Goal: Transaction & Acquisition: Purchase product/service

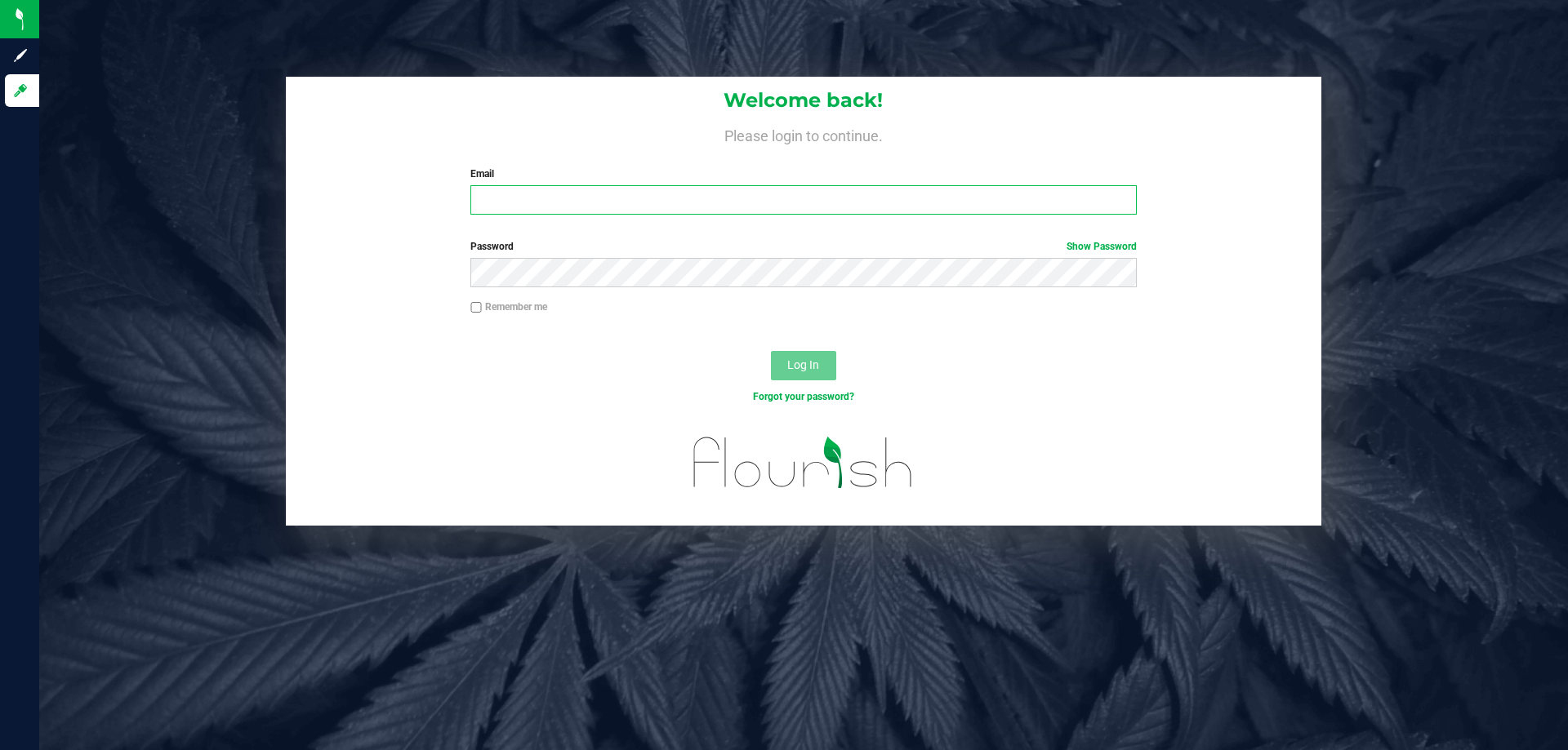
click at [645, 193] on input "Email" at bounding box center [802, 200] width 666 height 29
type input "[EMAIL_ADDRESS][DOMAIN_NAME]"
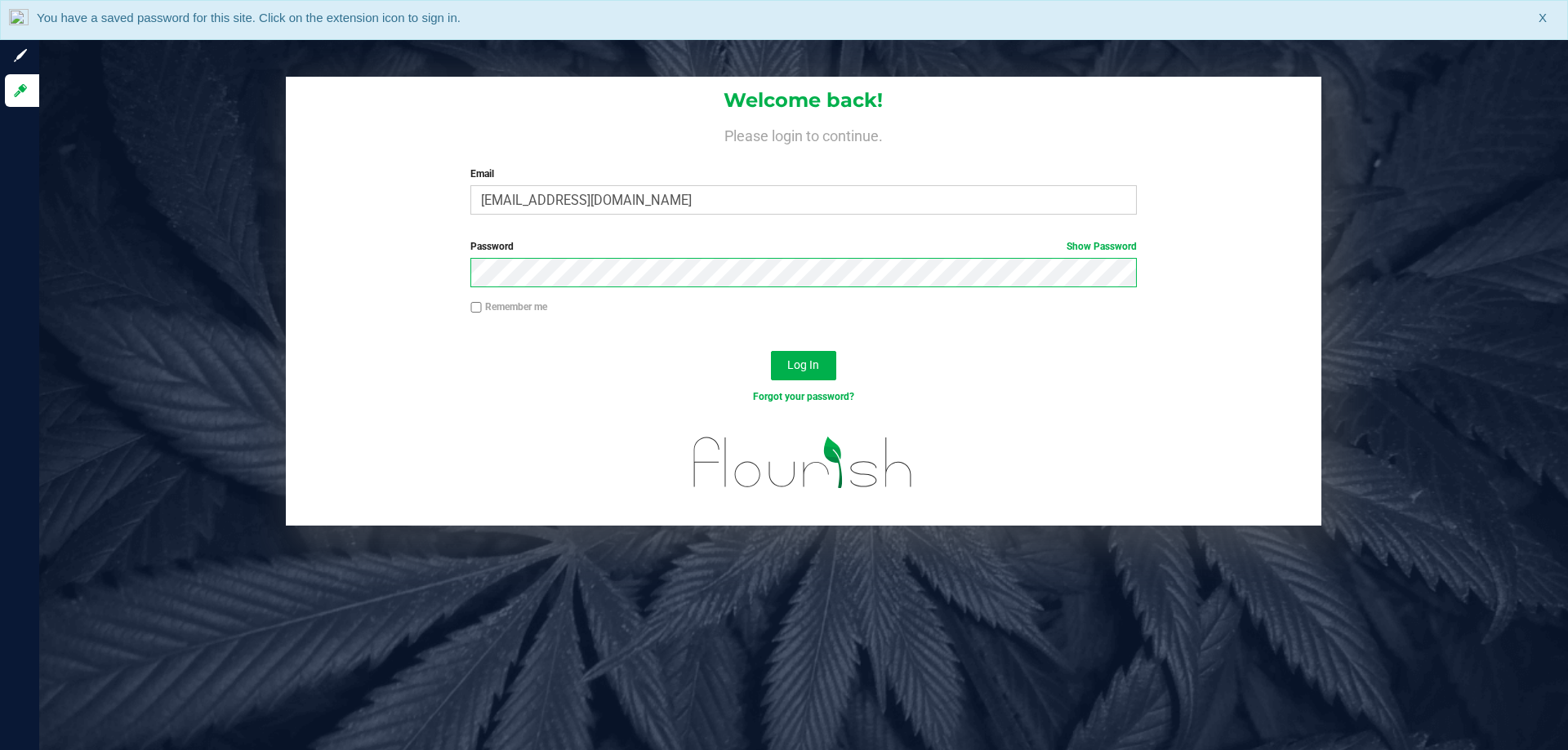
click at [771, 351] on button "Log In" at bounding box center [804, 365] width 65 height 29
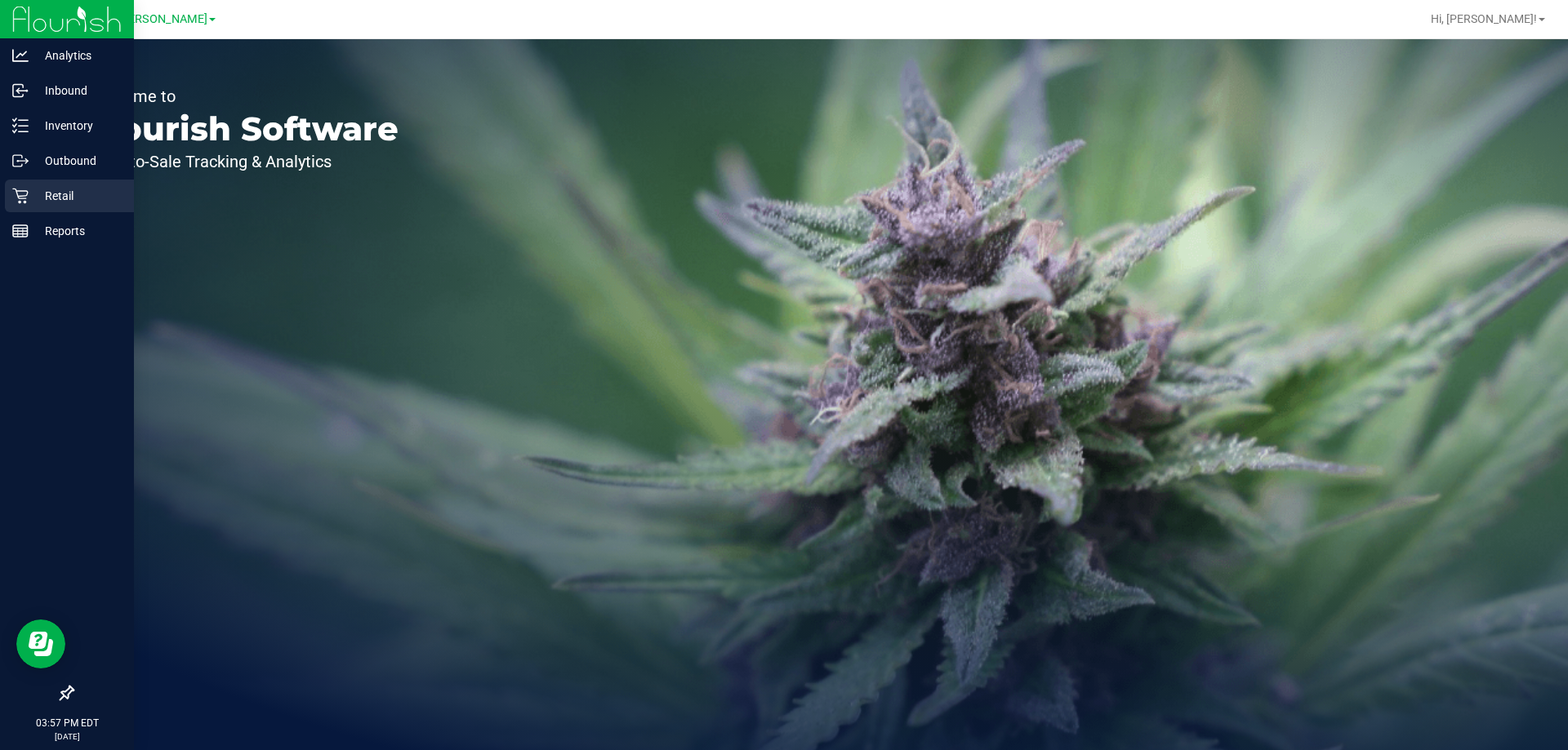
click at [62, 196] on p "Retail" at bounding box center [77, 195] width 98 height 19
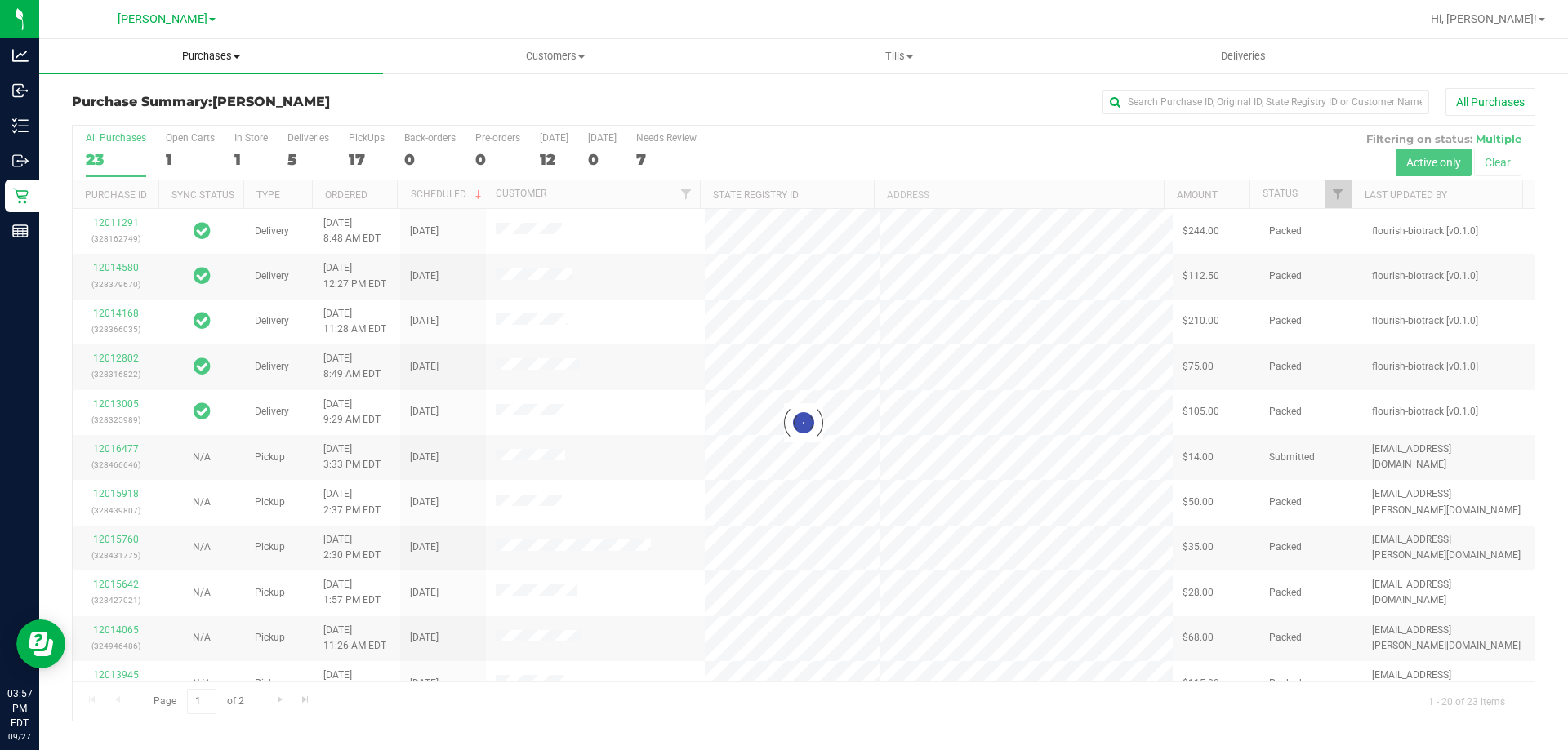
click at [217, 53] on span "Purchases" at bounding box center [212, 56] width 344 height 15
click at [198, 104] on span "Summary of purchases" at bounding box center [123, 98] width 167 height 14
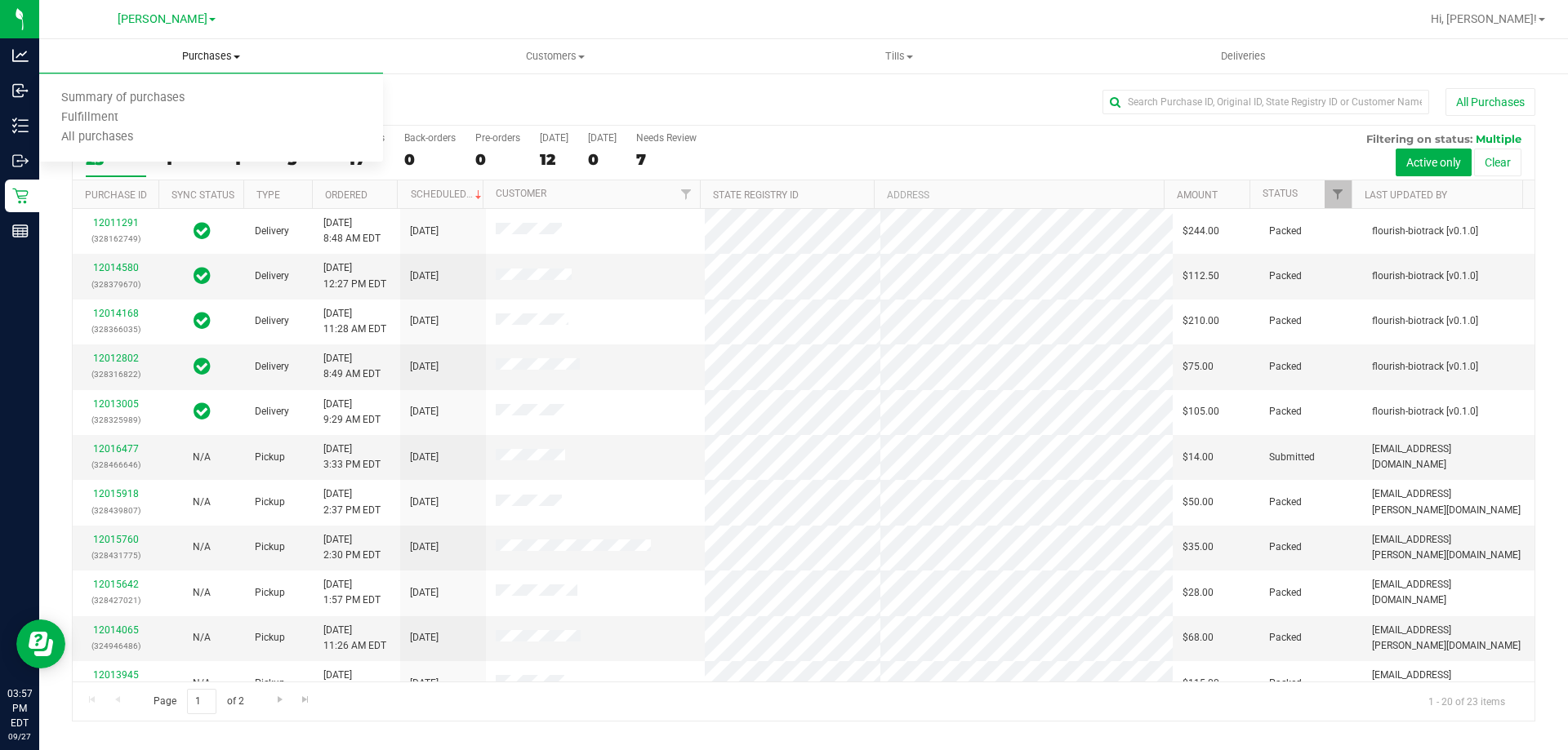
click at [191, 70] on uib-tab-heading "Purchases Summary of purchases Fulfillment All purchases" at bounding box center [212, 56] width 344 height 34
click at [196, 65] on uib-tab-heading "Purchases Summary of purchases Fulfillment All purchases" at bounding box center [212, 56] width 344 height 34
click at [138, 131] on span "All purchases" at bounding box center [97, 138] width 116 height 14
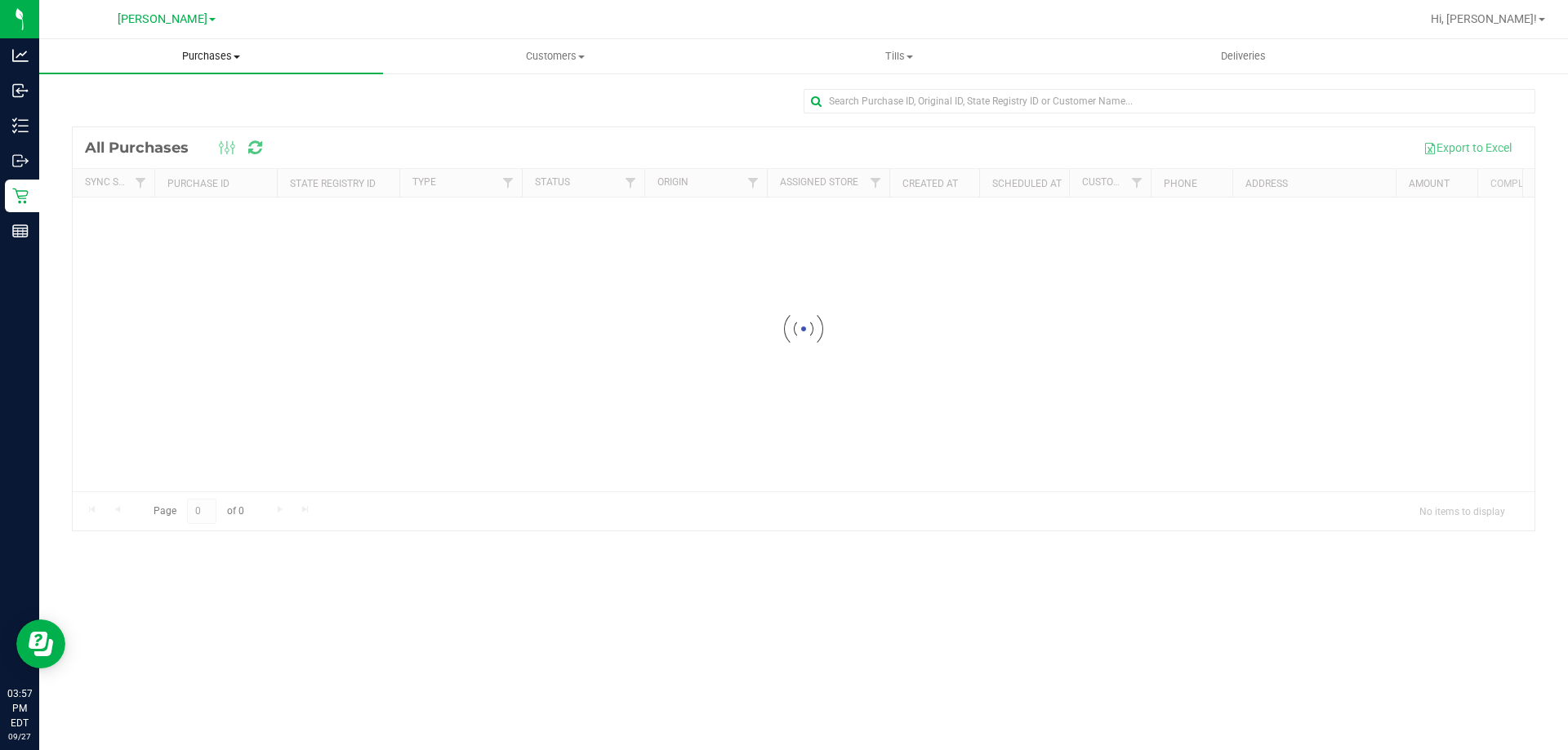
click at [208, 51] on span "Purchases" at bounding box center [212, 56] width 344 height 15
click at [196, 116] on li "Fulfillment" at bounding box center [212, 117] width 344 height 19
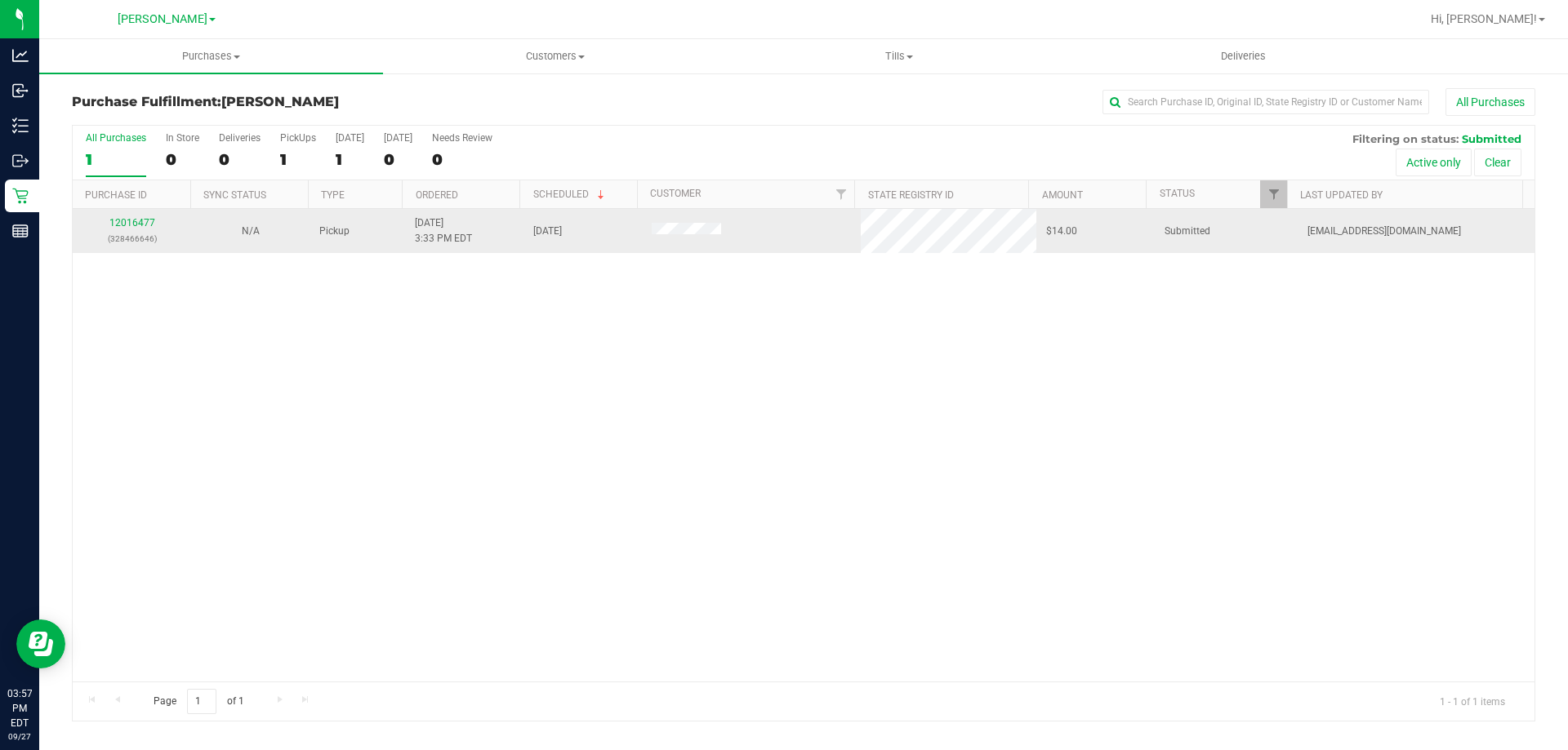
click at [127, 215] on td "12016477 (328466646)" at bounding box center [132, 231] width 118 height 44
click at [128, 218] on link "12016477" at bounding box center [132, 223] width 45 height 12
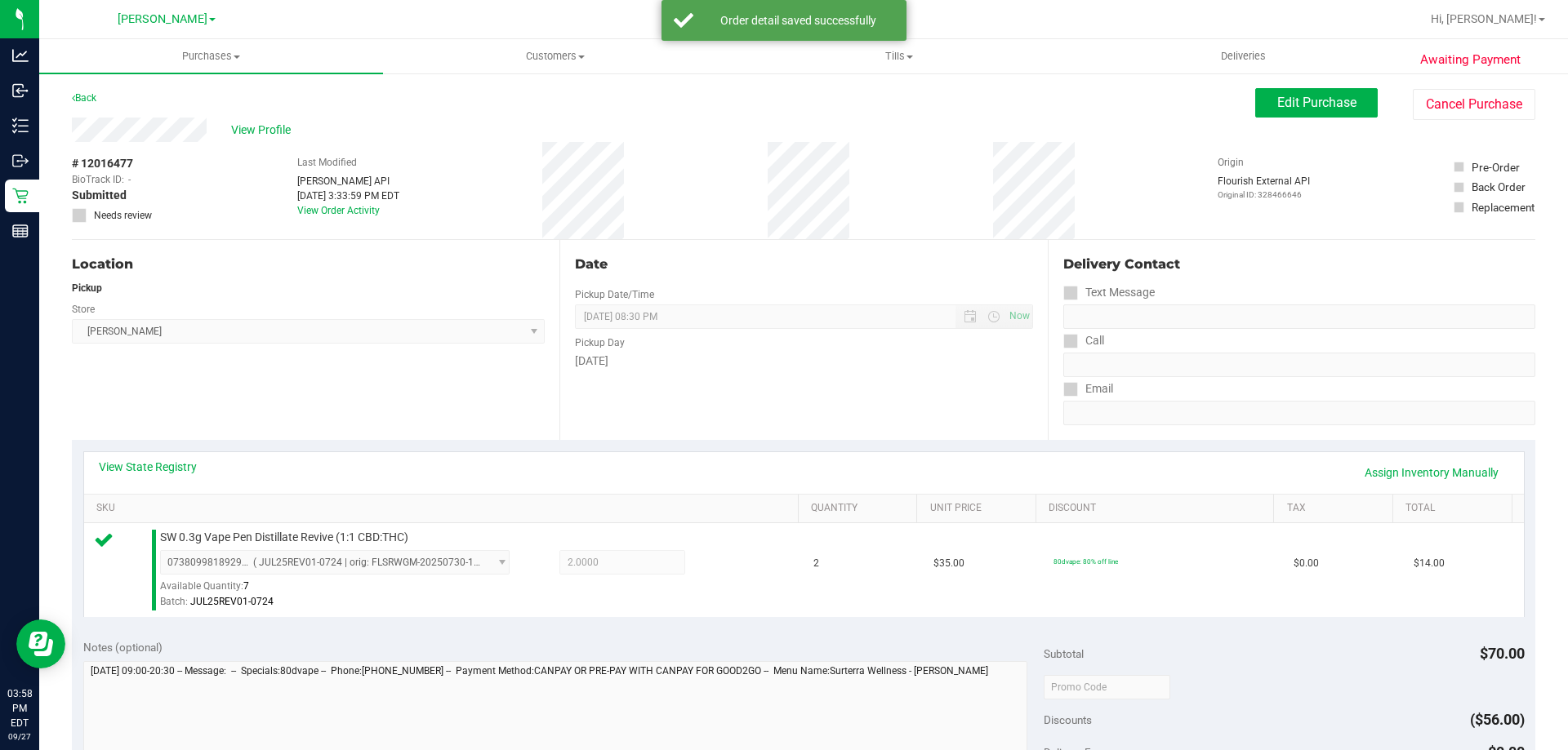
scroll to position [201, 0]
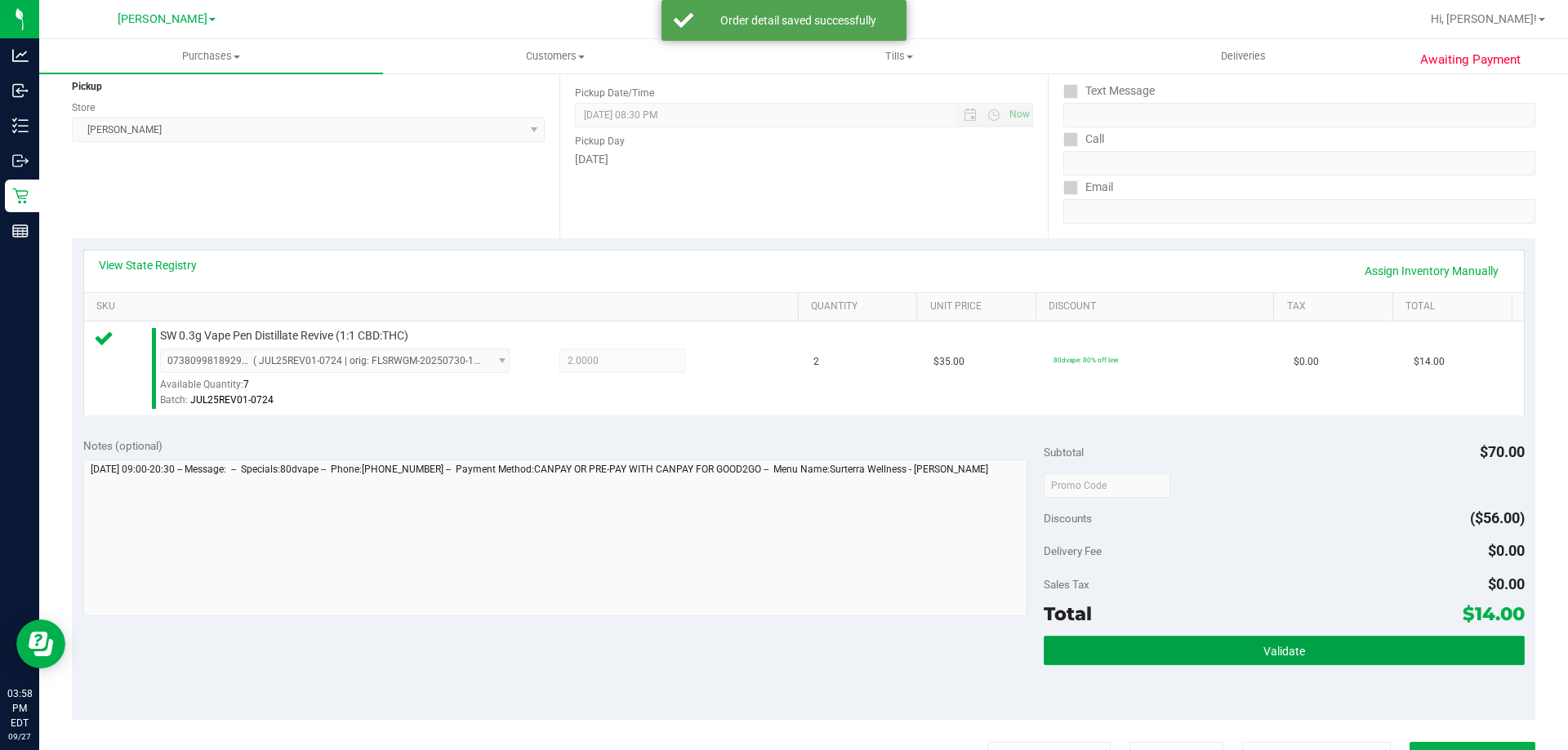
click at [1318, 645] on button "Validate" at bounding box center [1284, 650] width 480 height 29
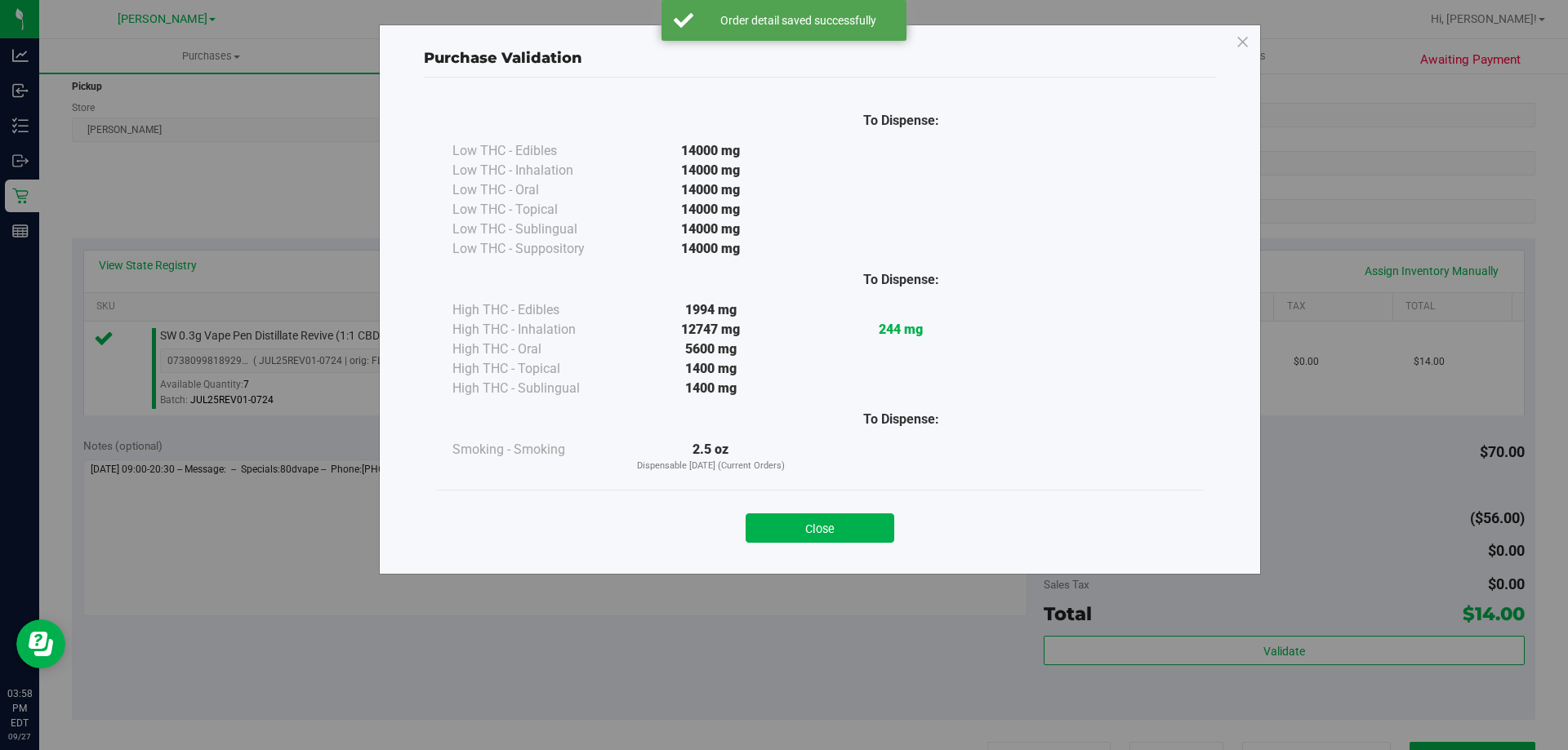
click at [719, 523] on div "Close" at bounding box center [819, 523] width 743 height 41
click at [792, 523] on button "Close" at bounding box center [819, 528] width 149 height 29
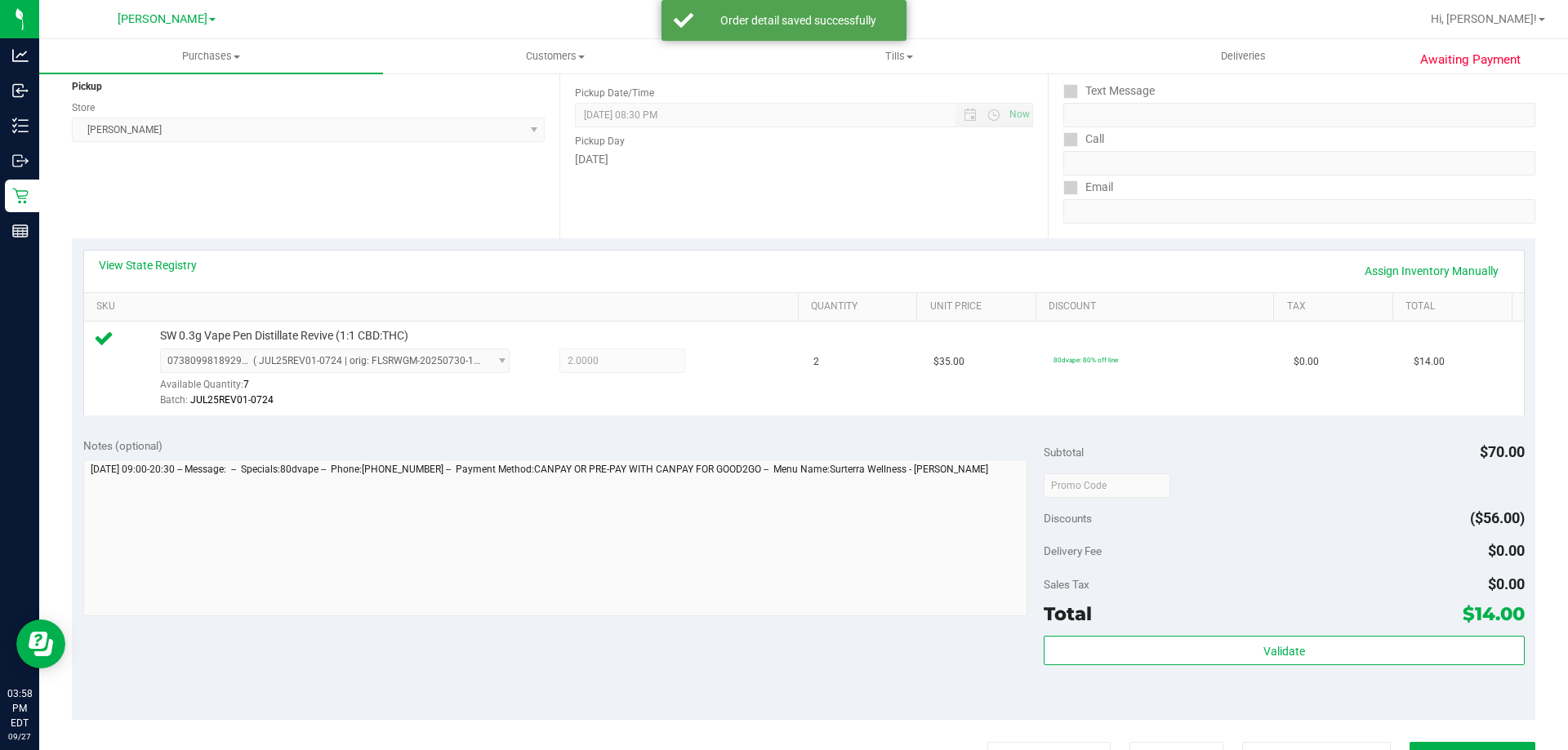
scroll to position [585, 0]
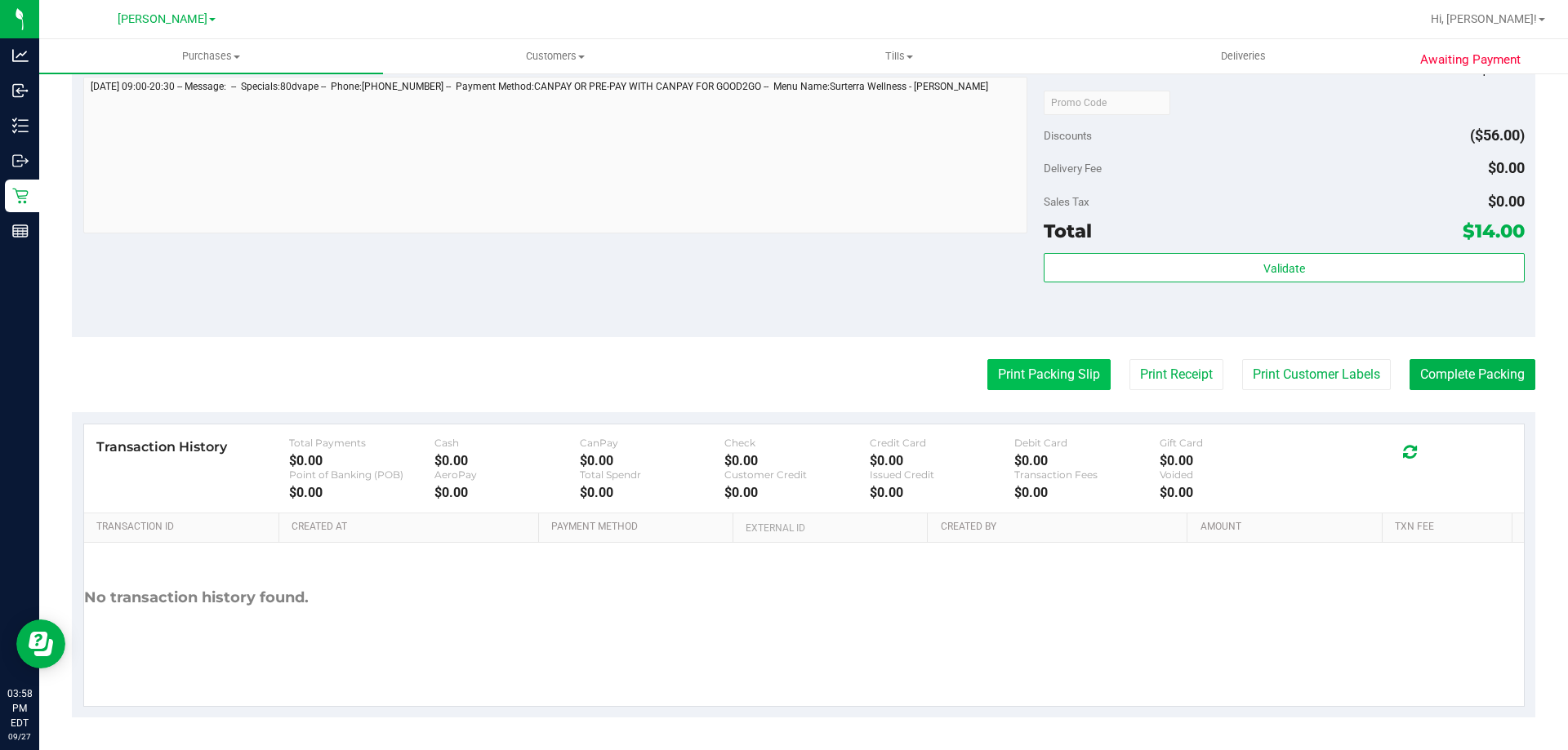
click at [1064, 389] on button "Print Packing Slip" at bounding box center [1048, 374] width 123 height 31
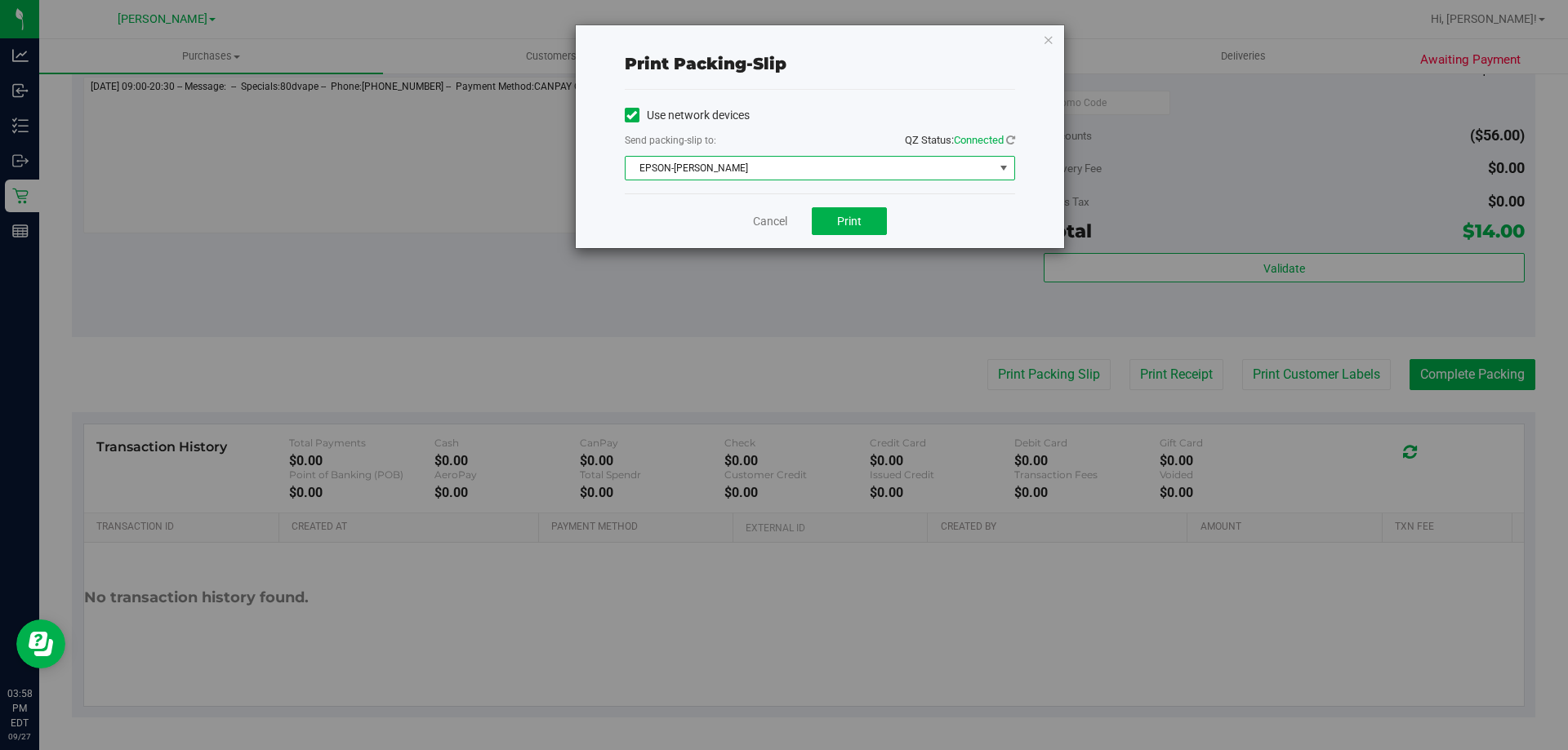
click at [842, 172] on span "EPSON-[PERSON_NAME]" at bounding box center [809, 168] width 368 height 23
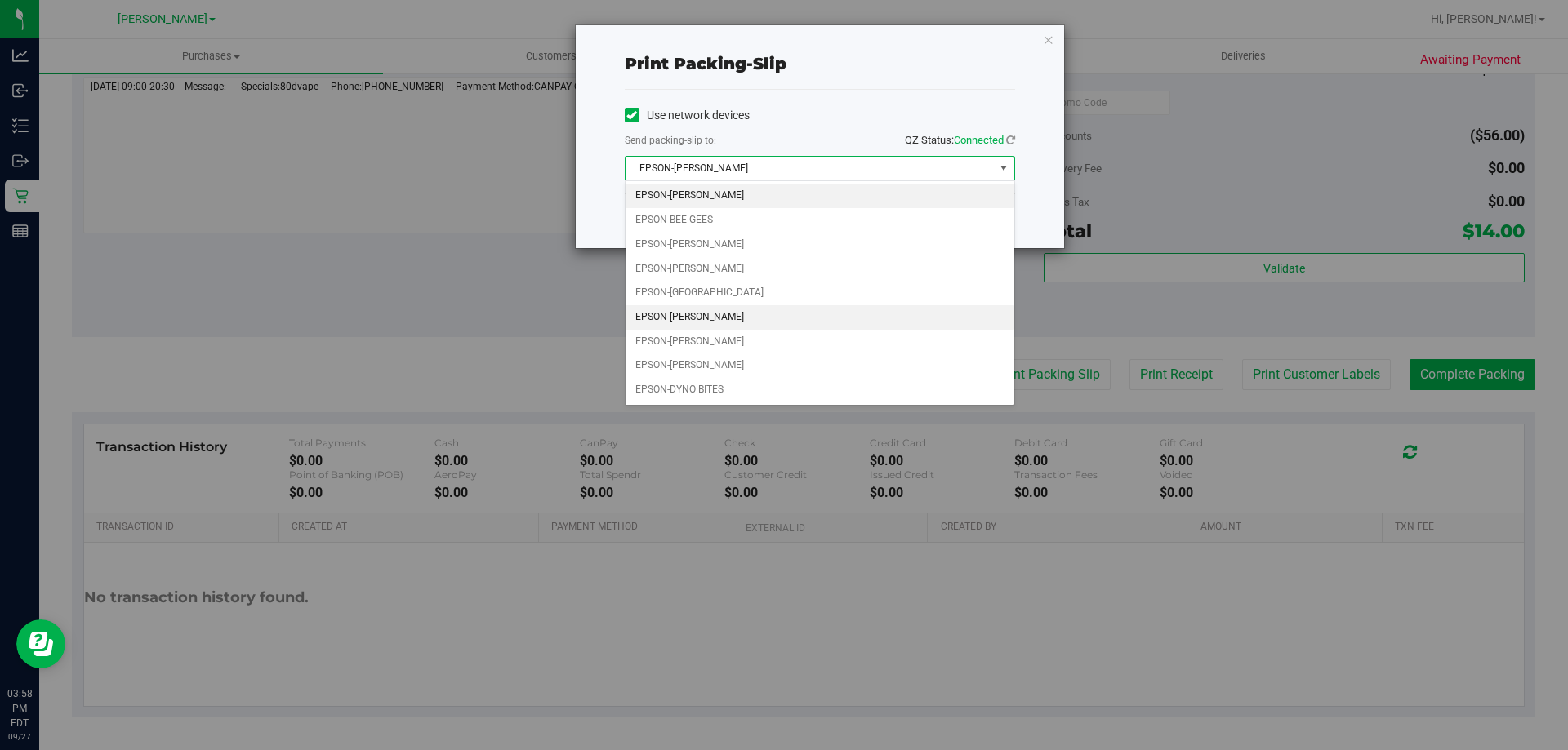
click at [737, 319] on li "EPSON-[PERSON_NAME]" at bounding box center [819, 317] width 389 height 24
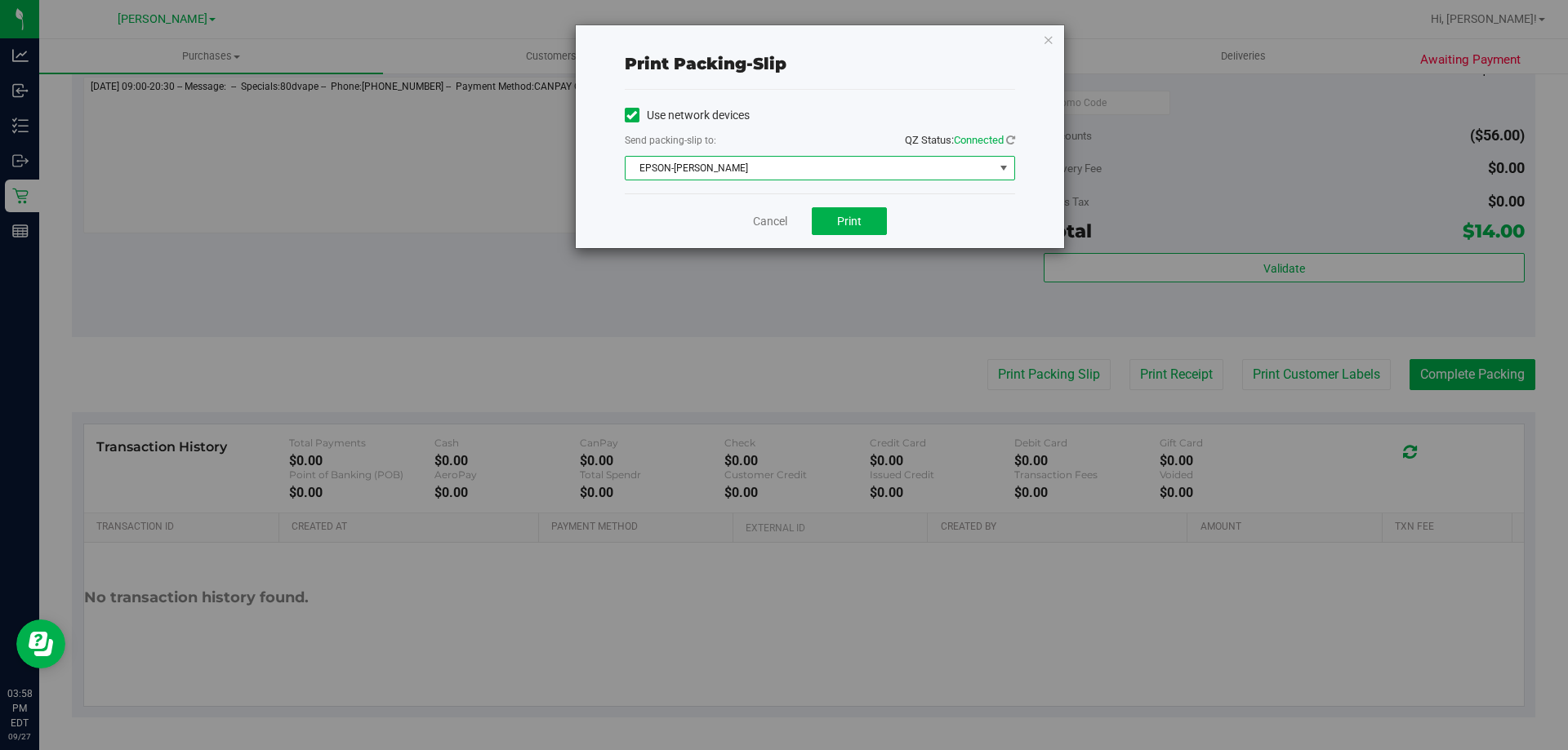
click at [851, 205] on div "Cancel Print" at bounding box center [819, 221] width 390 height 55
click at [856, 218] on span "Print" at bounding box center [849, 221] width 24 height 13
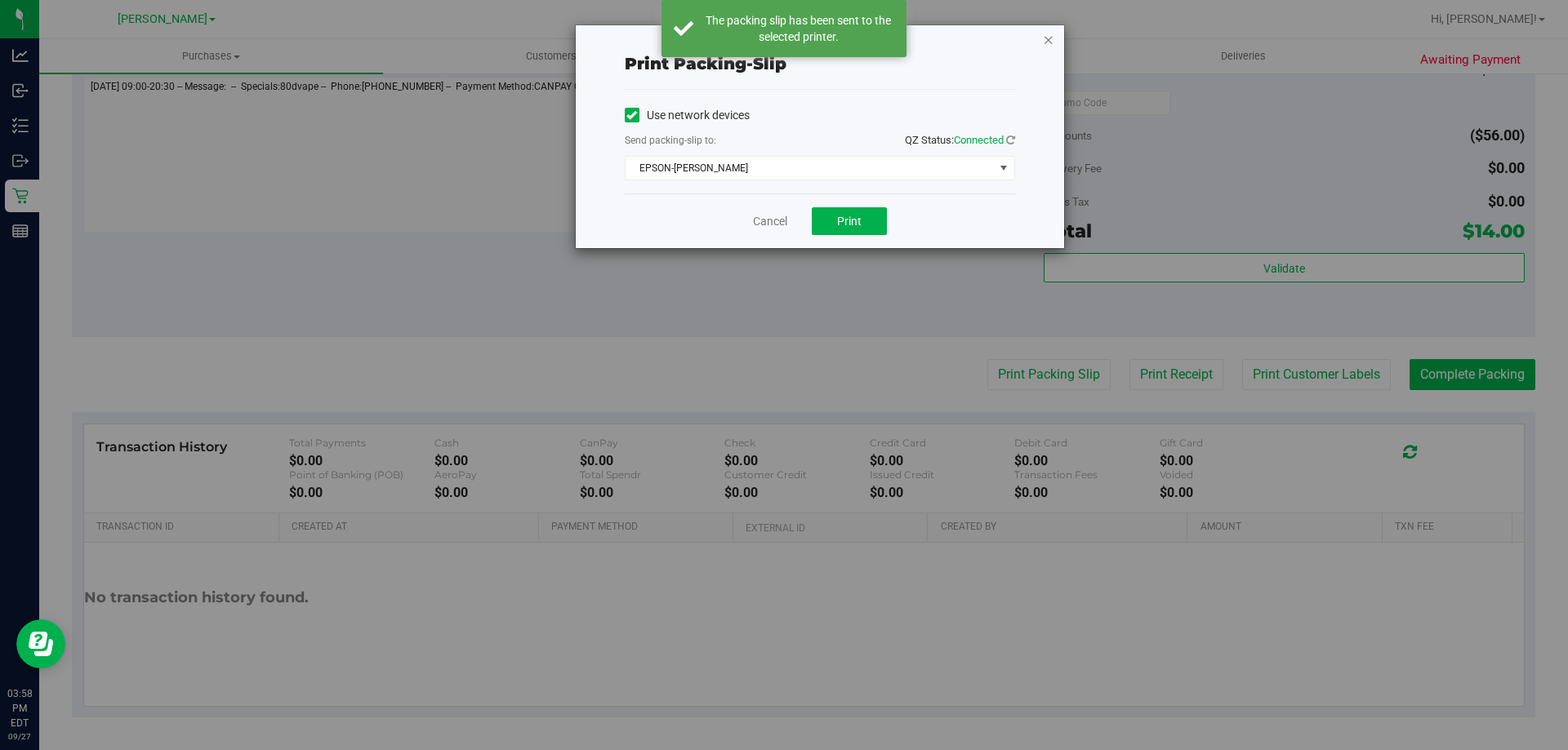
click at [1048, 41] on icon "button" at bounding box center [1049, 39] width 12 height 19
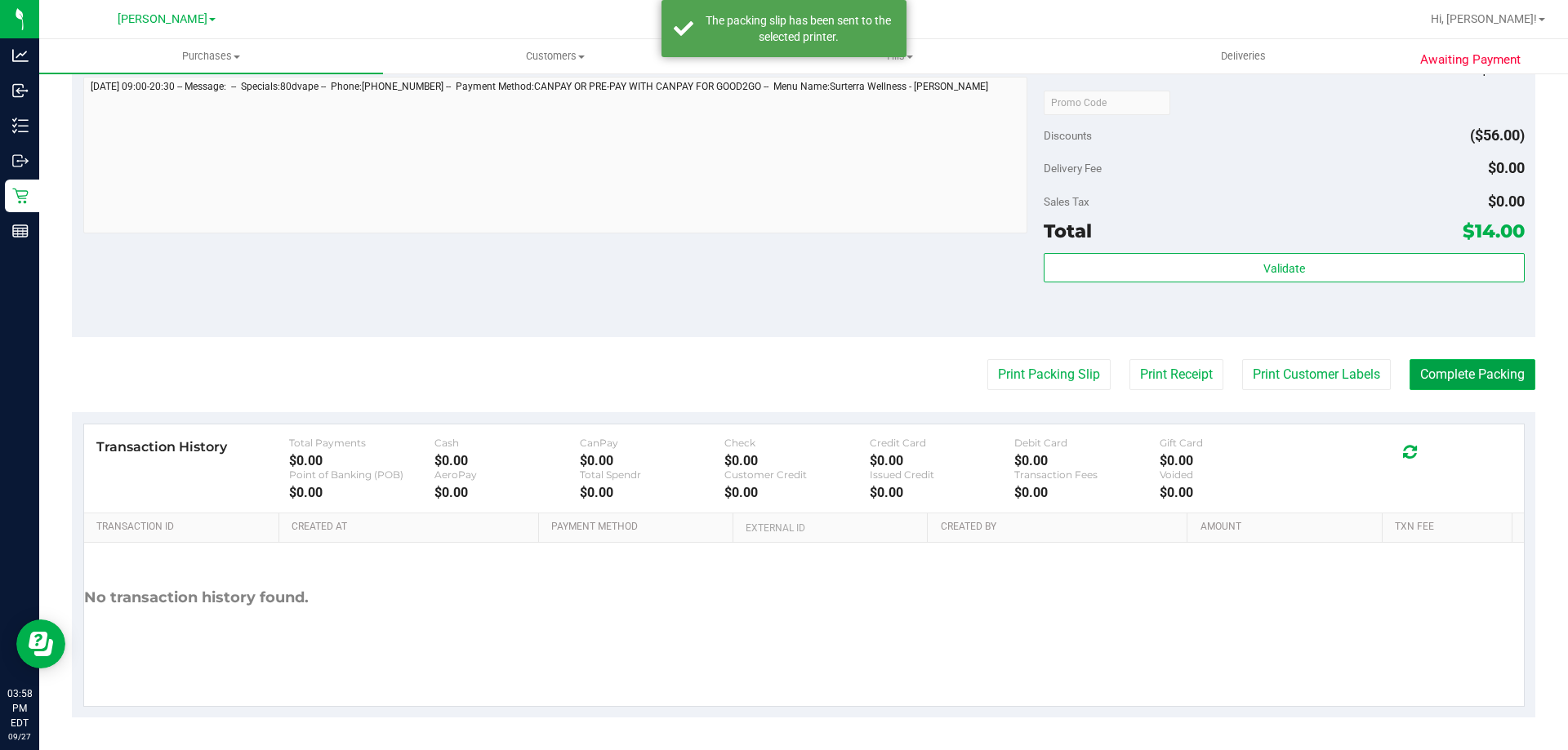
click at [1486, 377] on button "Complete Packing" at bounding box center [1472, 374] width 126 height 31
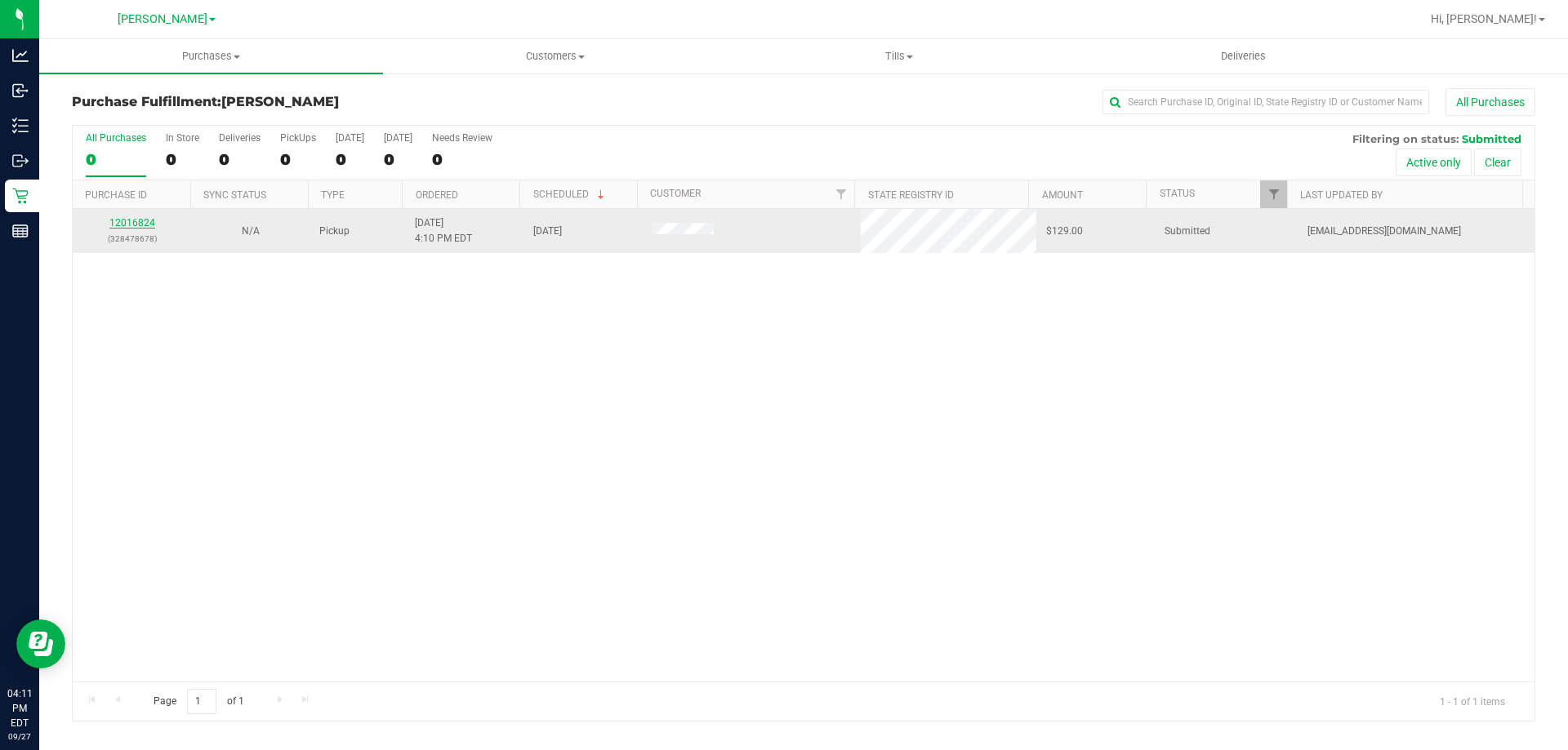
click at [132, 227] on link "12016824" at bounding box center [132, 223] width 45 height 12
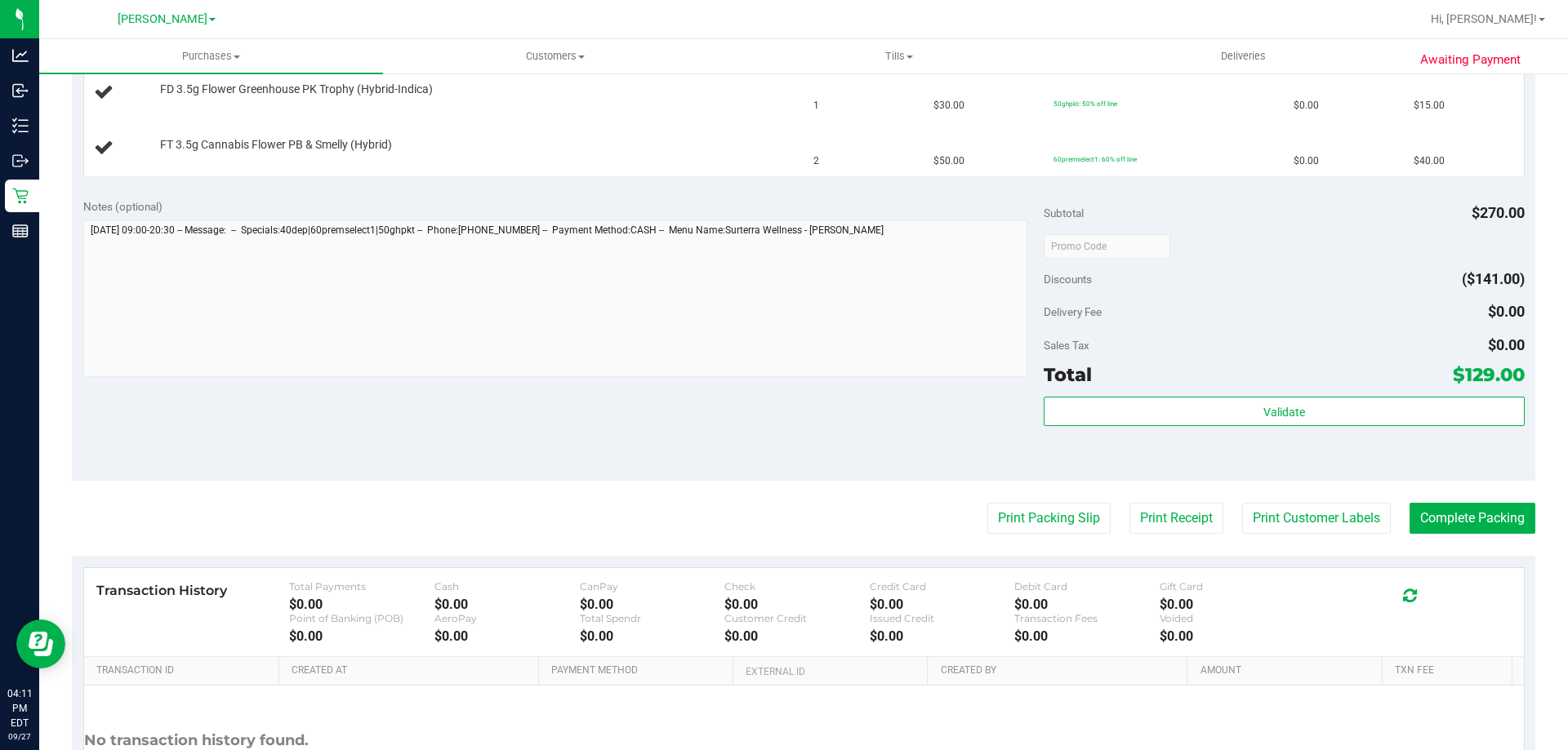
scroll to position [757, 0]
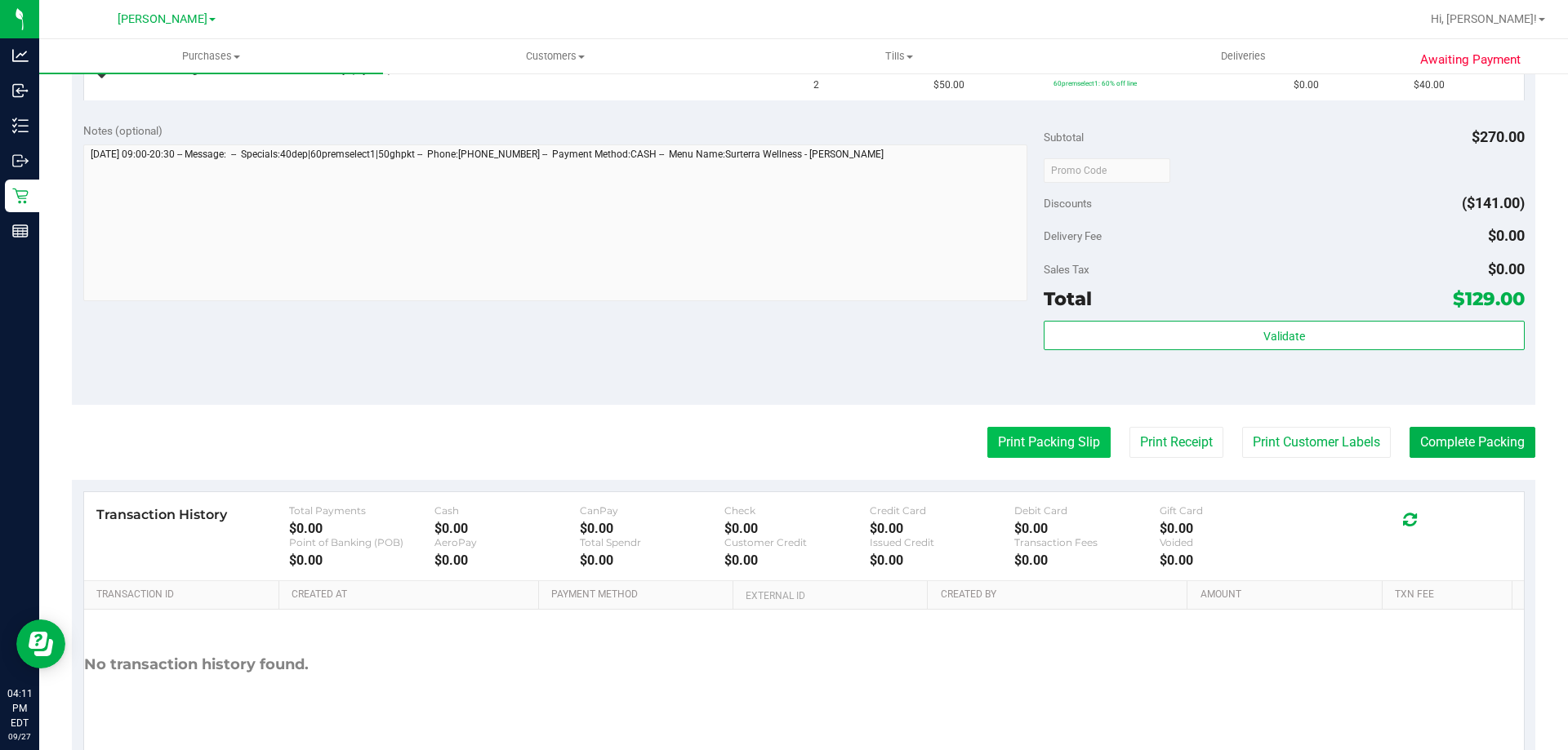
click at [987, 444] on button "Print Packing Slip" at bounding box center [1048, 442] width 123 height 31
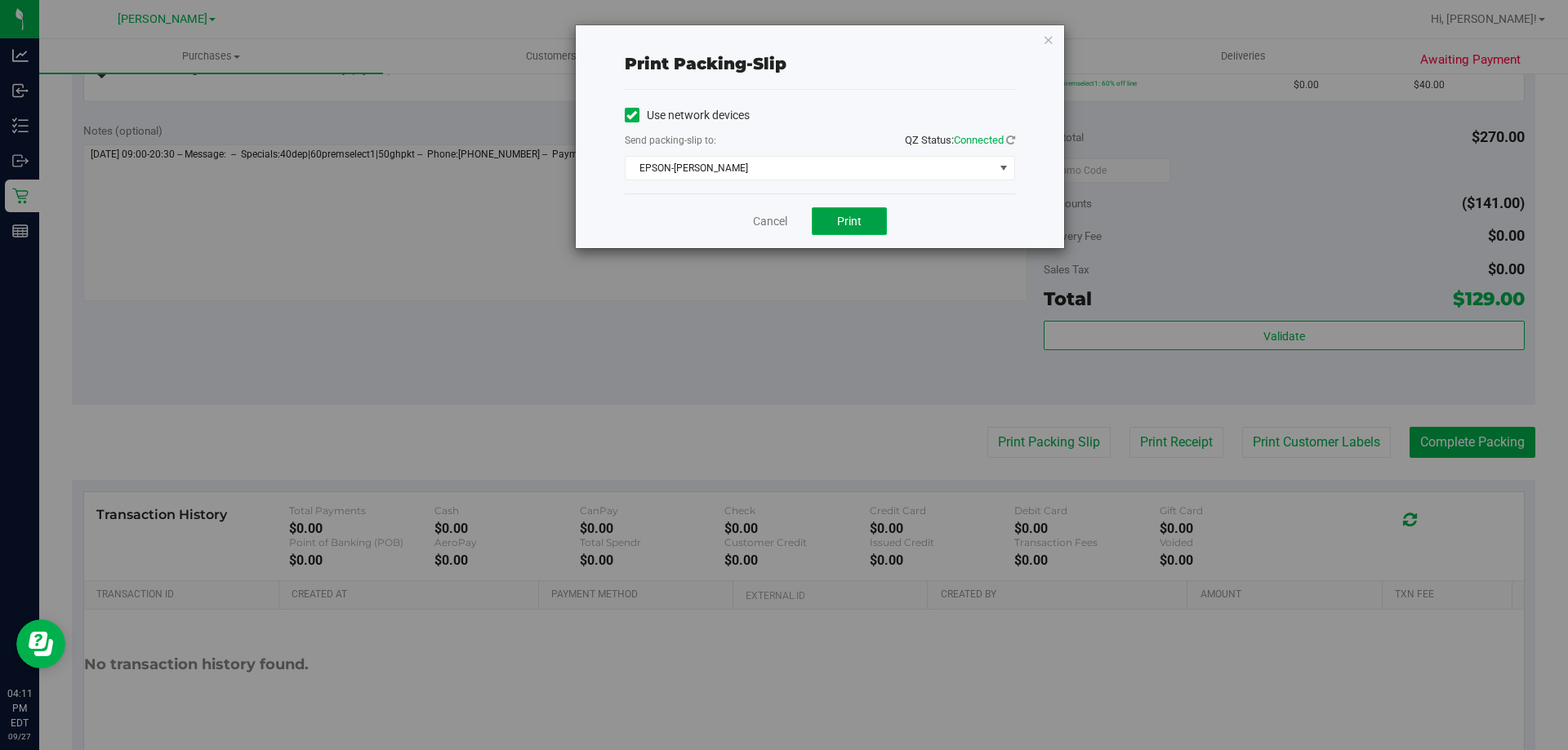
click at [839, 221] on span "Print" at bounding box center [849, 221] width 24 height 13
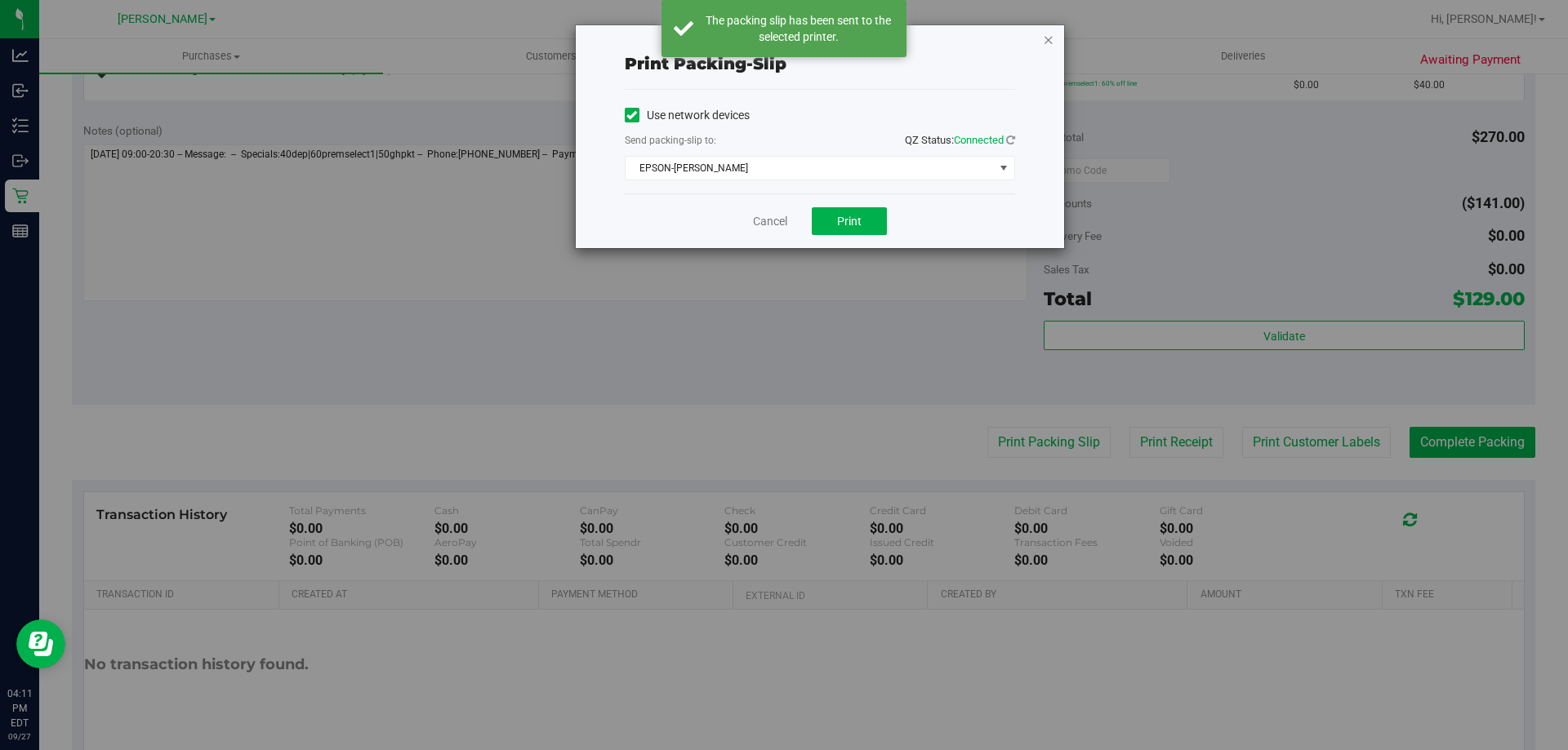
click at [1044, 39] on icon "button" at bounding box center [1049, 39] width 12 height 19
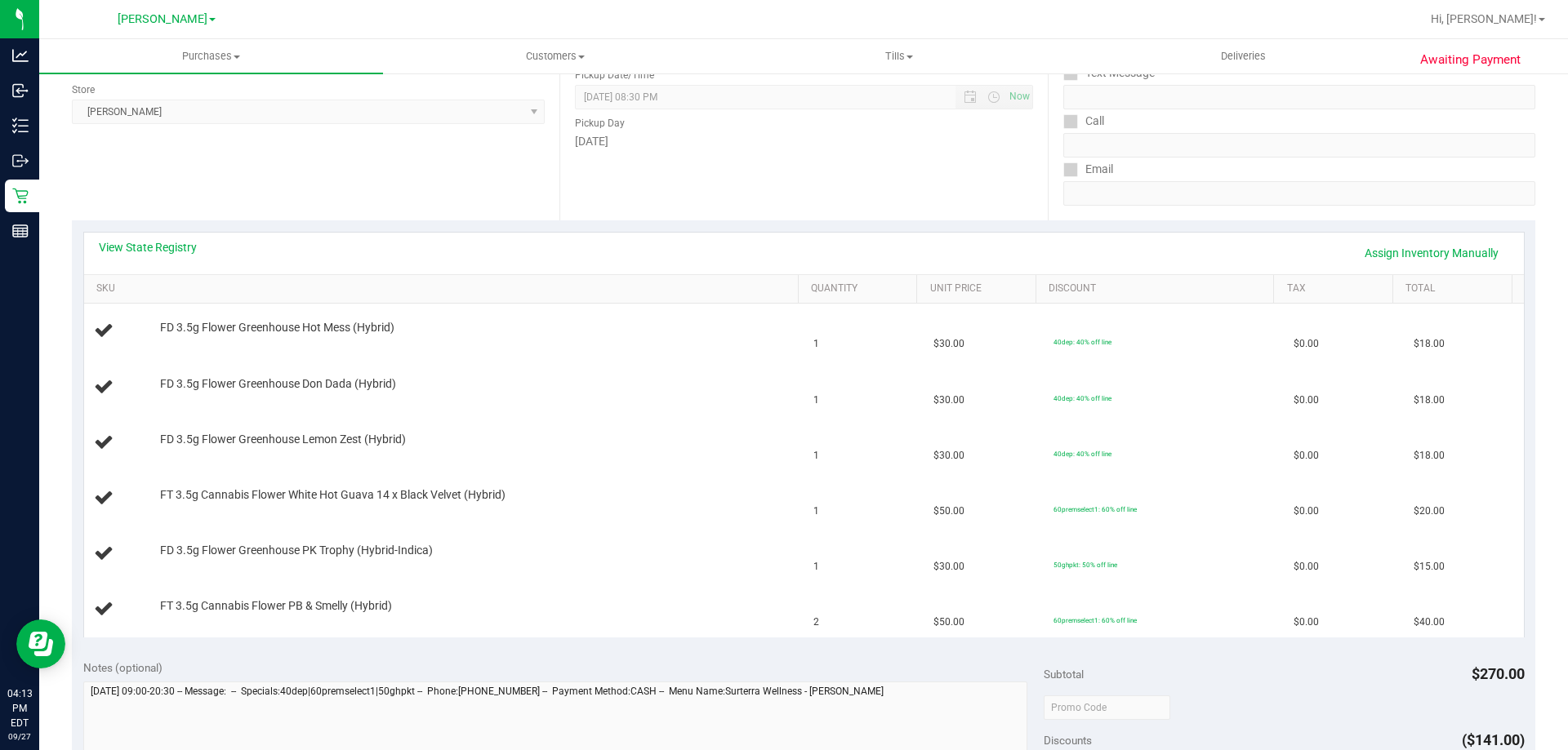
scroll to position [209, 0]
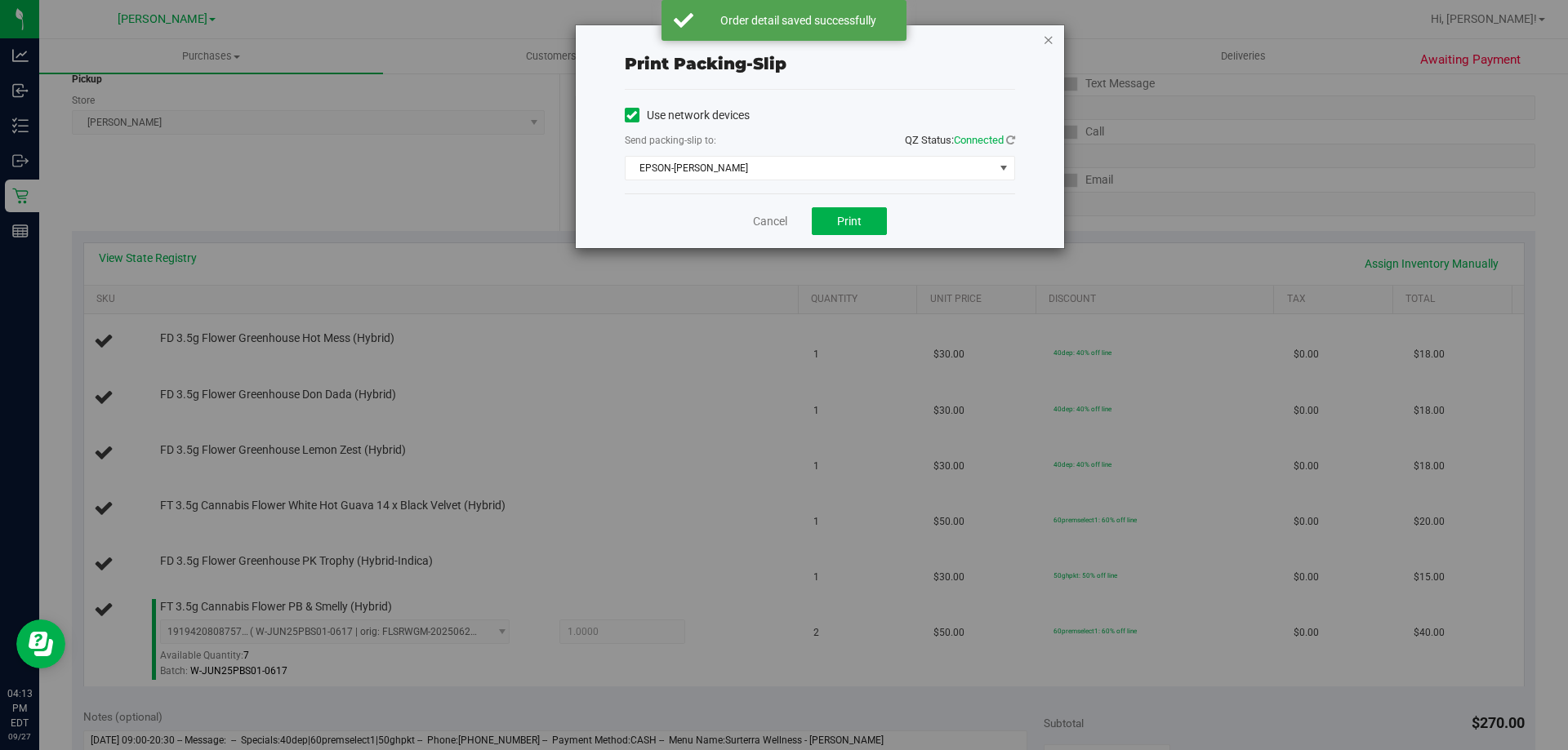
click at [1048, 43] on icon "button" at bounding box center [1049, 39] width 12 height 19
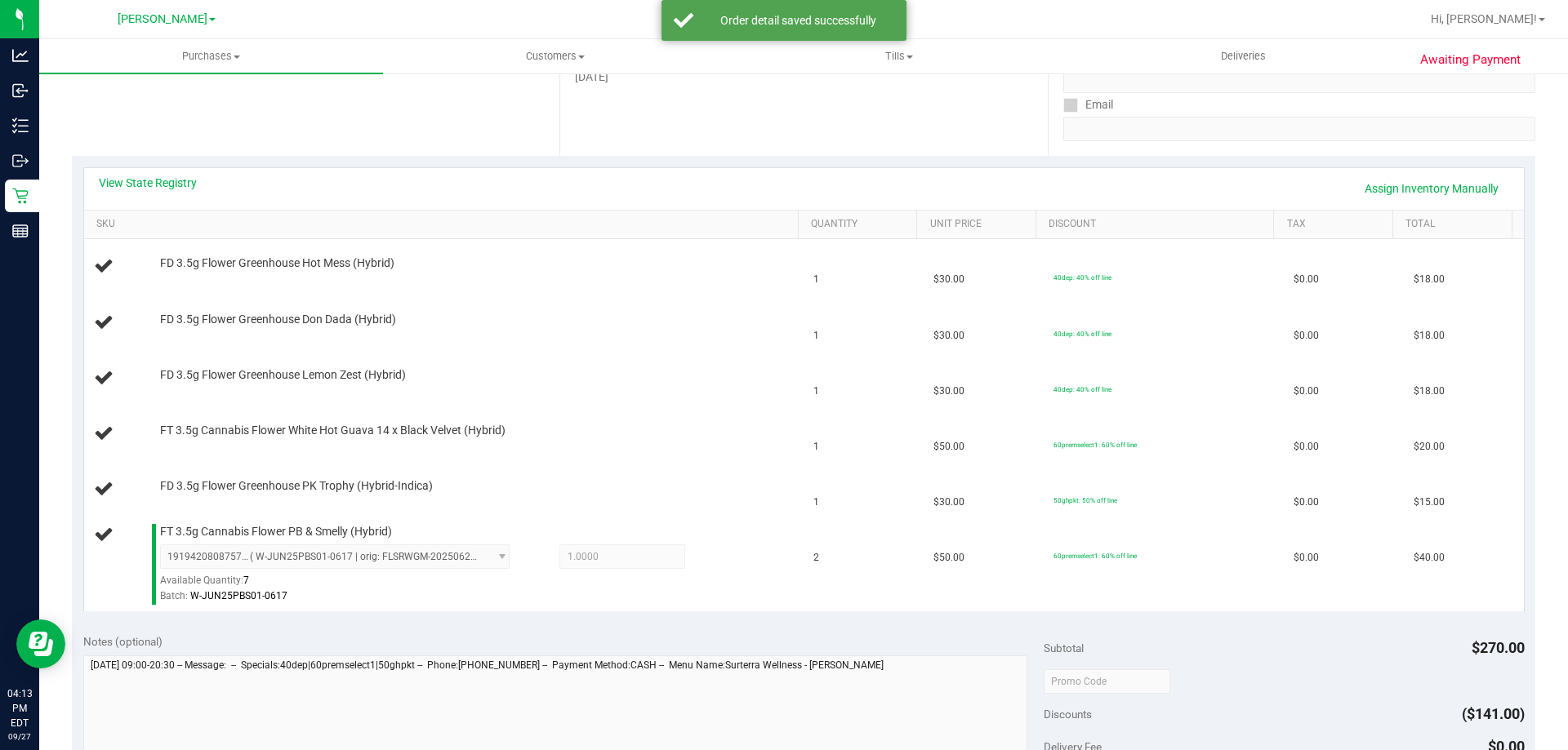
scroll to position [283, 0]
click at [649, 373] on div "FD 3.5g Flower Greenhouse Lemon Zest (Hybrid)" at bounding box center [471, 377] width 639 height 16
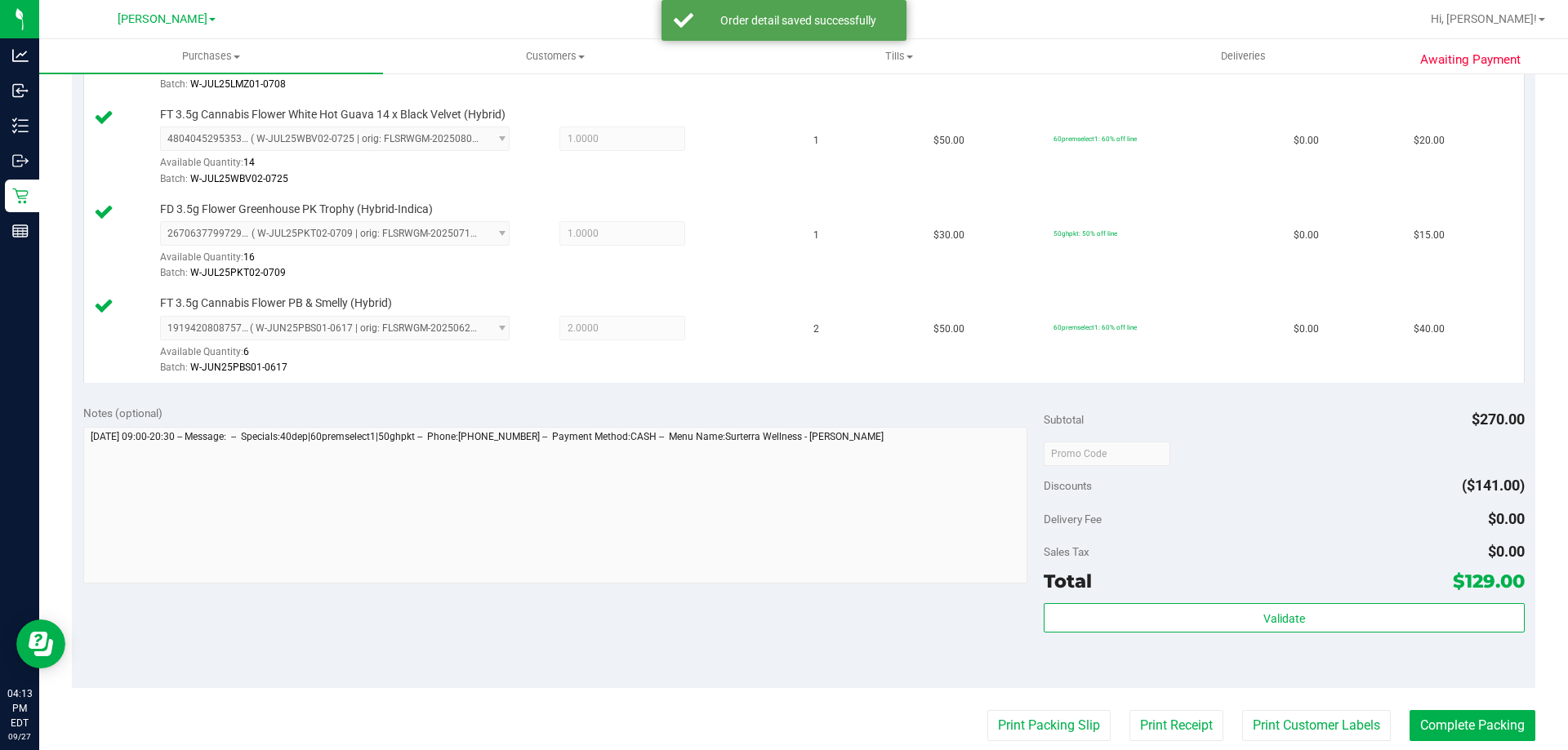
scroll to position [894, 0]
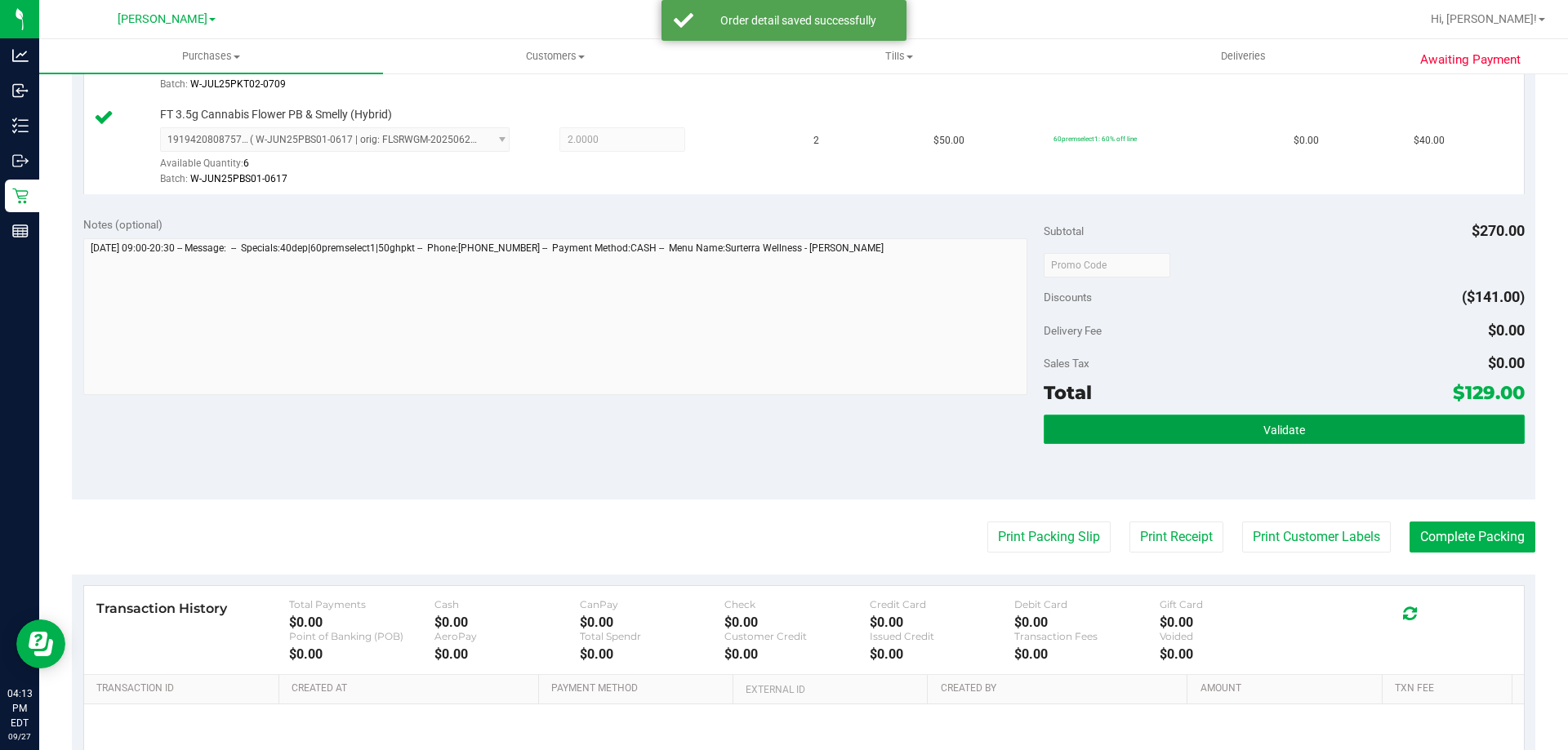
click at [1277, 431] on span "Validate" at bounding box center [1284, 430] width 42 height 13
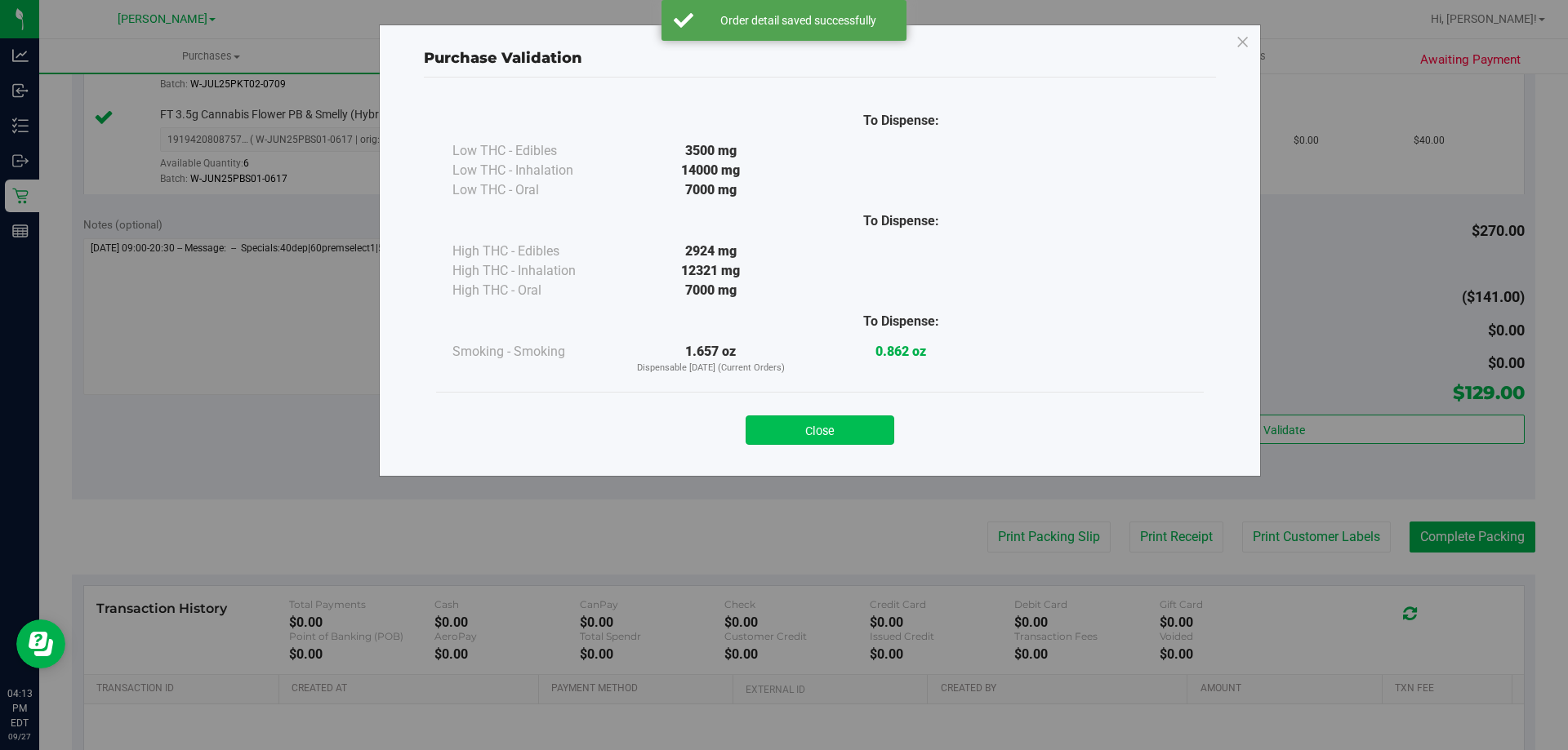
click at [808, 423] on button "Close" at bounding box center [819, 430] width 149 height 29
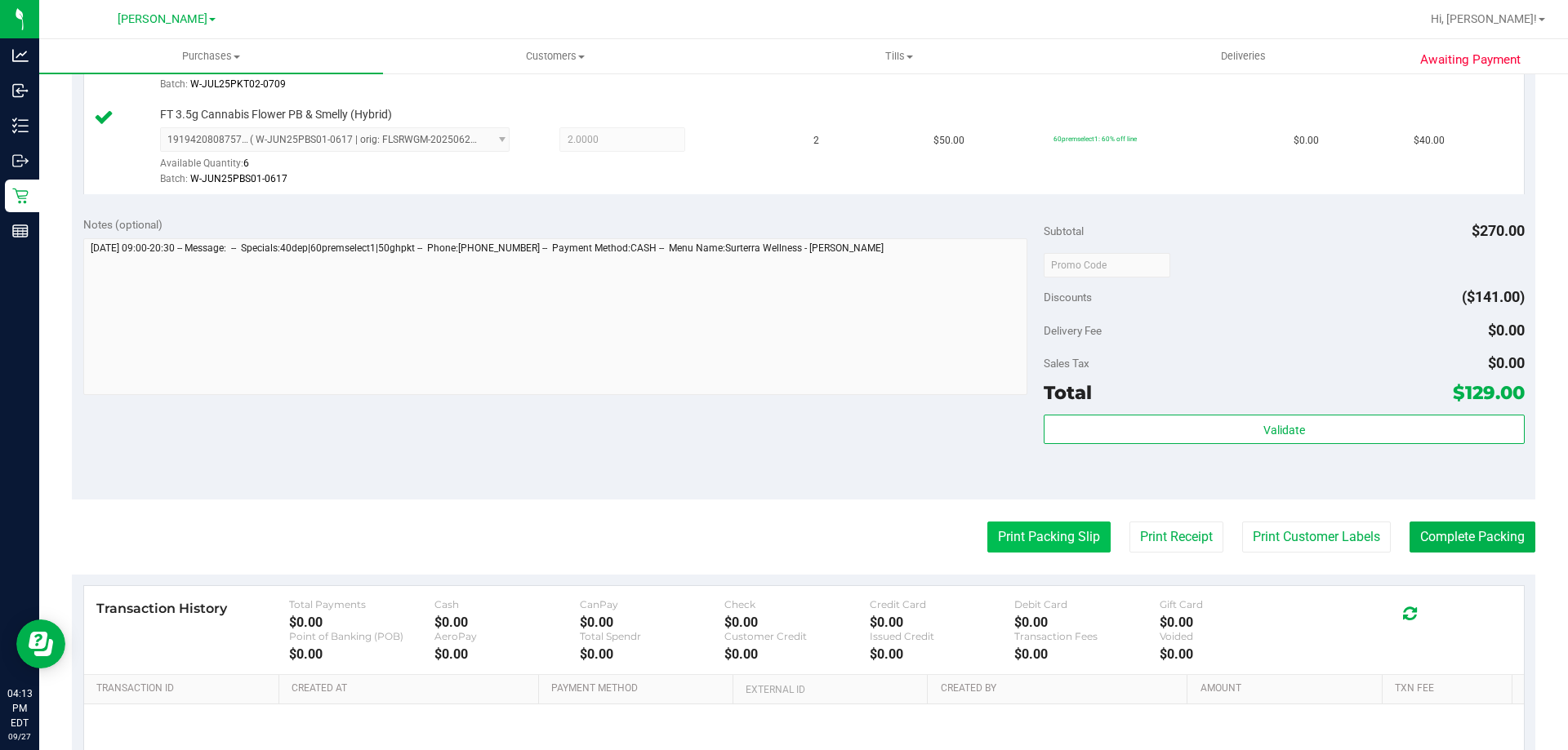
click at [1037, 527] on button "Print Packing Slip" at bounding box center [1048, 537] width 123 height 31
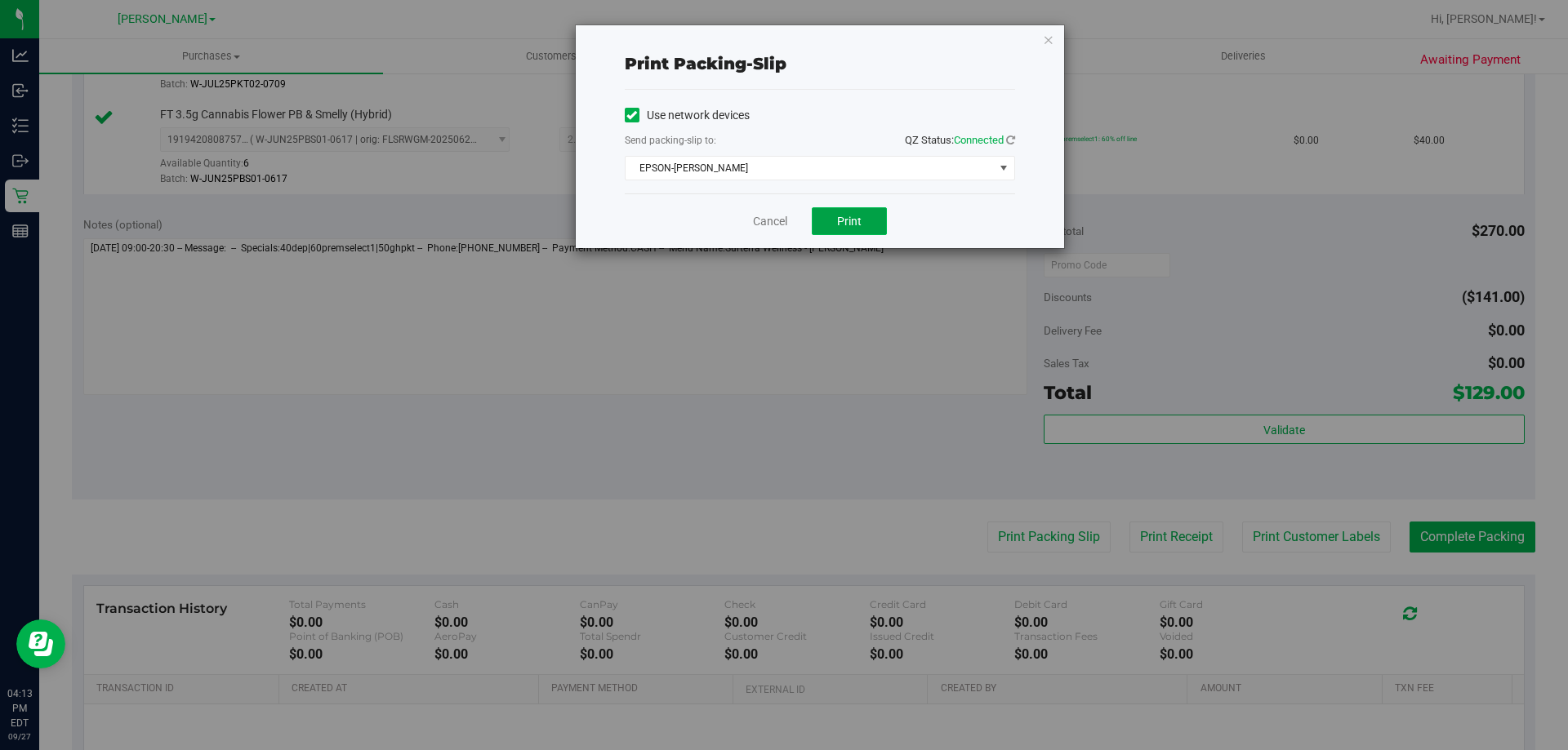
click at [848, 232] on button "Print" at bounding box center [849, 221] width 76 height 28
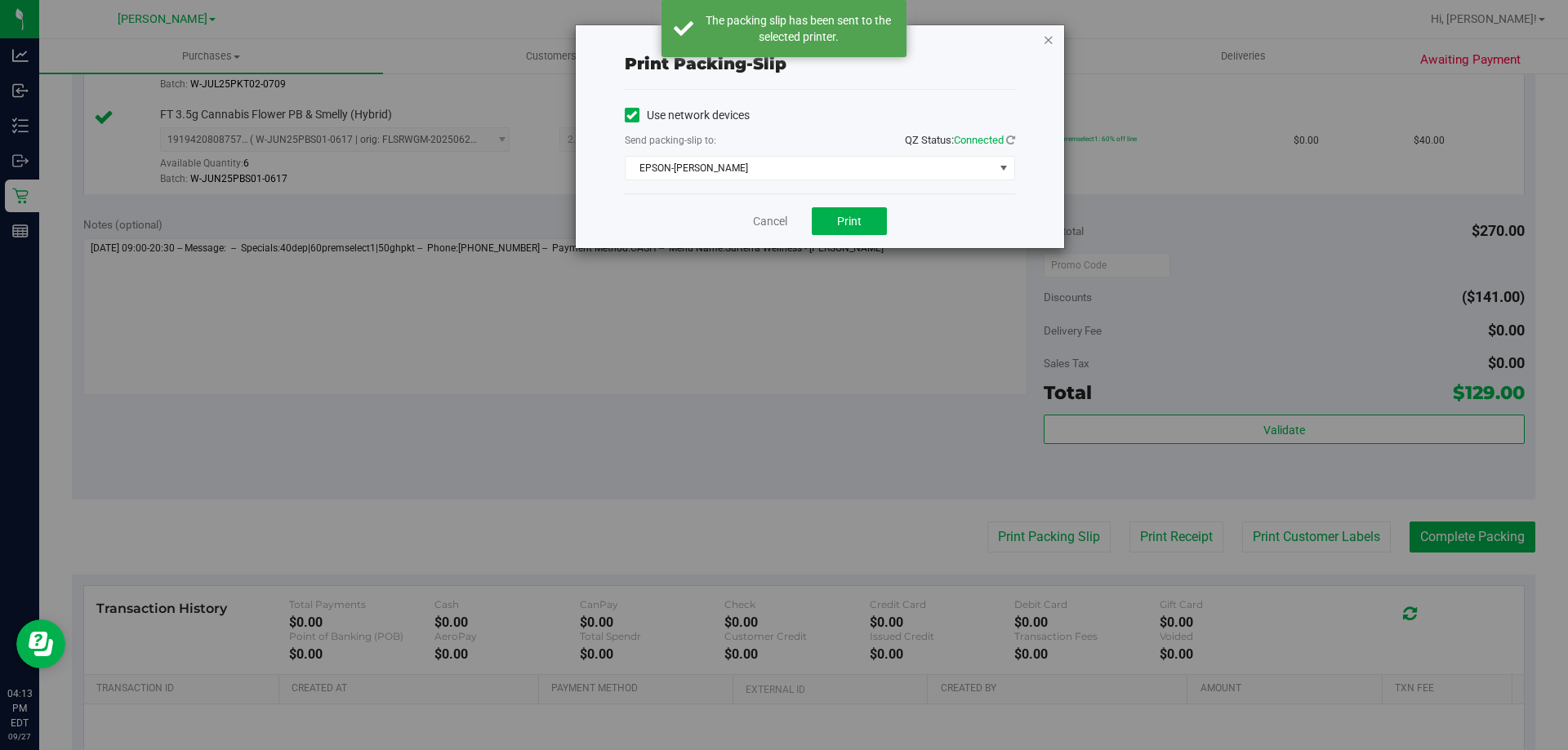
click at [1048, 41] on icon "button" at bounding box center [1049, 39] width 12 height 19
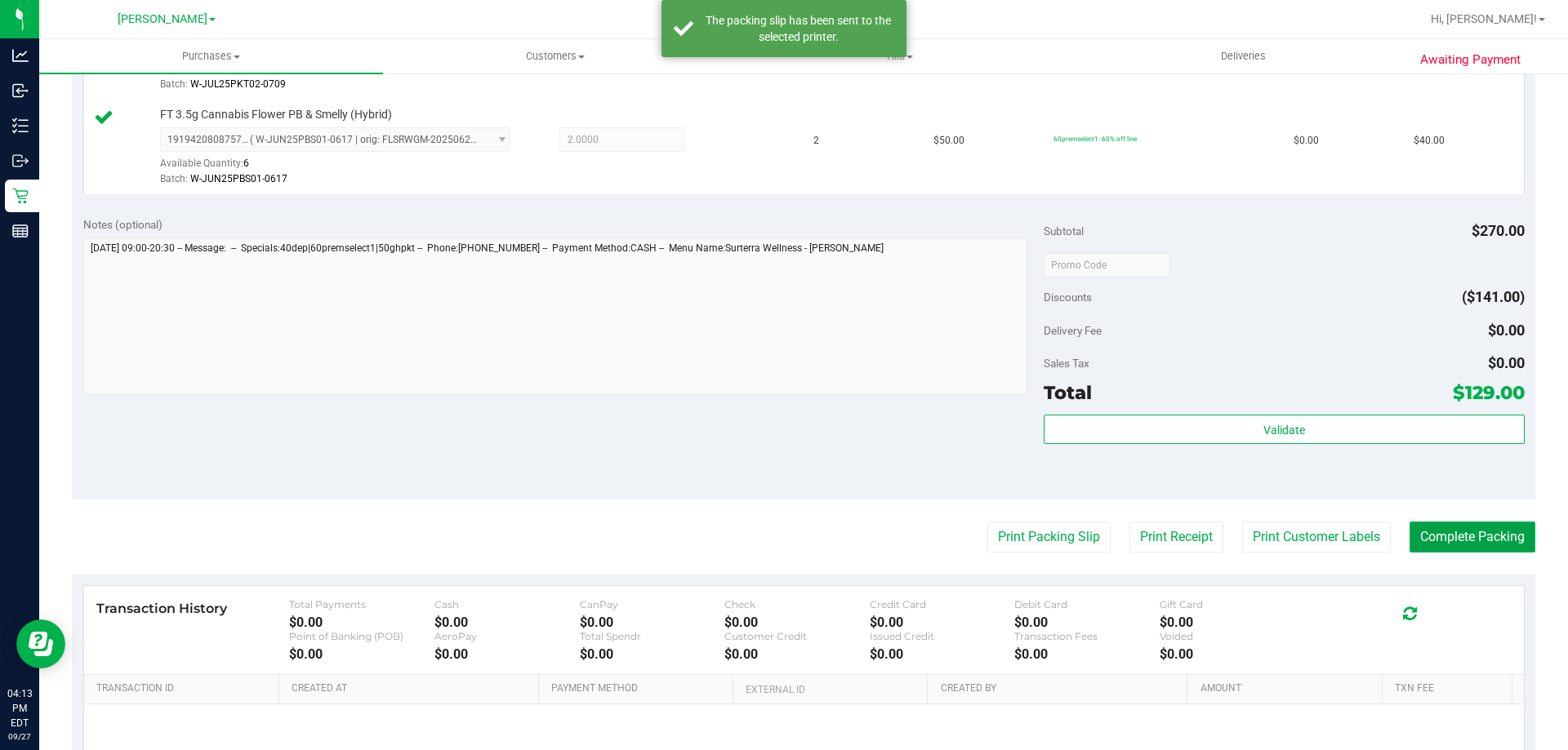
click at [1482, 529] on button "Complete Packing" at bounding box center [1472, 537] width 126 height 31
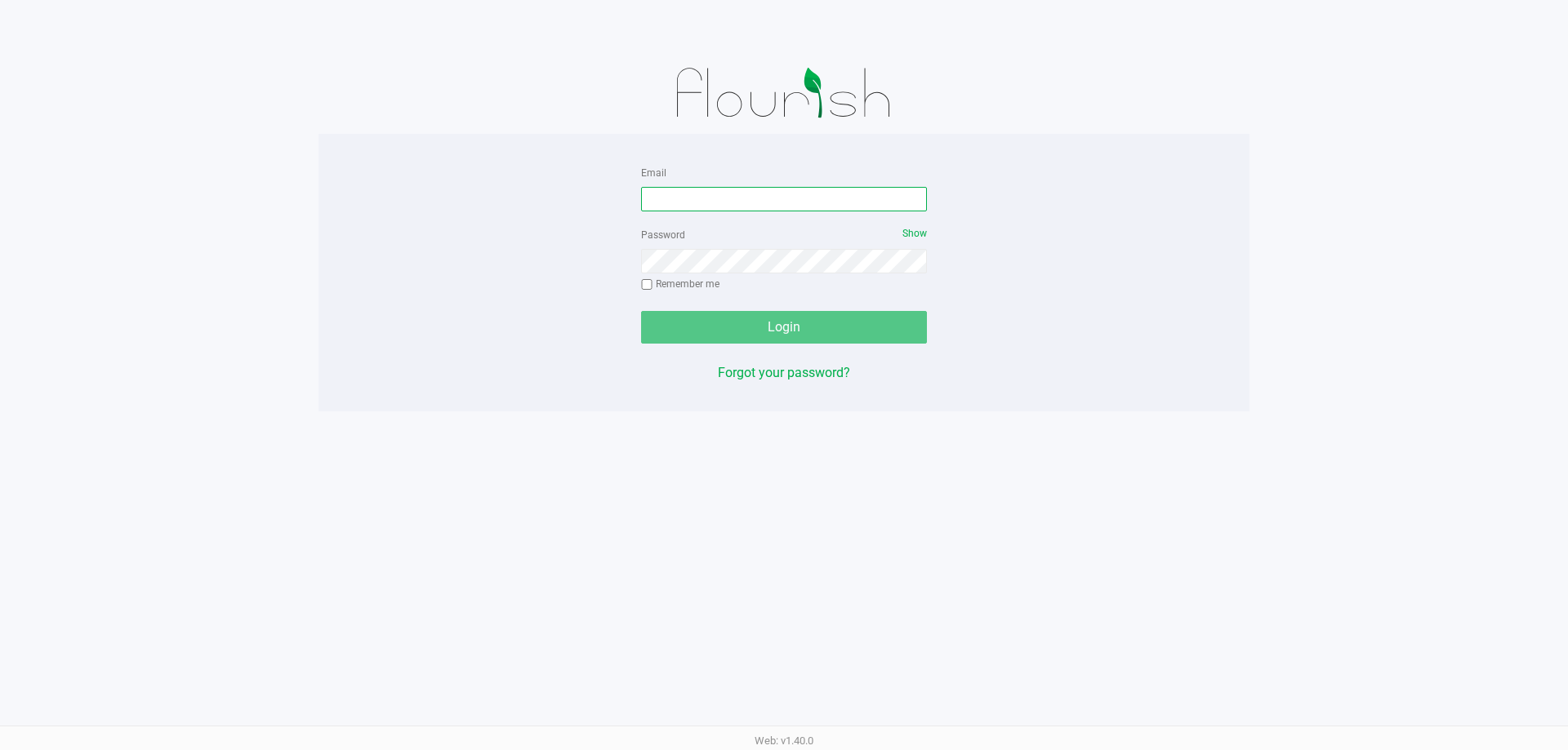
click at [752, 197] on input "Email" at bounding box center [784, 199] width 286 height 24
type input "[EMAIL_ADDRESS][DOMAIN_NAME]"
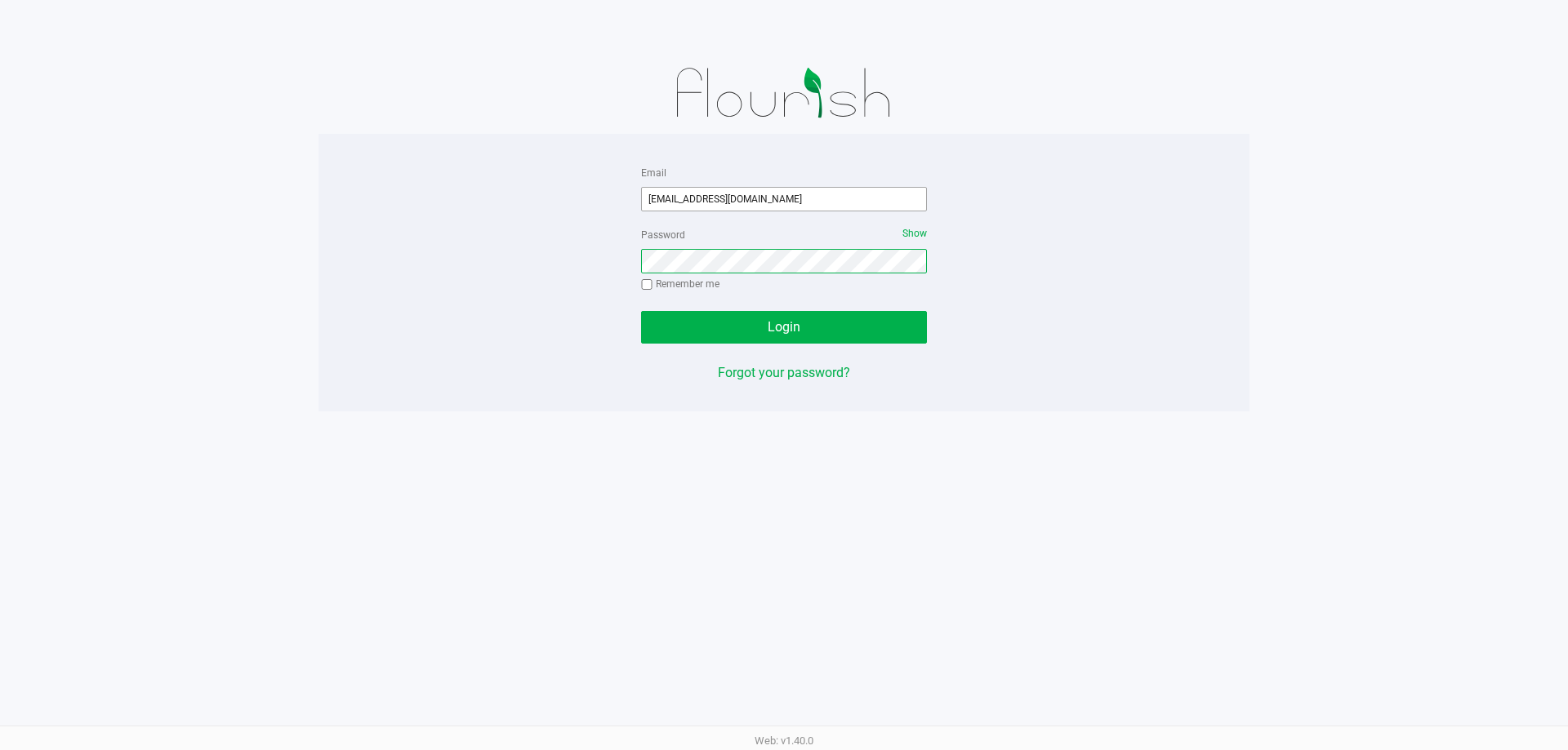
click at [641, 311] on button "Login" at bounding box center [784, 327] width 286 height 33
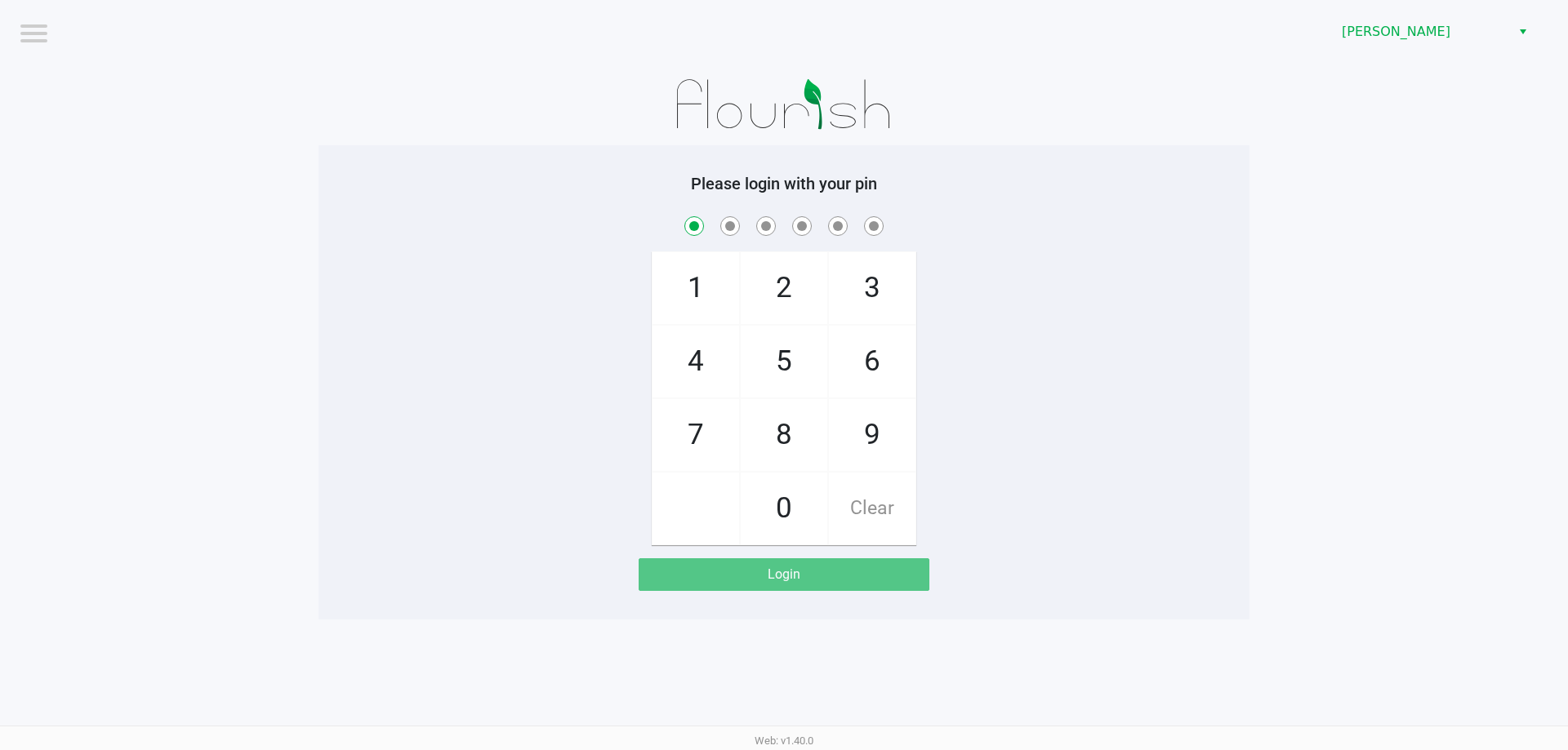
checkbox input "true"
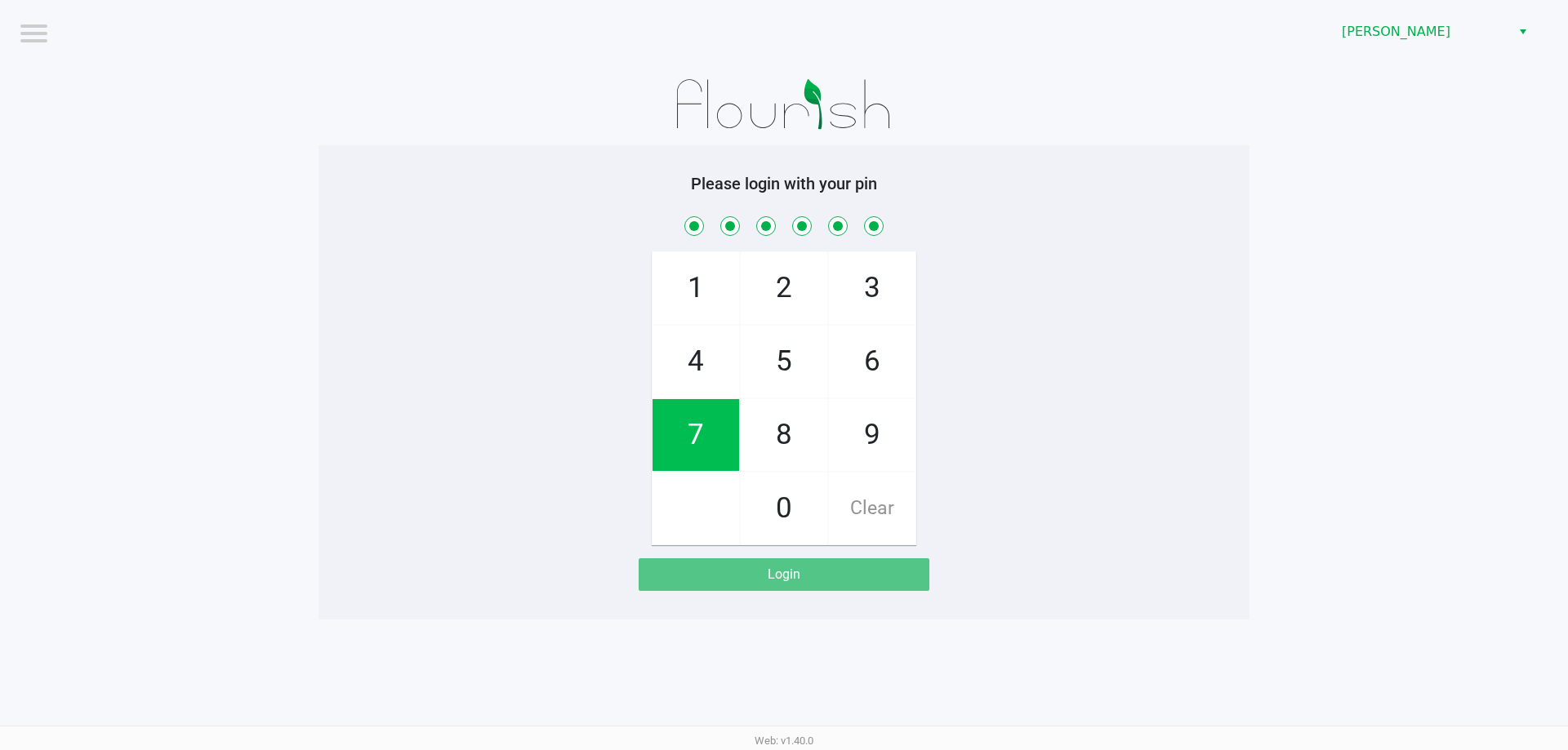
checkbox input "true"
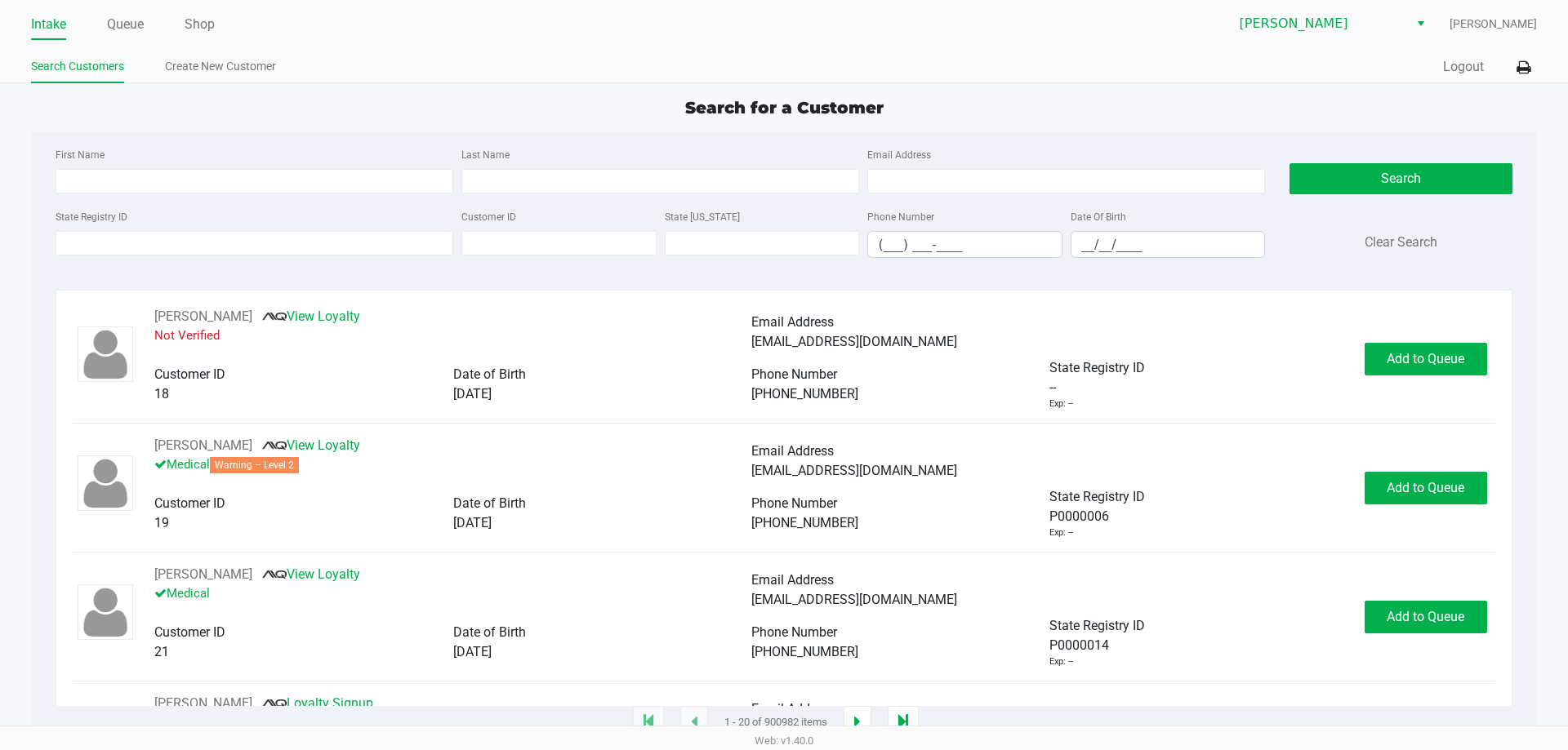
click at [243, 257] on div "State Registry ID" at bounding box center [254, 232] width 406 height 51
click at [243, 253] on input "State Registry ID" at bounding box center [254, 242] width 398 height 24
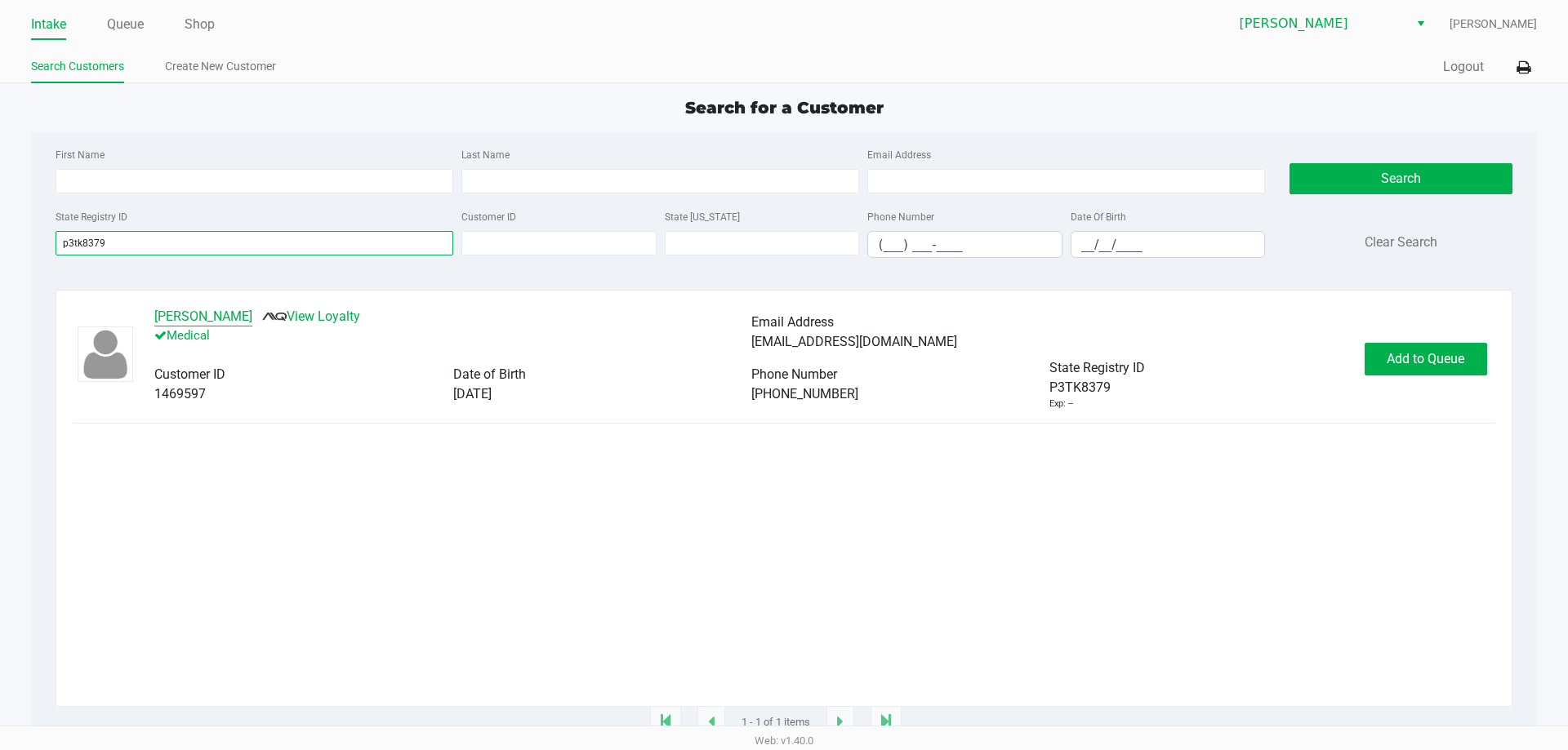
type input "p3tk8379"
click at [199, 326] on button "Robert Chisholm III" at bounding box center [203, 316] width 98 height 19
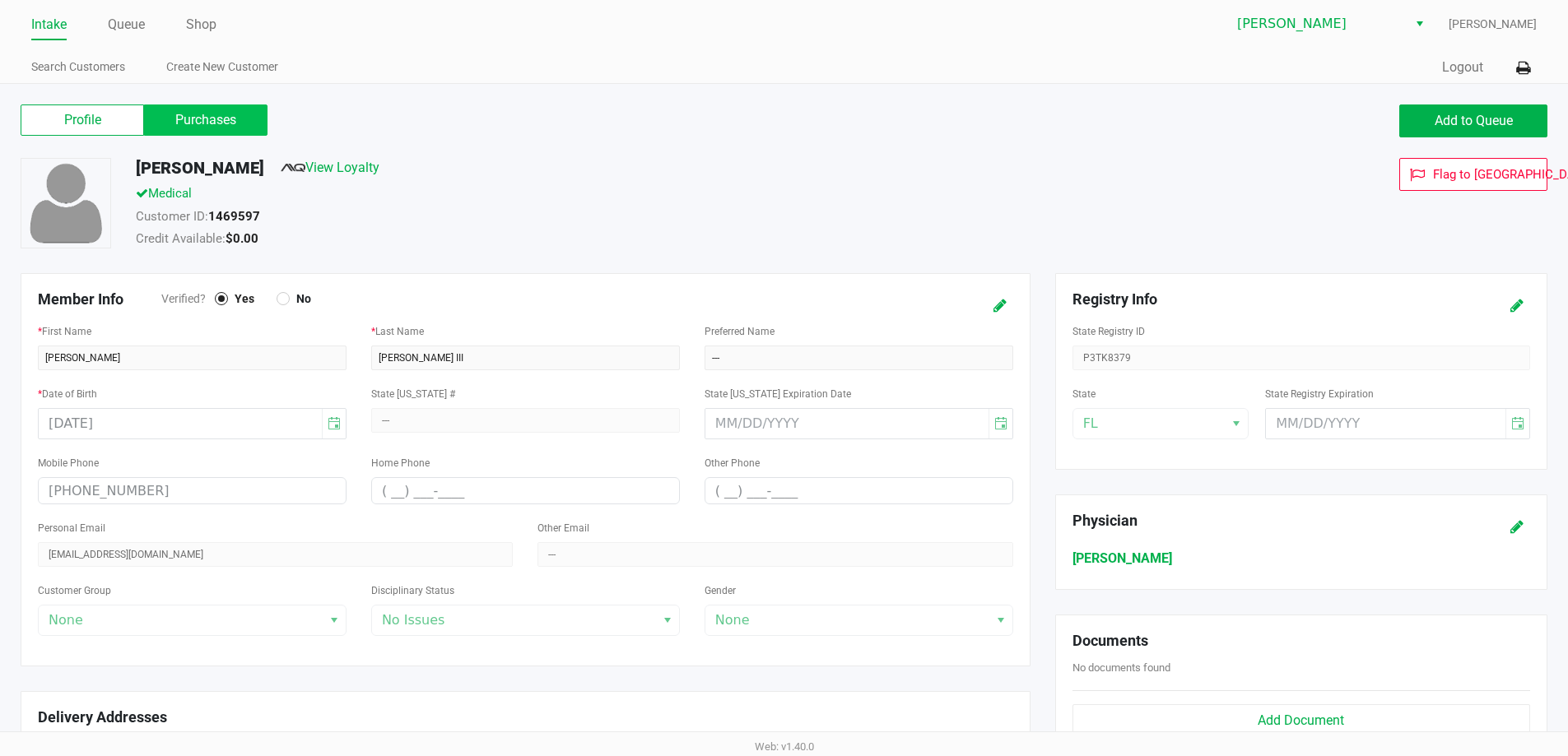
click at [232, 123] on label "Purchases" at bounding box center [206, 120] width 123 height 31
click at [0, 0] on 1 "Purchases" at bounding box center [0, 0] width 0 height 0
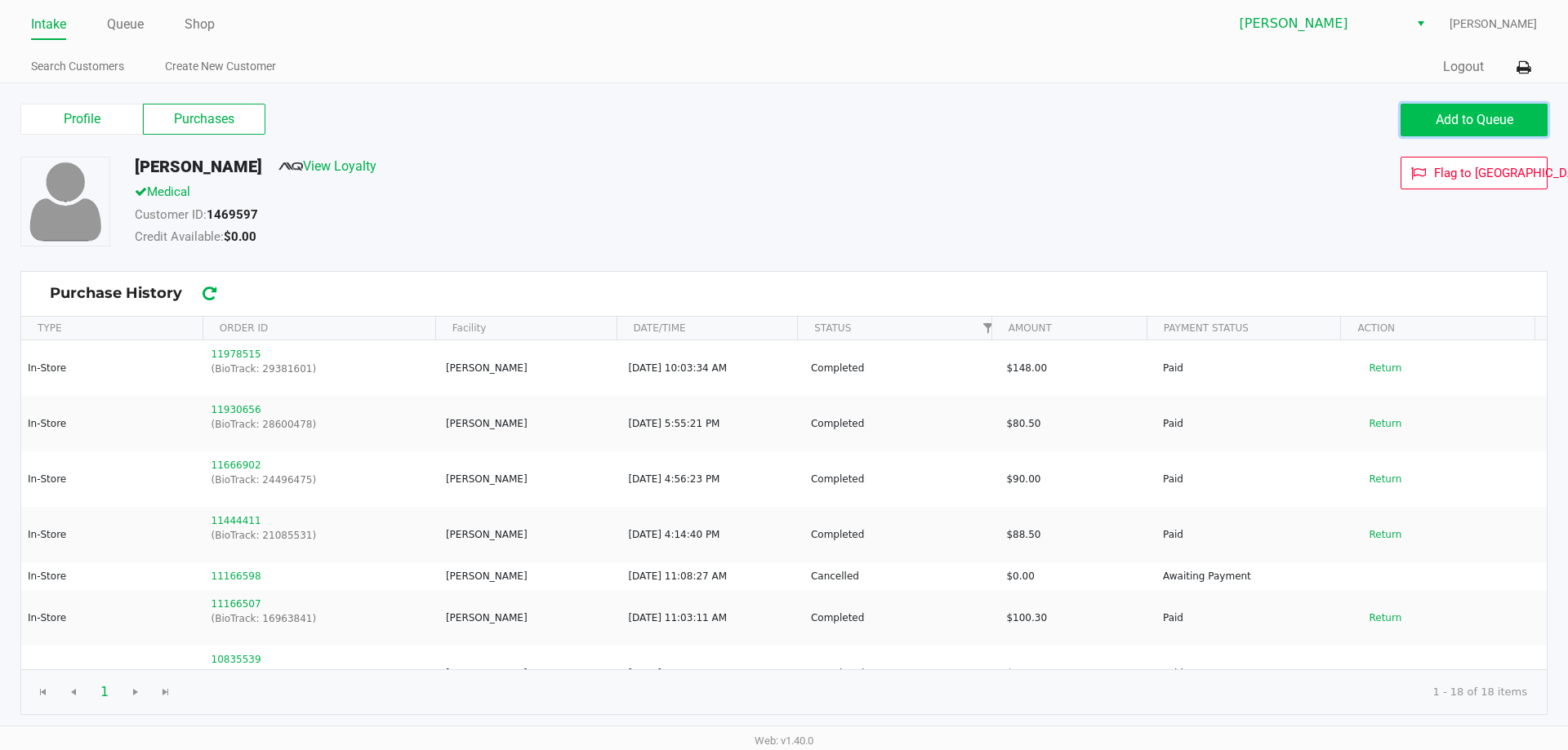
click at [1461, 118] on span "Add to Queue" at bounding box center [1475, 119] width 77 height 15
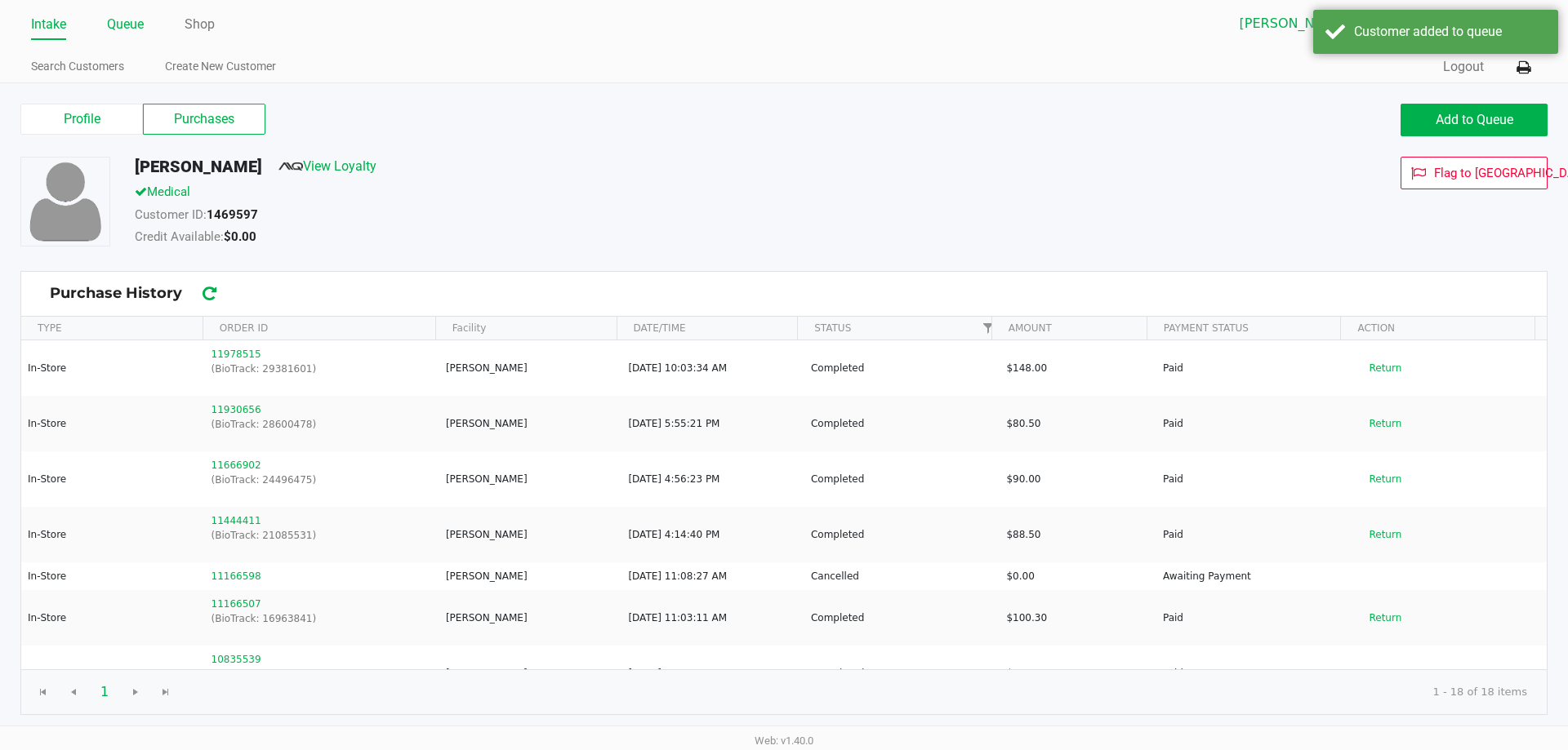
click at [130, 20] on link "Queue" at bounding box center [125, 24] width 37 height 23
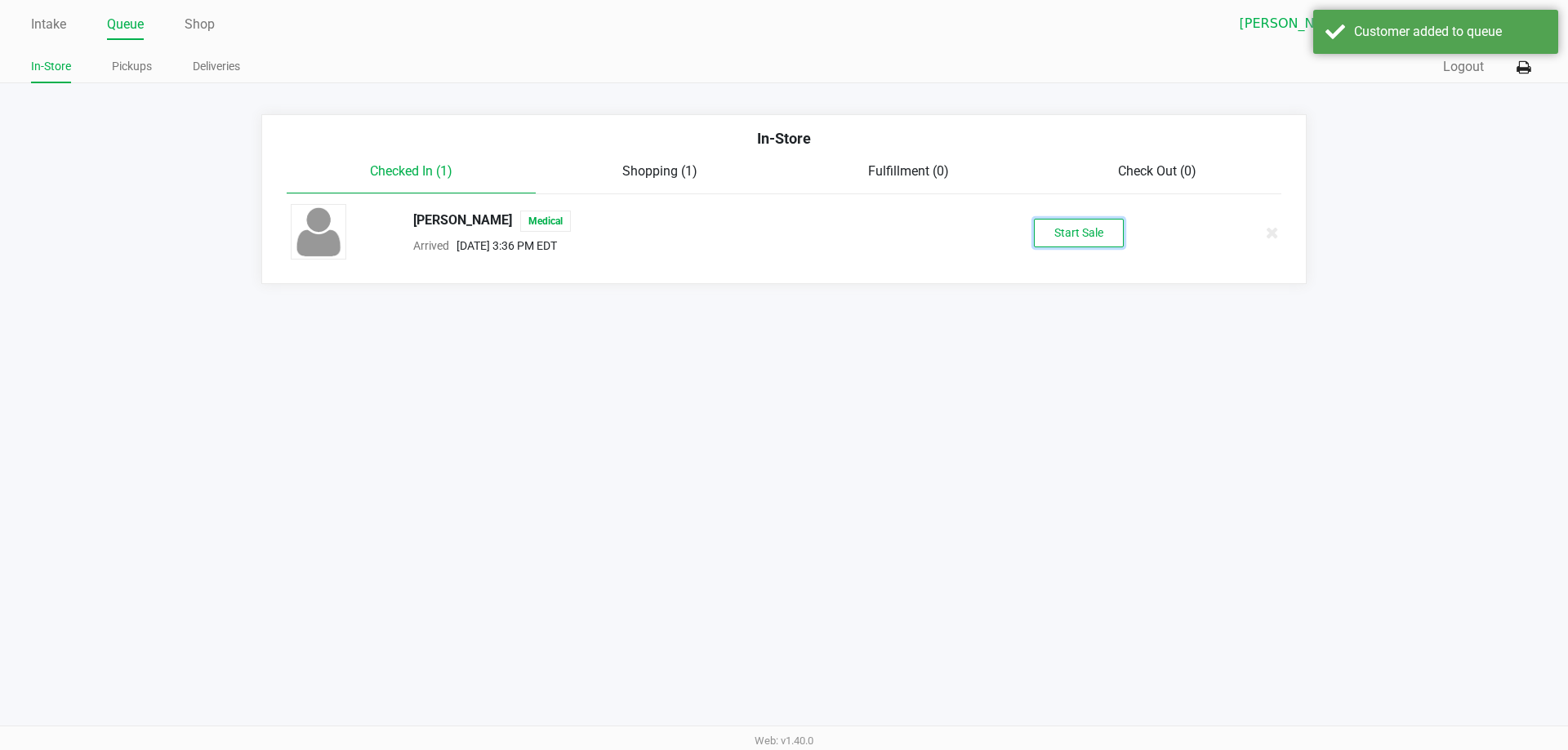
click at [1087, 227] on button "Start Sale" at bounding box center [1079, 233] width 90 height 29
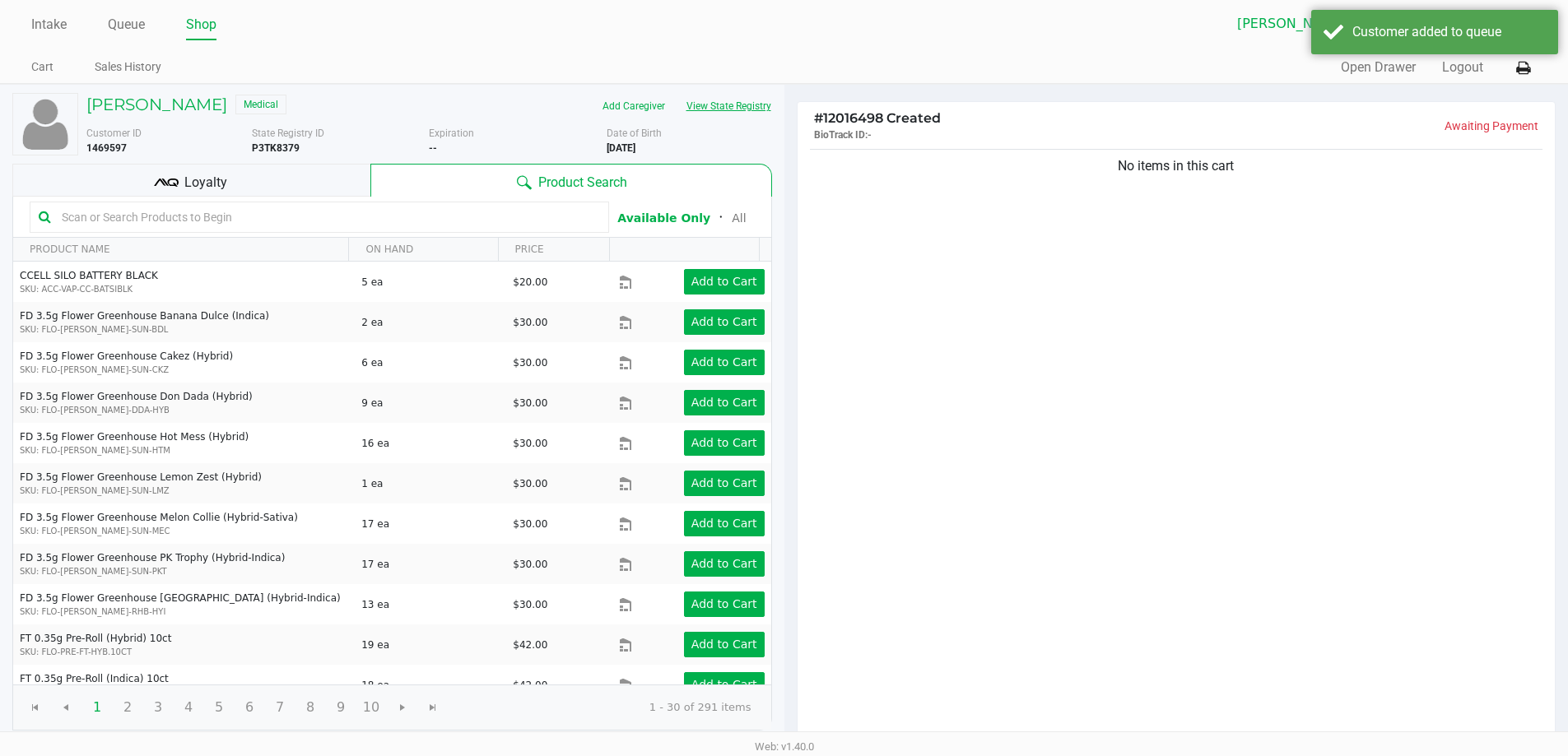
click at [715, 118] on button "View State Registry" at bounding box center [724, 106] width 96 height 26
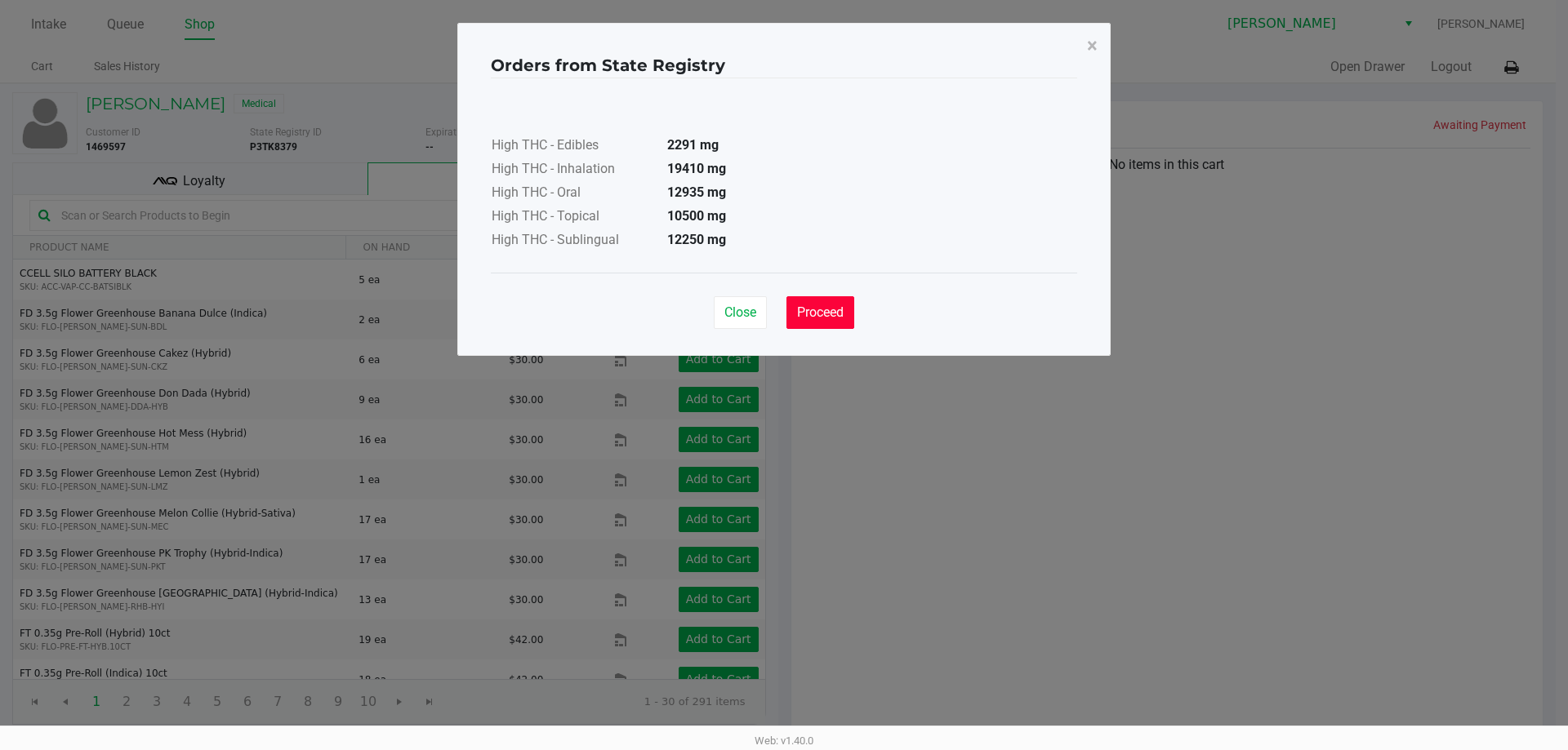
click at [823, 312] on span "Proceed" at bounding box center [820, 312] width 46 height 15
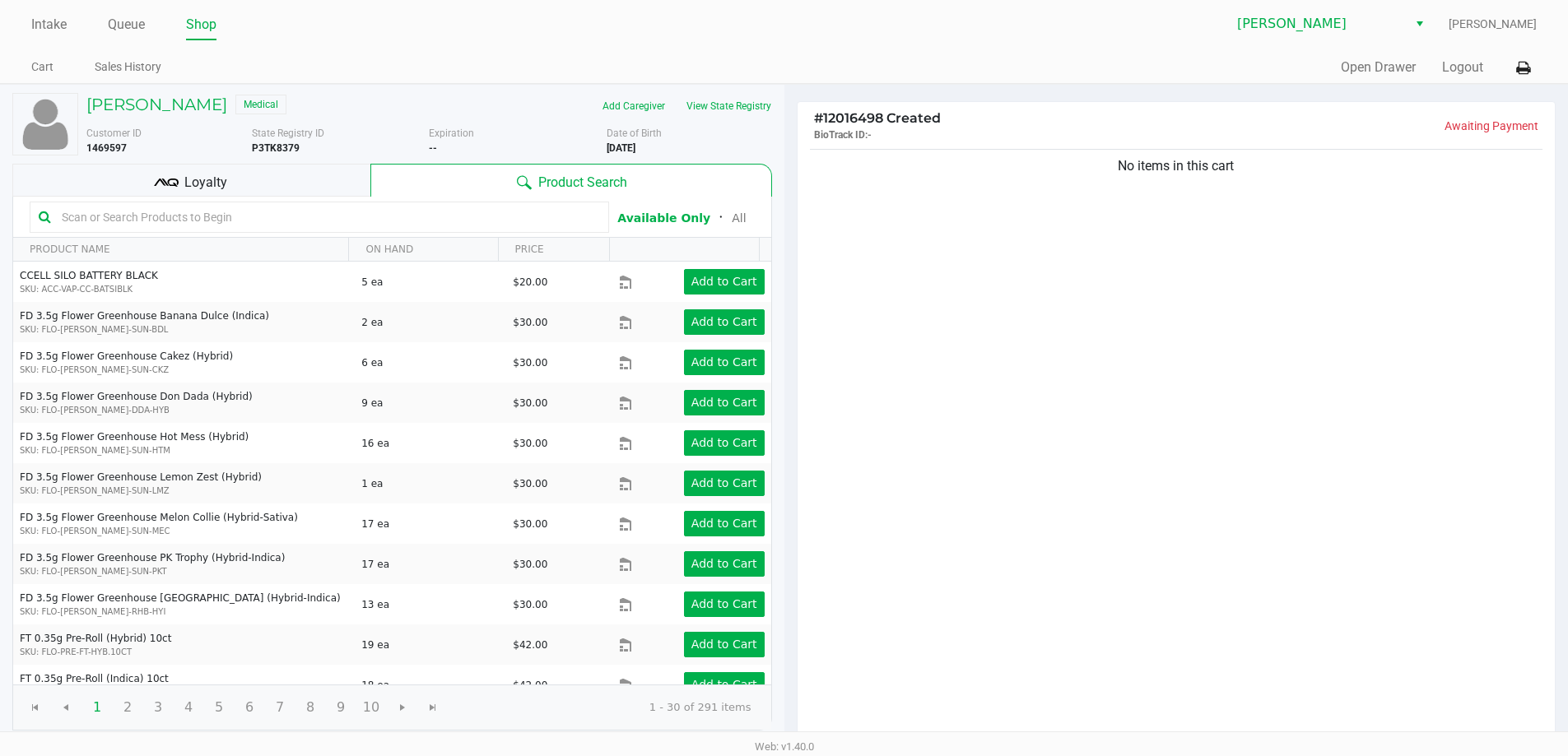
click at [278, 197] on kendo-grid-toolbar "Available Only ᛫ All" at bounding box center [392, 217] width 758 height 41
click at [295, 184] on div "Loyalty" at bounding box center [191, 180] width 358 height 33
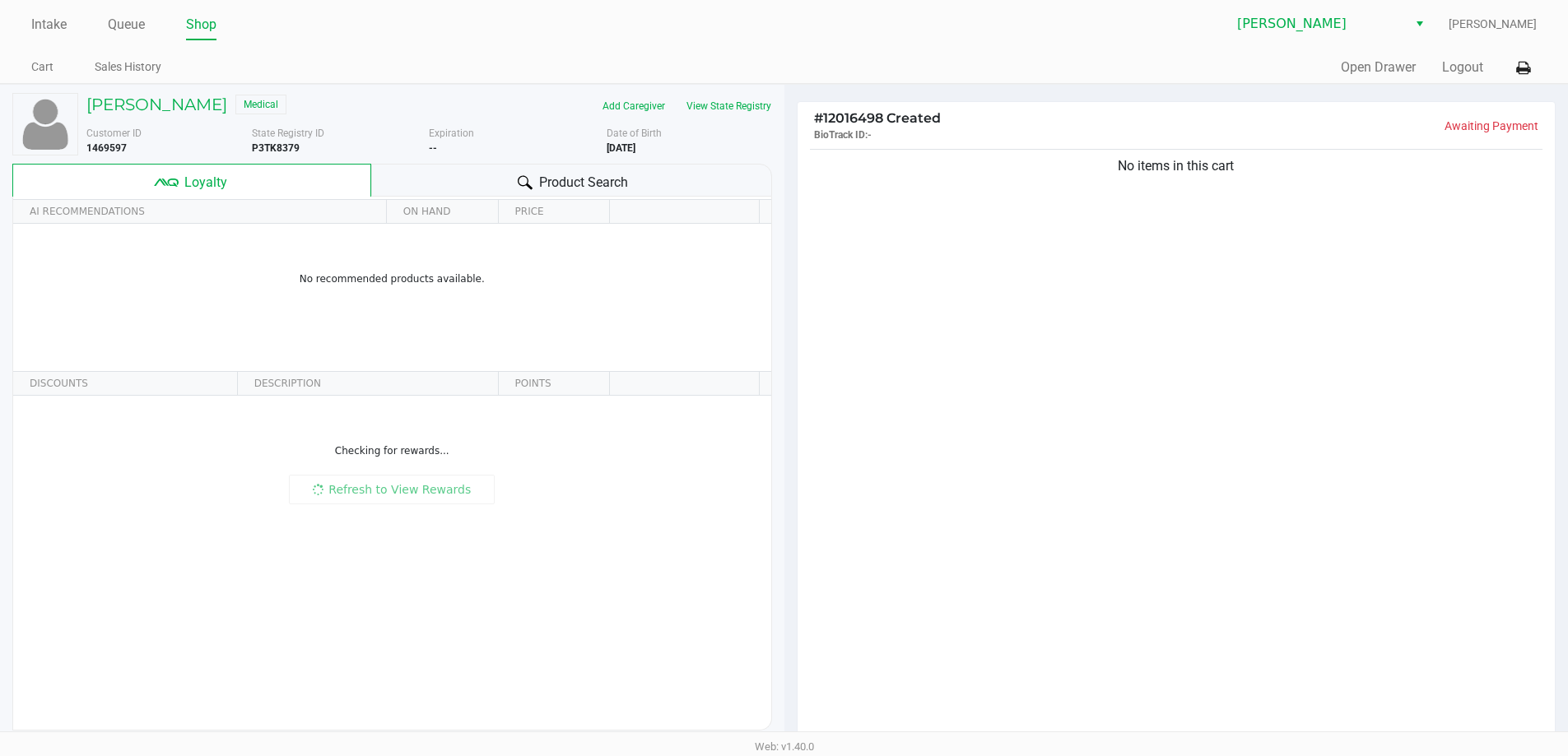
click at [917, 285] on div "No items in this cart" at bounding box center [1176, 444] width 758 height 597
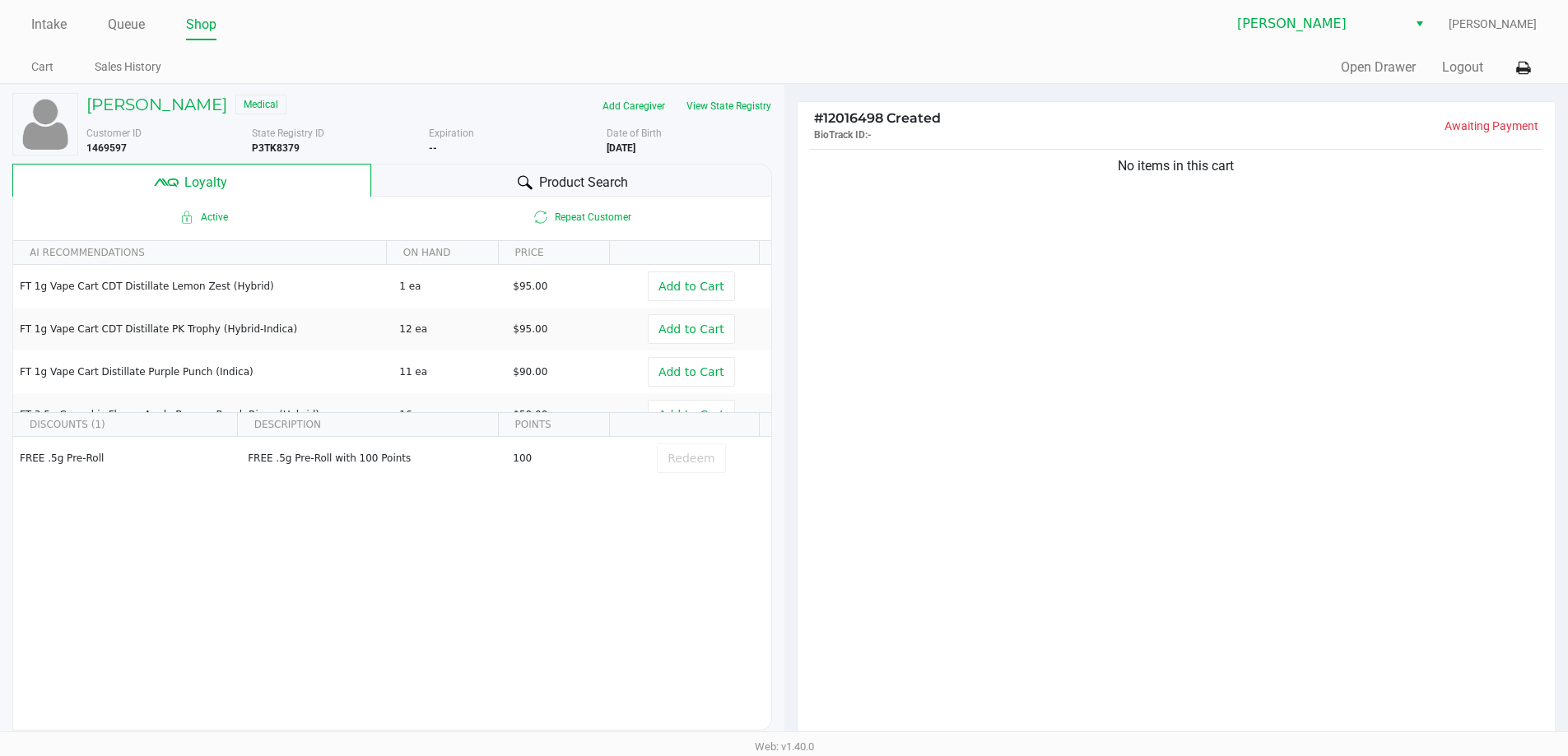
click at [693, 181] on div "Product Search" at bounding box center [572, 180] width 401 height 33
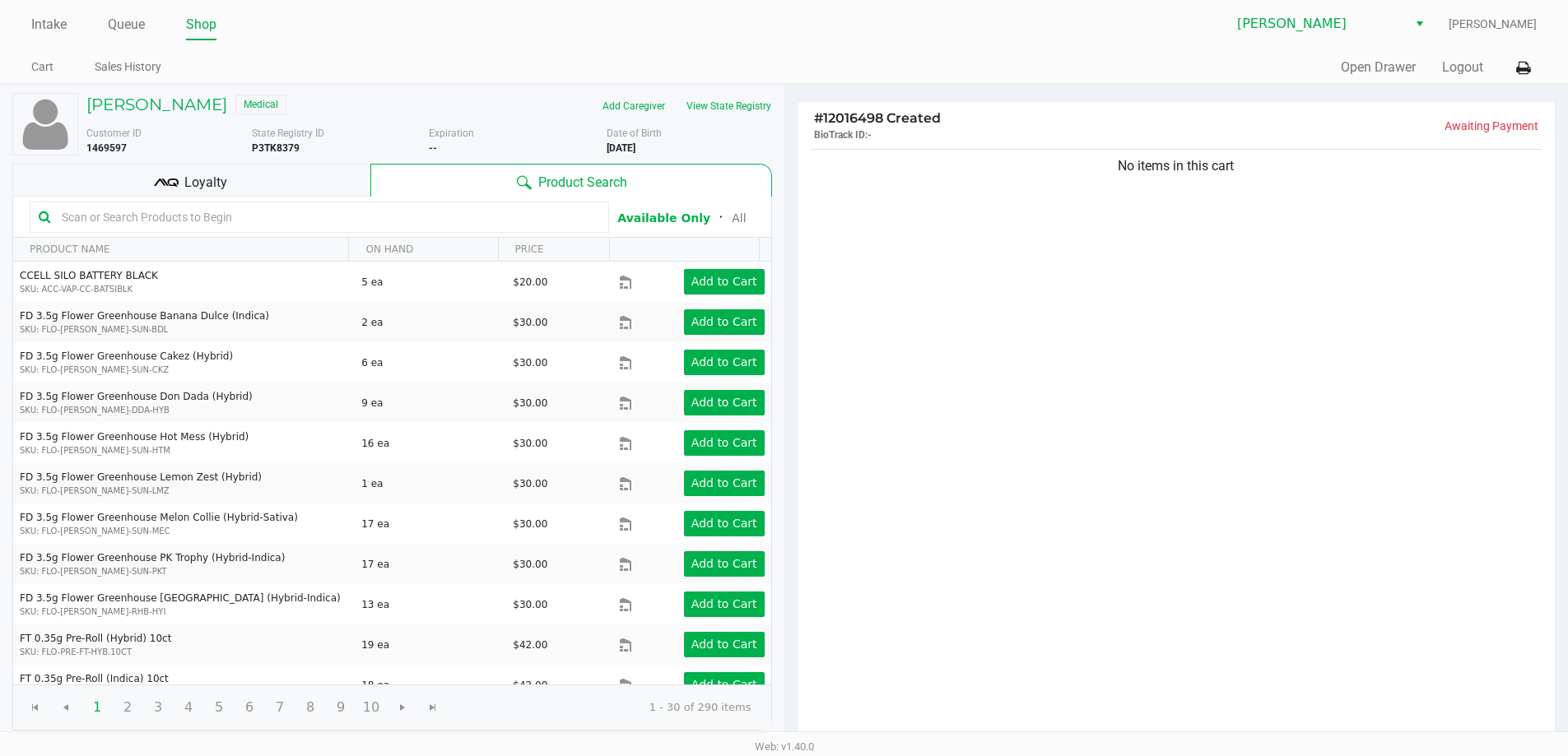
click at [141, 175] on div "Loyalty" at bounding box center [191, 180] width 358 height 33
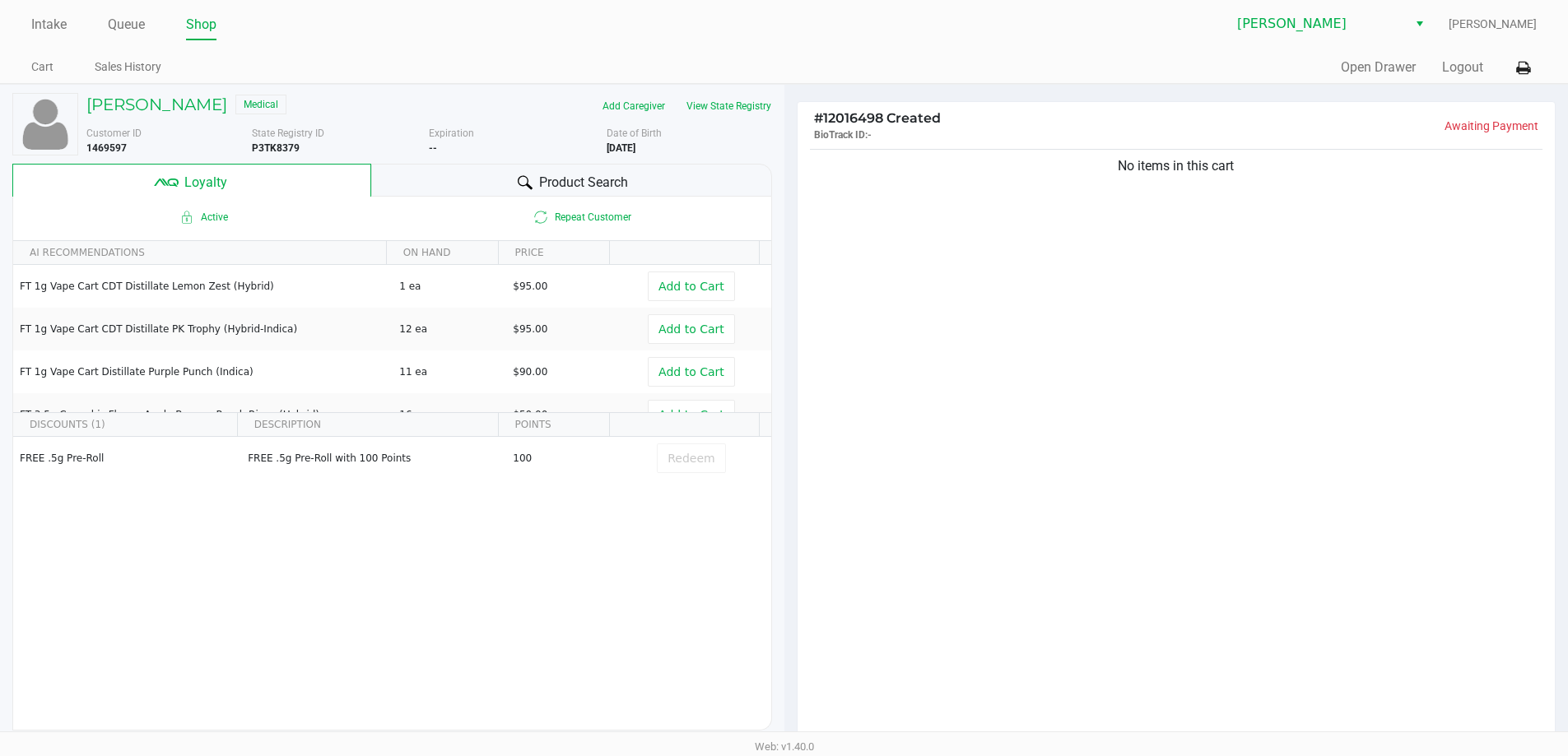
click at [977, 318] on div "No items in this cart" at bounding box center [1176, 444] width 758 height 597
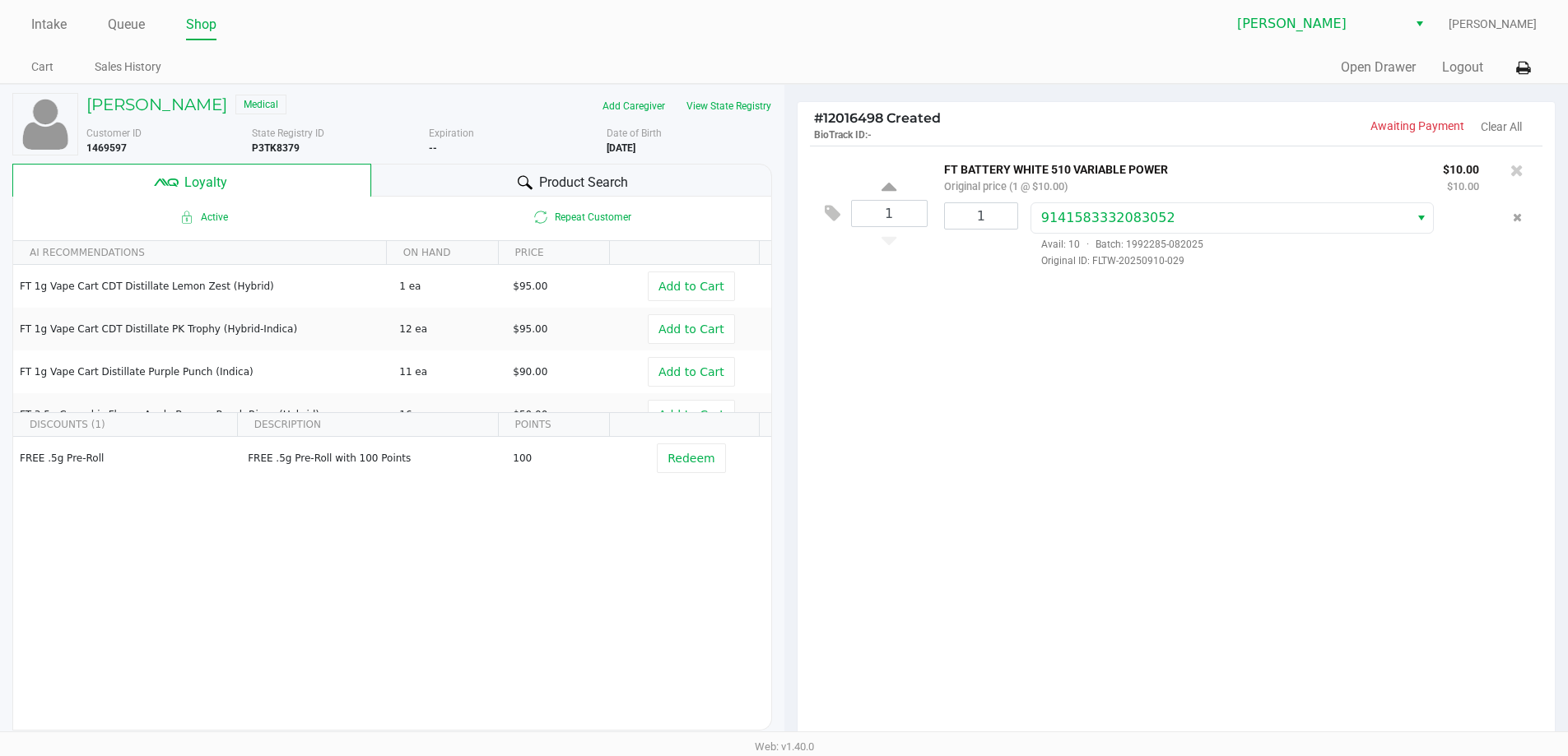
scroll to position [189, 0]
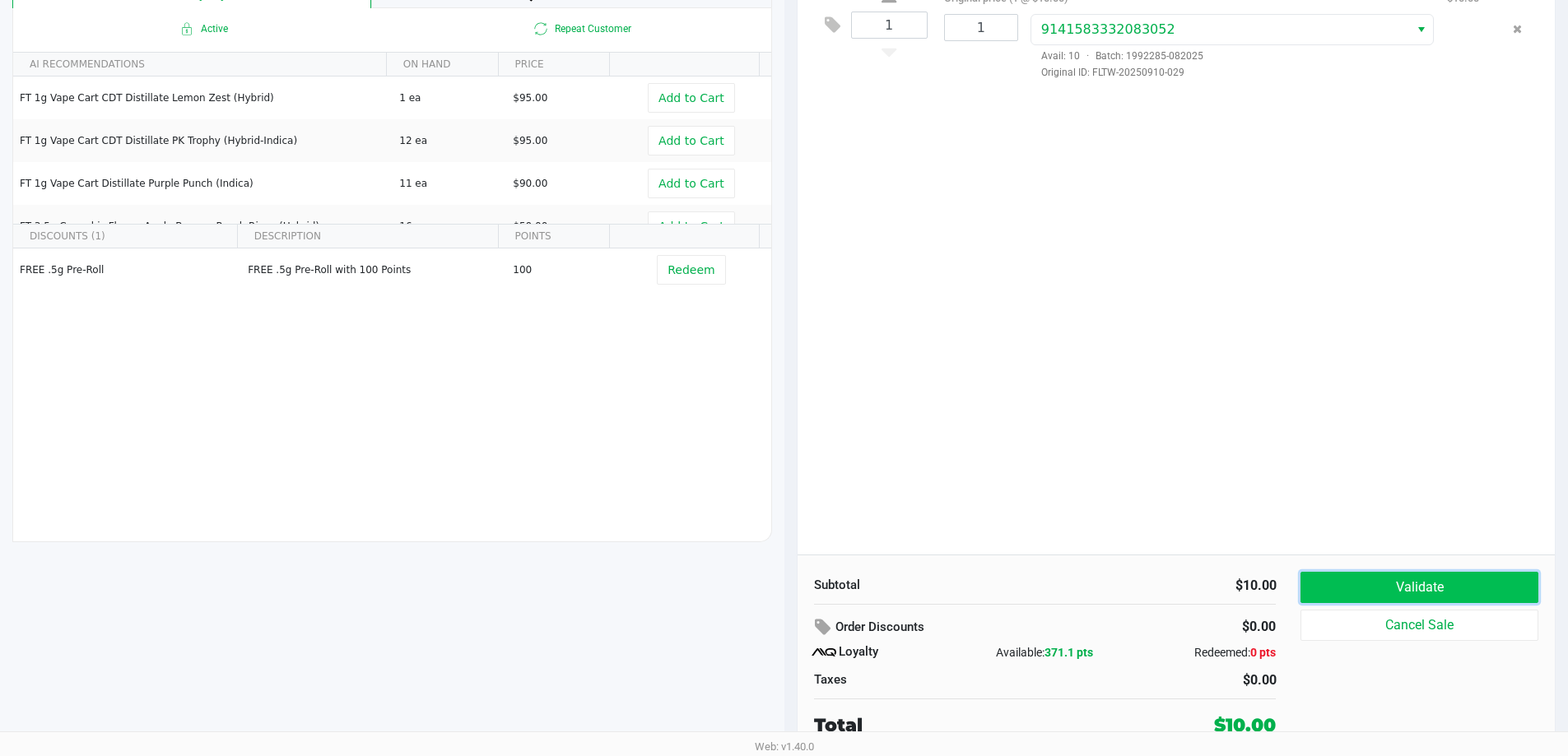
click at [1439, 596] on button "Validate" at bounding box center [1418, 587] width 237 height 31
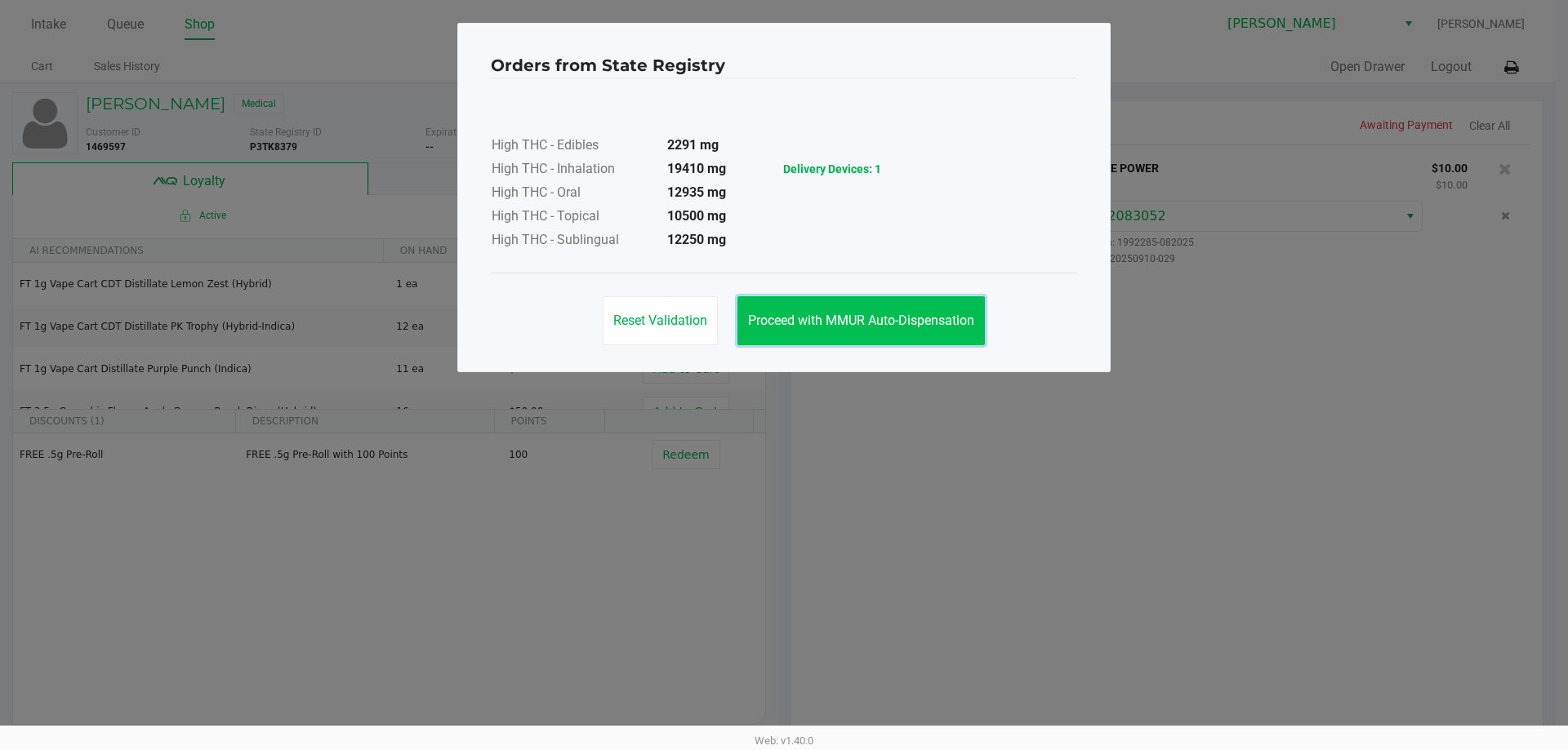
click at [856, 327] on span "Proceed with MMUR Auto-Dispensation" at bounding box center [861, 320] width 227 height 15
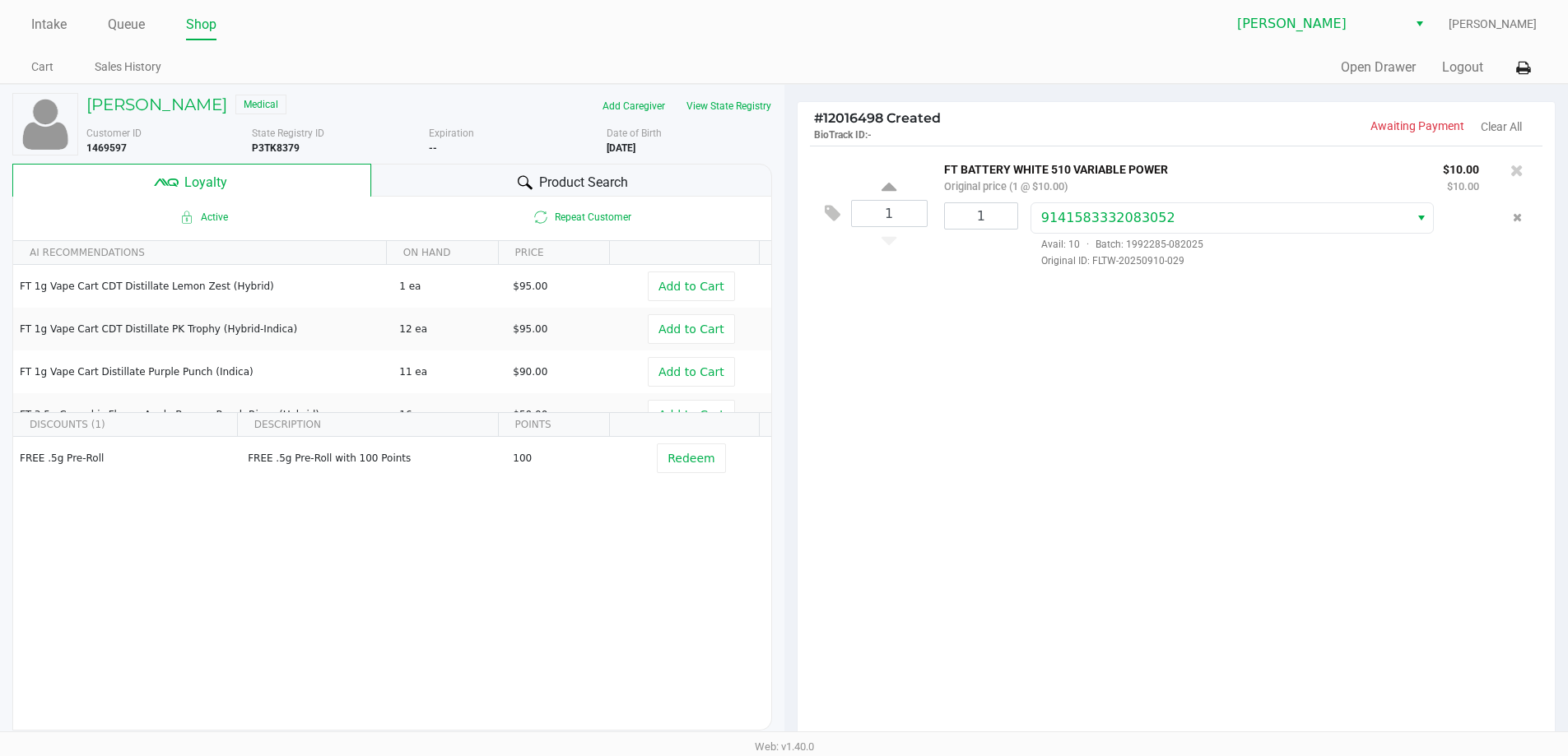
click at [477, 177] on div "Product Search" at bounding box center [572, 180] width 401 height 33
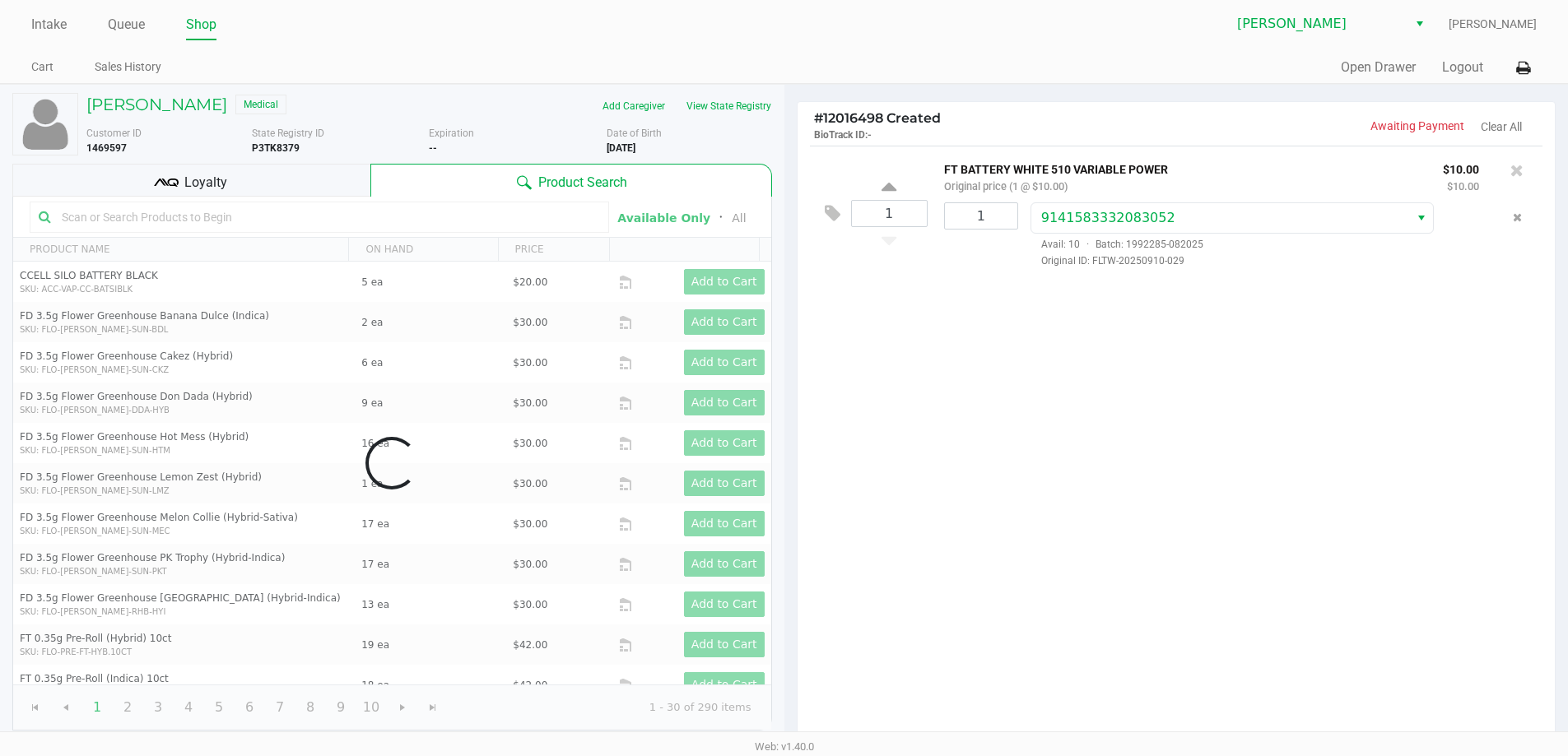
click at [262, 188] on div "Loyalty" at bounding box center [191, 180] width 358 height 33
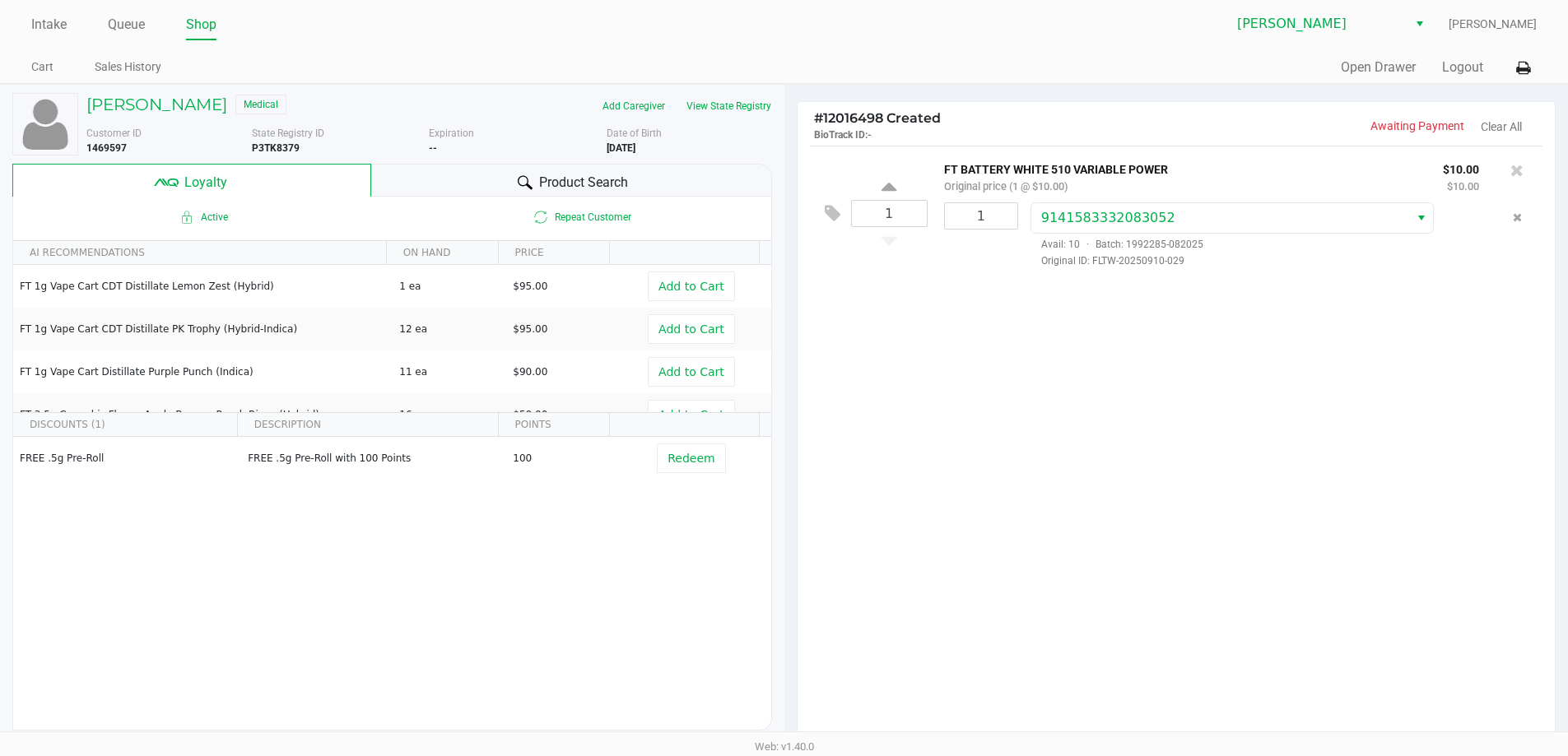
click at [1019, 398] on div "1 FT BATTERY WHITE 510 VARIABLE POWER Original price (1 @ $10.00) $10.00 $10.00…" at bounding box center [1176, 444] width 758 height 597
click at [952, 326] on div "1 FT BATTERY WHITE 510 VARIABLE POWER Original price (1 @ $10.00) $10.00 $10.00…" at bounding box center [1176, 444] width 758 height 597
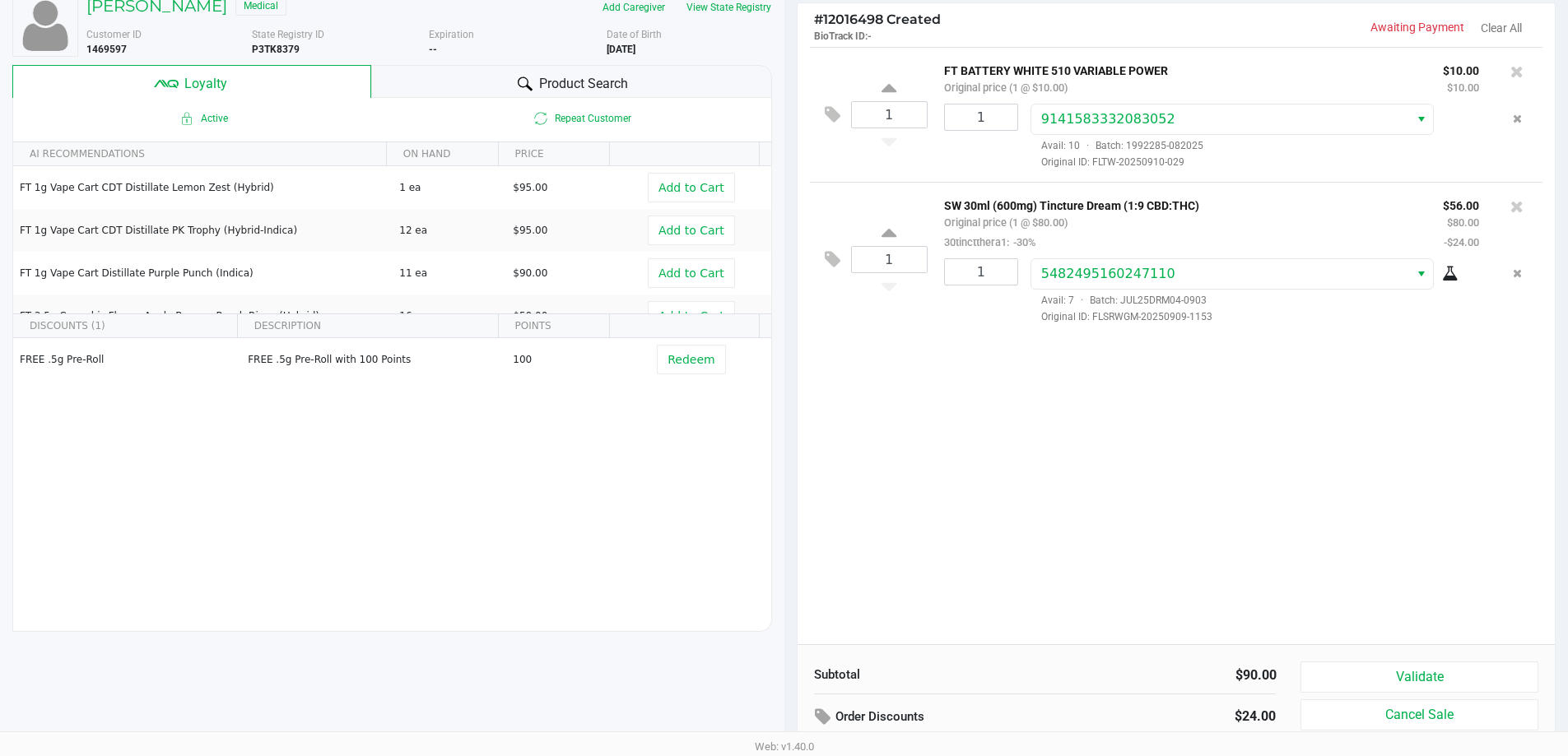
scroll to position [189, 0]
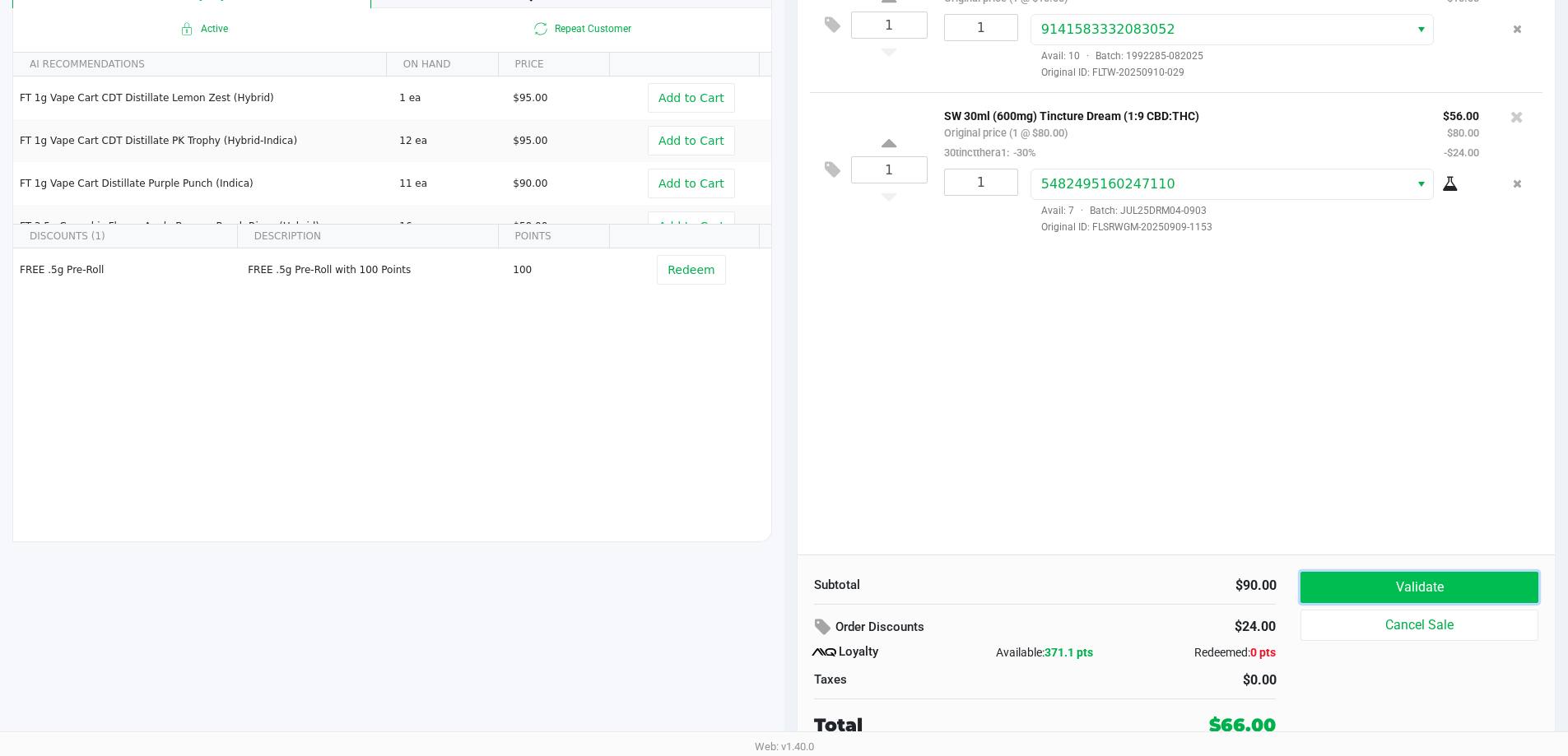
click at [1426, 587] on button "Validate" at bounding box center [1418, 587] width 237 height 31
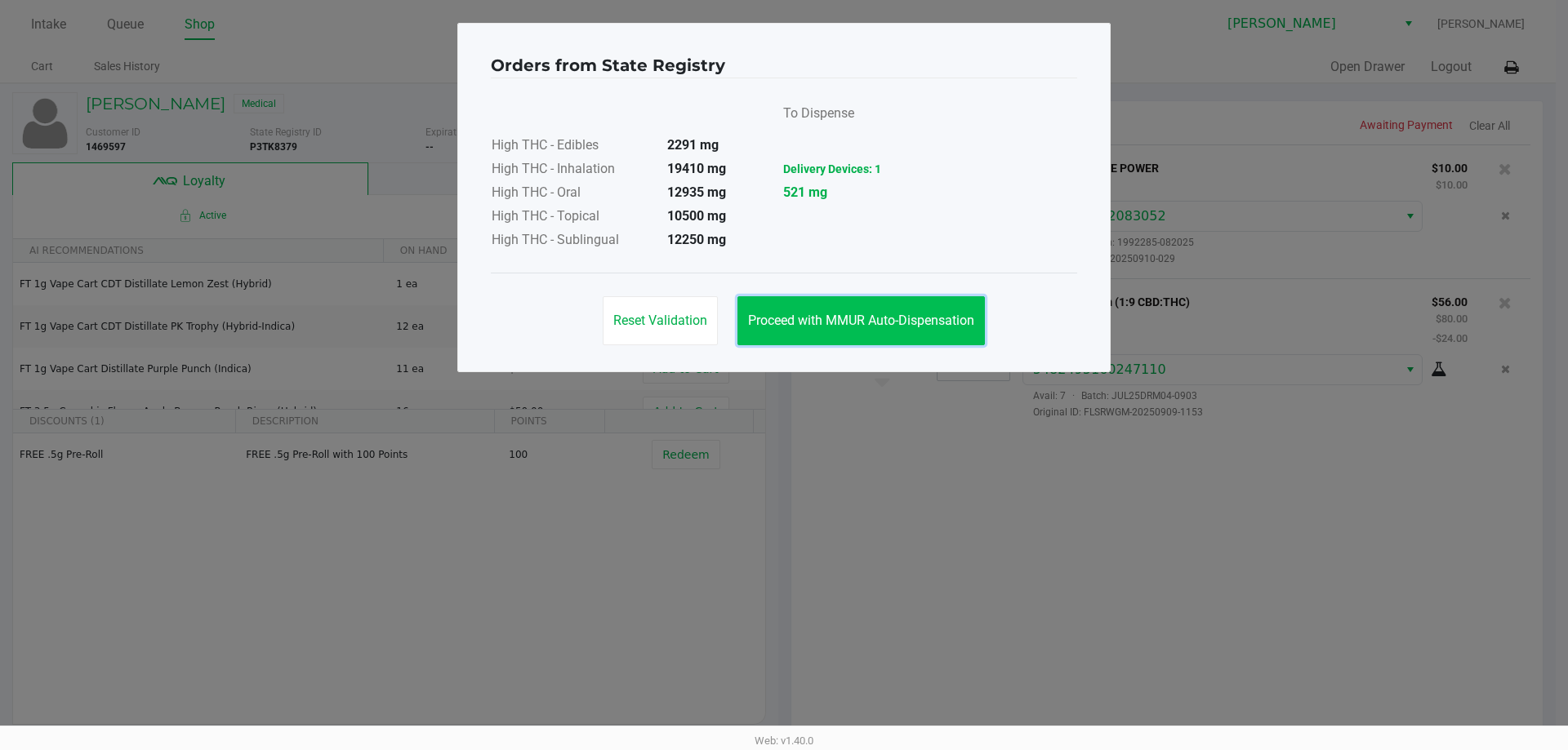
click at [865, 318] on span "Proceed with MMUR Auto-Dispensation" at bounding box center [861, 320] width 227 height 15
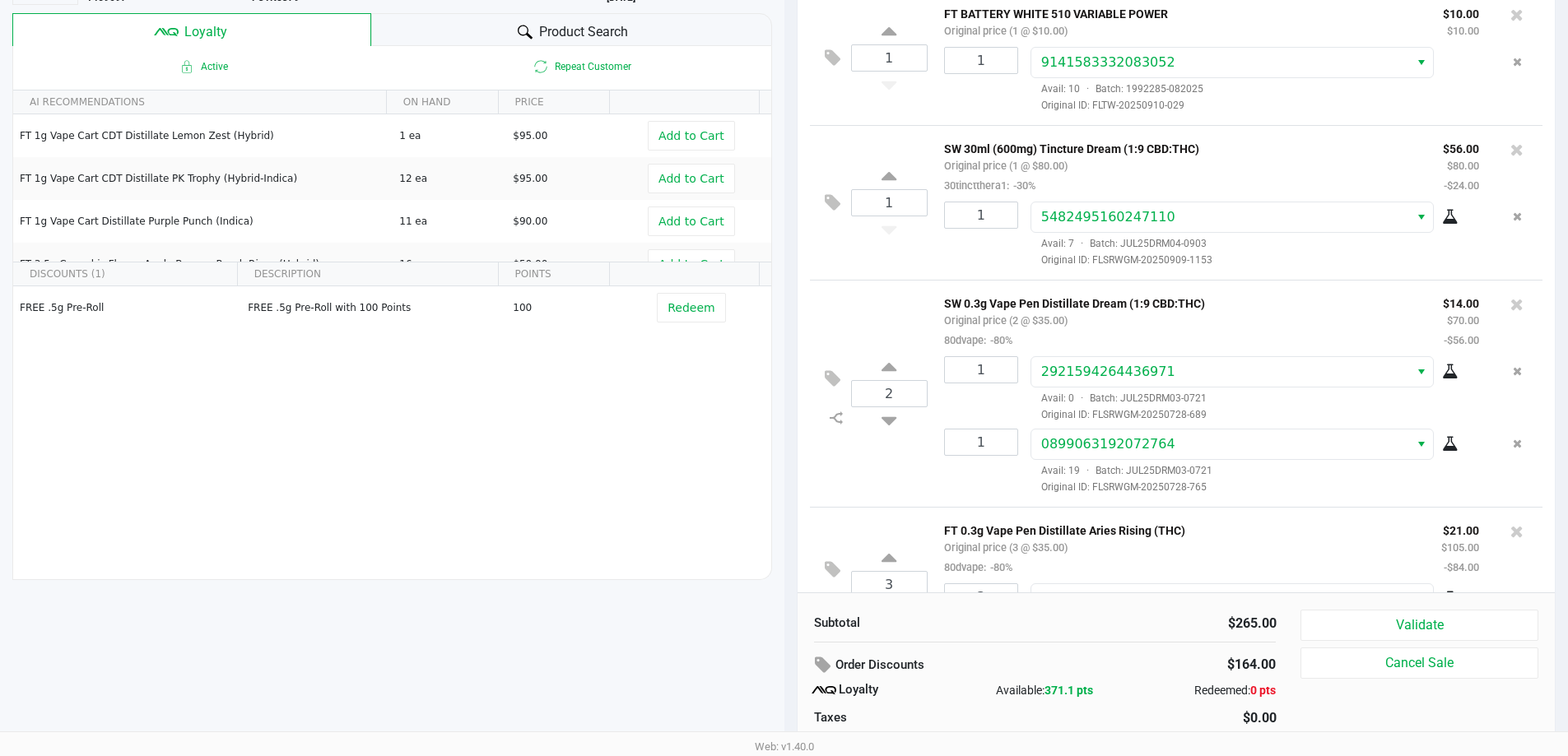
scroll to position [77, 0]
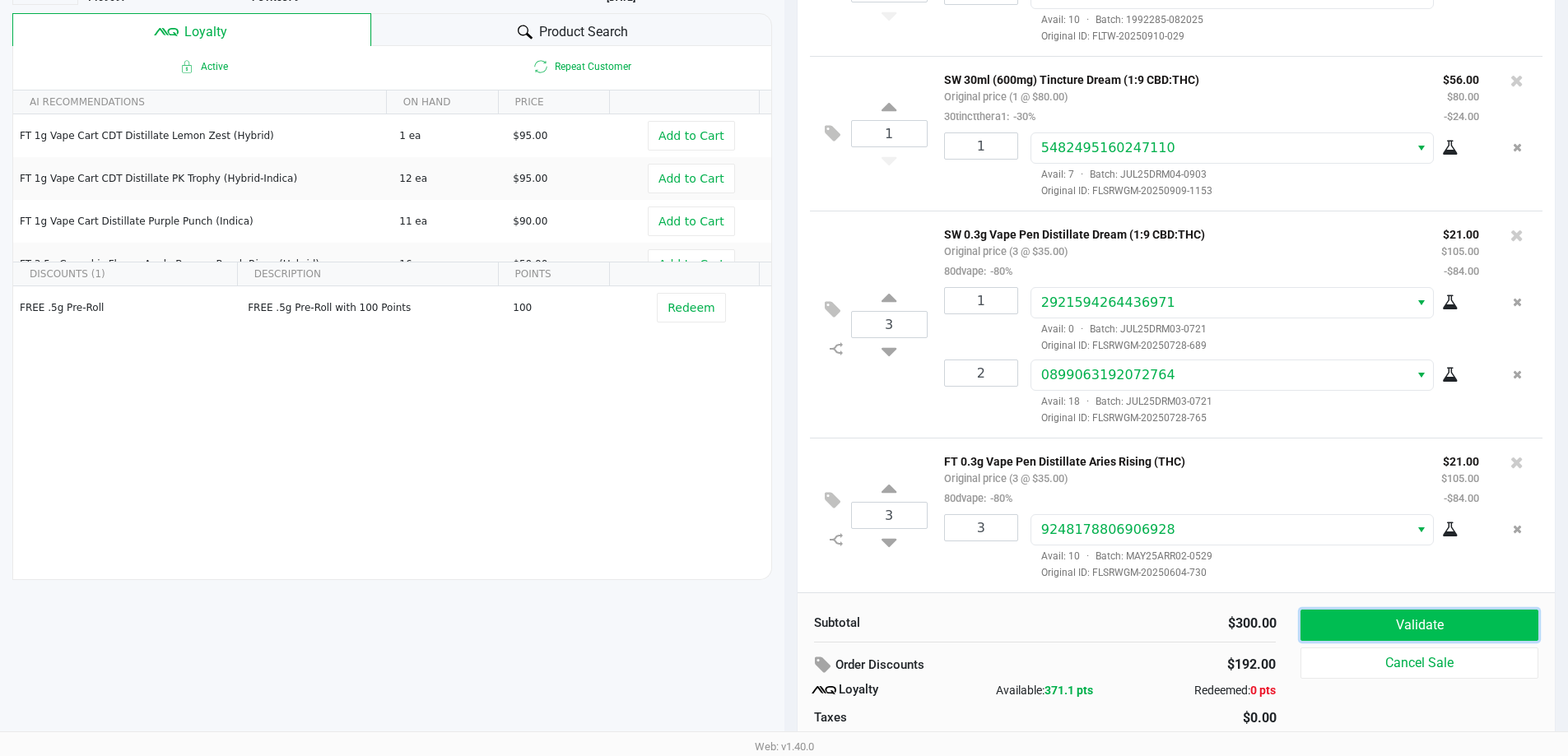
click at [1397, 622] on button "Validate" at bounding box center [1418, 625] width 237 height 31
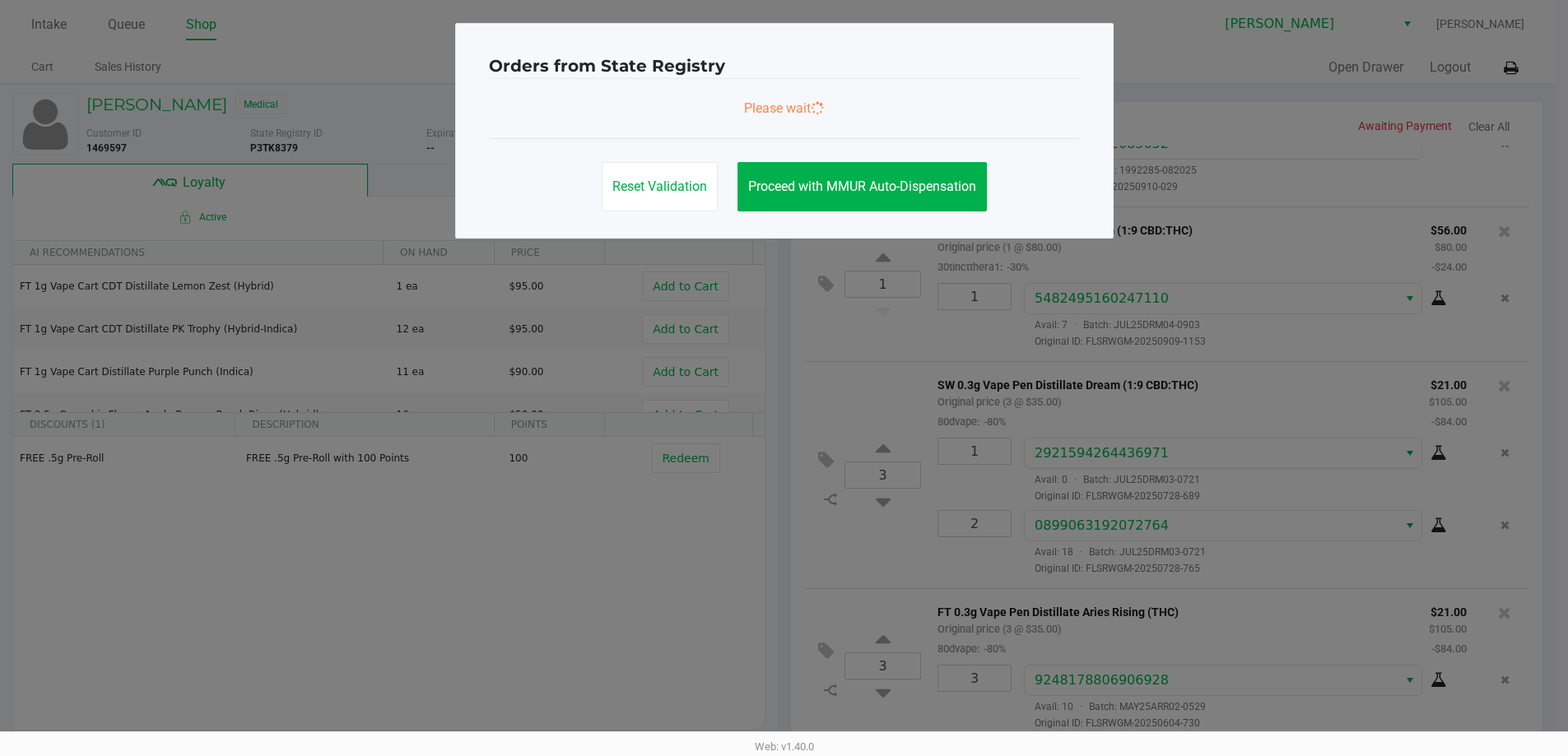
scroll to position [0, 0]
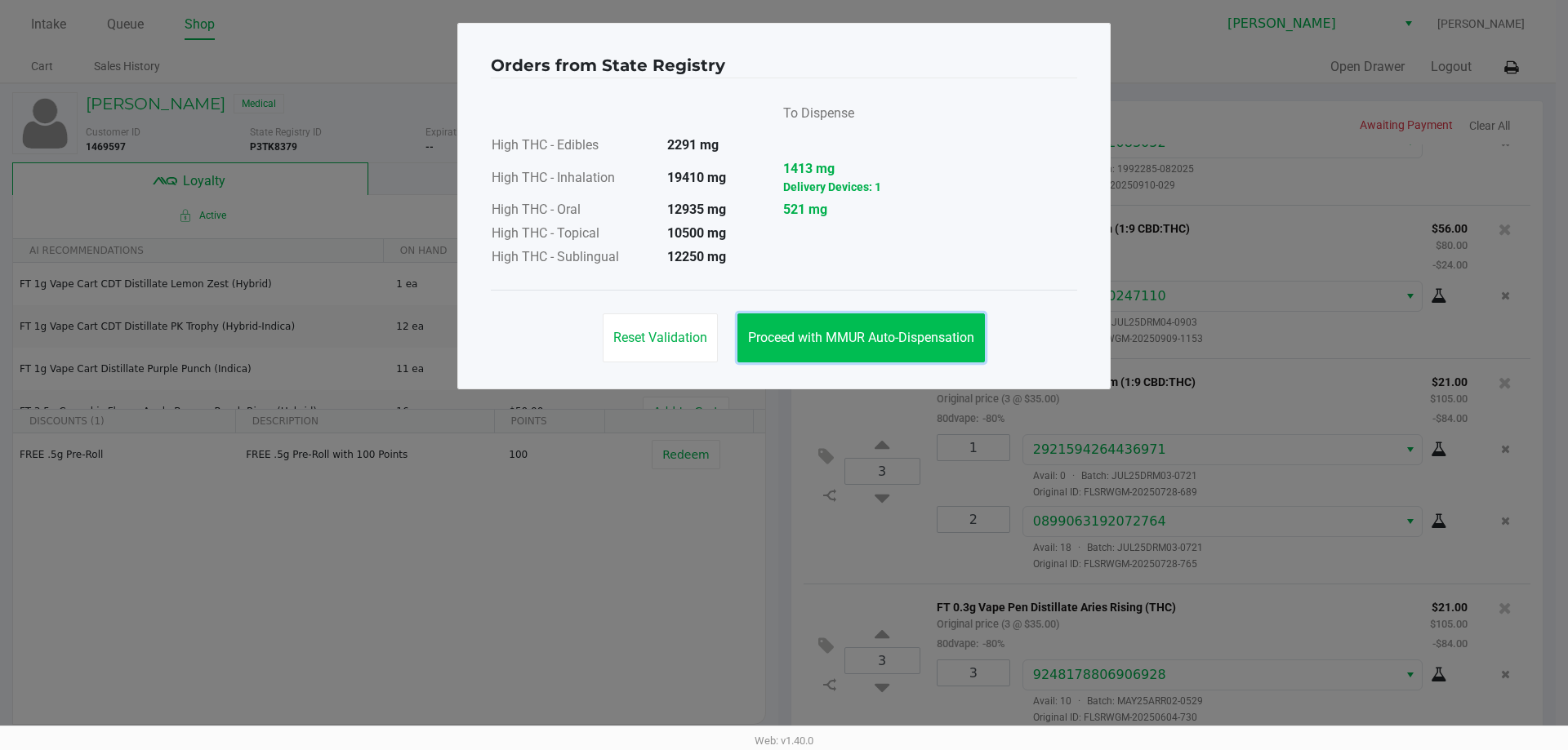
click at [863, 326] on button "Proceed with MMUR Auto-Dispensation" at bounding box center [861, 338] width 248 height 49
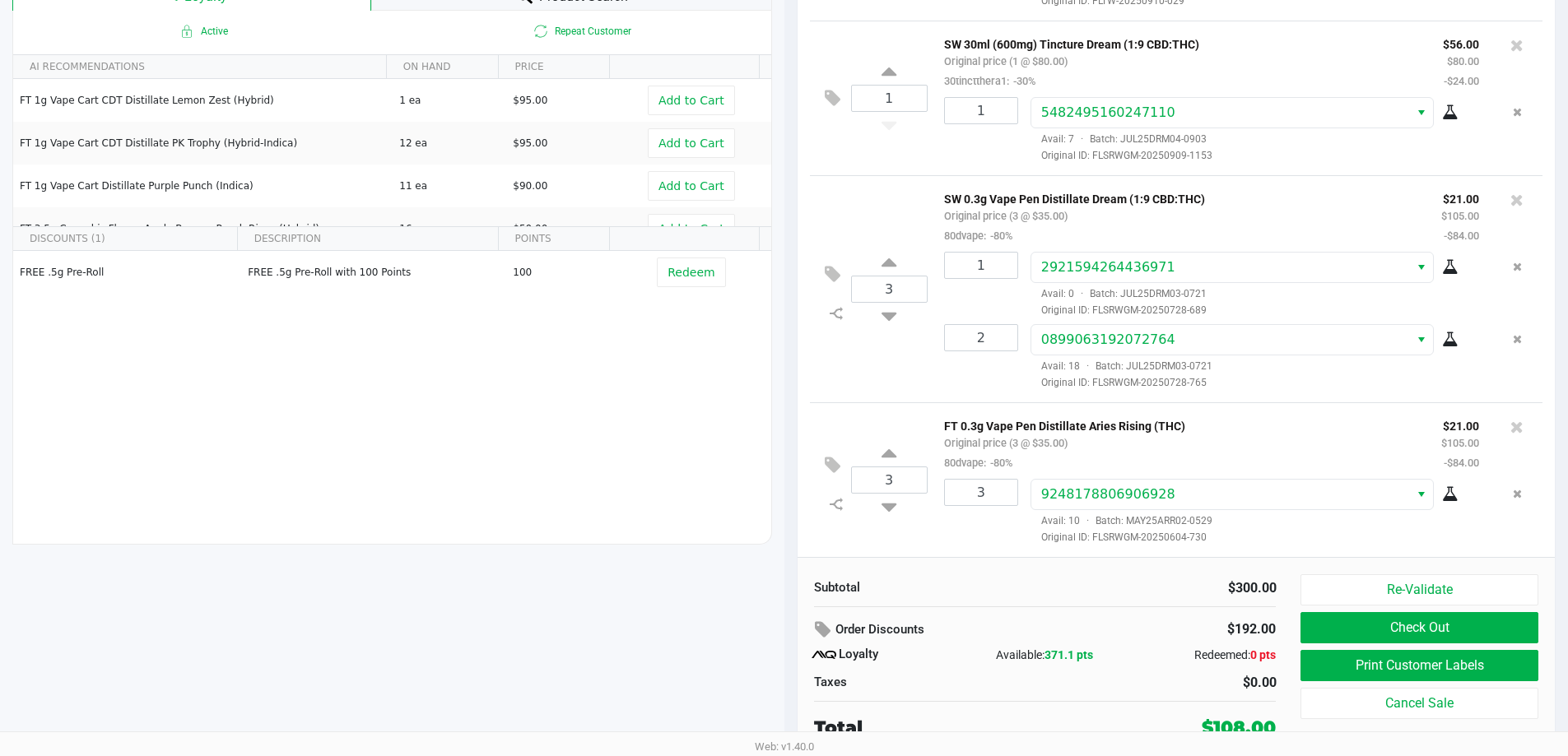
scroll to position [189, 0]
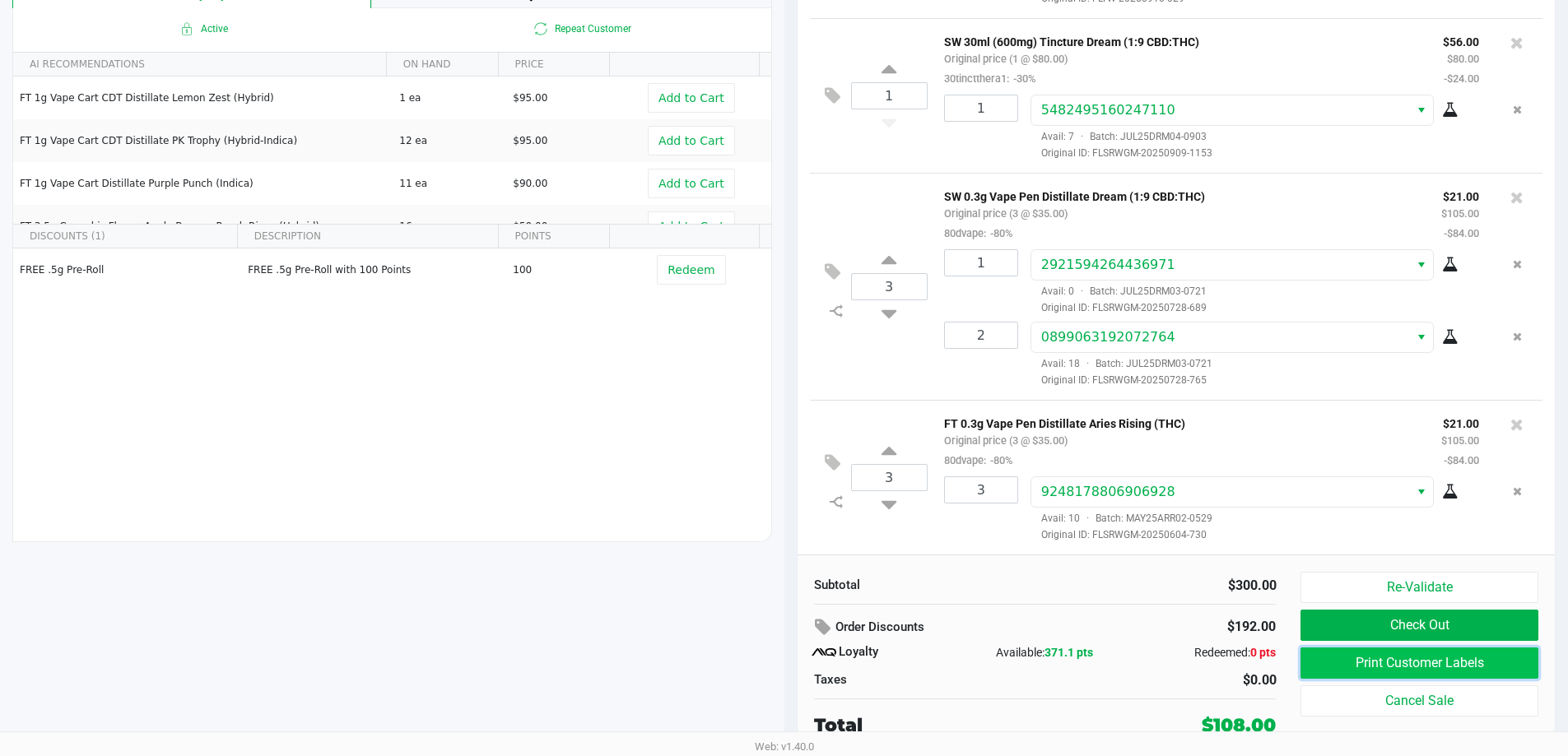
click at [1401, 666] on button "Print Customer Labels" at bounding box center [1418, 663] width 237 height 31
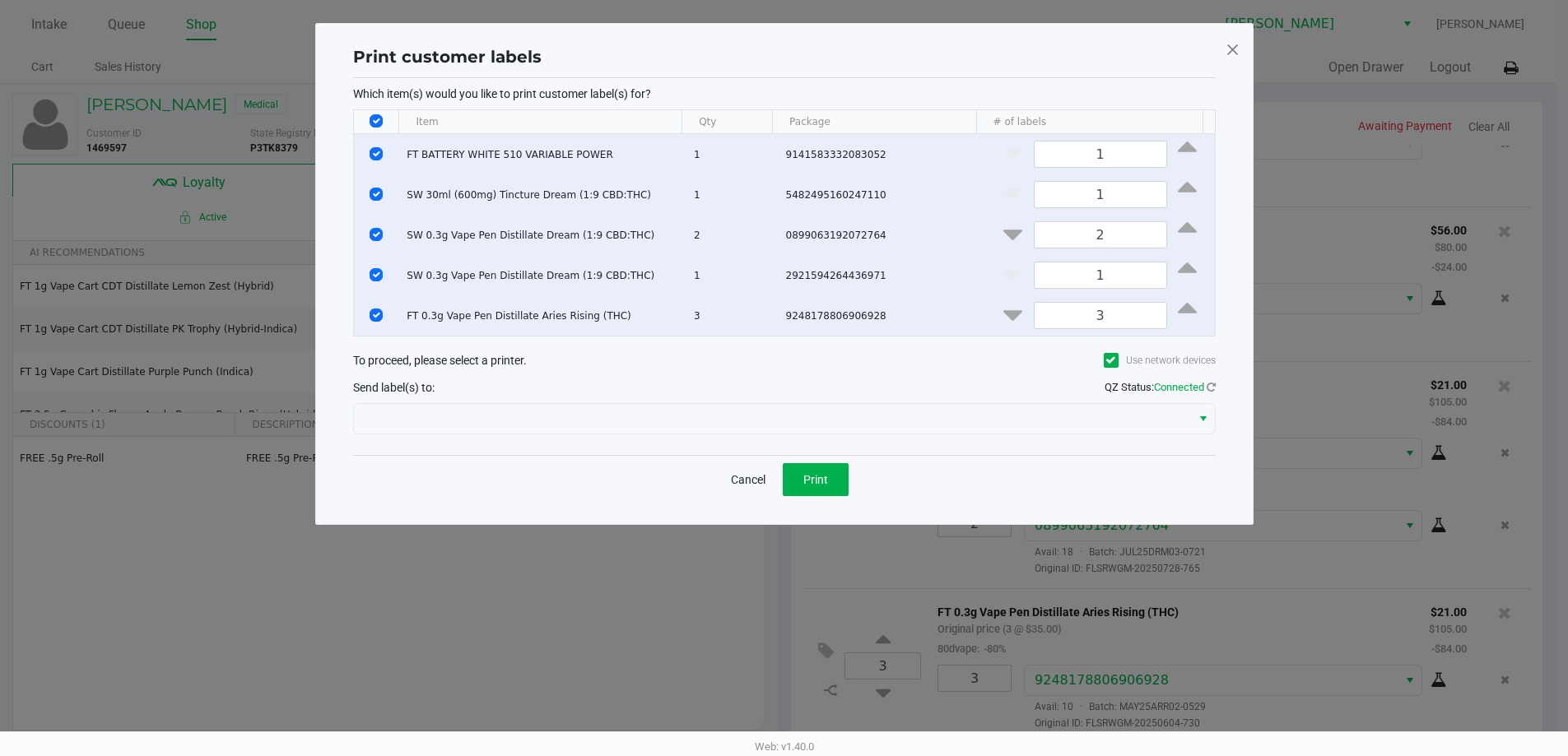
scroll to position [0, 0]
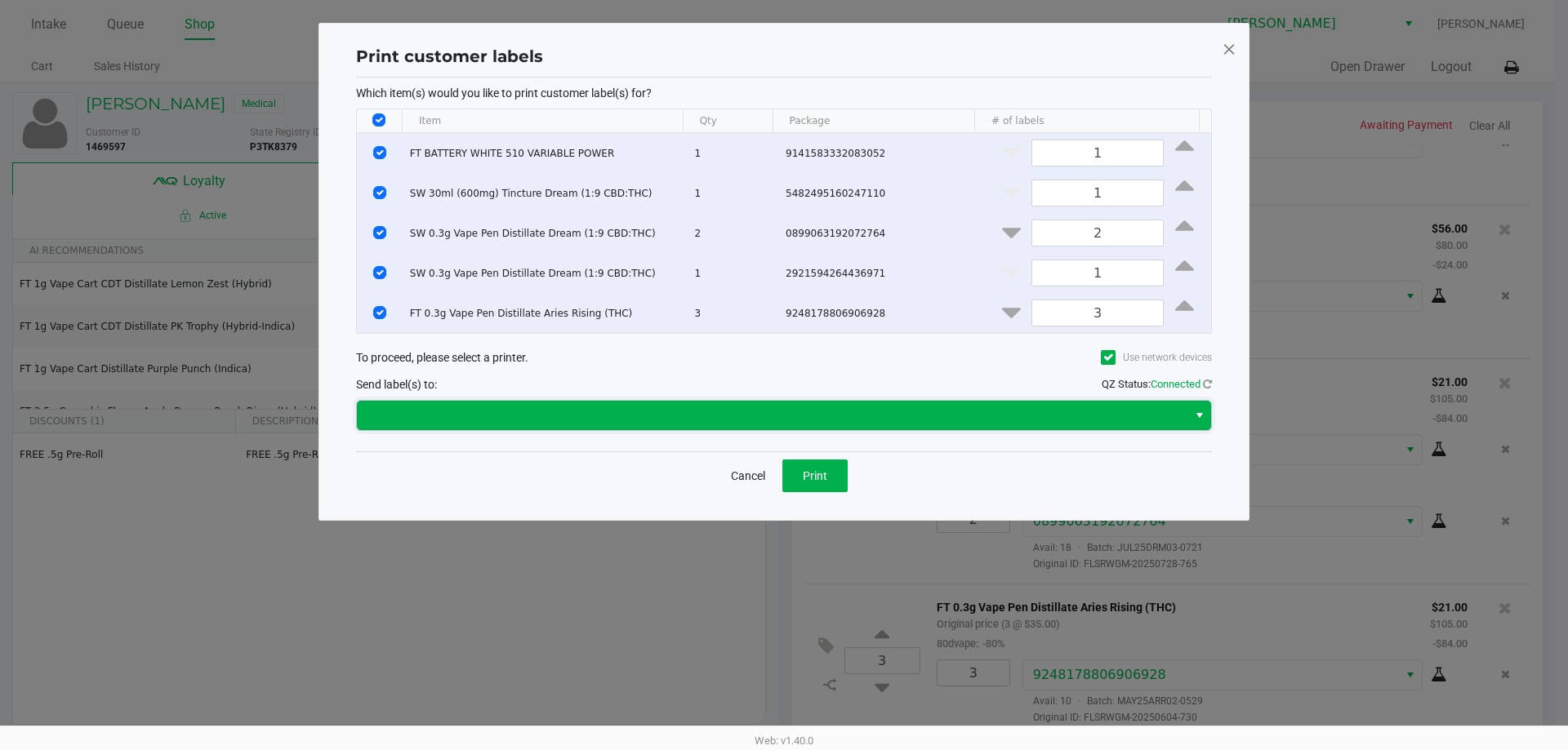
click at [667, 424] on span at bounding box center [772, 415] width 811 height 19
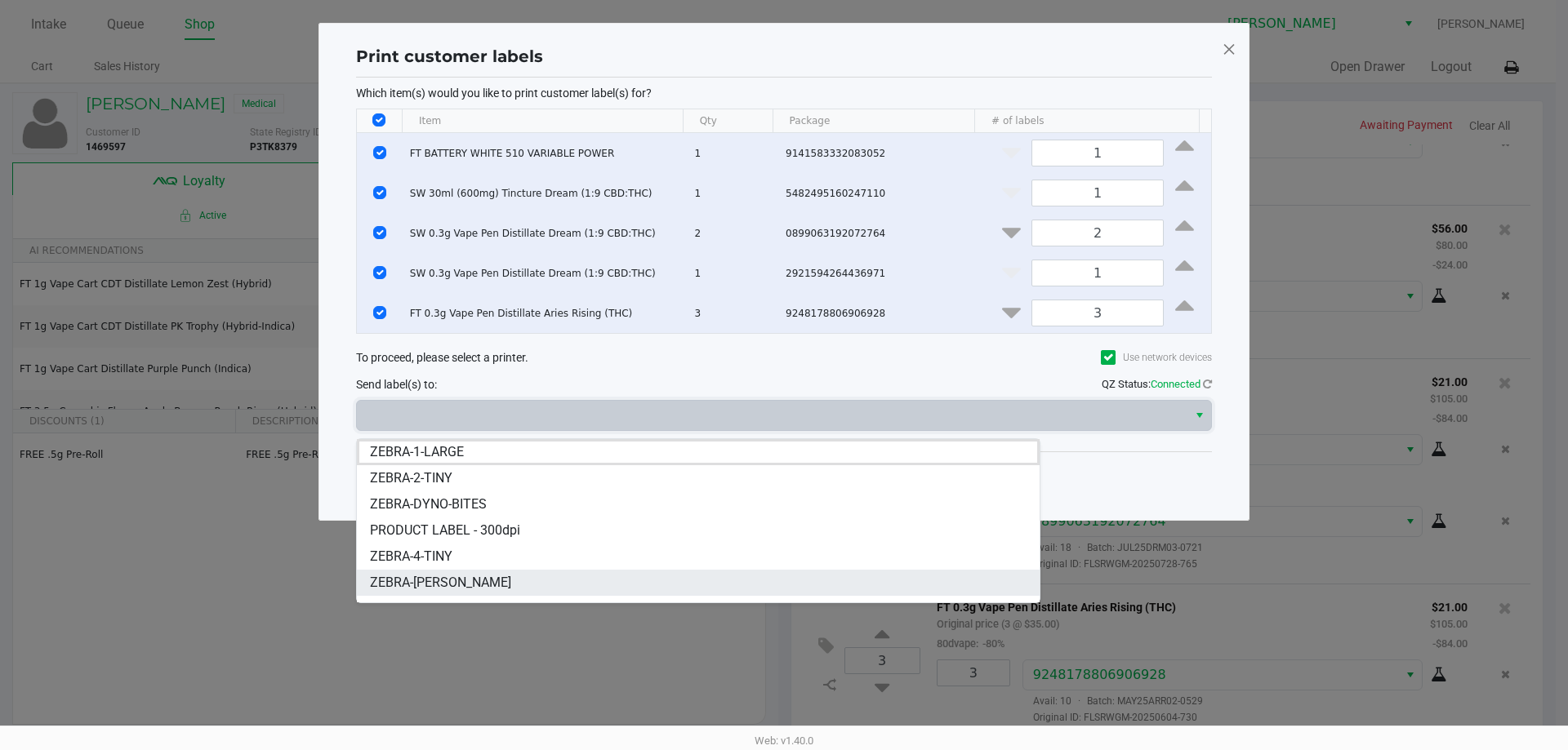
click at [623, 583] on li "ZEBRA-DWIGHT-YOAKAM" at bounding box center [698, 582] width 682 height 26
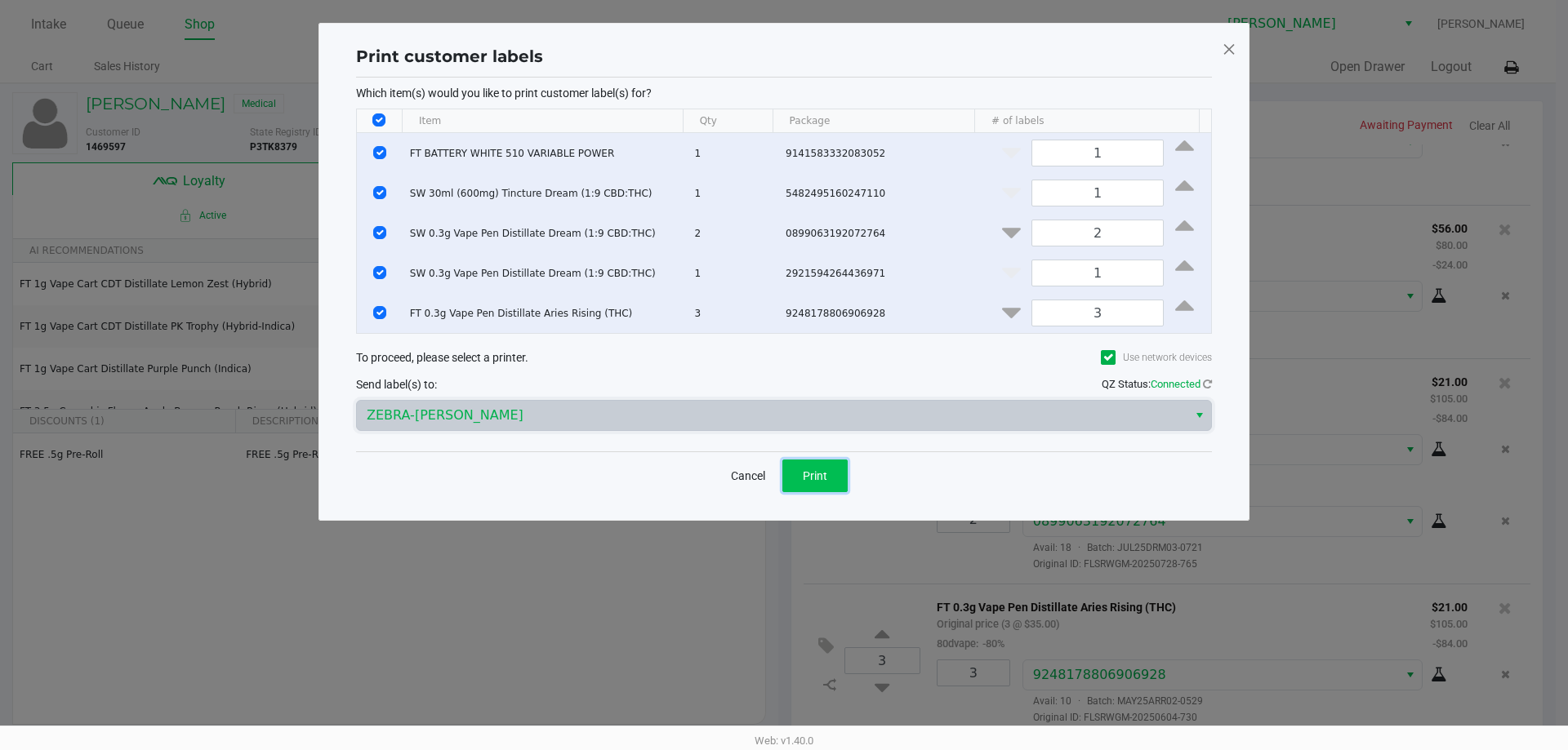
click at [816, 482] on span "Print" at bounding box center [814, 476] width 24 height 13
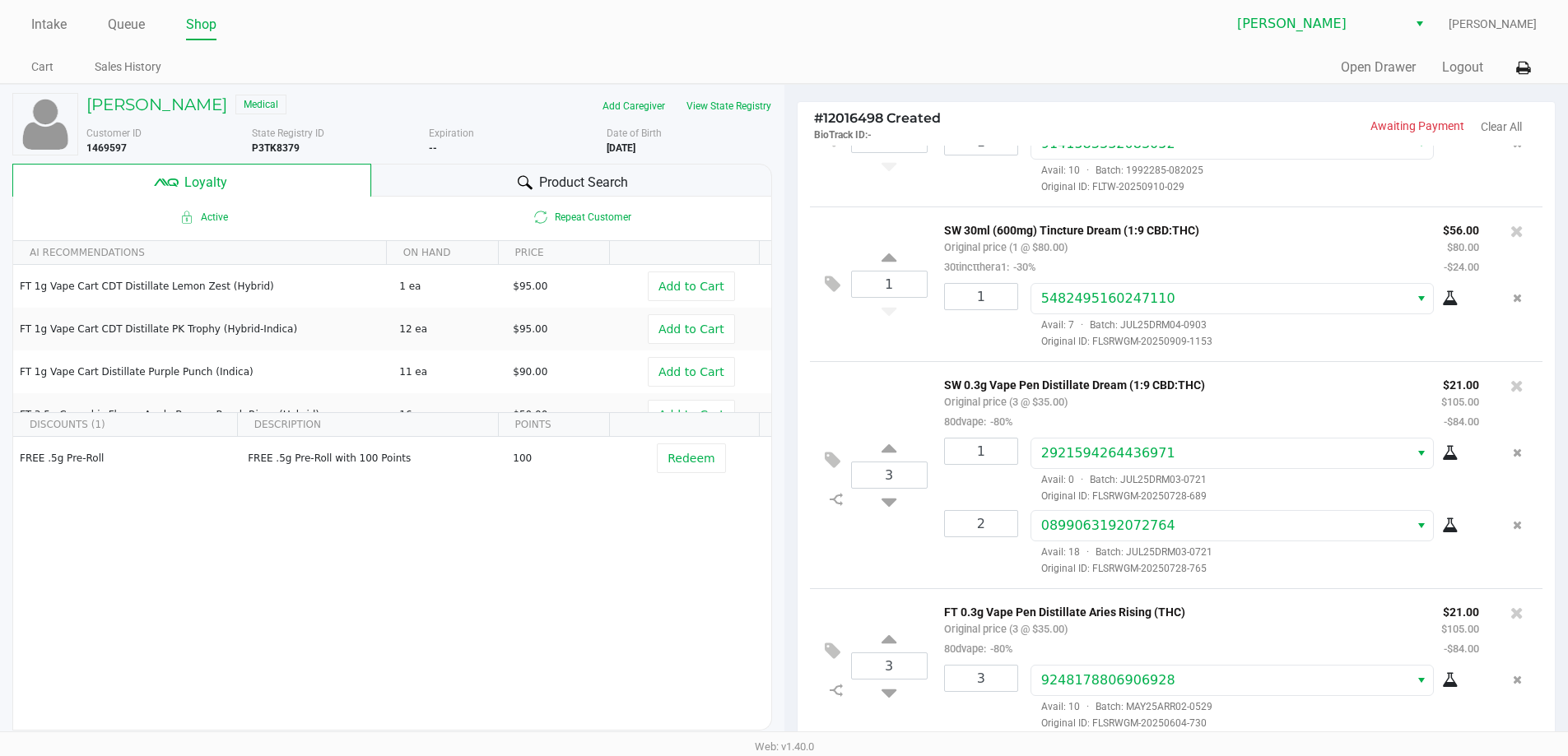
scroll to position [189, 0]
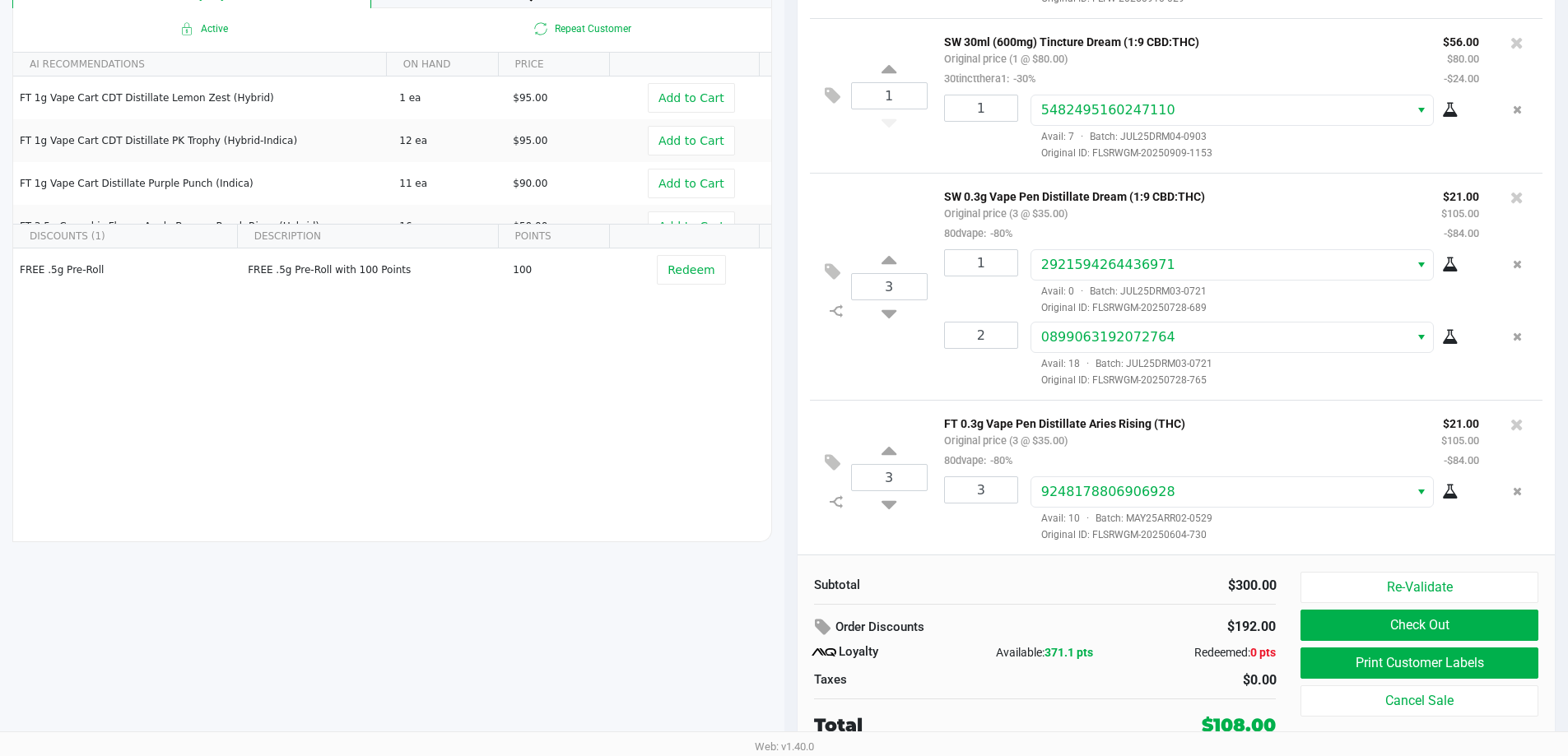
click at [875, 380] on div "3 SW 0.3g Vape Pen Distillate Dream (1:9 CBD:THC) Original price (3 @ $35.00) 8…" at bounding box center [1176, 286] width 733 height 227
click at [1413, 621] on button "Check Out" at bounding box center [1418, 625] width 237 height 31
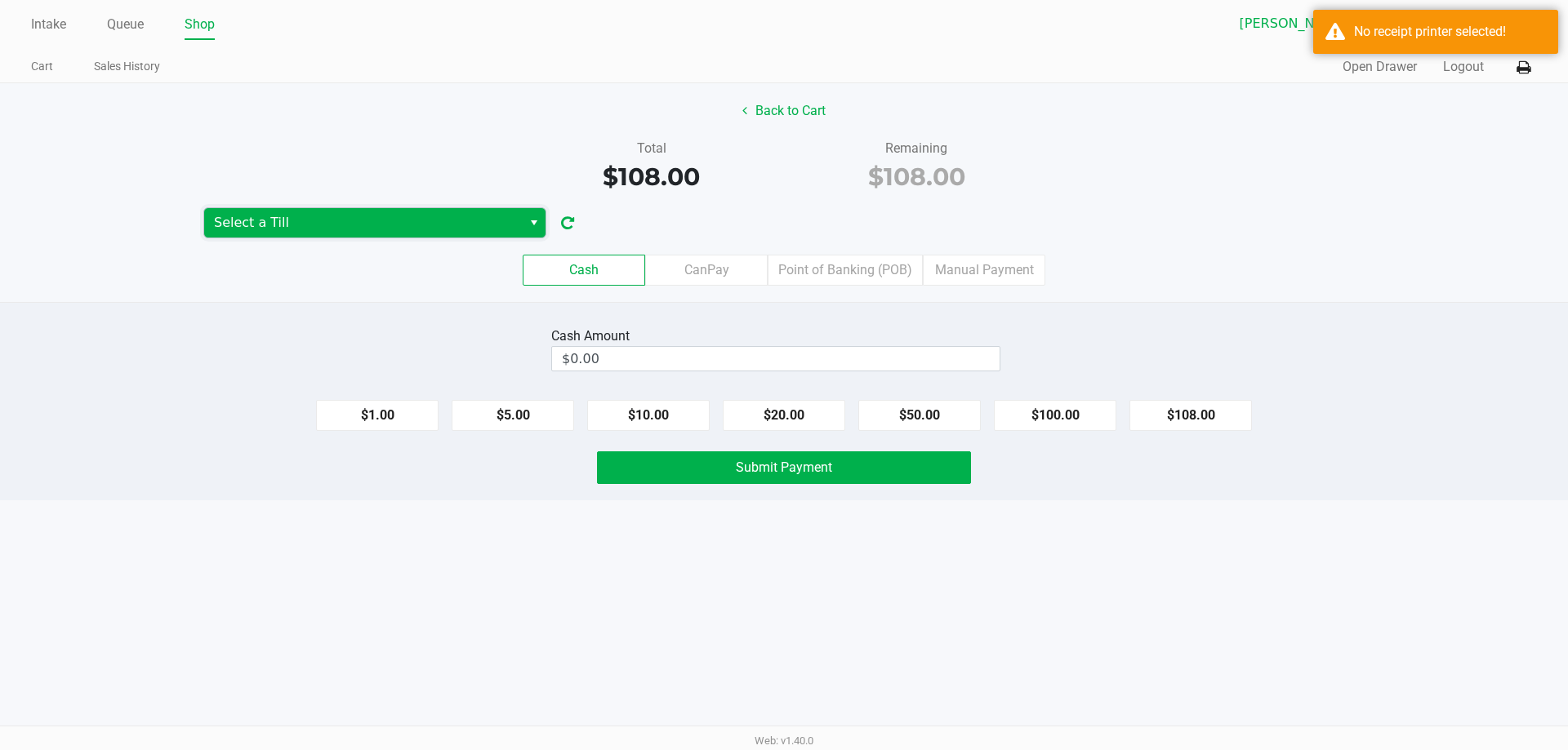
click at [233, 227] on span "Select a Till" at bounding box center [363, 222] width 298 height 19
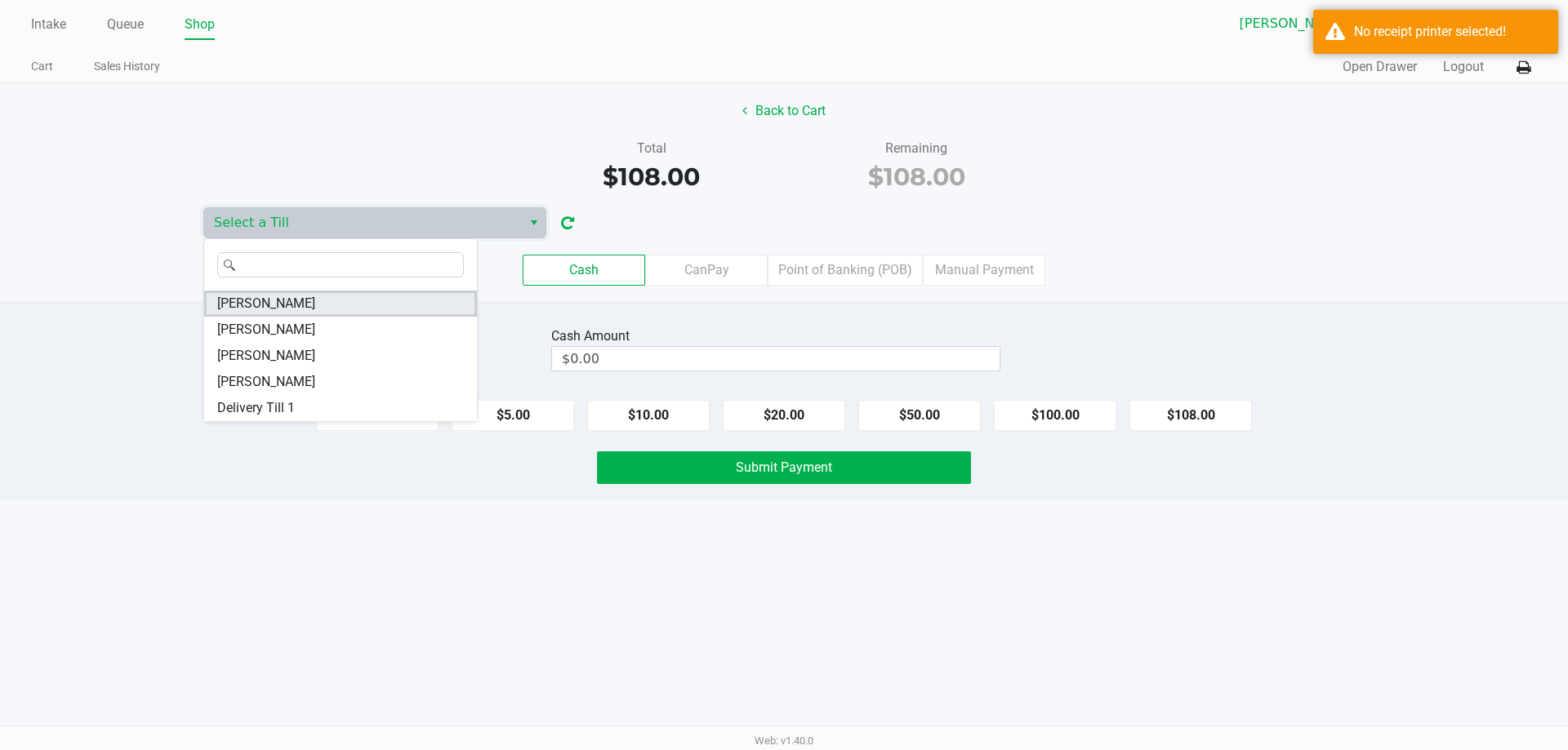
click at [264, 303] on span "CONNIE-SMITH" at bounding box center [266, 303] width 98 height 19
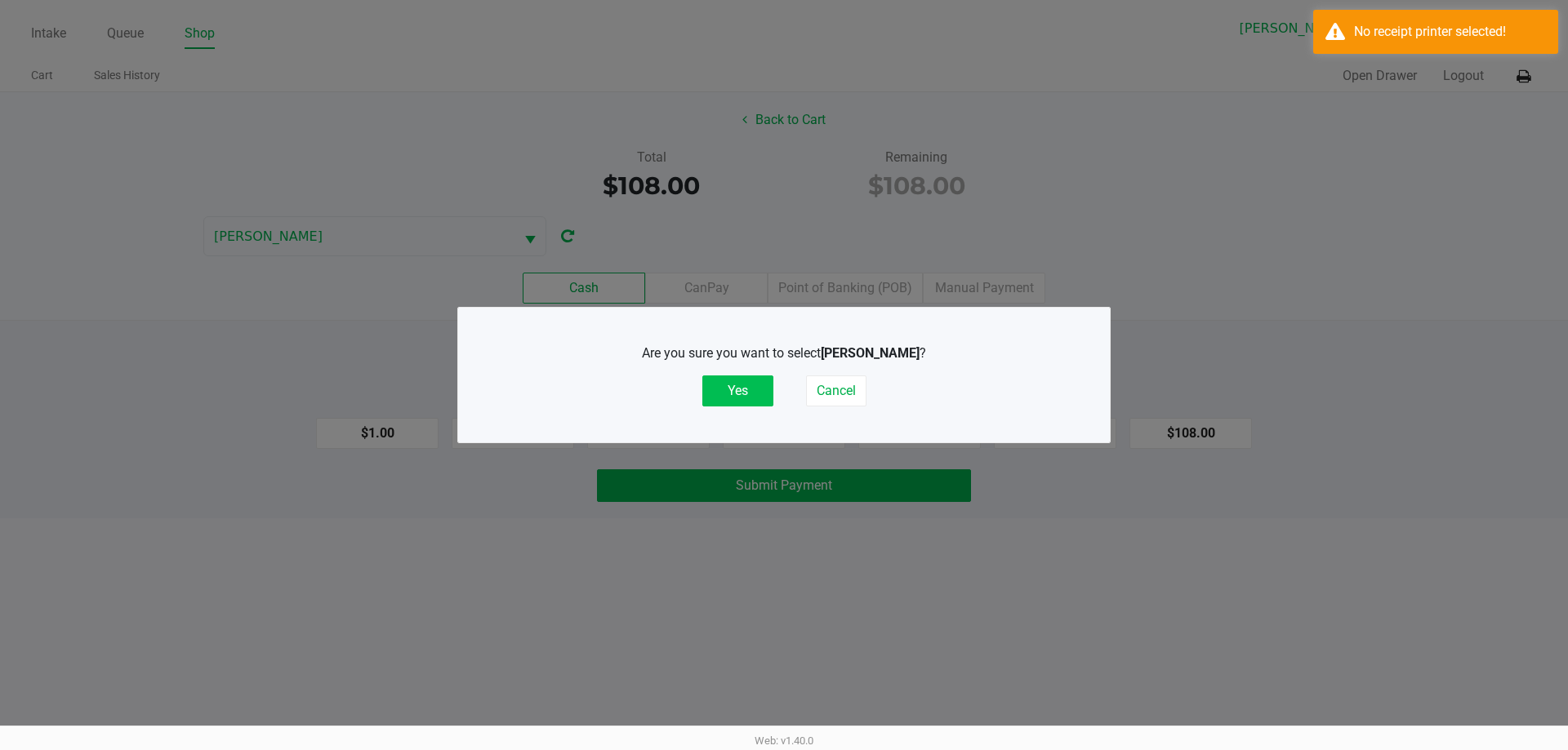
click at [745, 388] on button "Yes" at bounding box center [738, 391] width 71 height 31
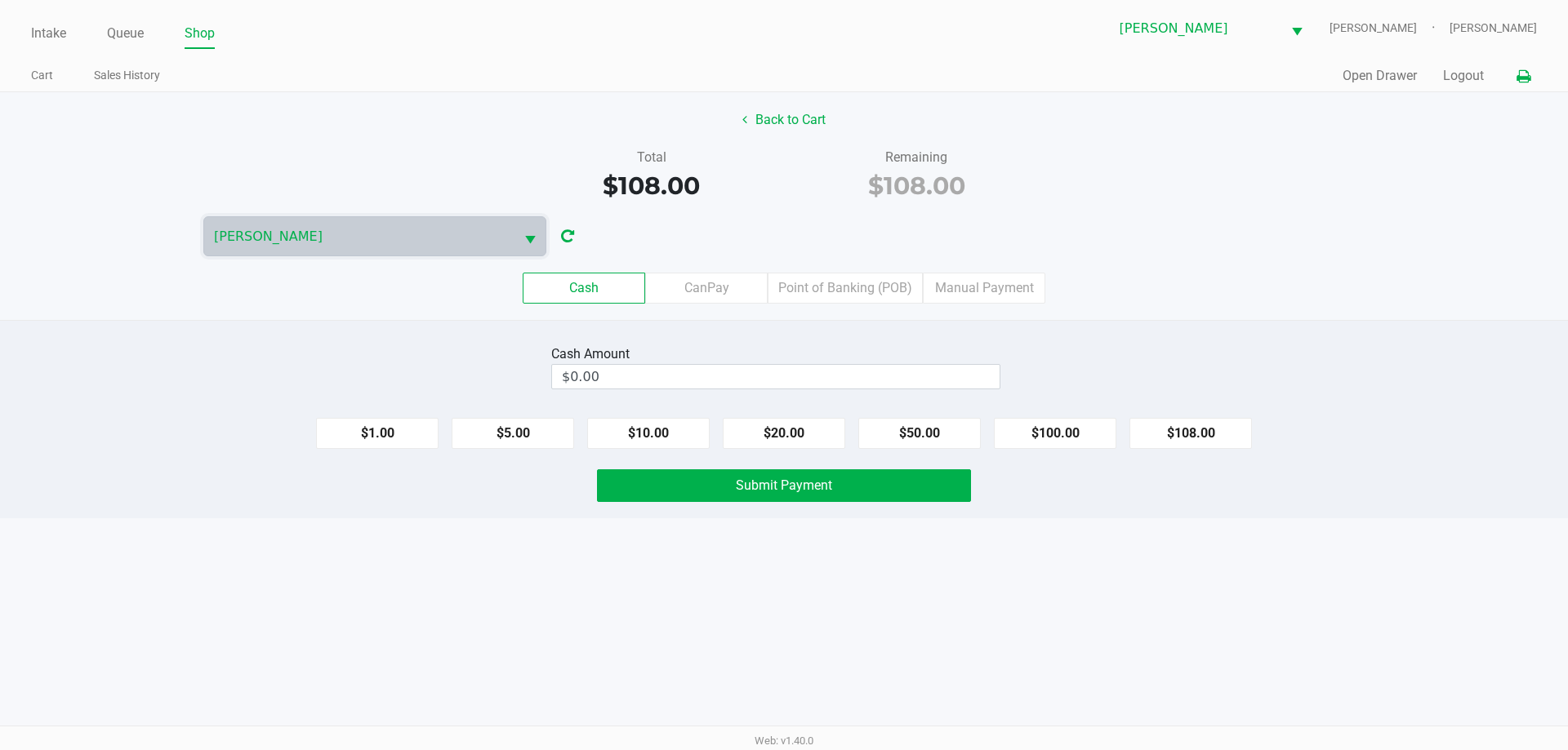
click at [1519, 82] on icon at bounding box center [1524, 77] width 14 height 12
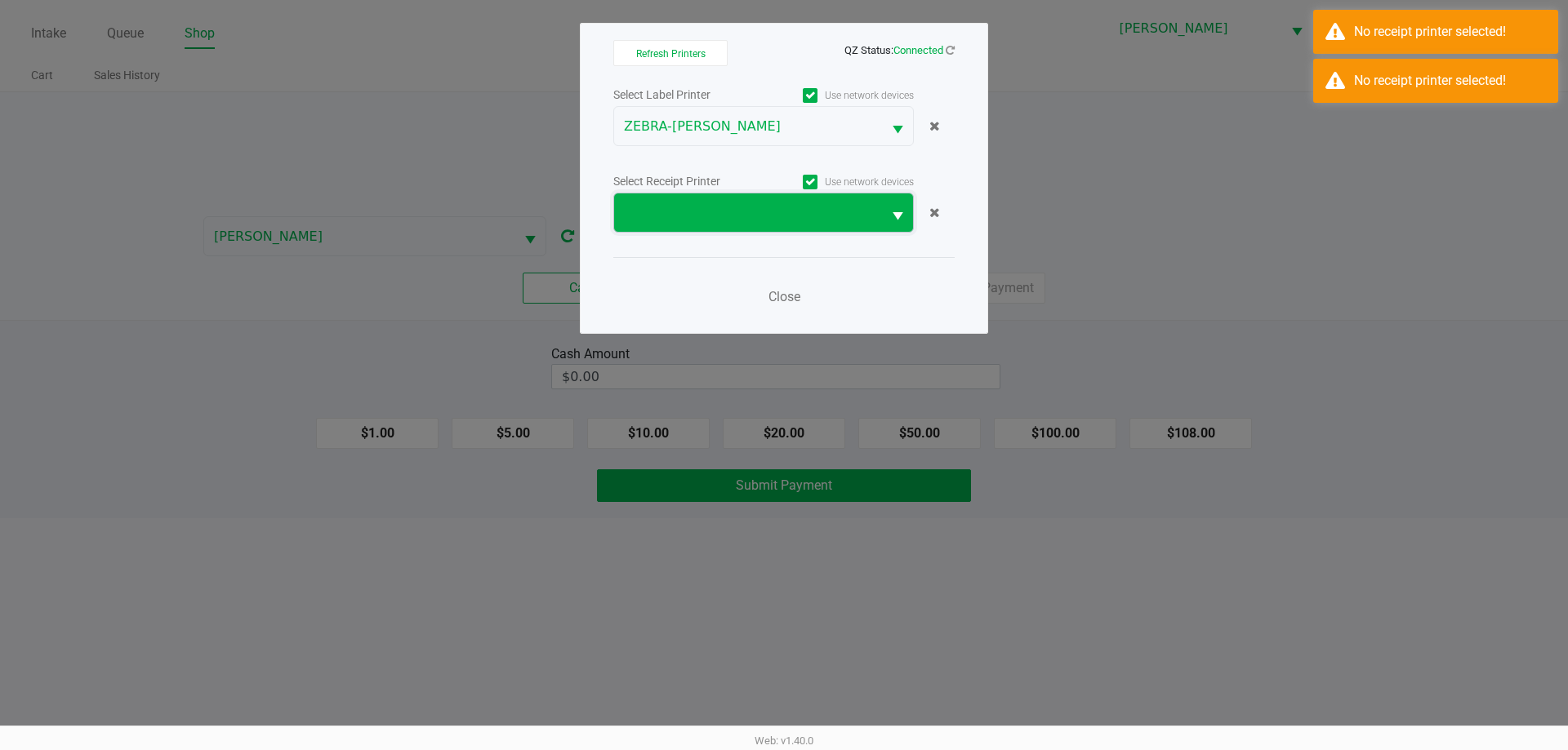
click at [735, 228] on span at bounding box center [748, 213] width 268 height 39
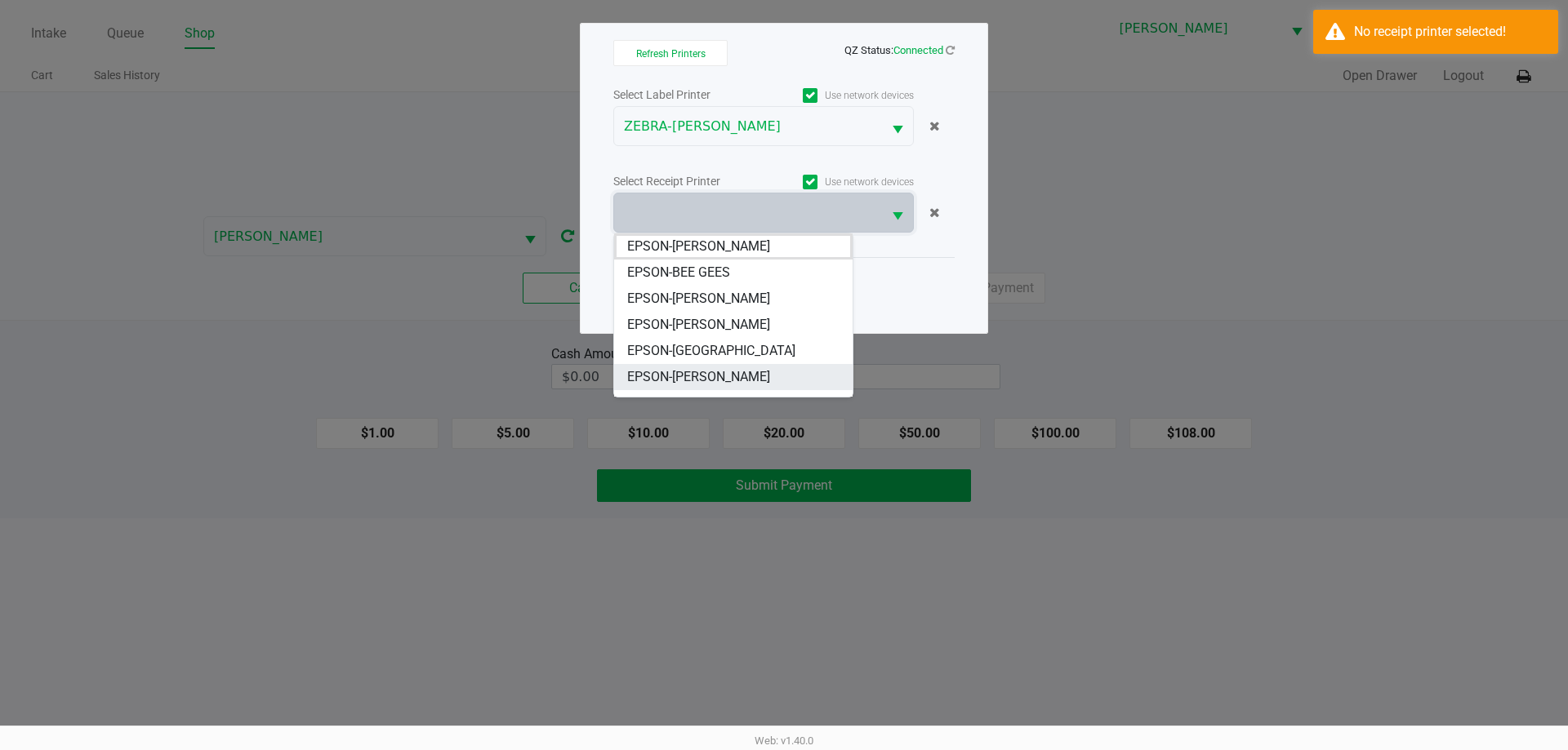
click at [721, 376] on span "EPSON-[PERSON_NAME]" at bounding box center [698, 377] width 143 height 19
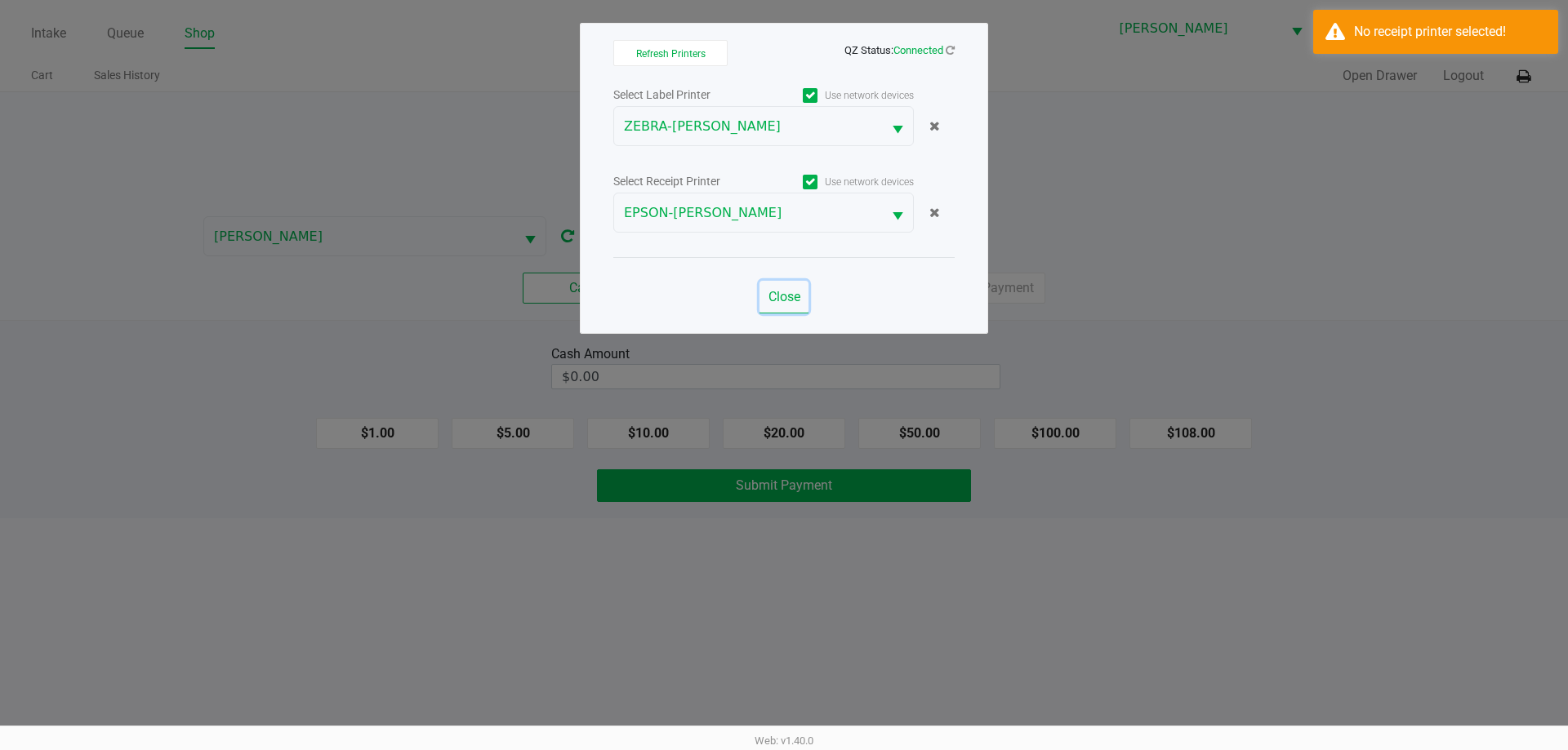
click at [776, 298] on span "Close" at bounding box center [785, 296] width 32 height 15
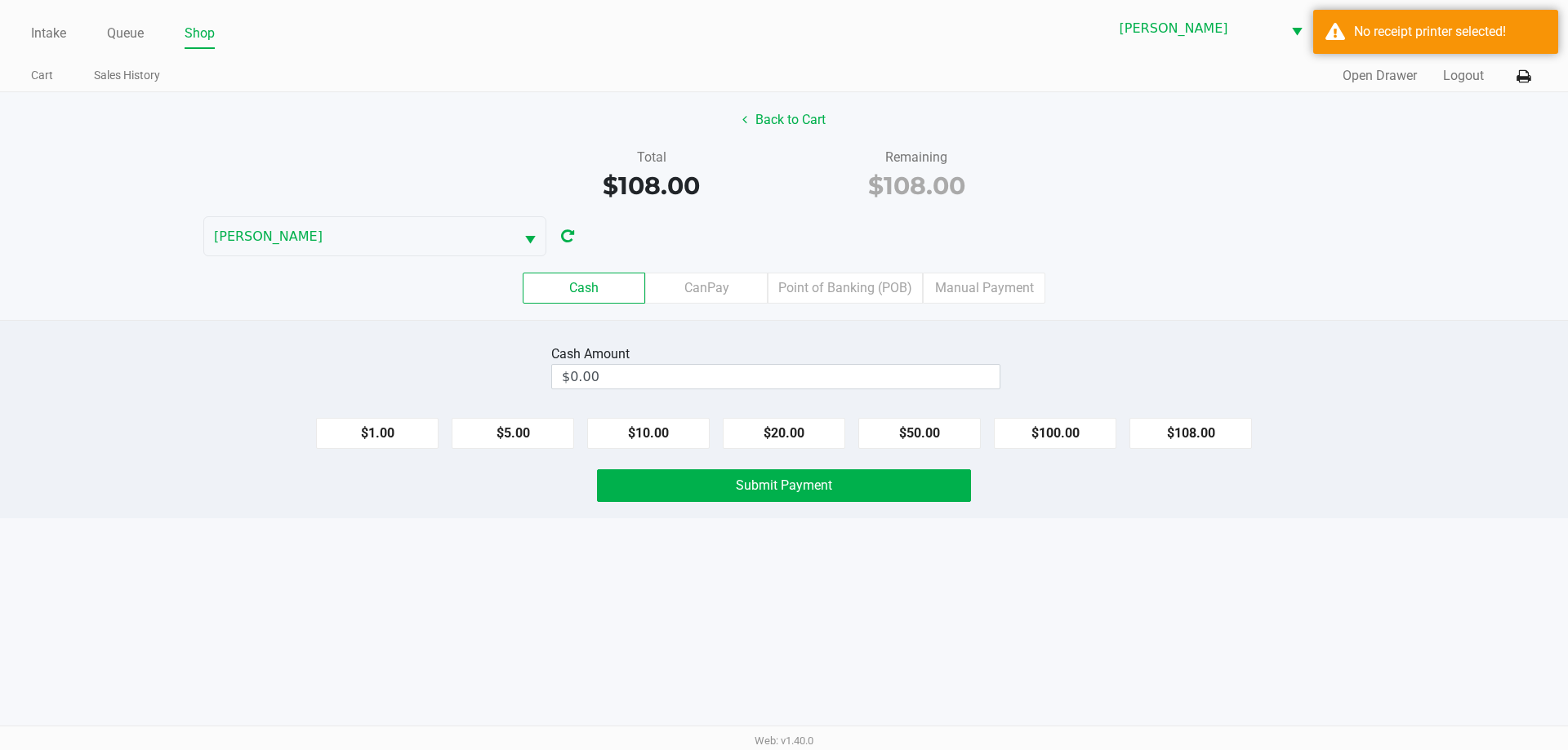
click at [1164, 235] on div "Back to Cart Total $108.00 Remaining $108.00 CONNIE-SMITH Cash CanPay Point of …" at bounding box center [784, 206] width 1568 height 227
click at [852, 283] on label "Point of Banking (POB)" at bounding box center [845, 288] width 155 height 31
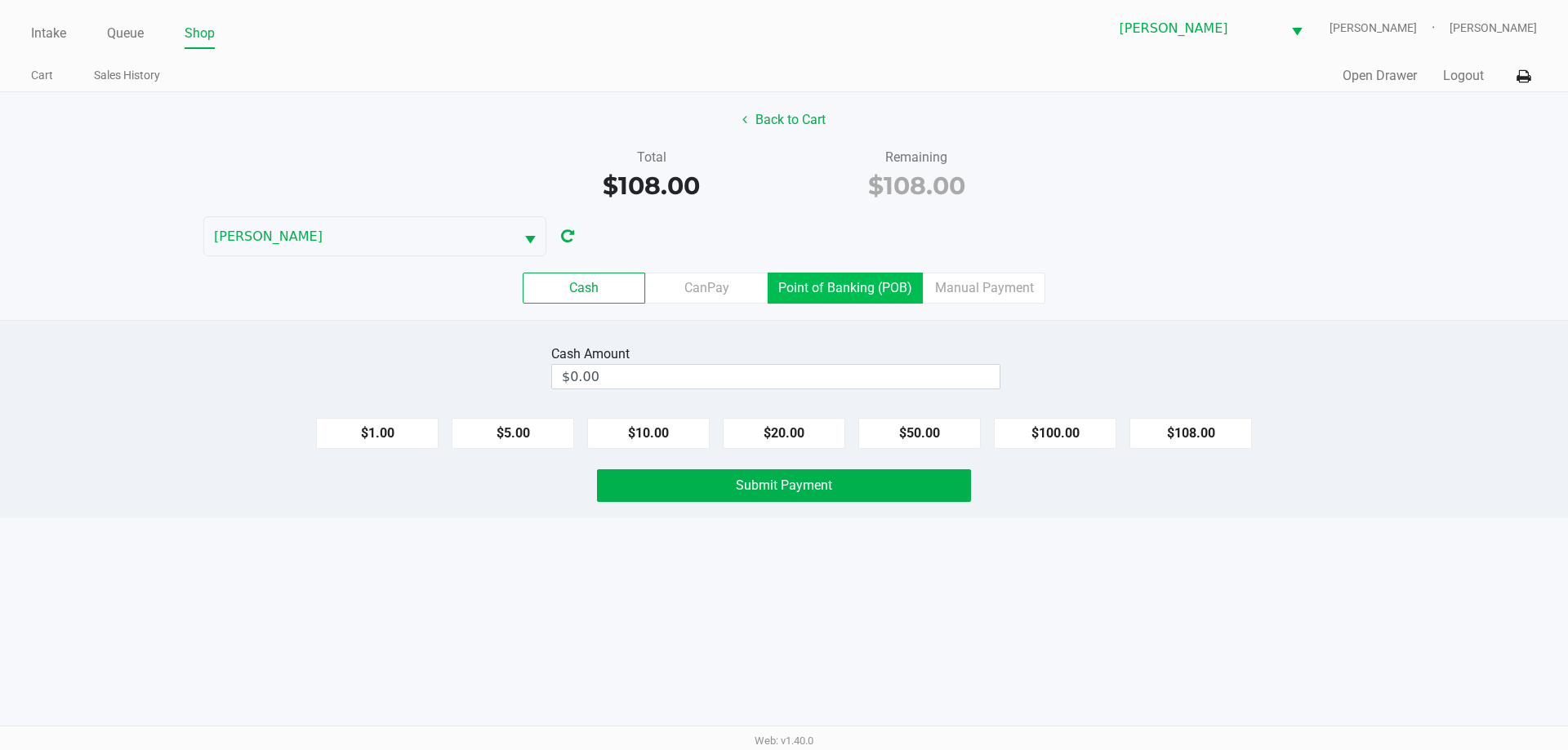
click at [0, 0] on 7 "Point of Banking (POB)" at bounding box center [0, 0] width 0 height 0
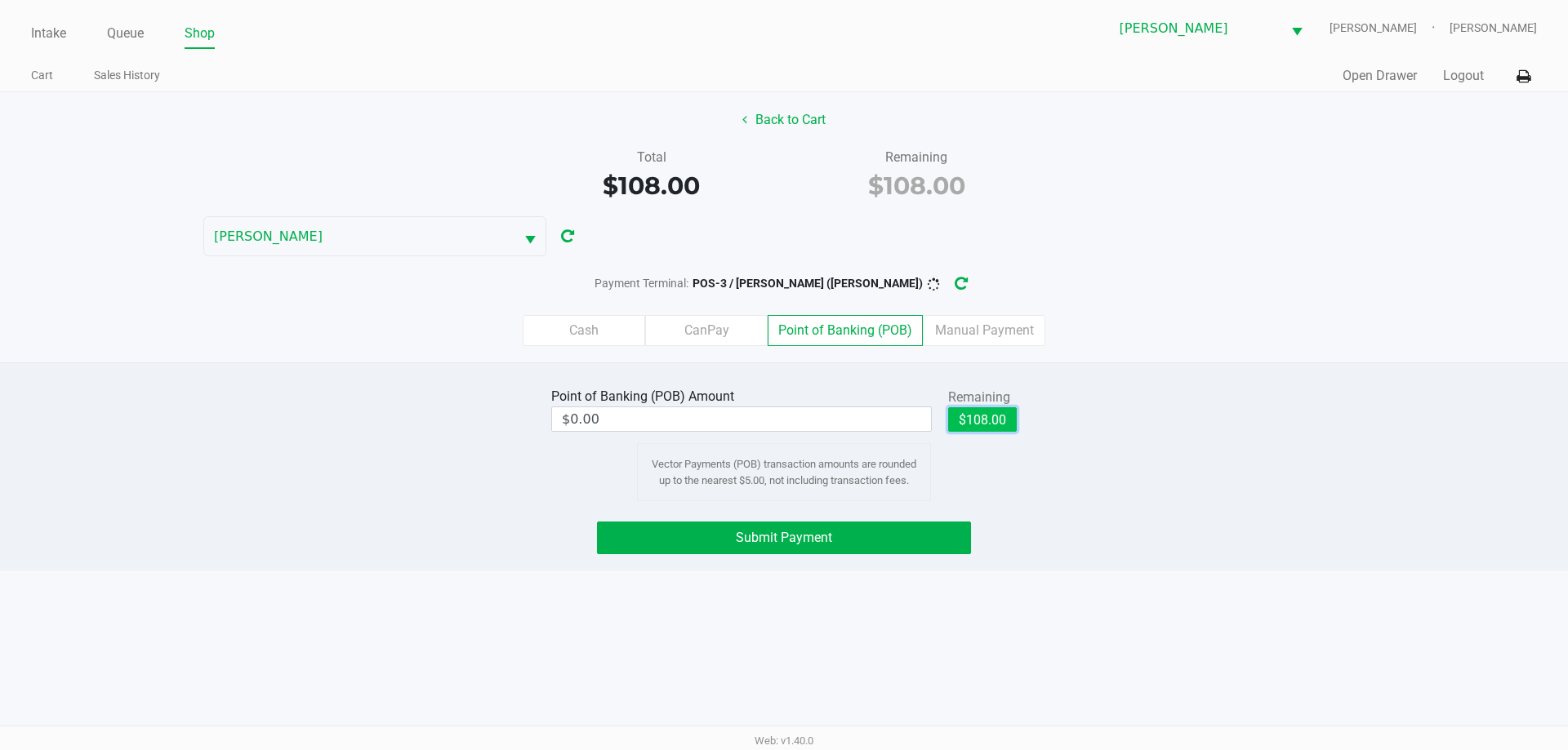
click at [982, 420] on button "$108.00" at bounding box center [983, 419] width 69 height 24
type input "$108.00"
click at [810, 585] on div "Intake Queue Shop Brandon WC CONNIE-SMITH Andrew Coyle Cart Sales History Quick…" at bounding box center [784, 375] width 1568 height 750
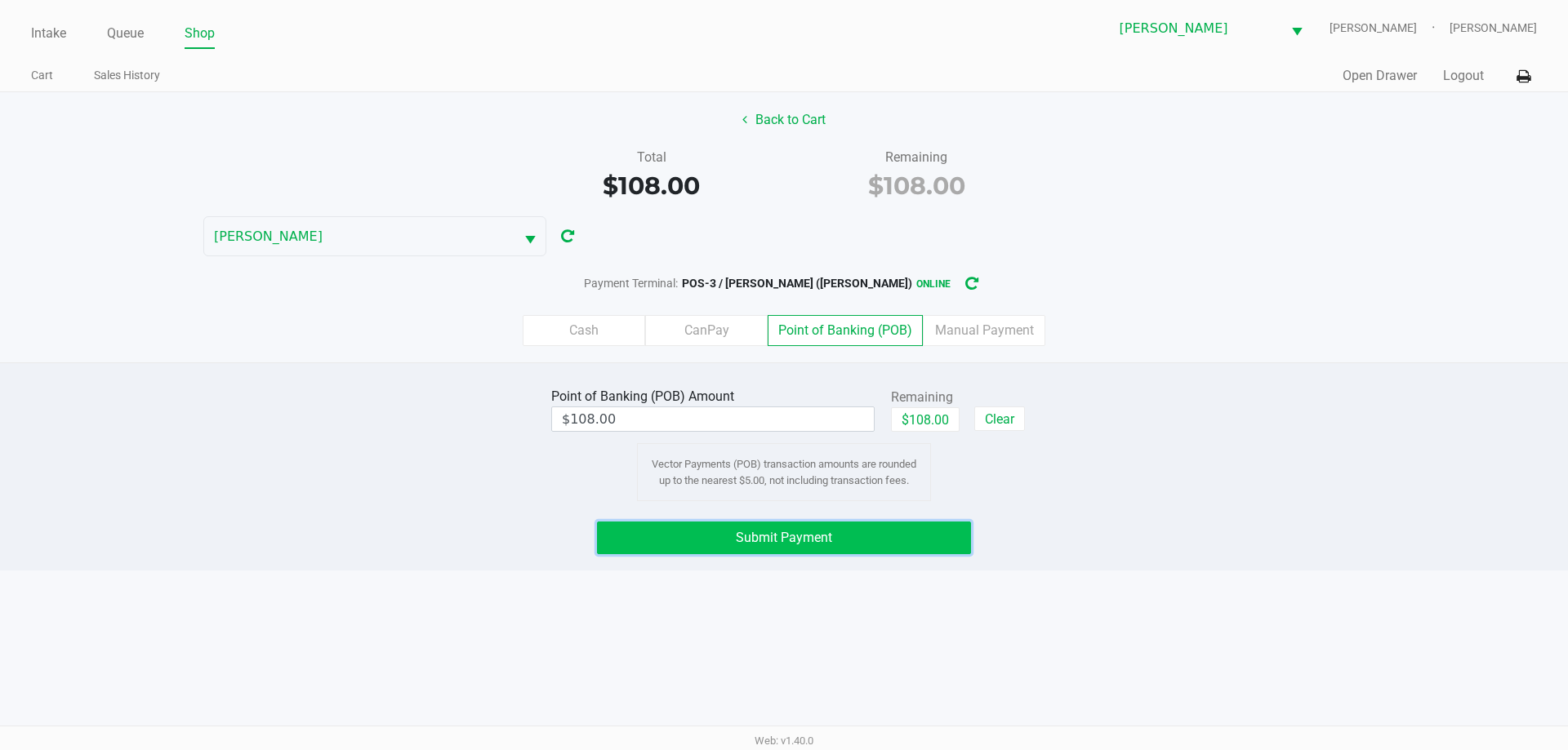
click at [832, 543] on span "Submit Payment" at bounding box center [784, 537] width 97 height 15
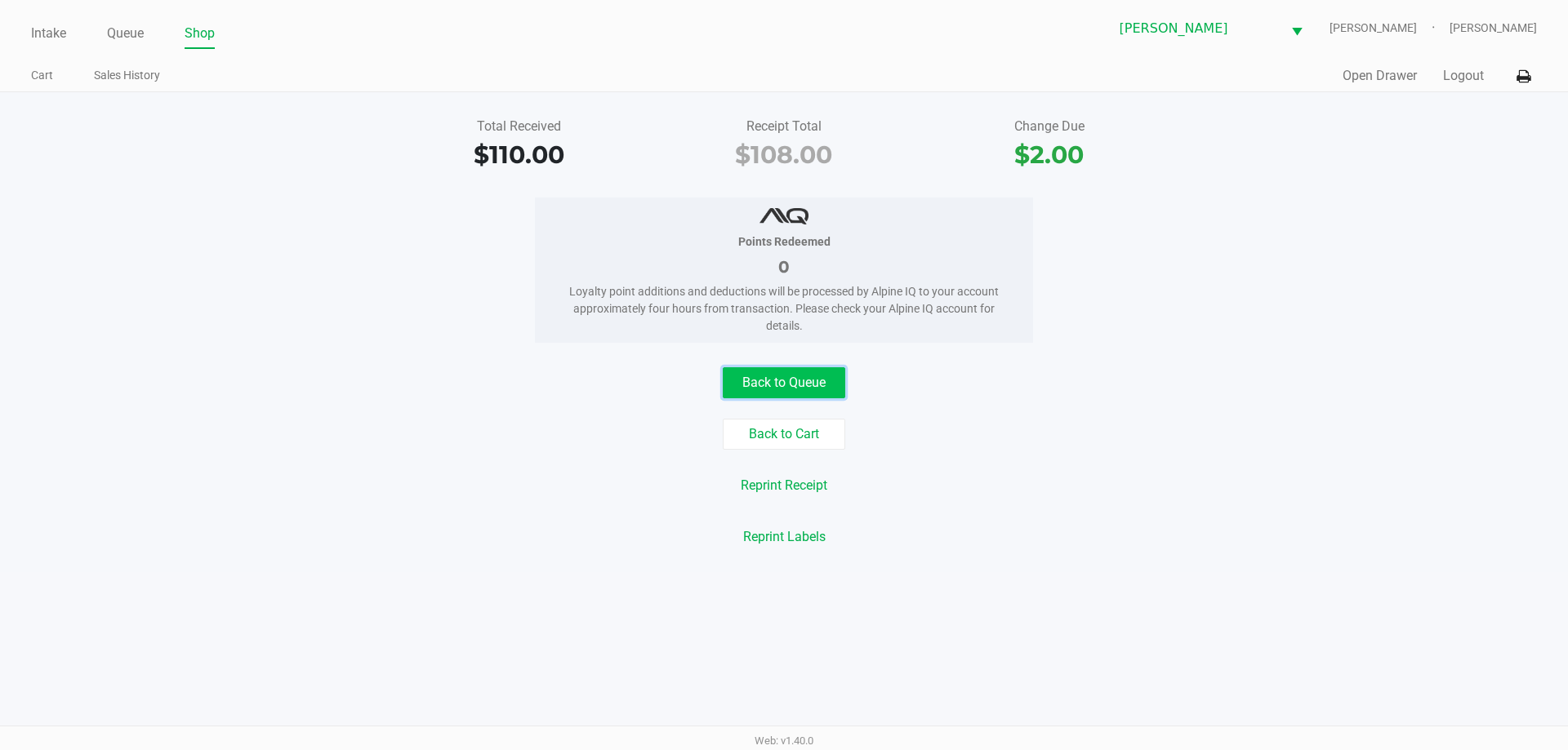
click at [773, 382] on button "Back to Queue" at bounding box center [784, 383] width 123 height 31
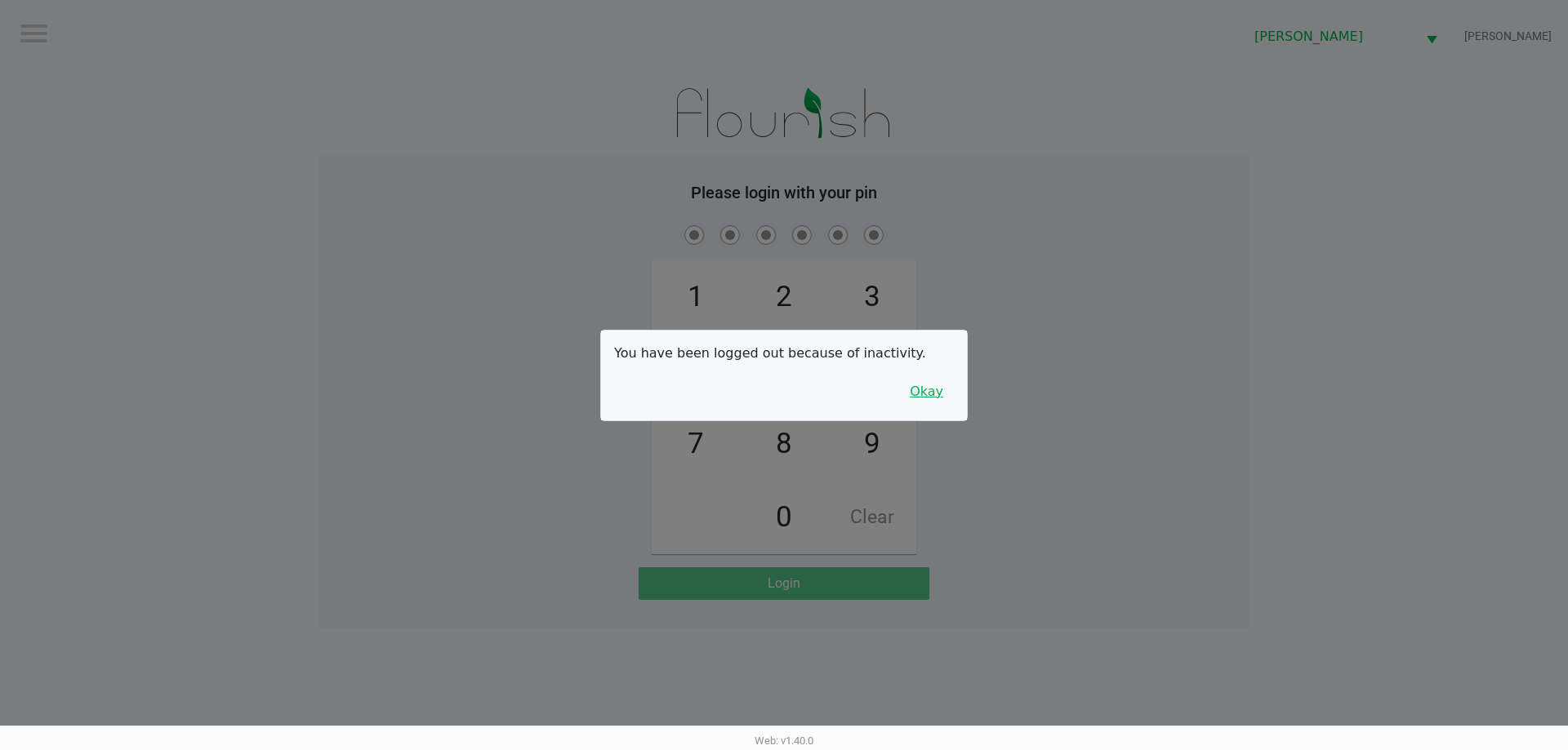
click at [928, 404] on button "Okay" at bounding box center [926, 392] width 55 height 31
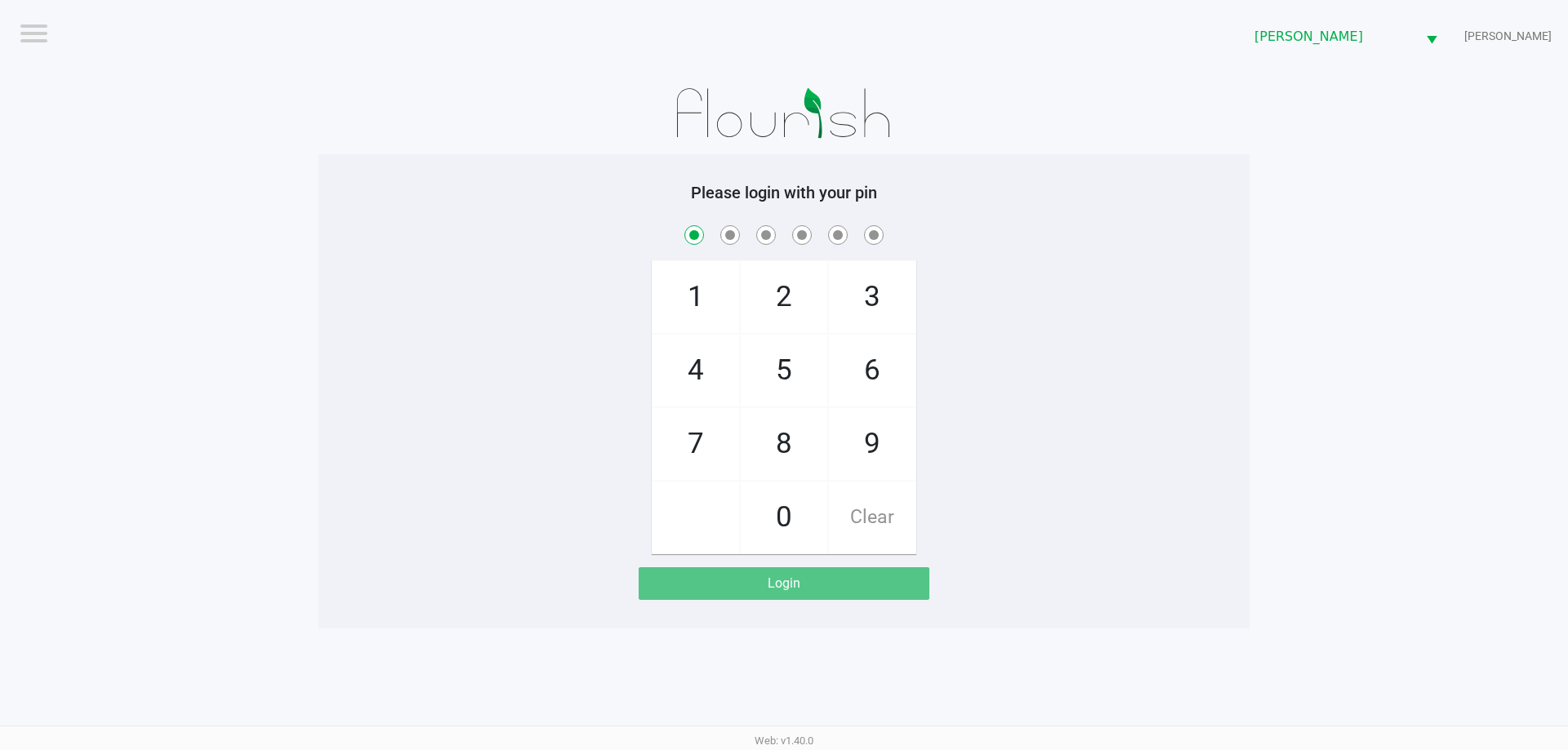
checkbox input "true"
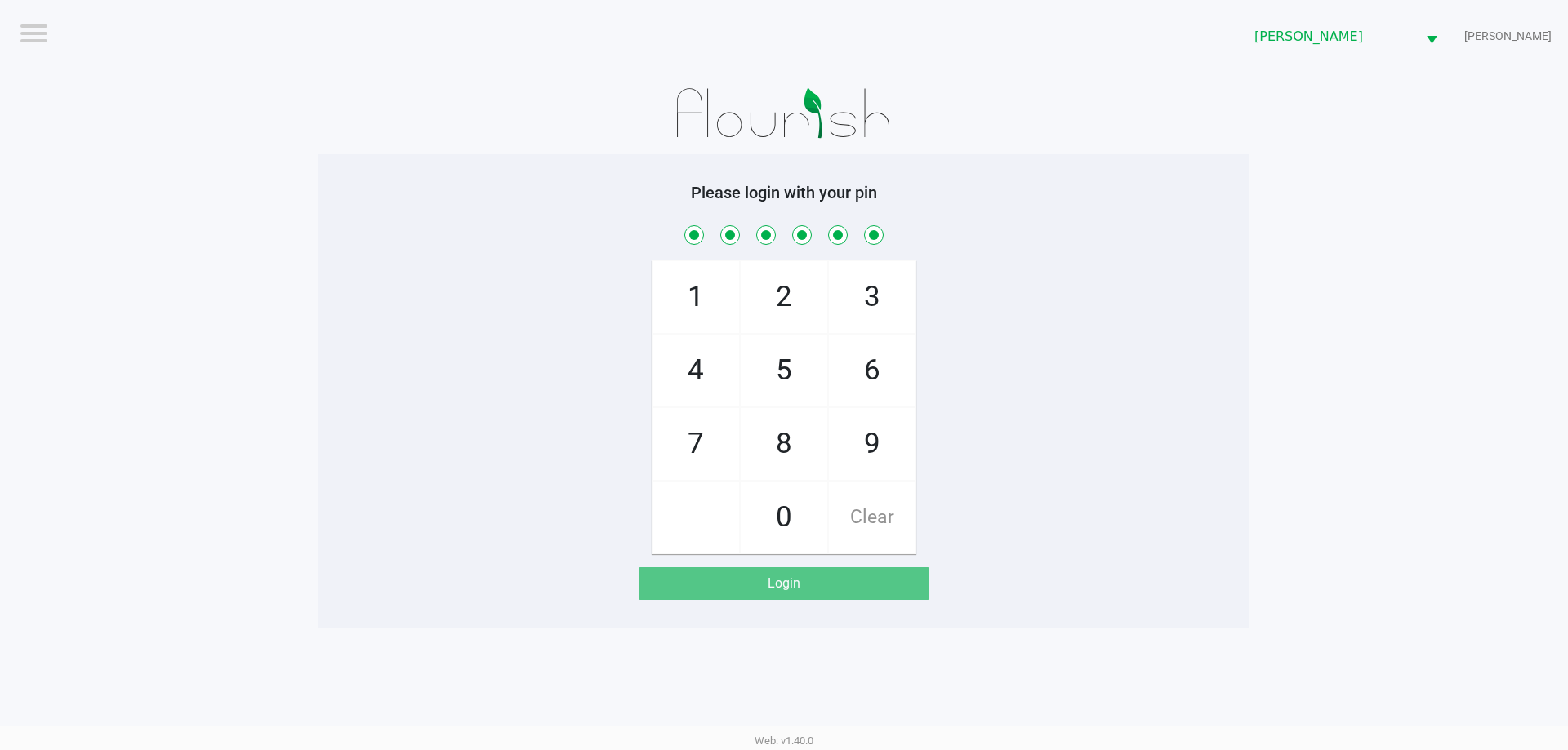
checkbox input "true"
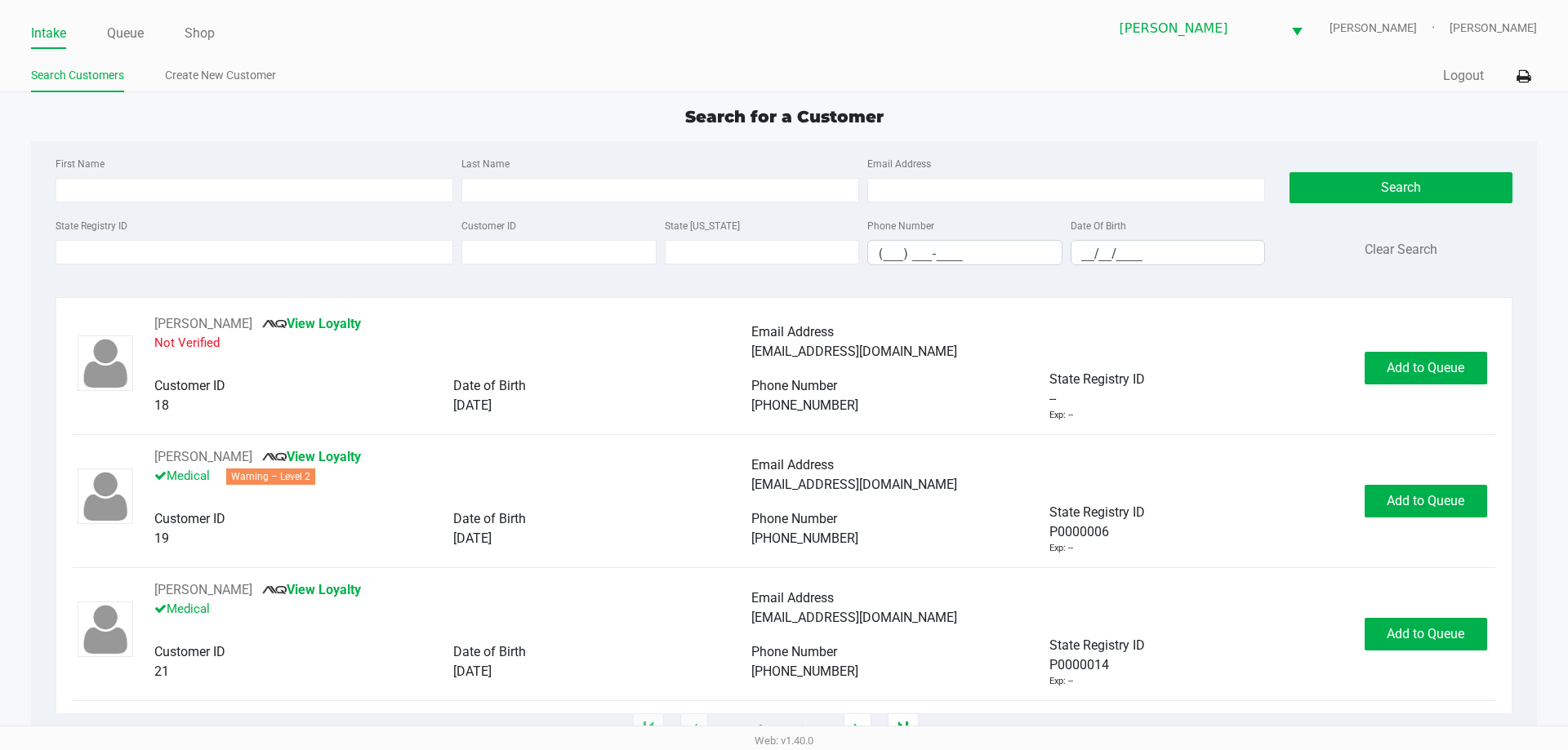
click at [346, 96] on app-point-of-sale "Intake Queue Shop Brandon WC CONNIE-SMITH Andrew Coyle Search Customers Create …" at bounding box center [784, 365] width 1568 height 731
click at [96, 252] on input "State Registry ID" at bounding box center [254, 252] width 398 height 24
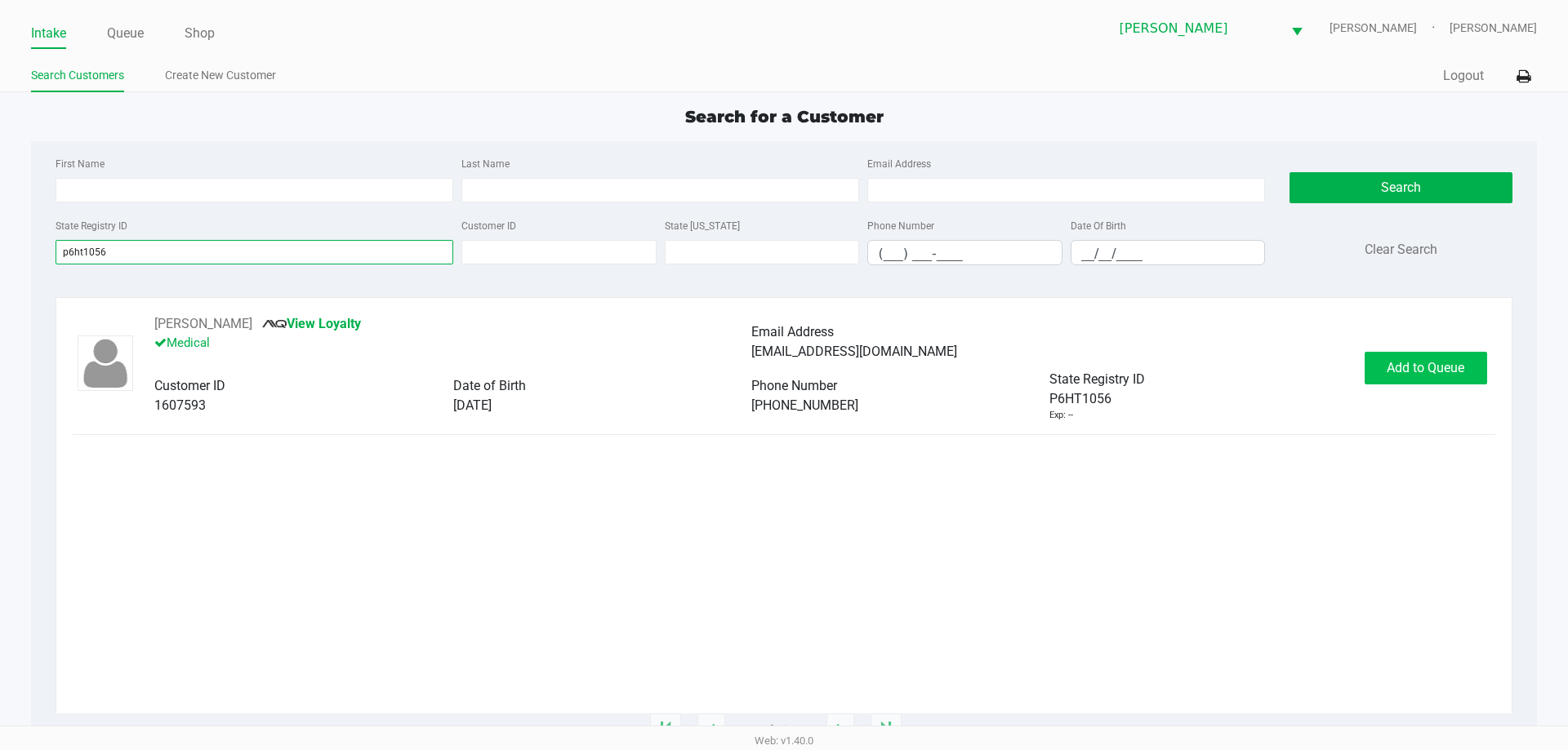
type input "p6ht1056"
click at [1449, 368] on span "Add to Queue" at bounding box center [1425, 367] width 77 height 15
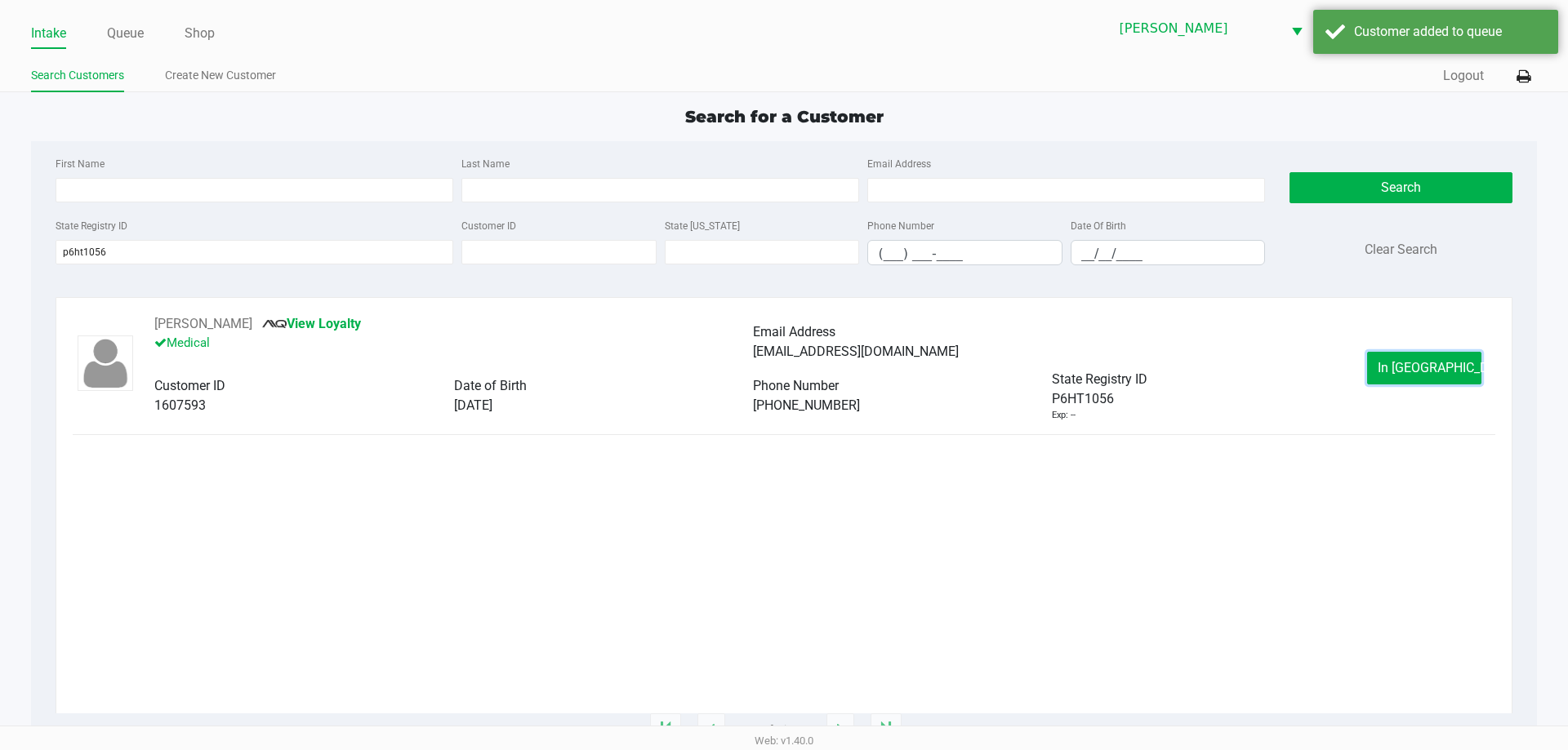
click at [1416, 370] on span "In Queue" at bounding box center [1445, 367] width 137 height 15
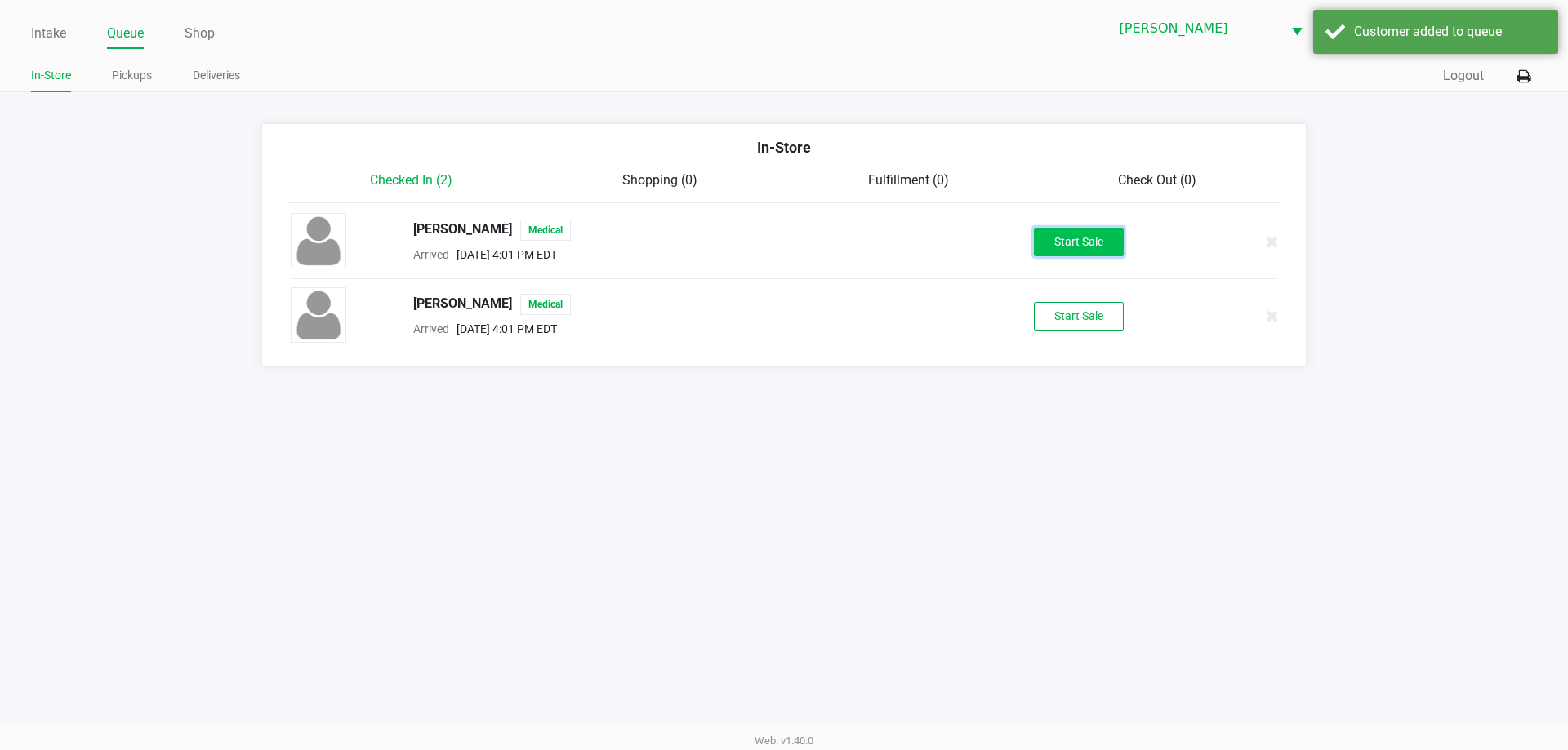
click at [1082, 242] on button "Start Sale" at bounding box center [1079, 242] width 90 height 29
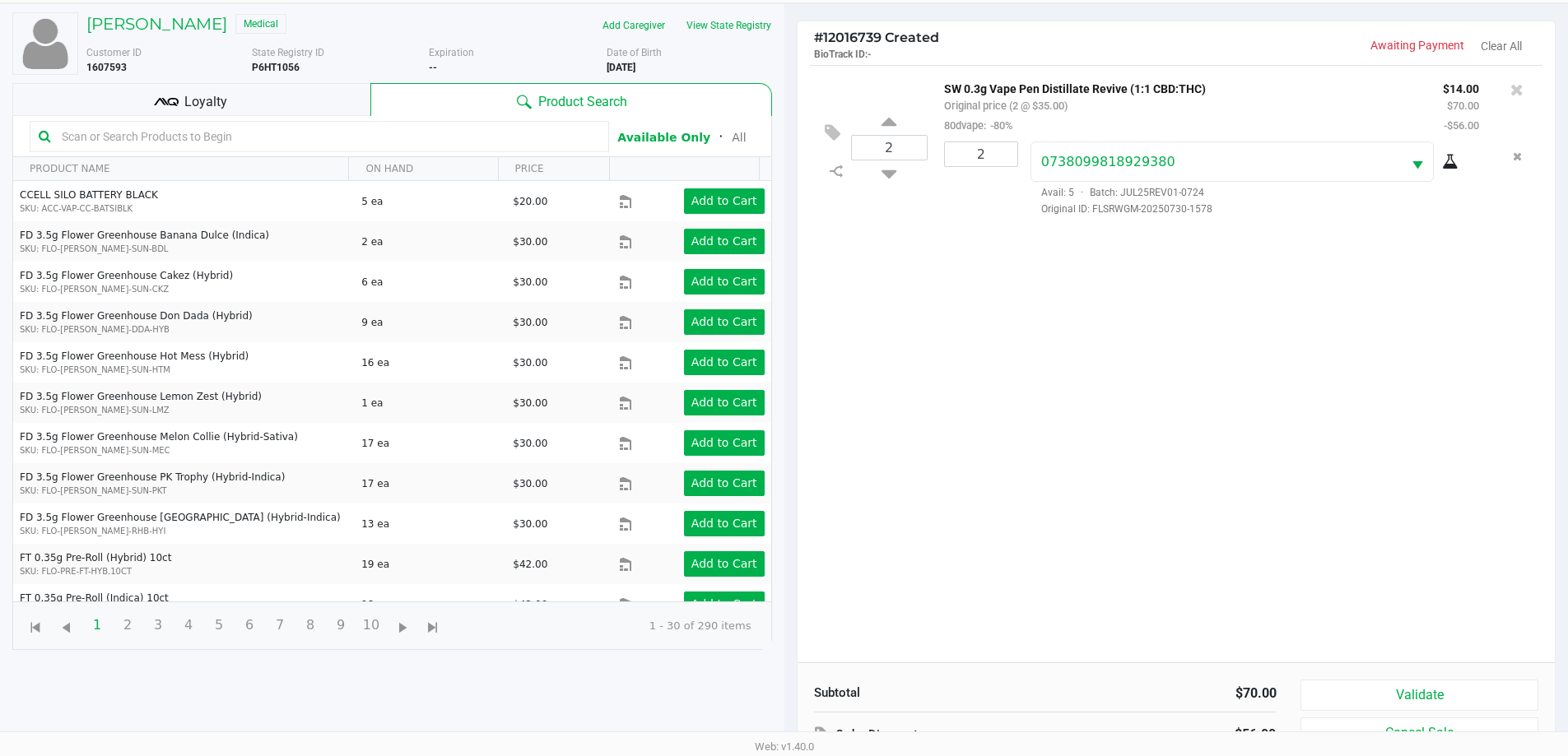
scroll to position [178, 0]
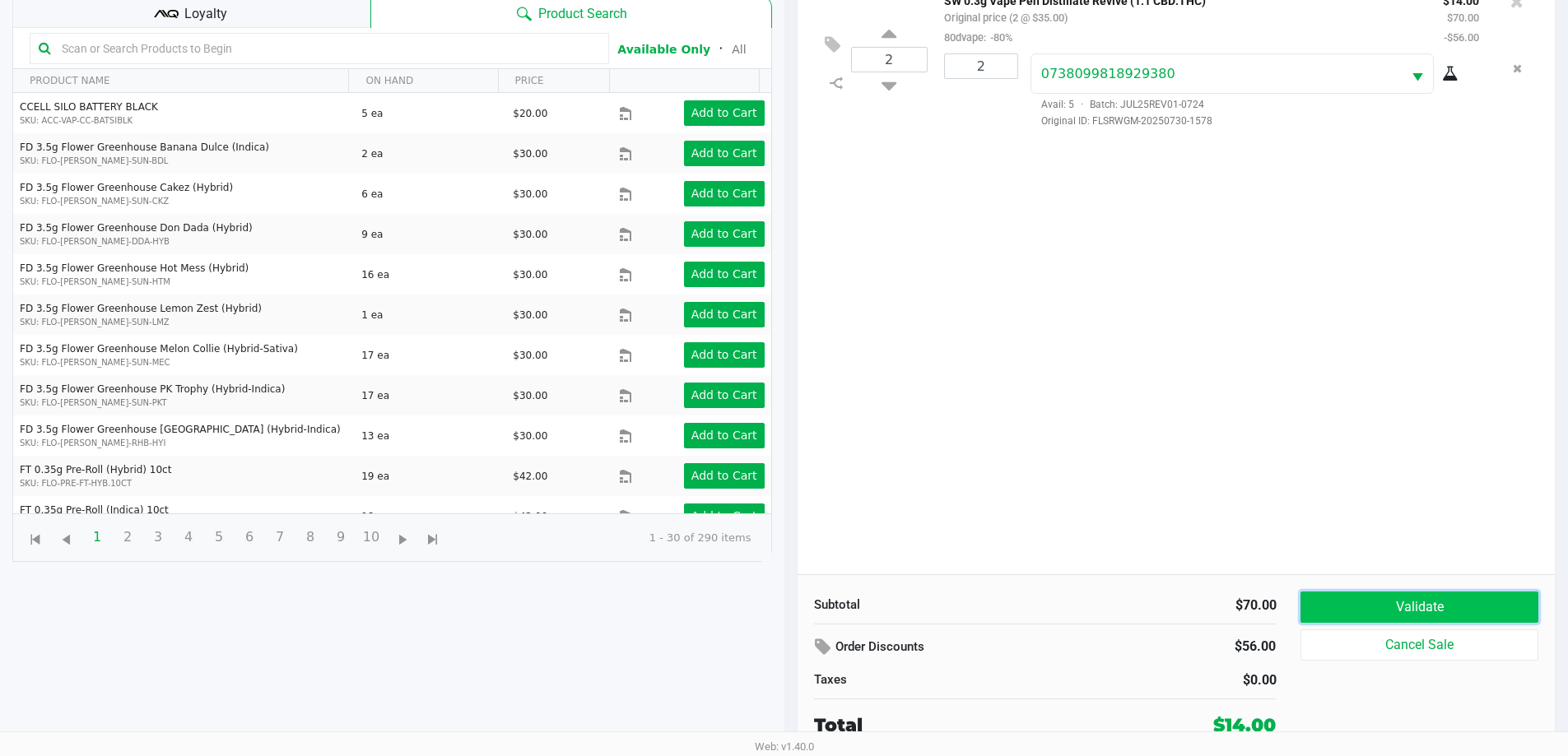
click at [1397, 616] on button "Validate" at bounding box center [1418, 607] width 237 height 31
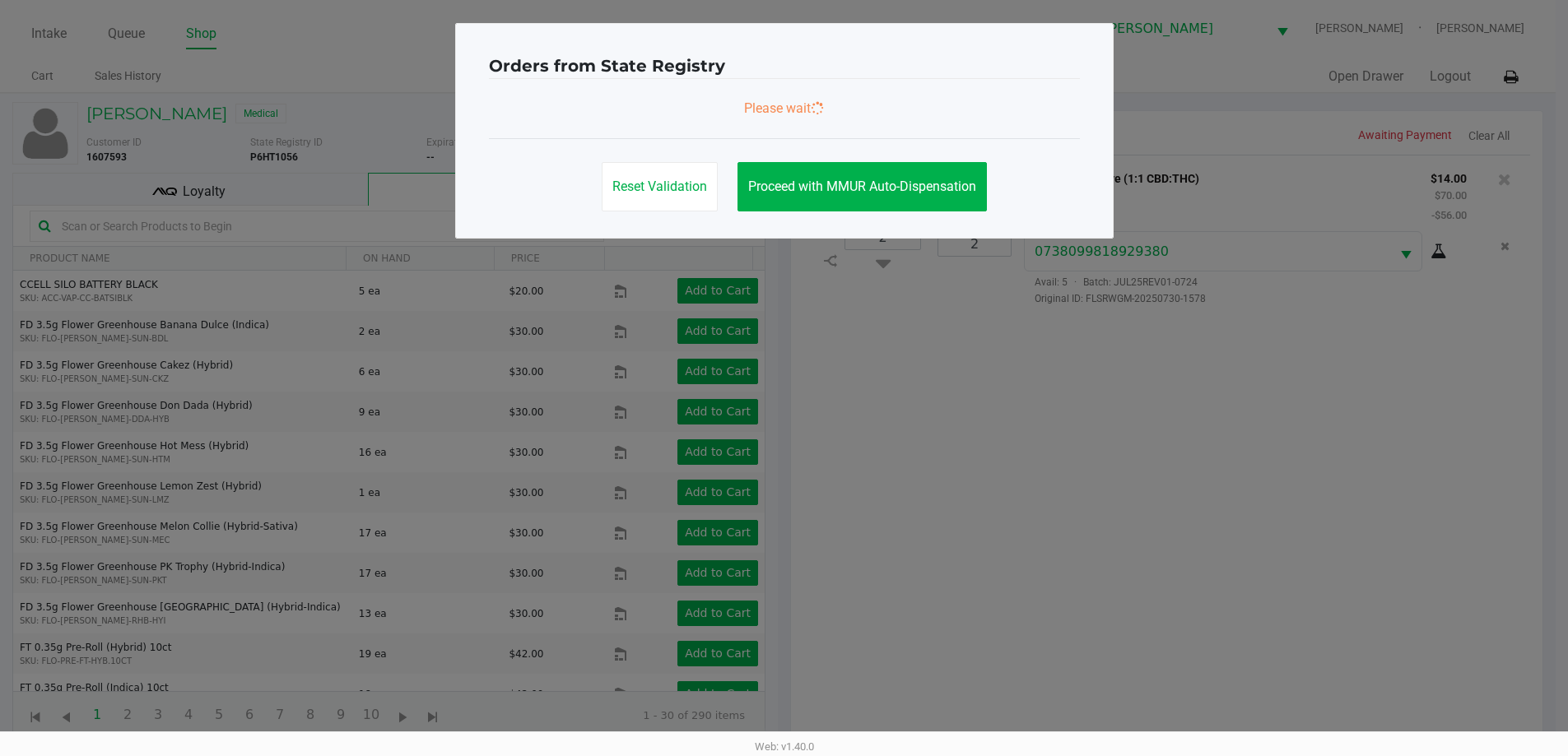
scroll to position [0, 0]
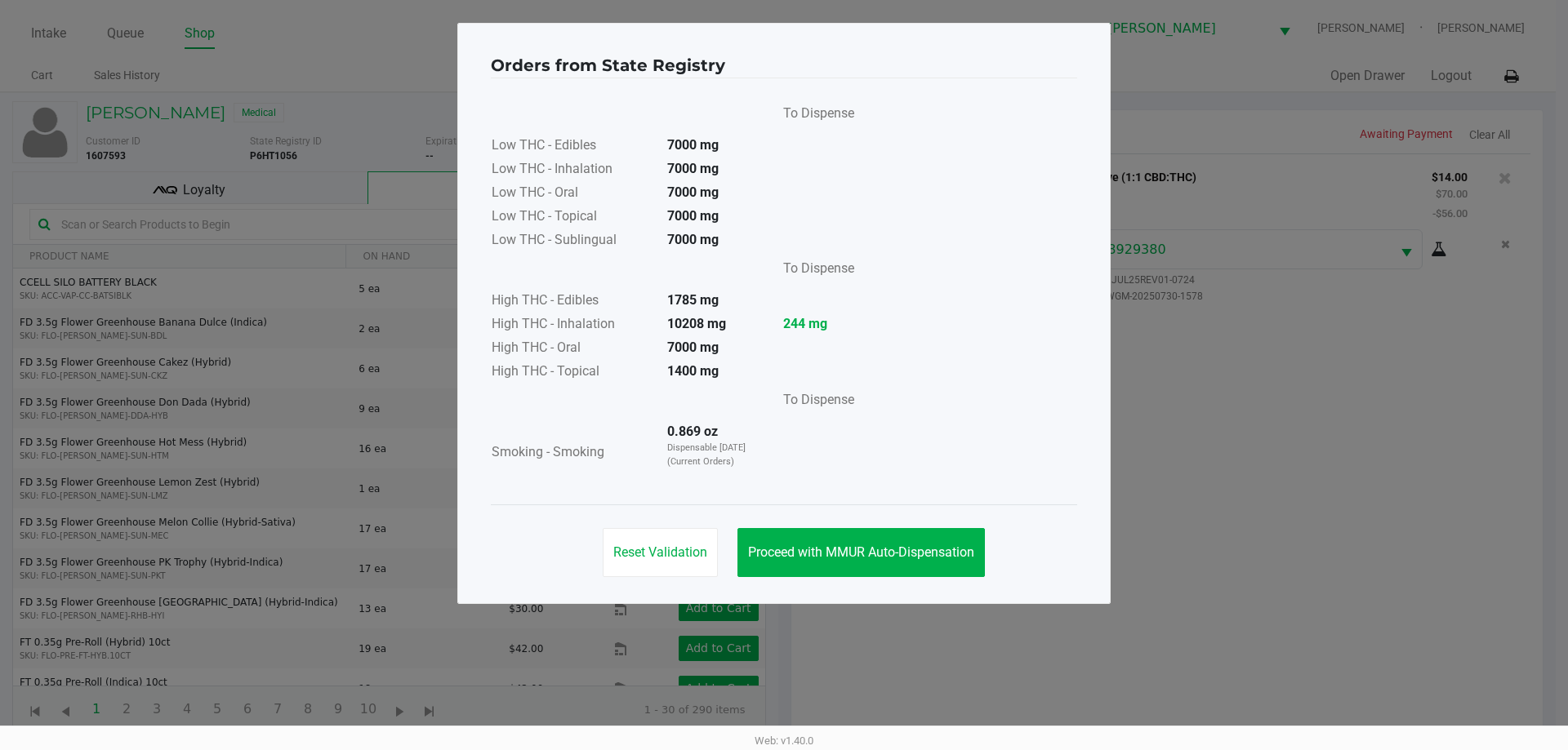
click at [889, 525] on div "Reset Validation Proceed with MMUR Auto-Dispensation" at bounding box center [784, 545] width 587 height 82
click at [889, 553] on span "Proceed with MMUR Auto-Dispensation" at bounding box center [861, 552] width 227 height 15
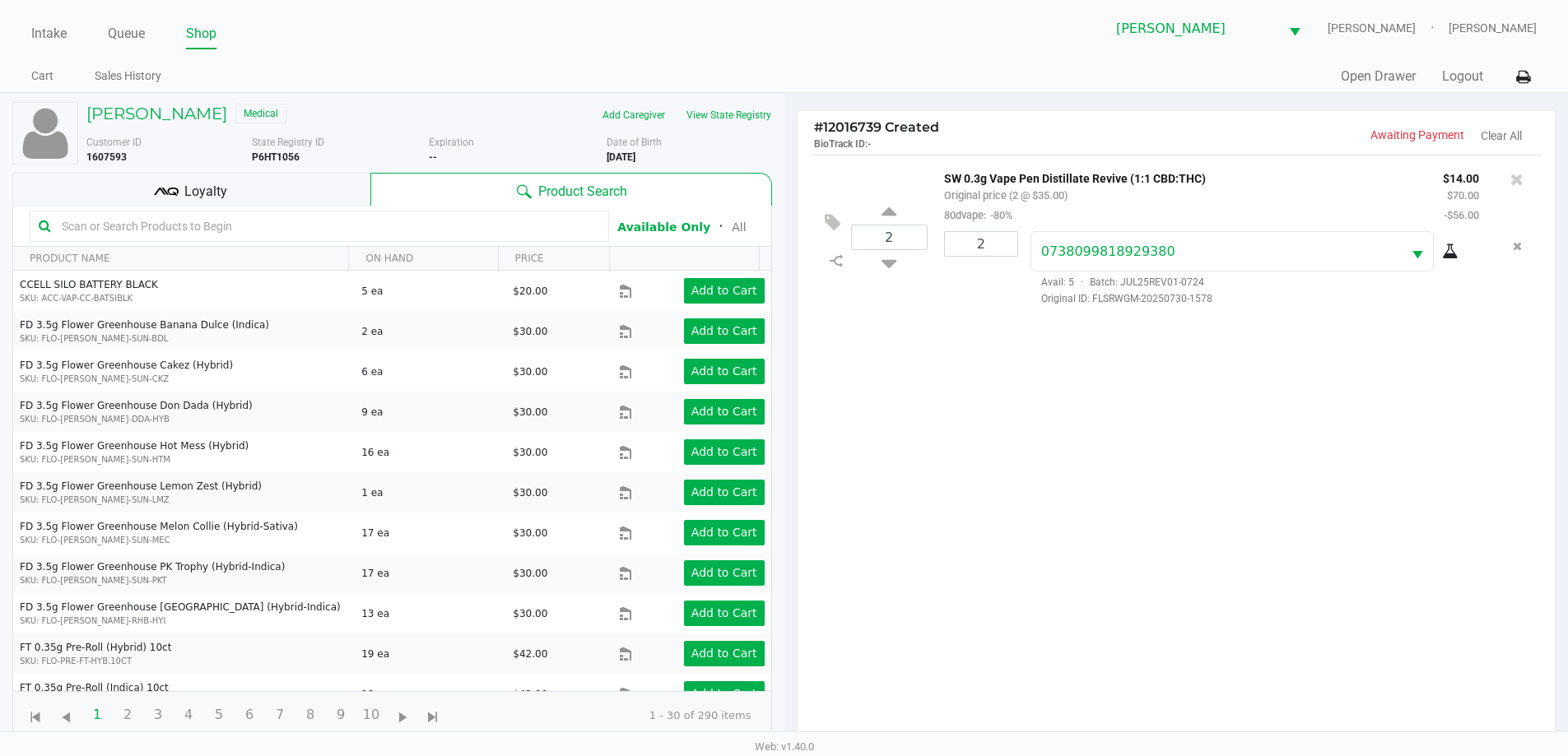
click at [309, 194] on div "Loyalty" at bounding box center [191, 189] width 358 height 33
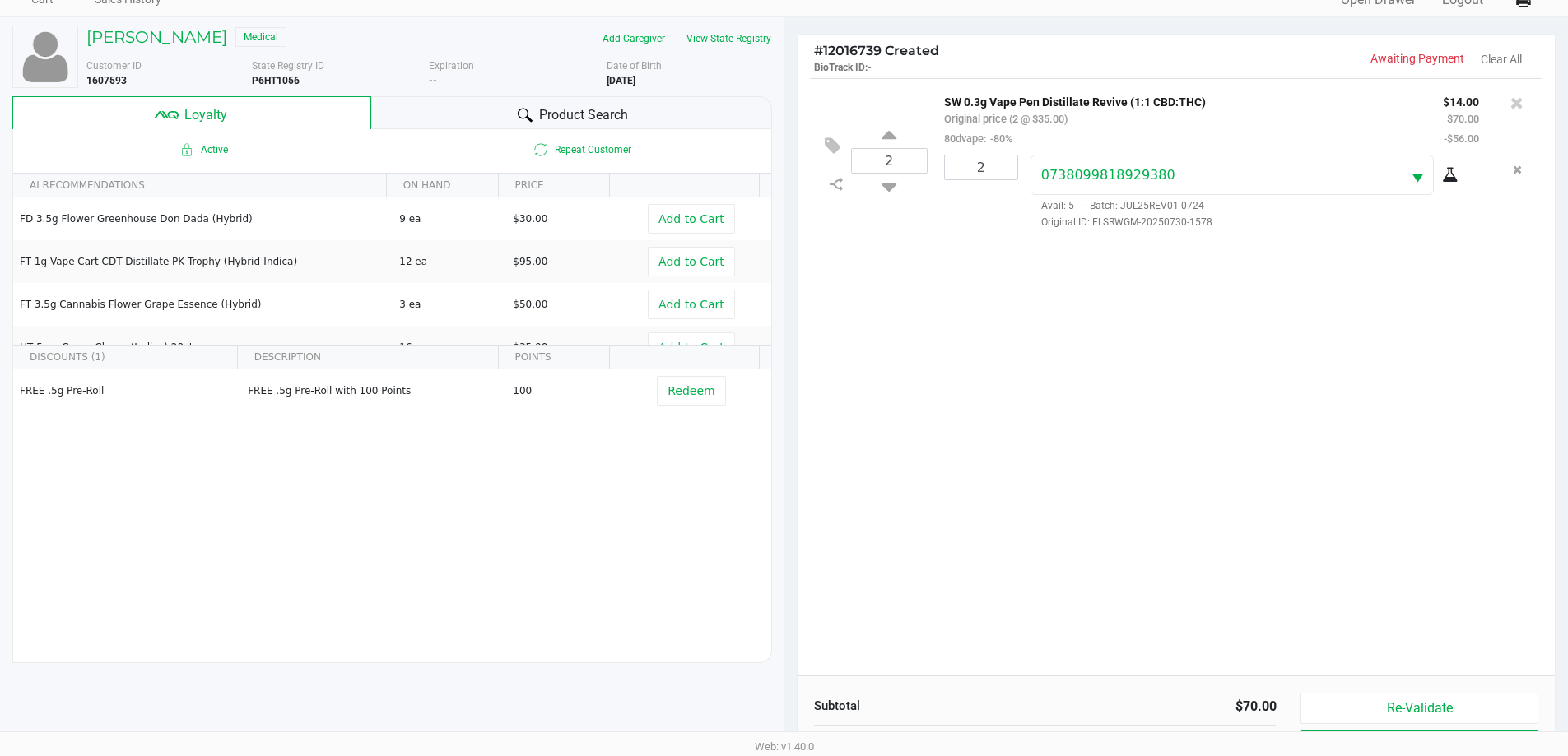
scroll to position [198, 0]
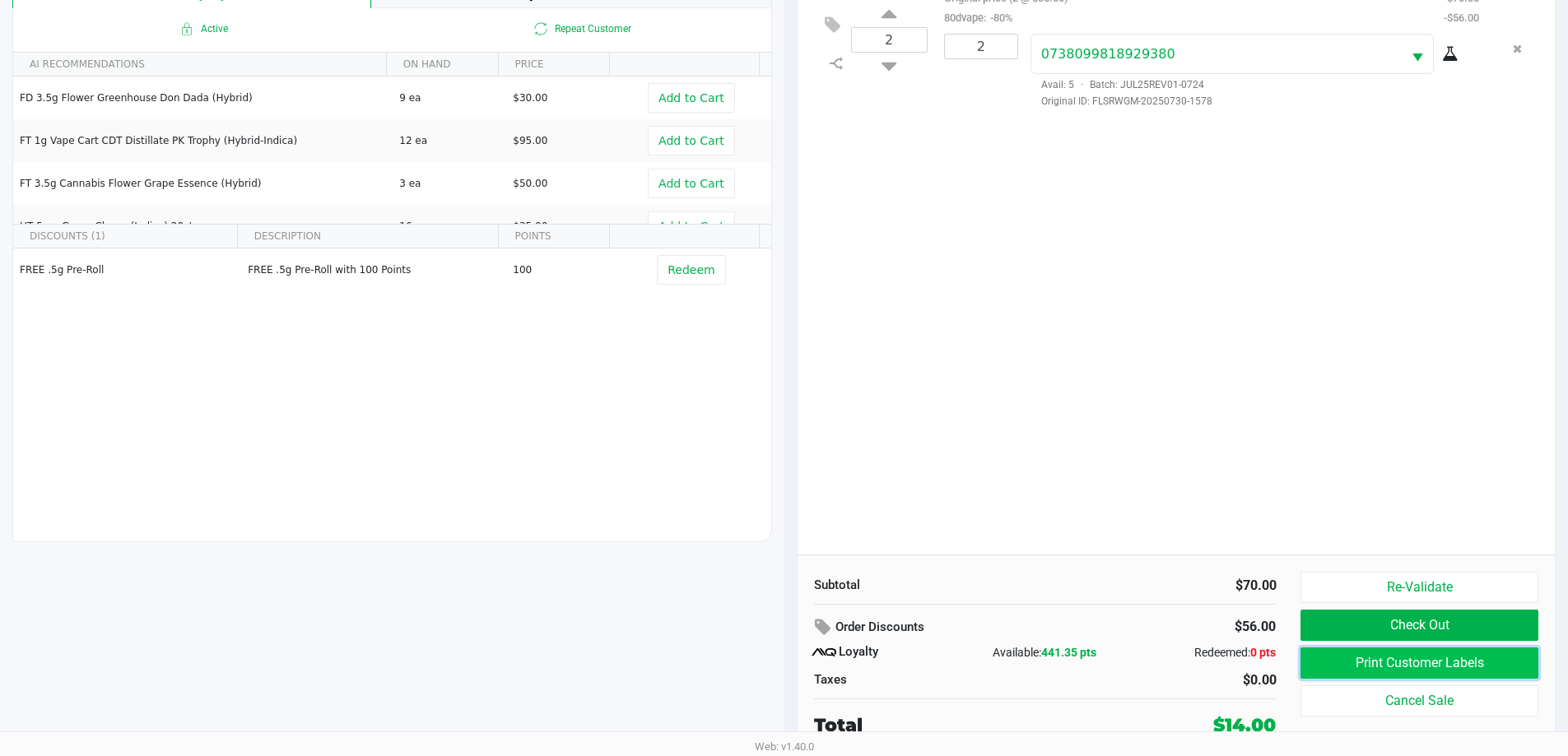
click at [1445, 662] on button "Print Customer Labels" at bounding box center [1418, 663] width 237 height 31
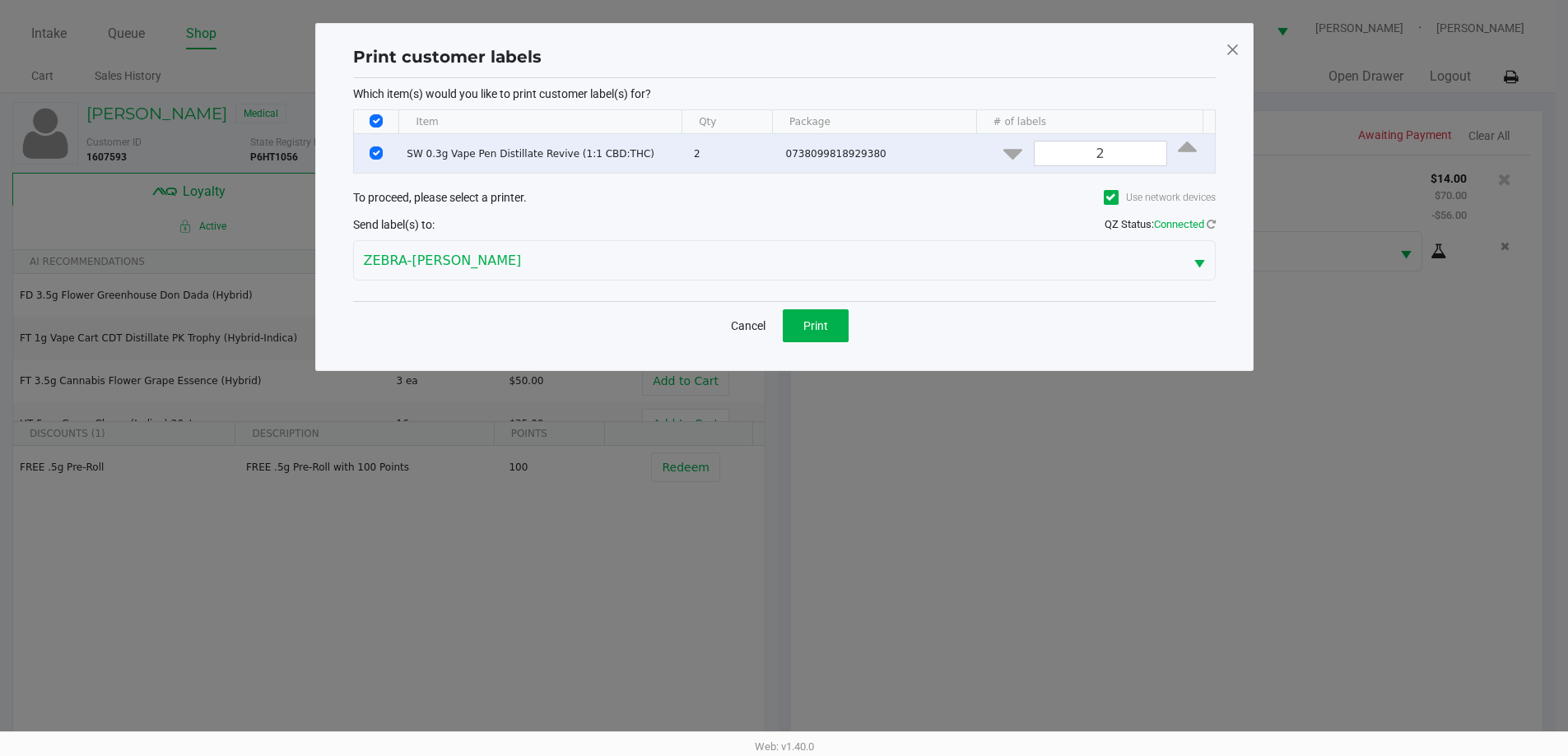
scroll to position [0, 0]
click at [831, 313] on button "Print" at bounding box center [821, 326] width 66 height 33
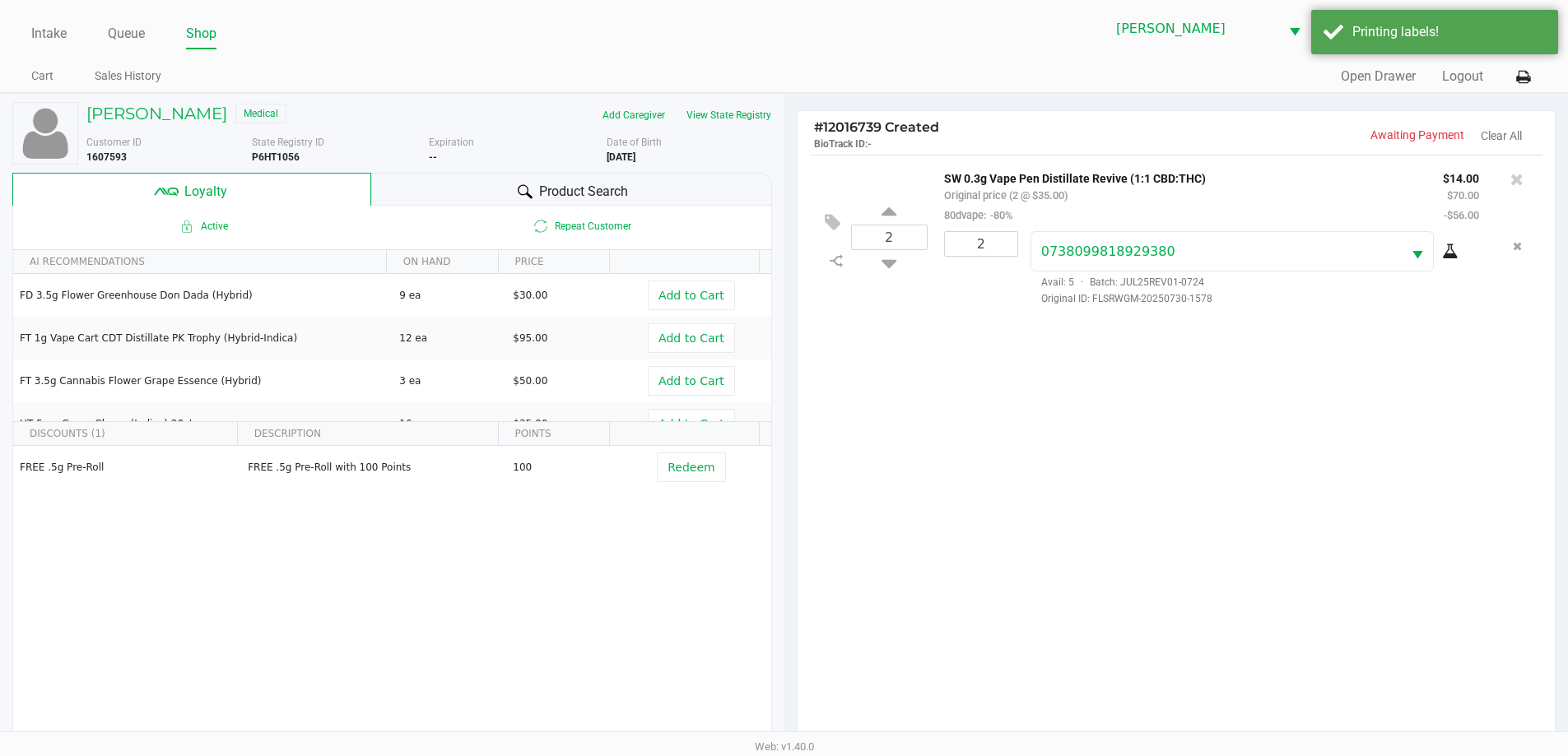
scroll to position [198, 0]
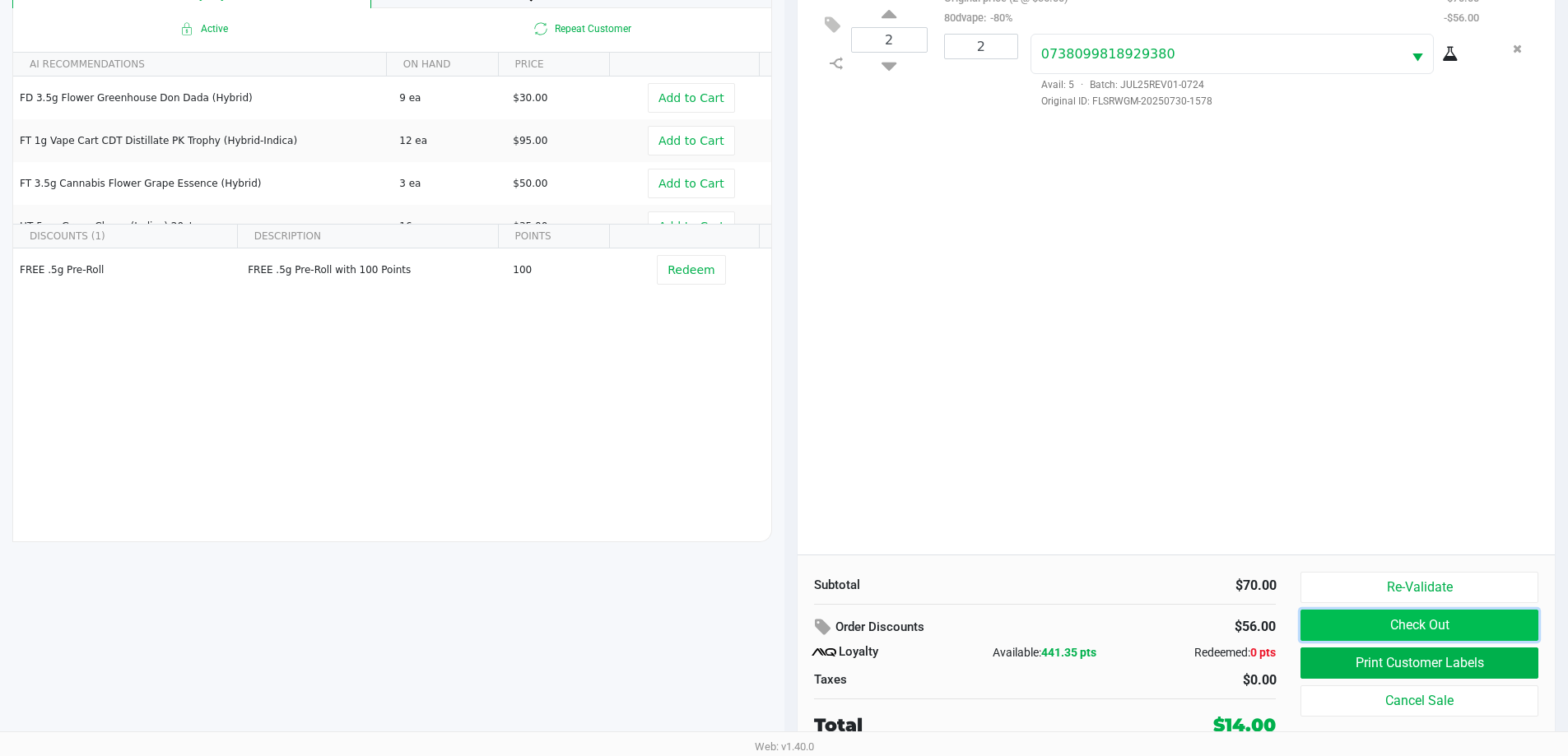
click at [1404, 622] on button "Check Out" at bounding box center [1418, 625] width 237 height 31
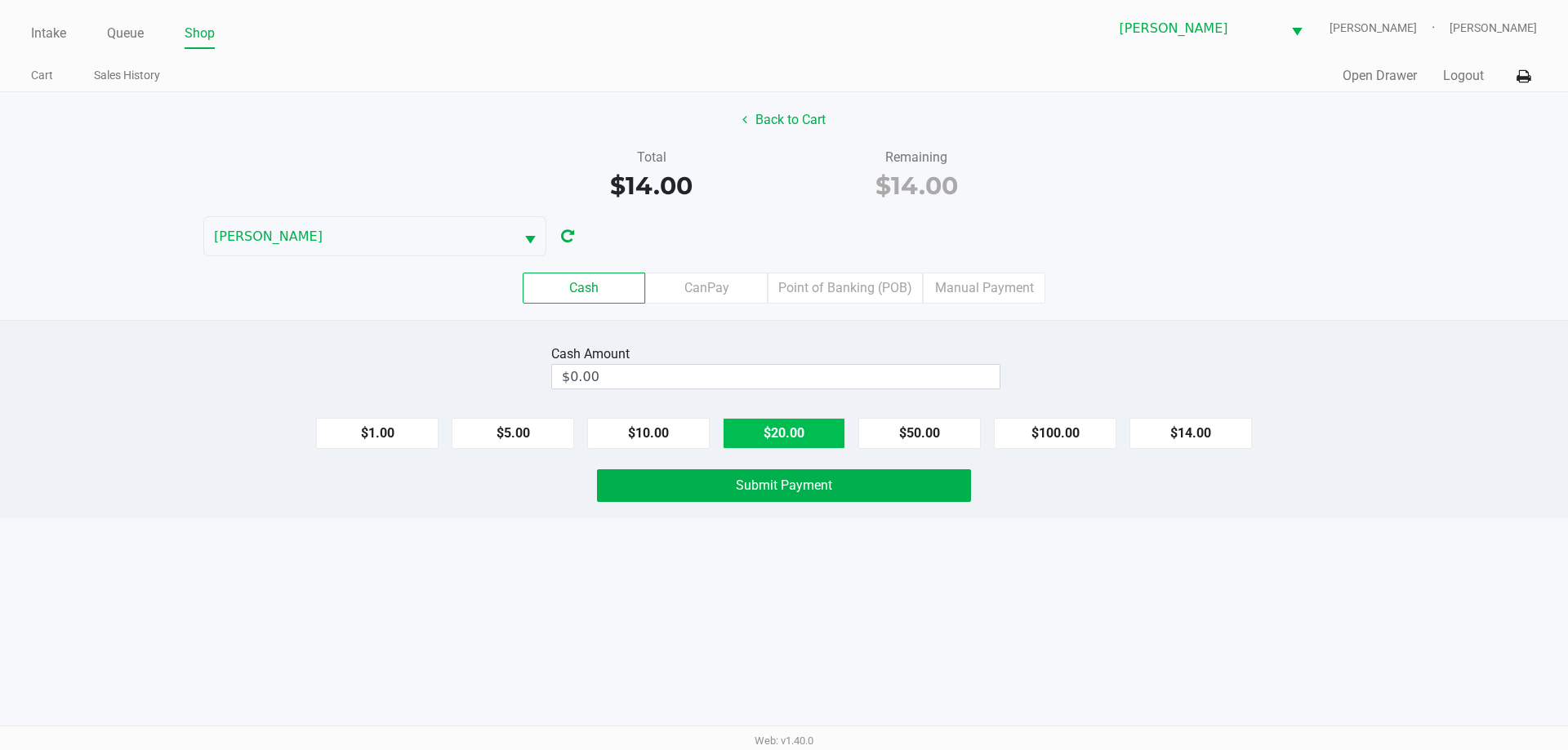
click at [745, 434] on button "$20.00" at bounding box center [784, 433] width 123 height 31
type input "$20.00"
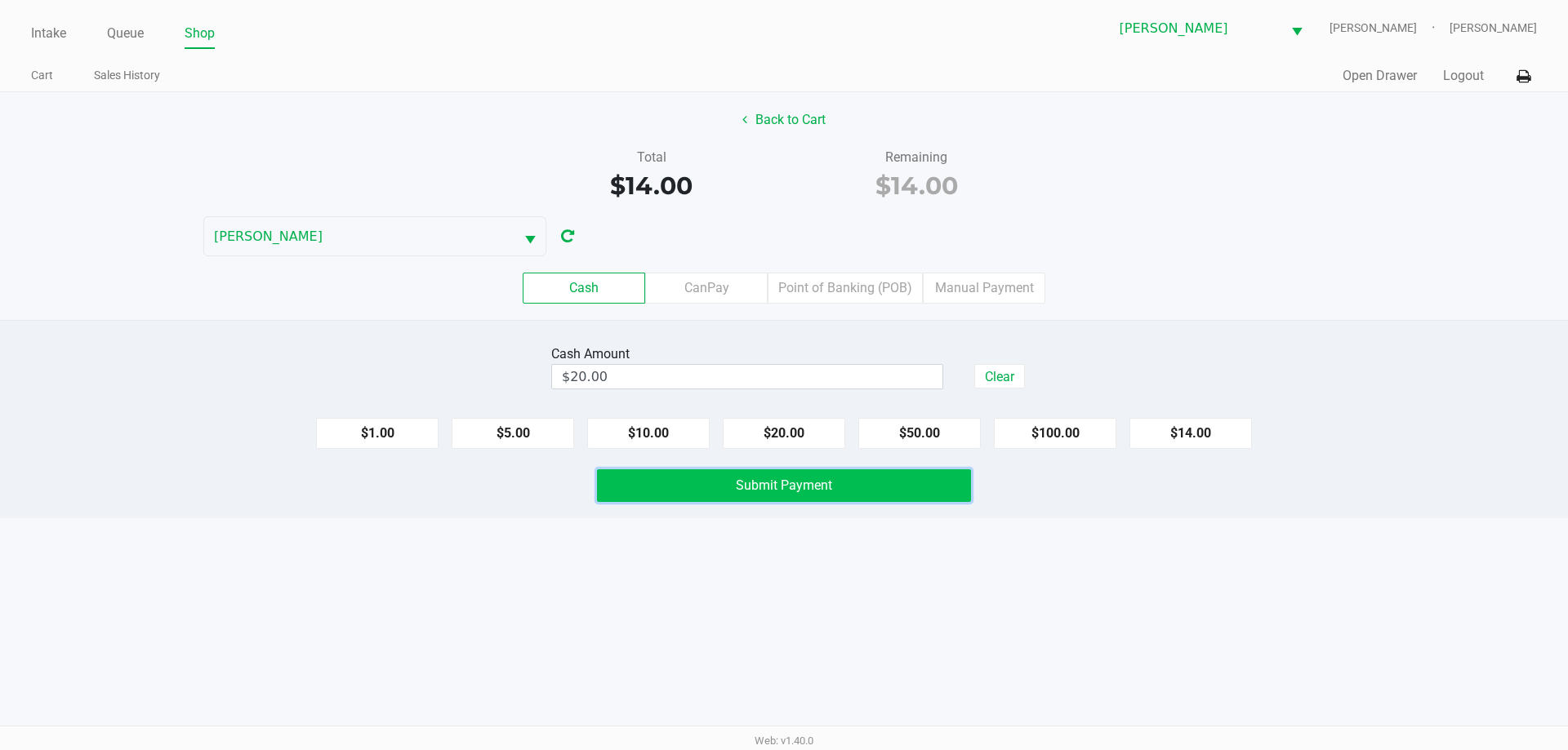
click at [771, 479] on span "Submit Payment" at bounding box center [784, 485] width 97 height 15
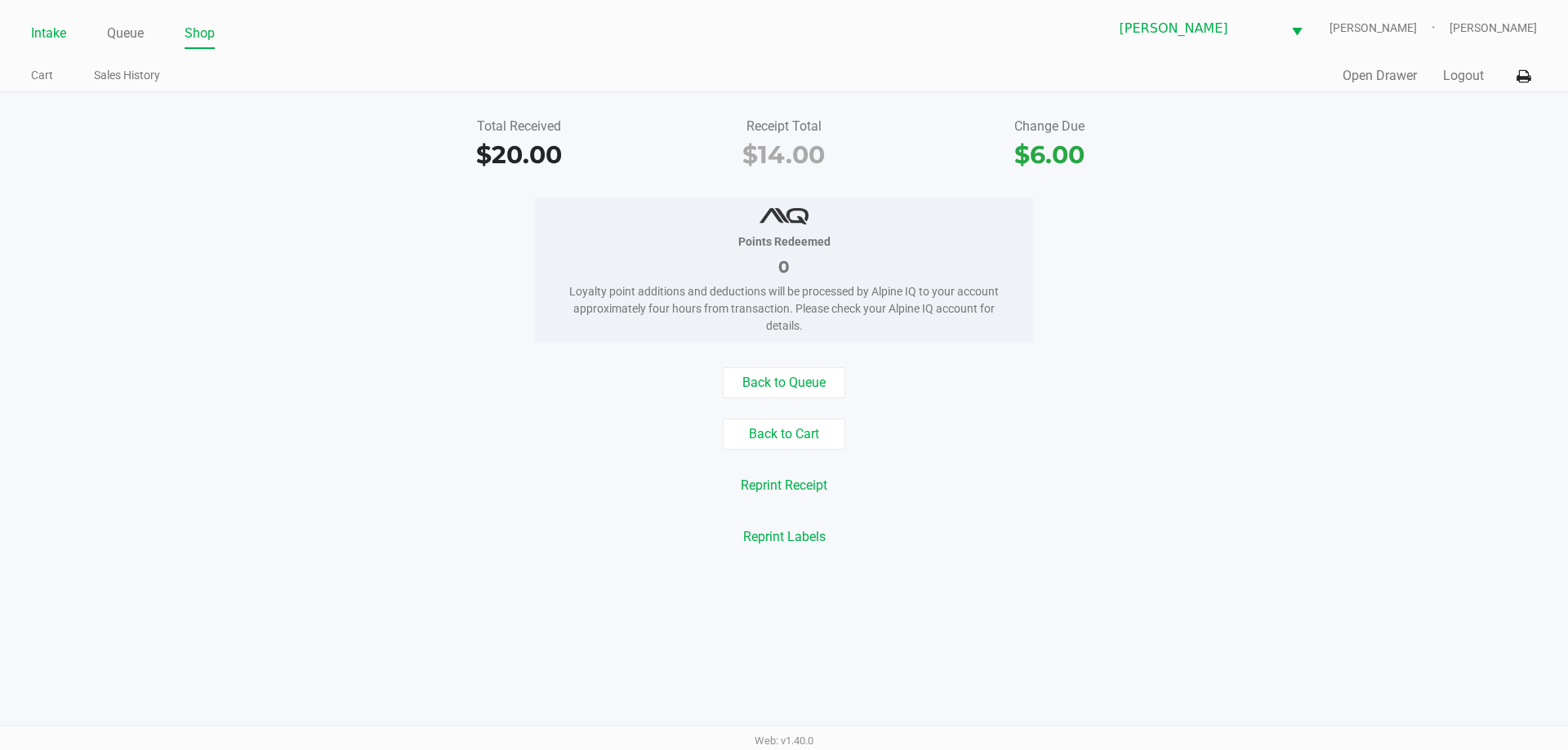
click at [47, 41] on link "Intake" at bounding box center [49, 33] width 35 height 23
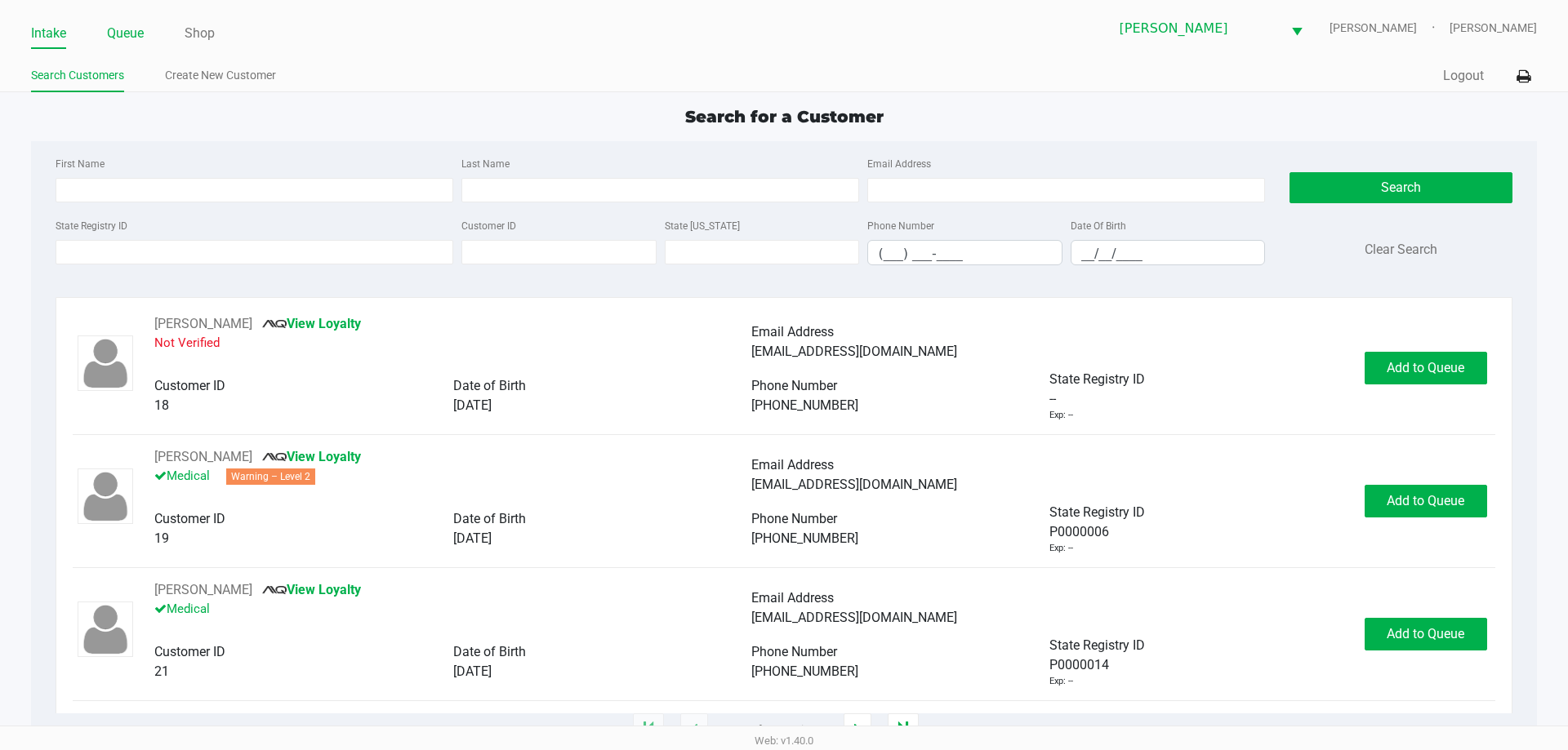
click at [133, 29] on link "Queue" at bounding box center [125, 33] width 37 height 23
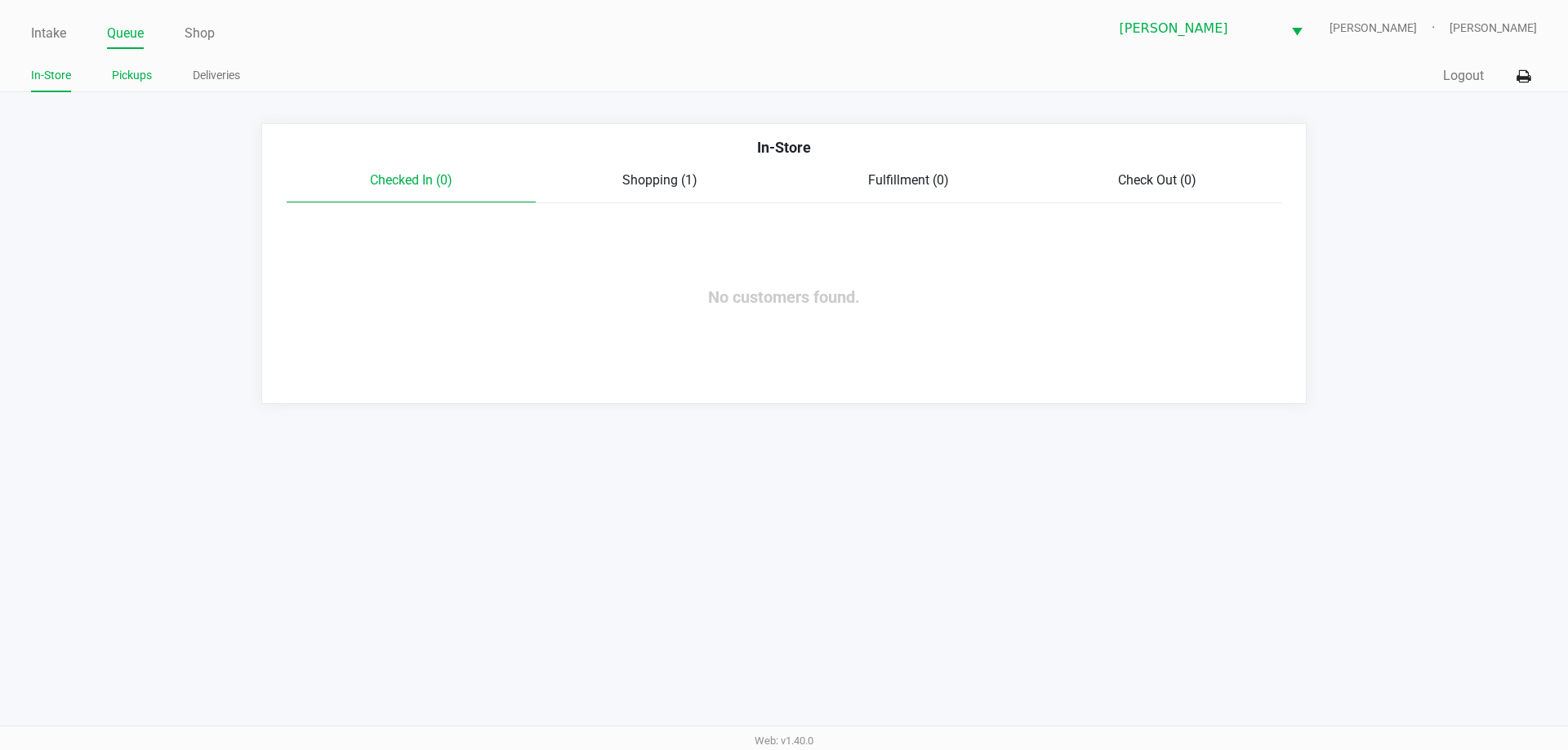
click at [123, 75] on link "Pickups" at bounding box center [132, 76] width 40 height 20
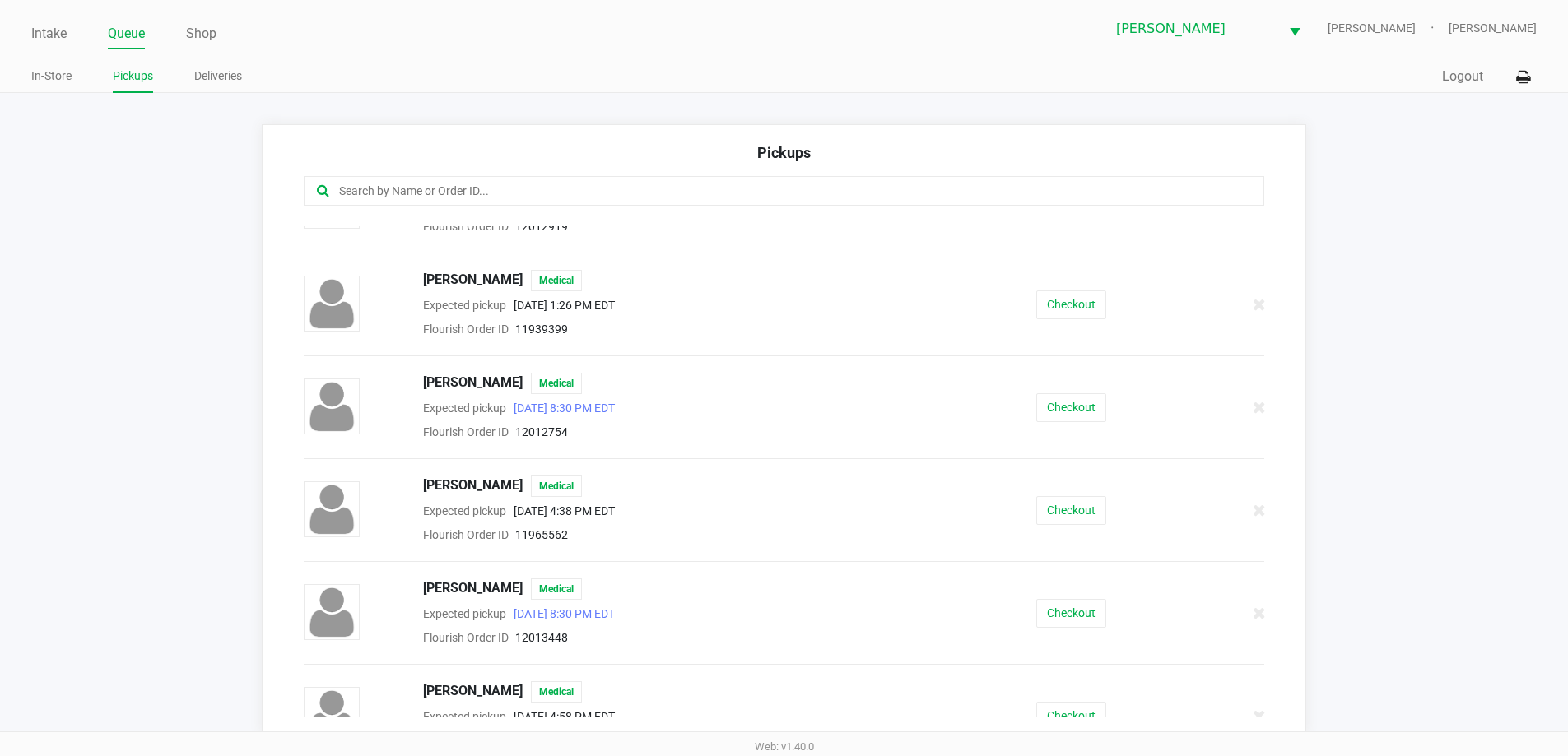
scroll to position [694, 0]
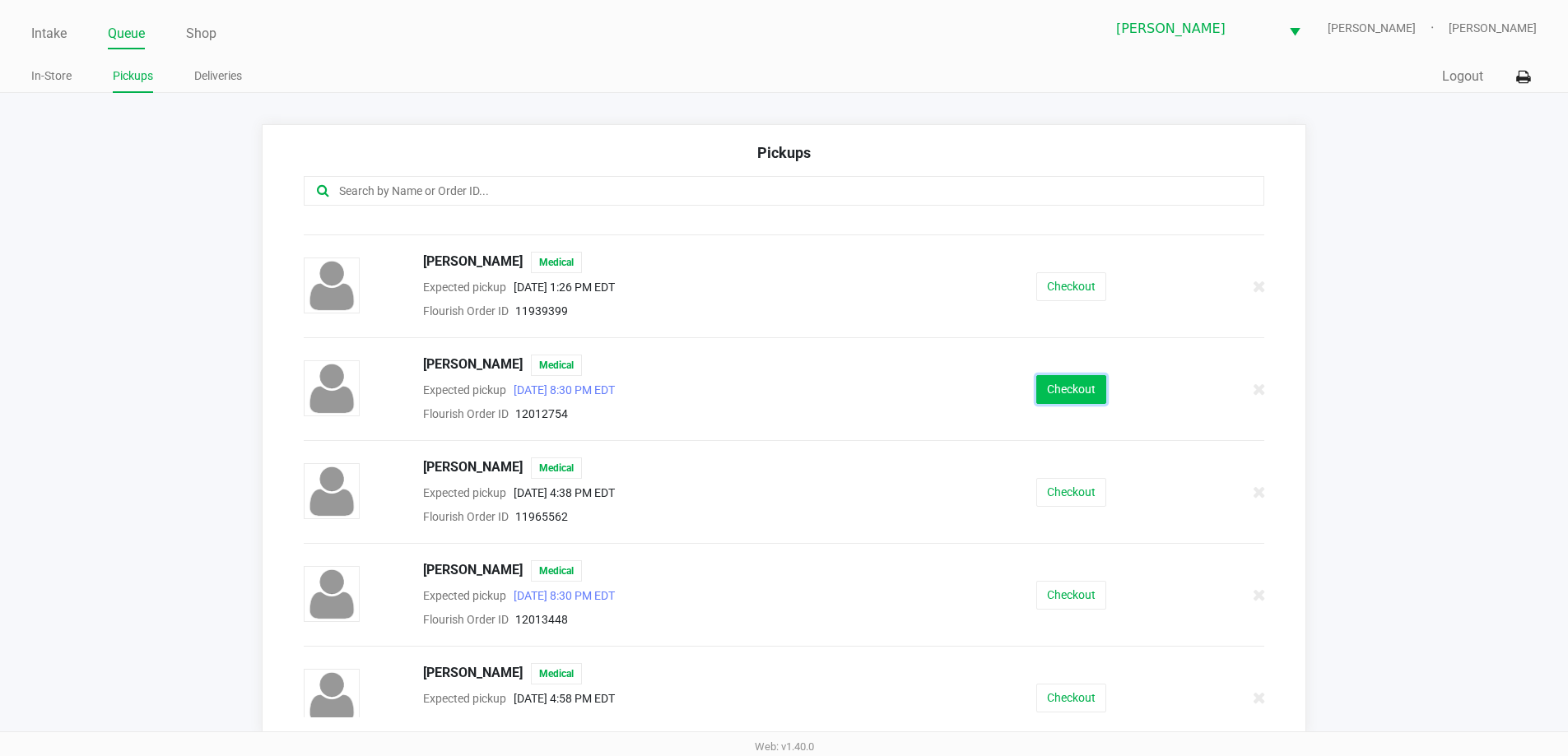
click at [1084, 390] on button "Checkout" at bounding box center [1071, 390] width 70 height 29
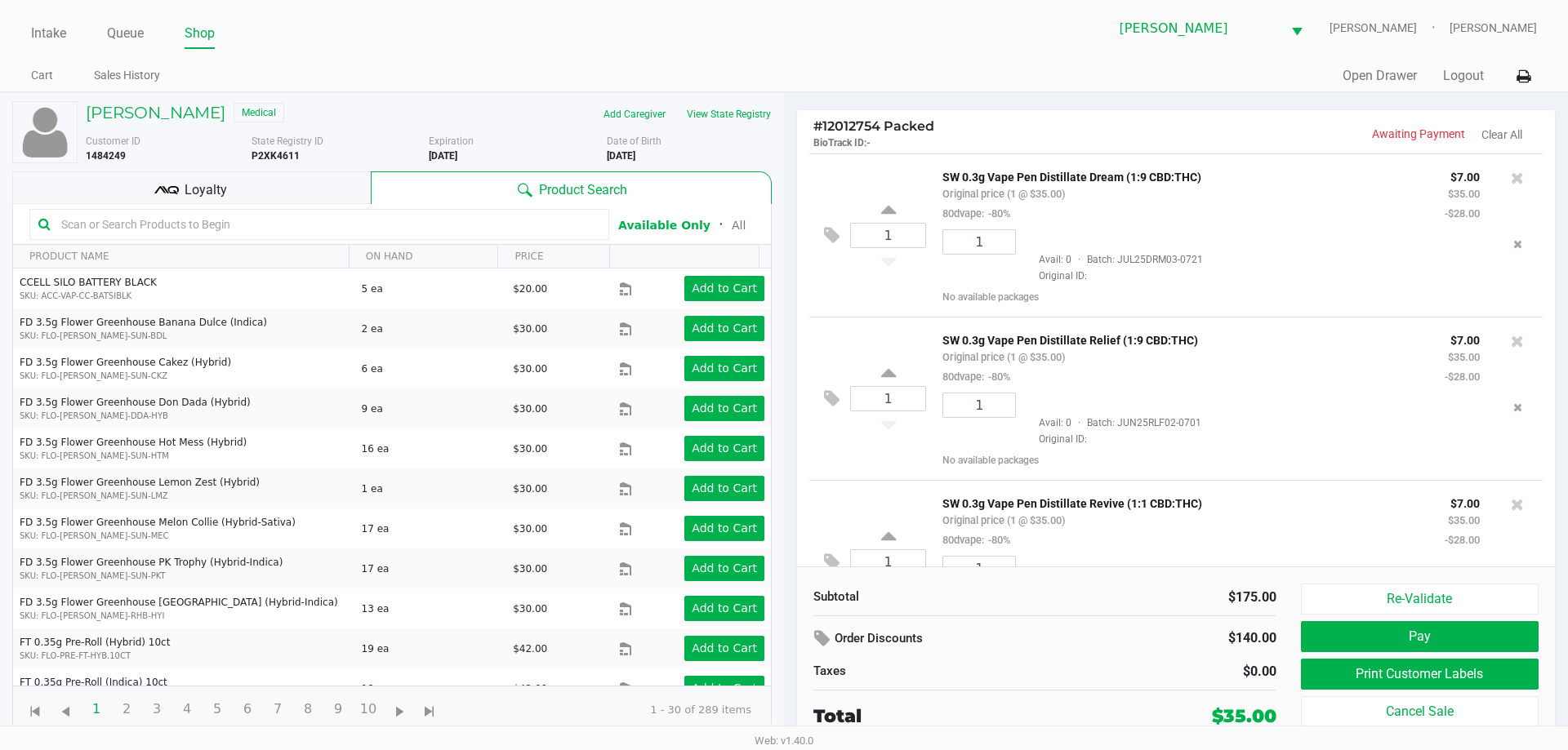
click at [216, 187] on span "Loyalty" at bounding box center [206, 190] width 43 height 19
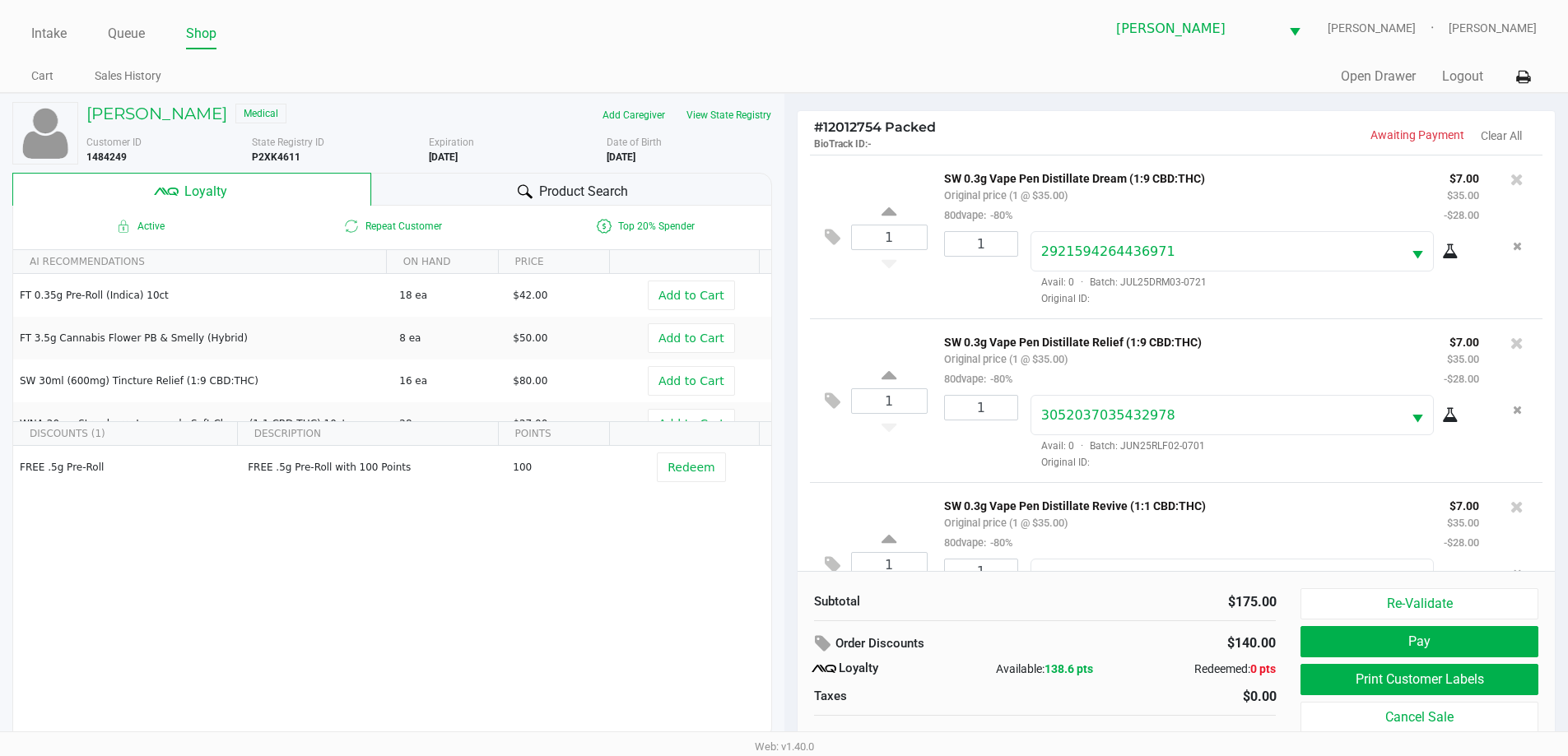
click at [556, 198] on span "Product Search" at bounding box center [583, 191] width 89 height 19
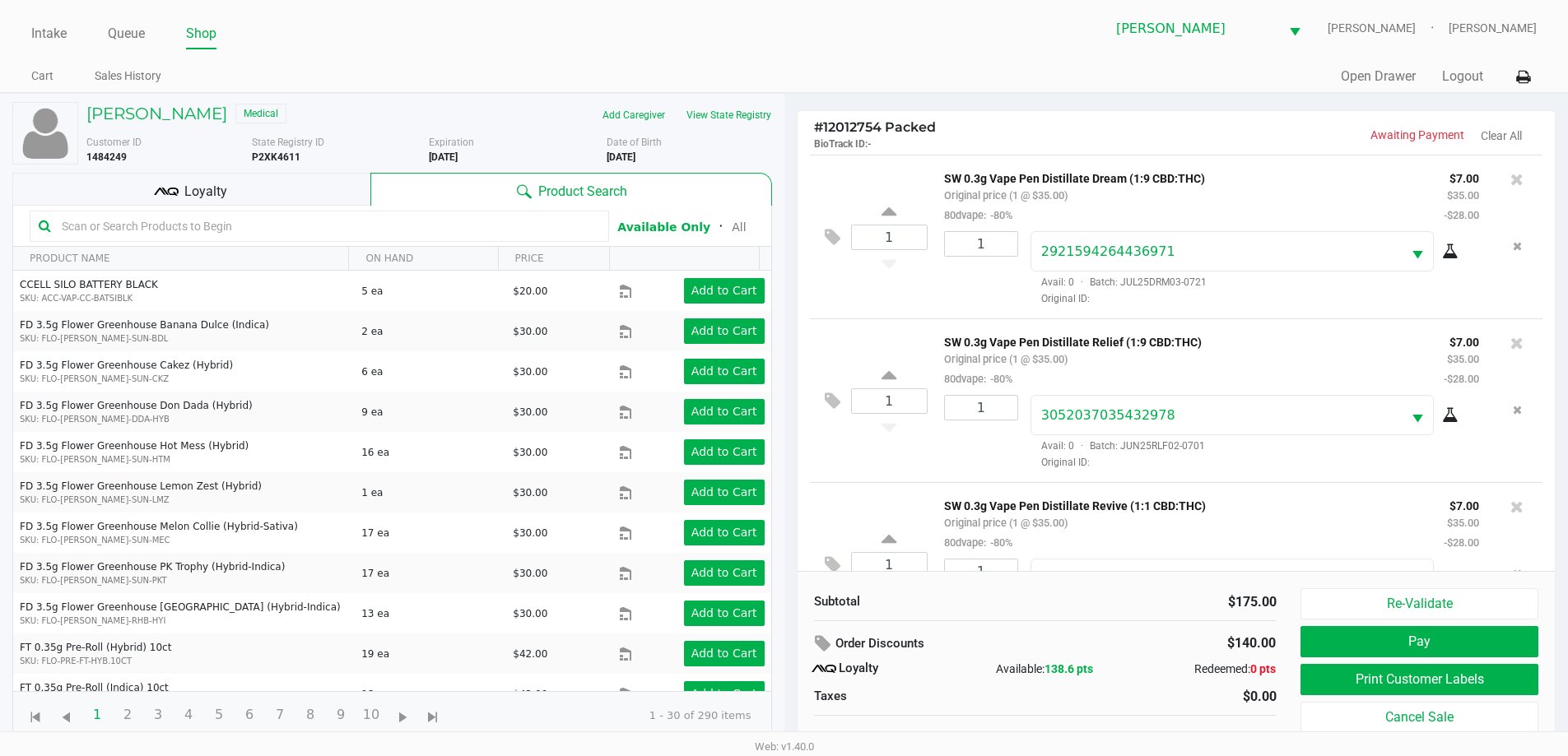
click at [280, 185] on div "Loyalty" at bounding box center [191, 189] width 358 height 33
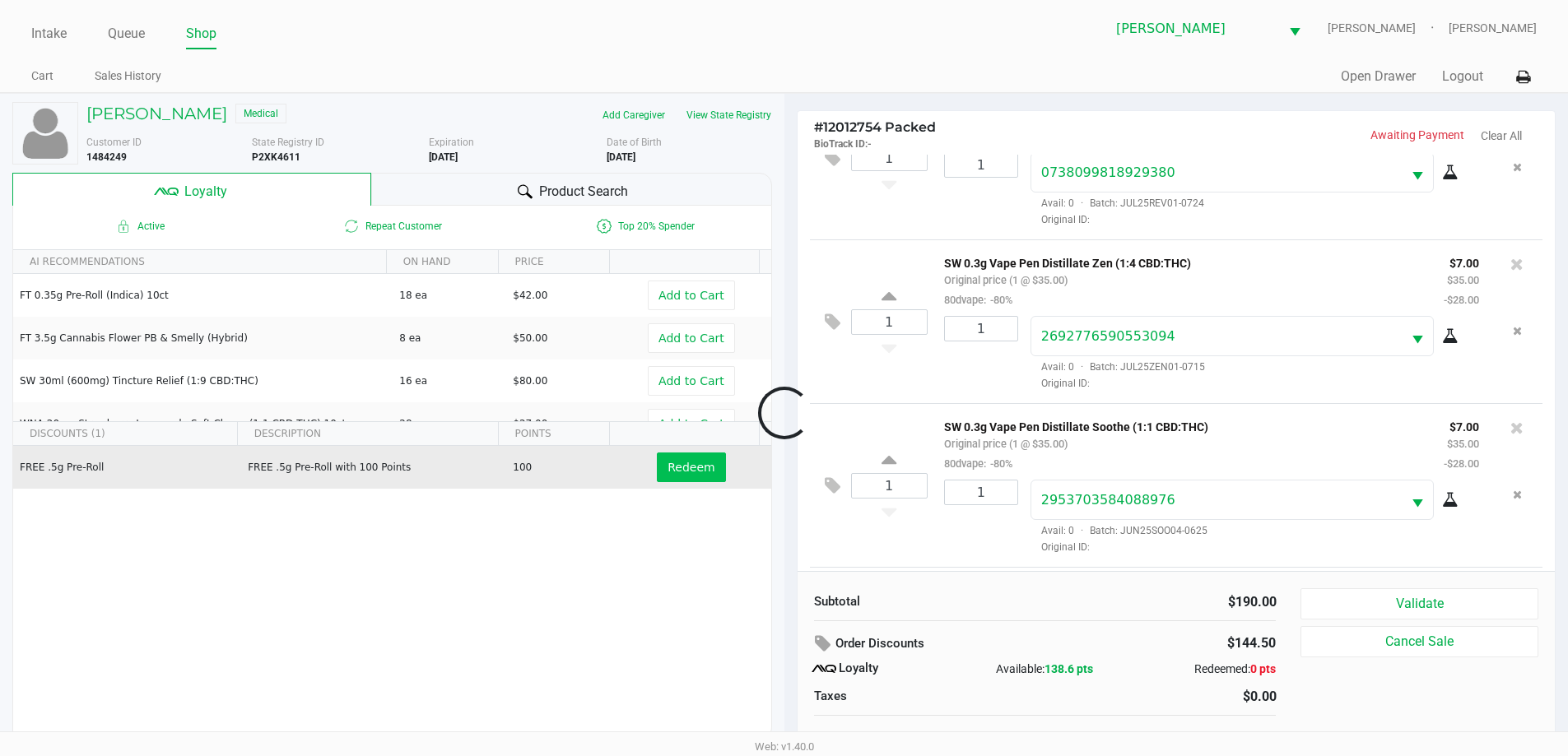
scroll to position [571, 0]
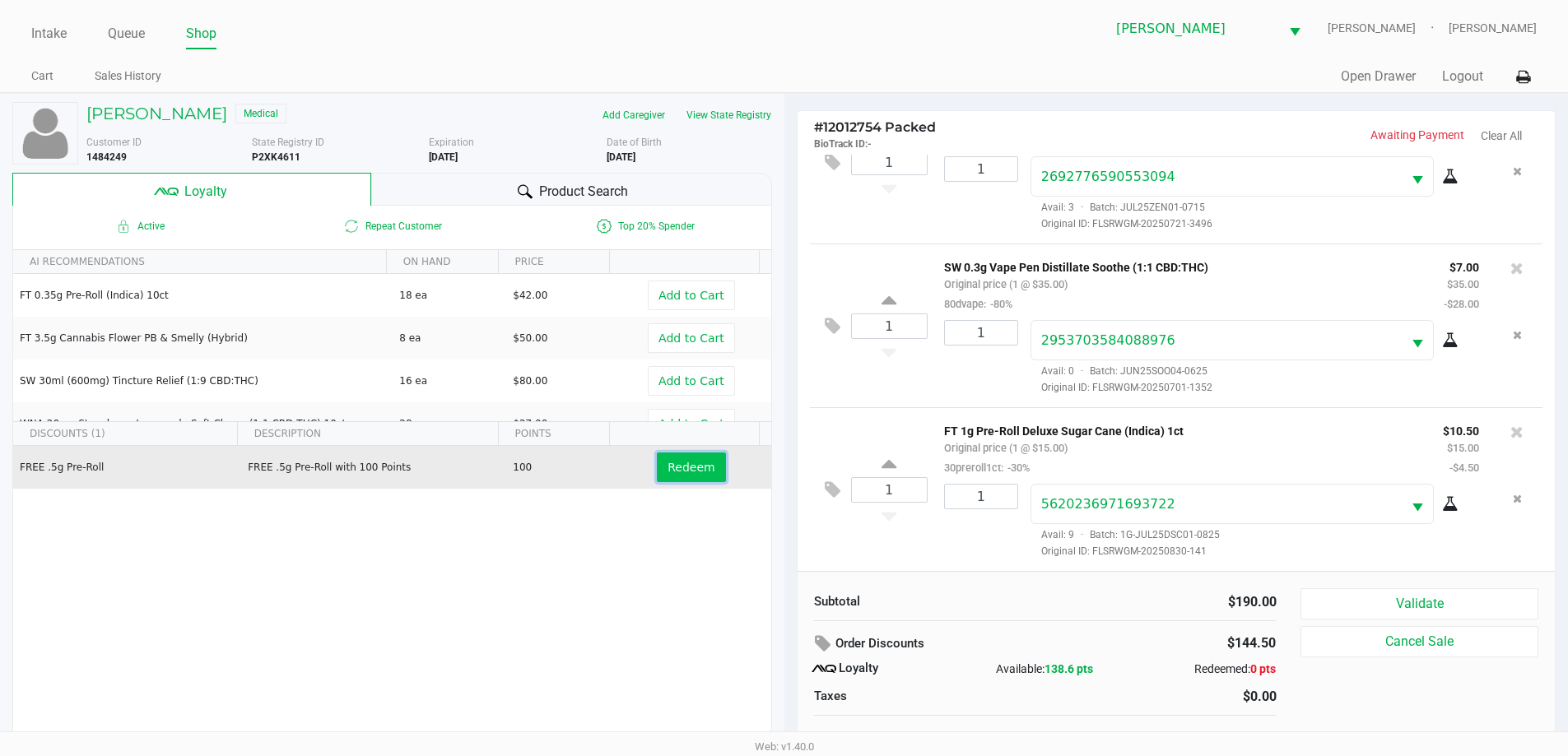
click at [690, 474] on span "Redeem" at bounding box center [690, 468] width 47 height 14
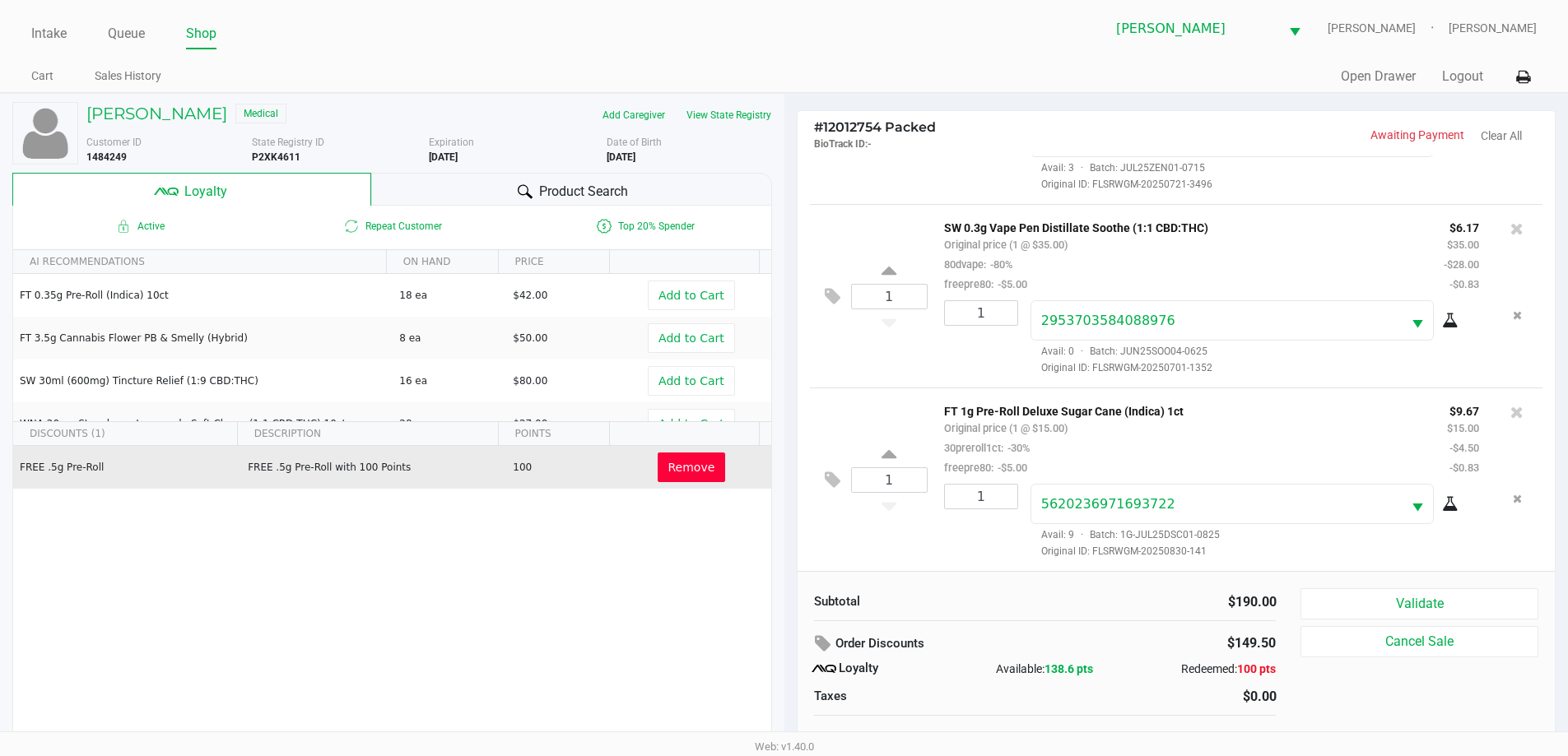
scroll to position [16, 0]
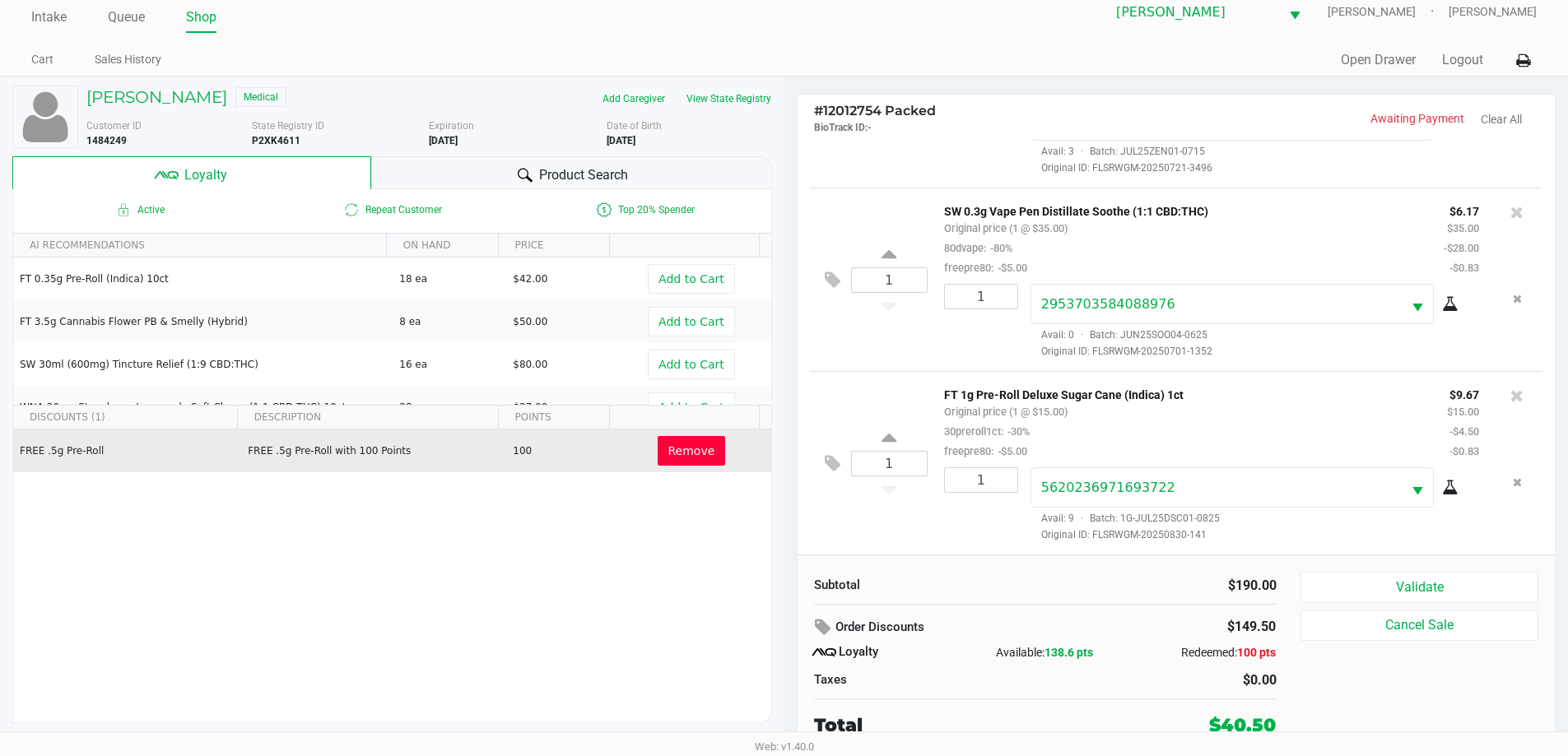
click at [694, 452] on span "Remove" at bounding box center [691, 451] width 47 height 14
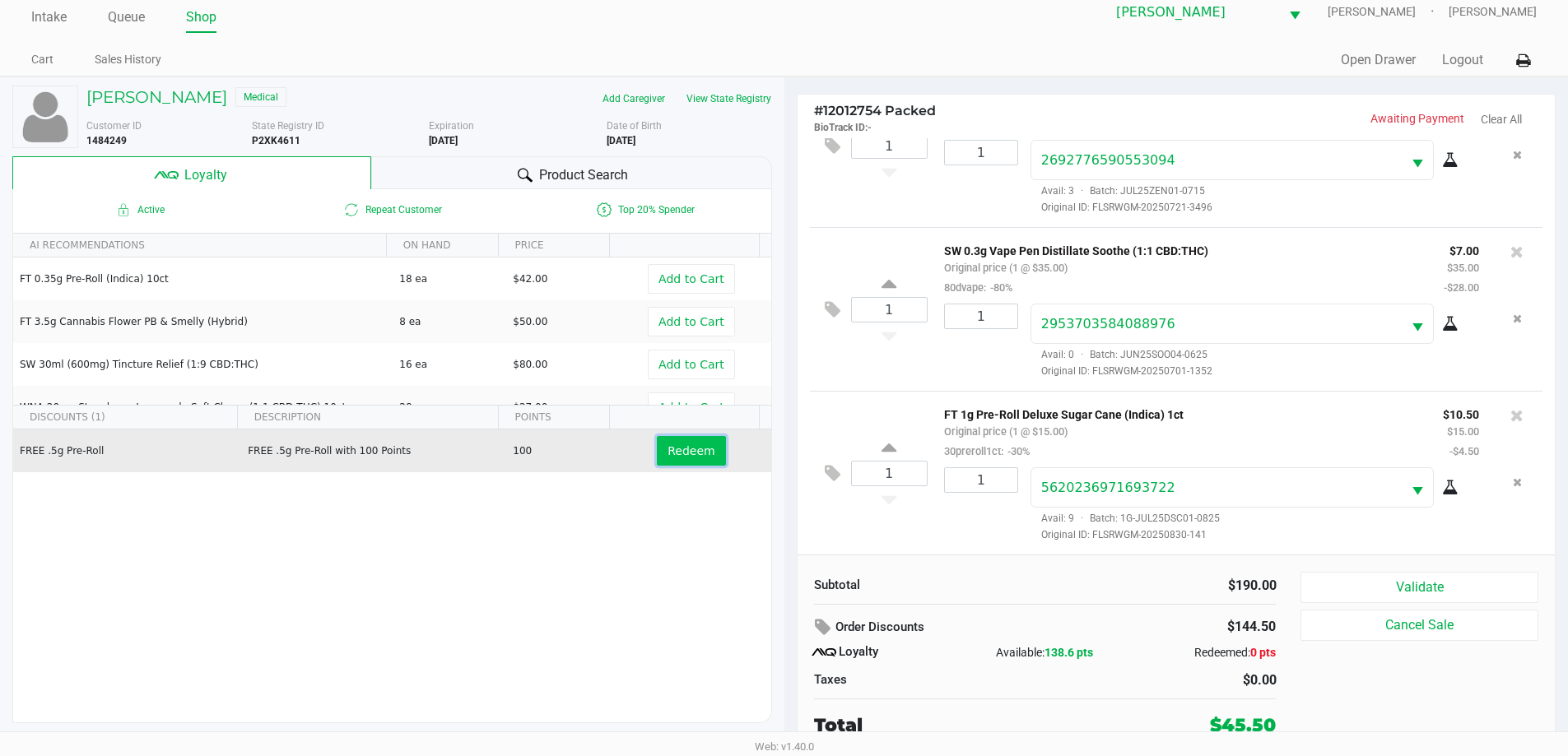
click at [667, 442] on button "Redeem" at bounding box center [690, 451] width 69 height 30
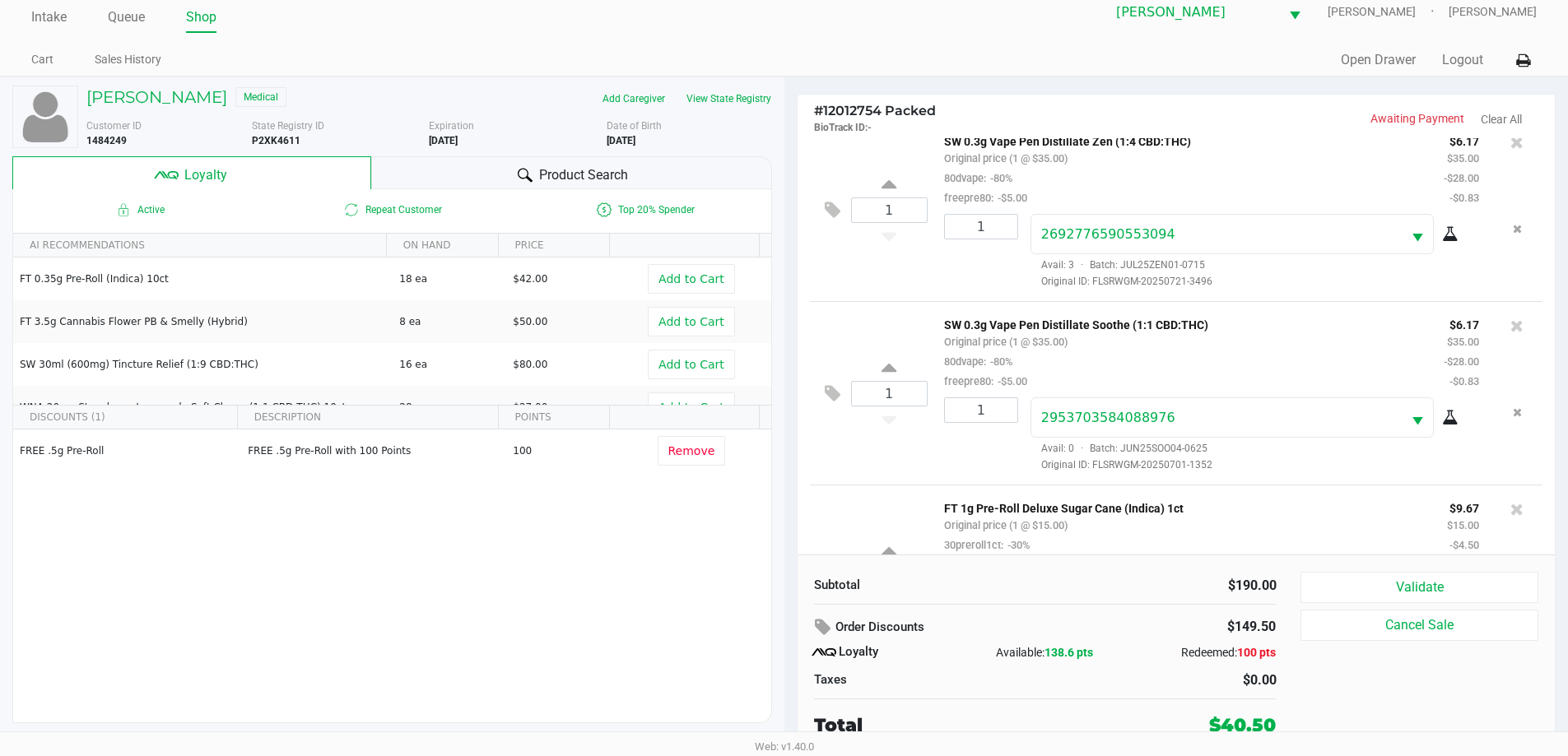
scroll to position [689, 0]
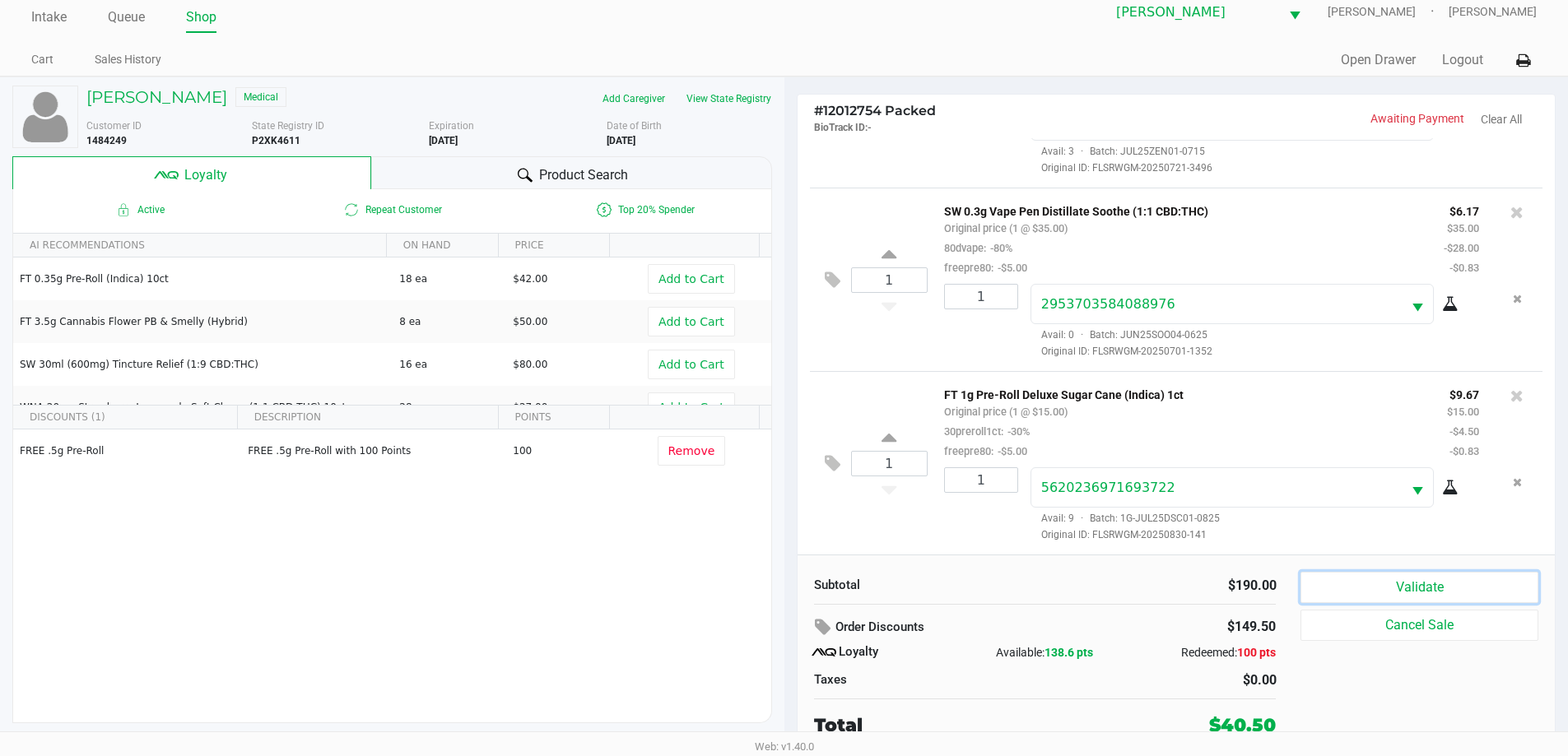
click at [1436, 588] on button "Validate" at bounding box center [1418, 587] width 237 height 31
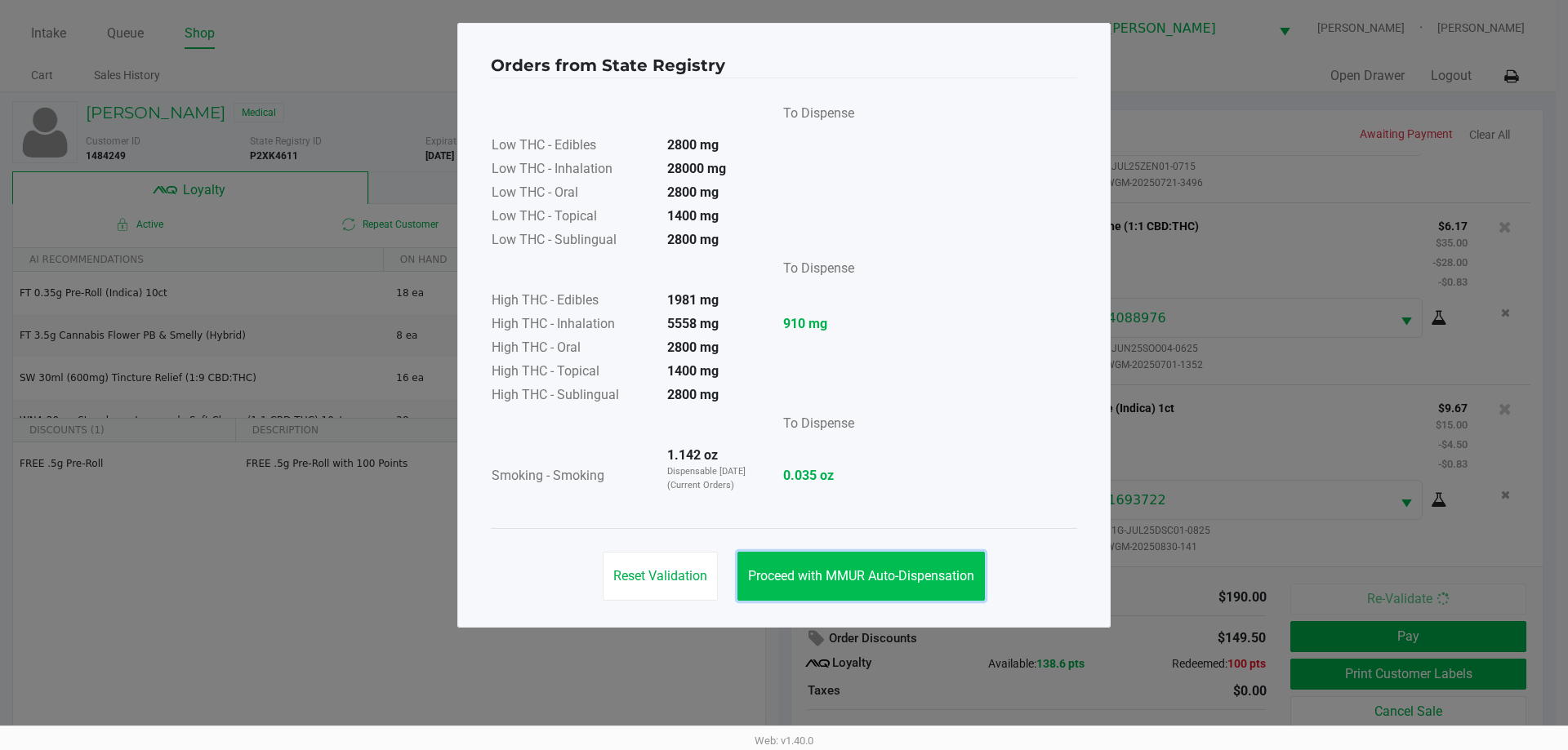
click at [882, 570] on span "Proceed with MMUR Auto-Dispensation" at bounding box center [861, 576] width 227 height 15
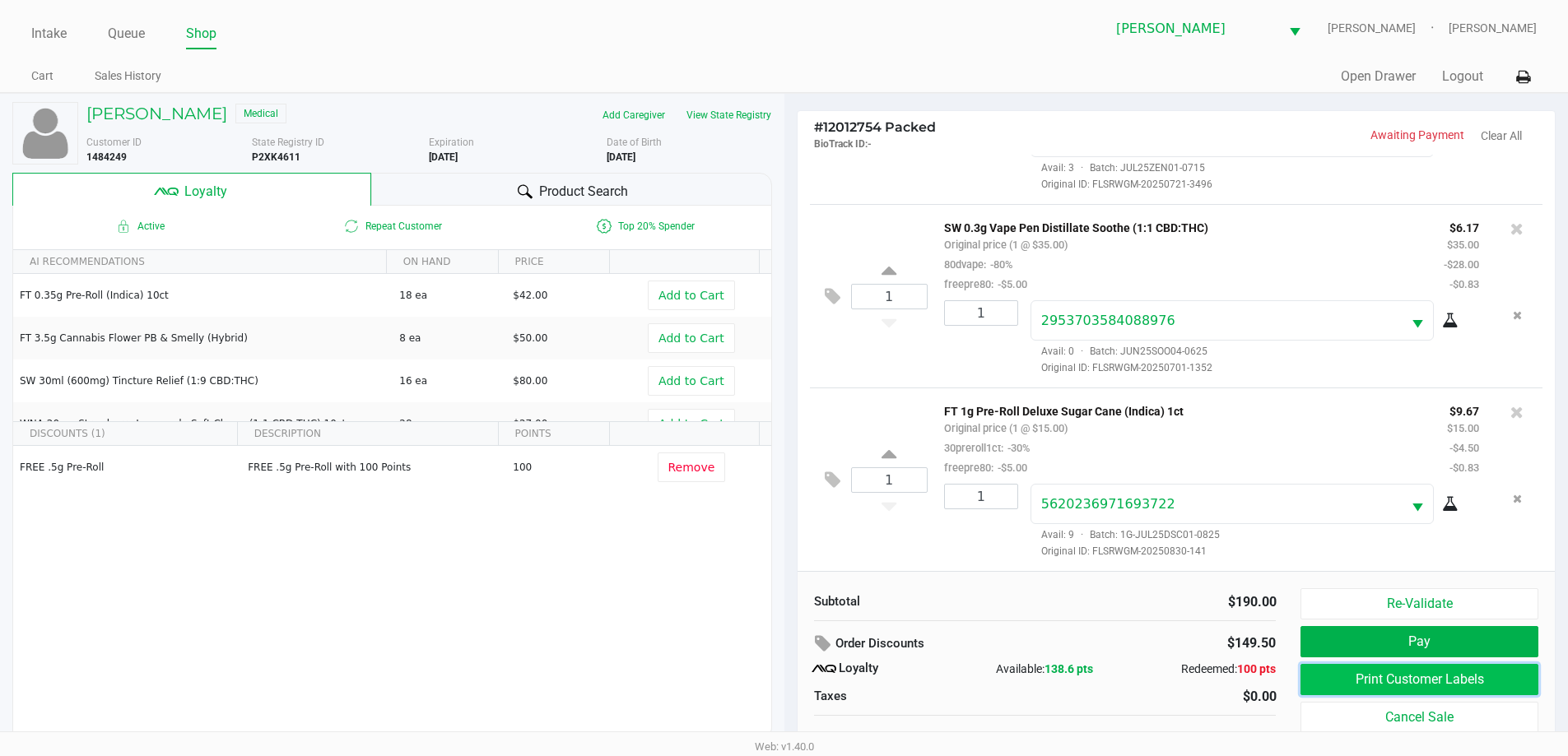
click at [1423, 683] on button "Print Customer Labels" at bounding box center [1418, 679] width 237 height 31
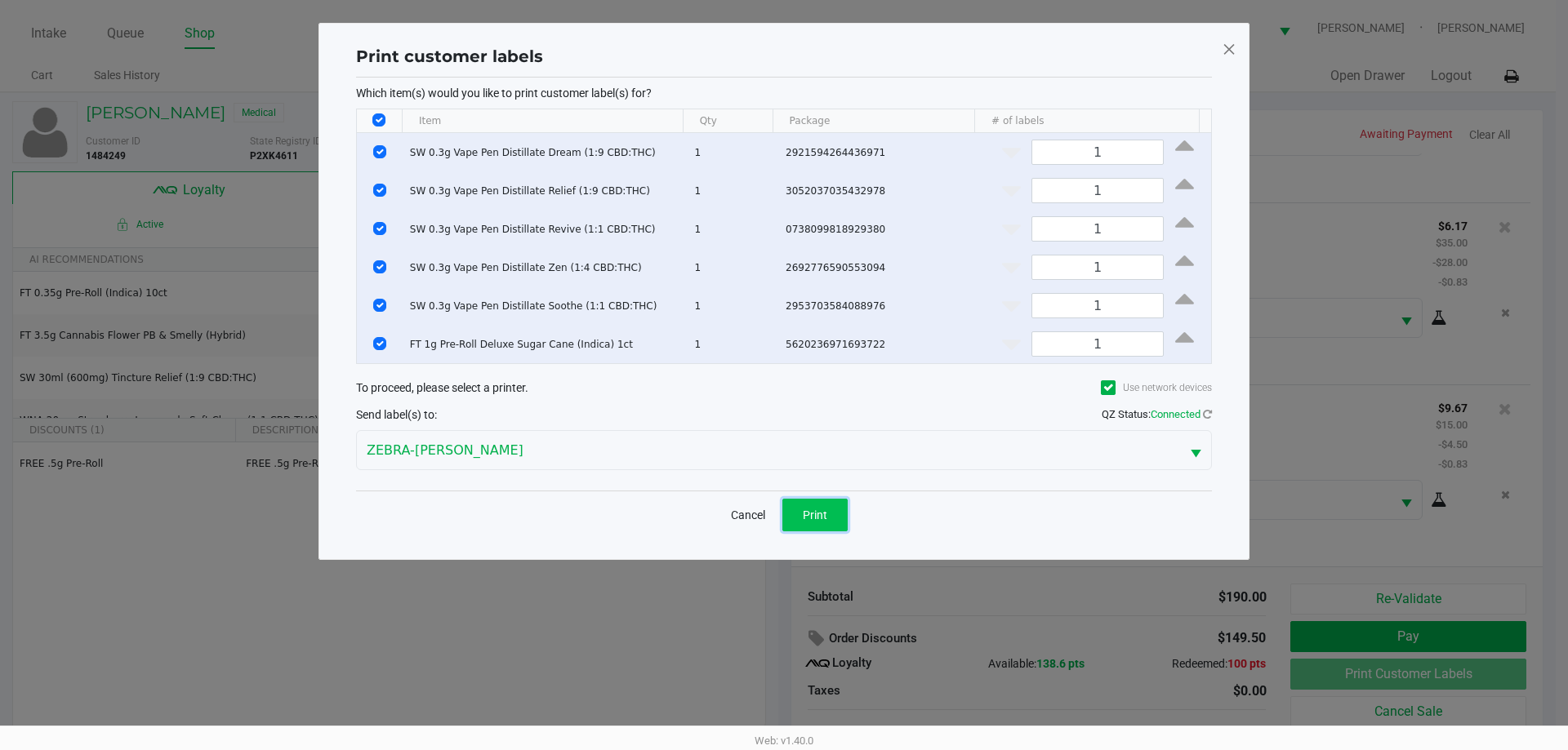
click at [810, 525] on button "Print" at bounding box center [815, 515] width 65 height 33
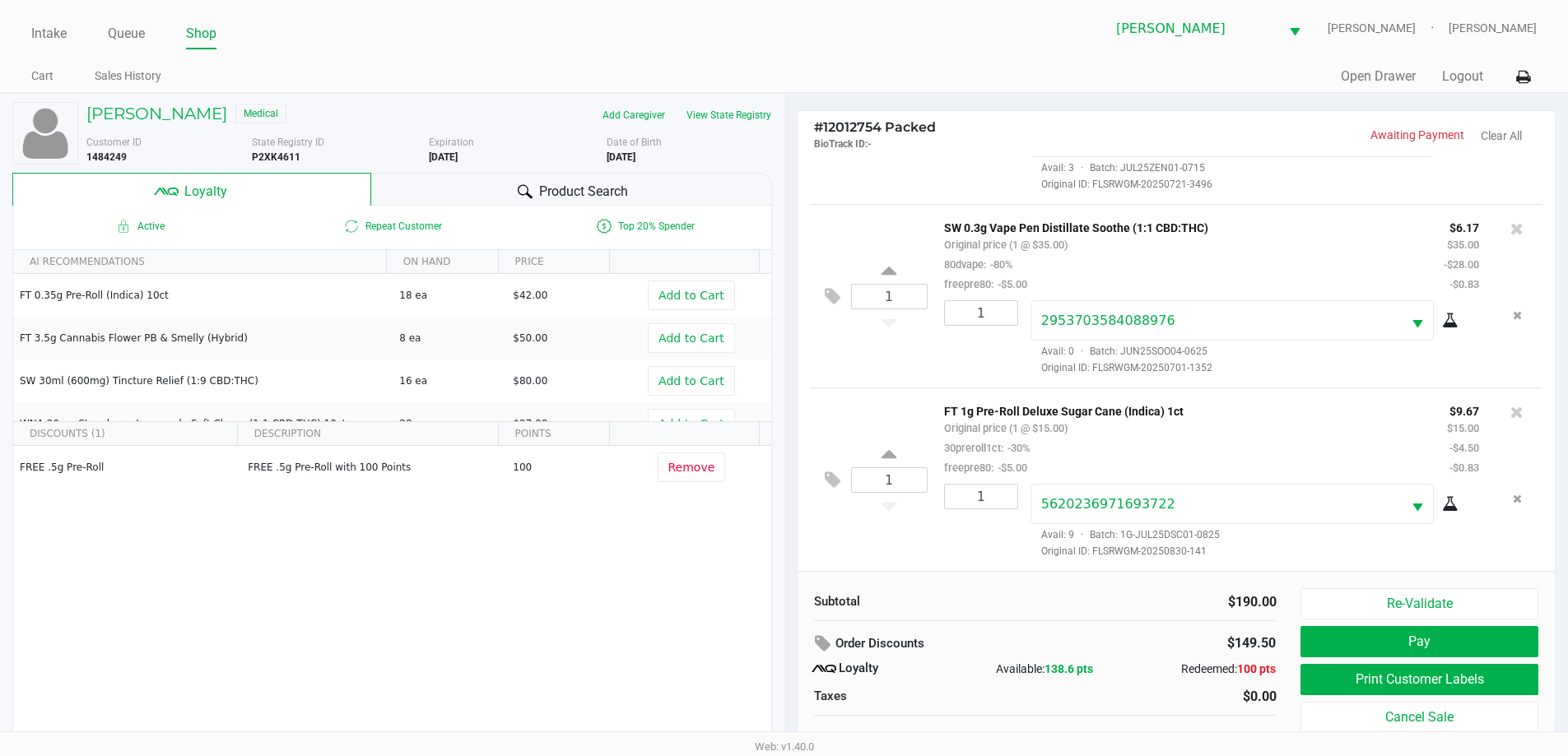
scroll to position [16, 0]
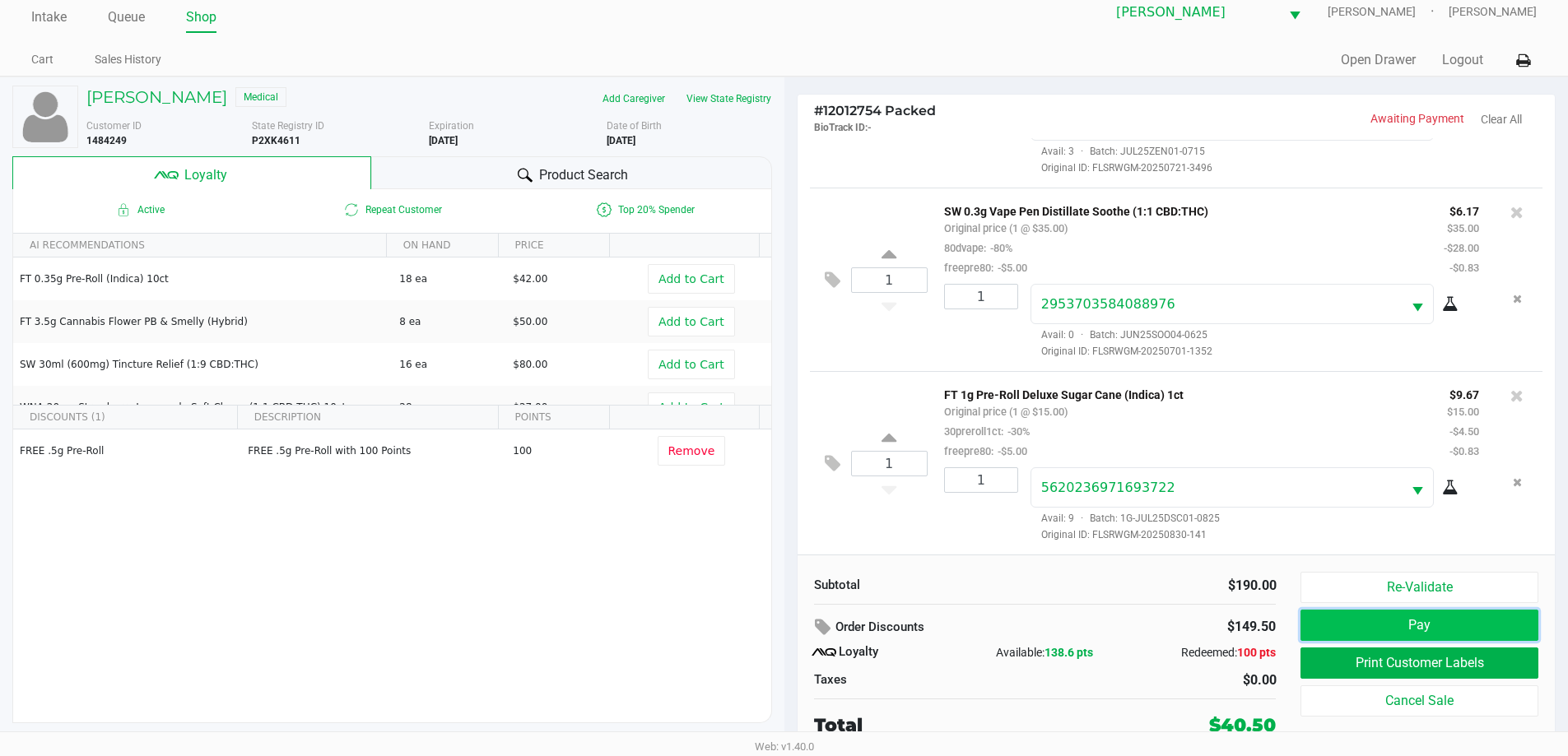
click at [1423, 617] on button "Pay" at bounding box center [1418, 625] width 237 height 31
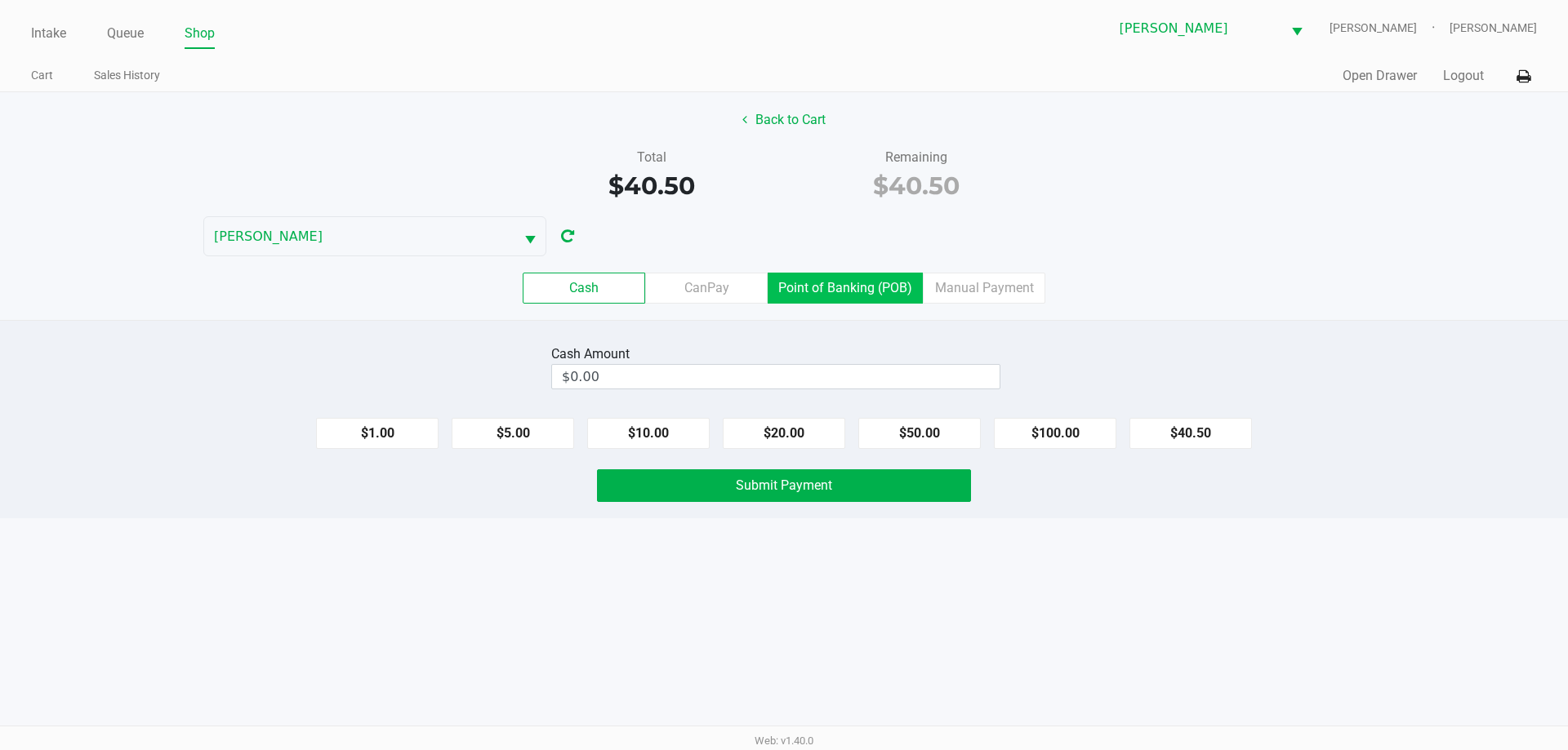
click at [826, 277] on label "Point of Banking (POB)" at bounding box center [845, 288] width 155 height 31
click at [0, 0] on 7 "Point of Banking (POB)" at bounding box center [0, 0] width 0 height 0
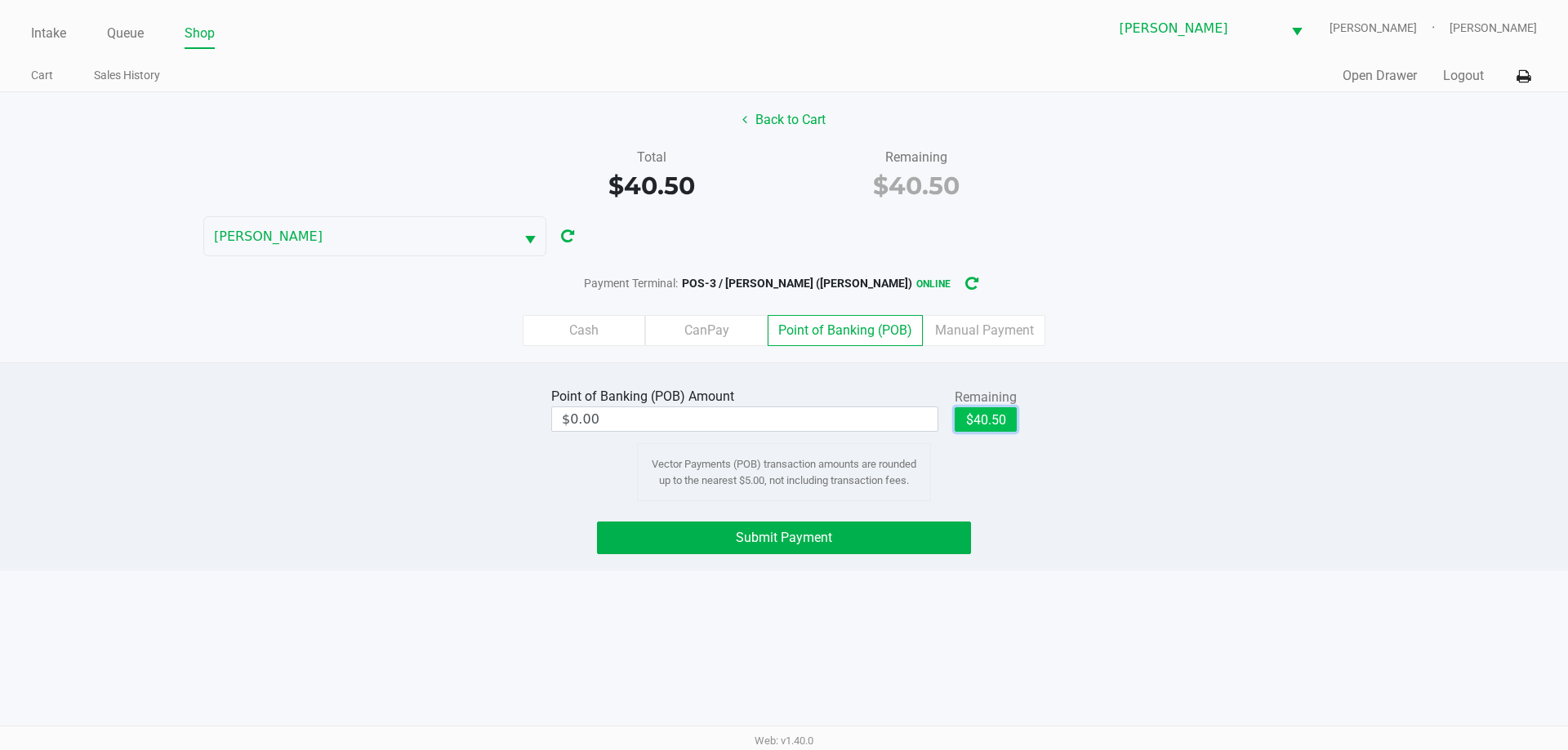
click at [981, 420] on button "$40.50" at bounding box center [985, 419] width 62 height 24
click at [832, 411] on input "40.5" at bounding box center [716, 419] width 328 height 23
type input "$40.00"
click at [1217, 378] on div "Point of Banking (POB) Amount $40.00 Remaining $40.50 Clear Vector Payments (PO…" at bounding box center [784, 466] width 1568 height 208
click at [1010, 617] on div "Intake Queue Shop Brandon WC CONNIE-SMITH Andrew Coyle Cart Sales History Quick…" at bounding box center [784, 375] width 1568 height 750
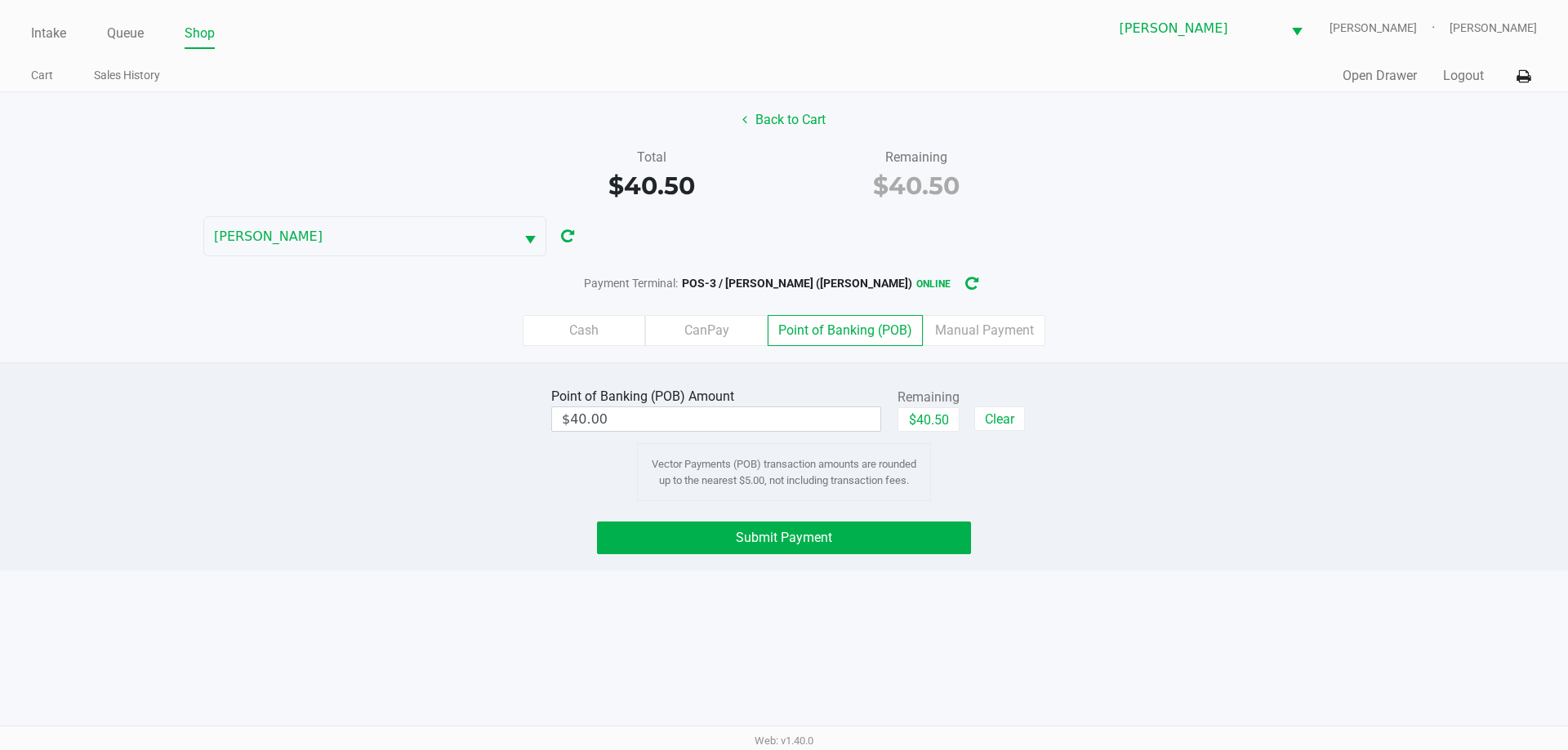
click at [790, 108] on button "Back to Cart" at bounding box center [784, 120] width 105 height 31
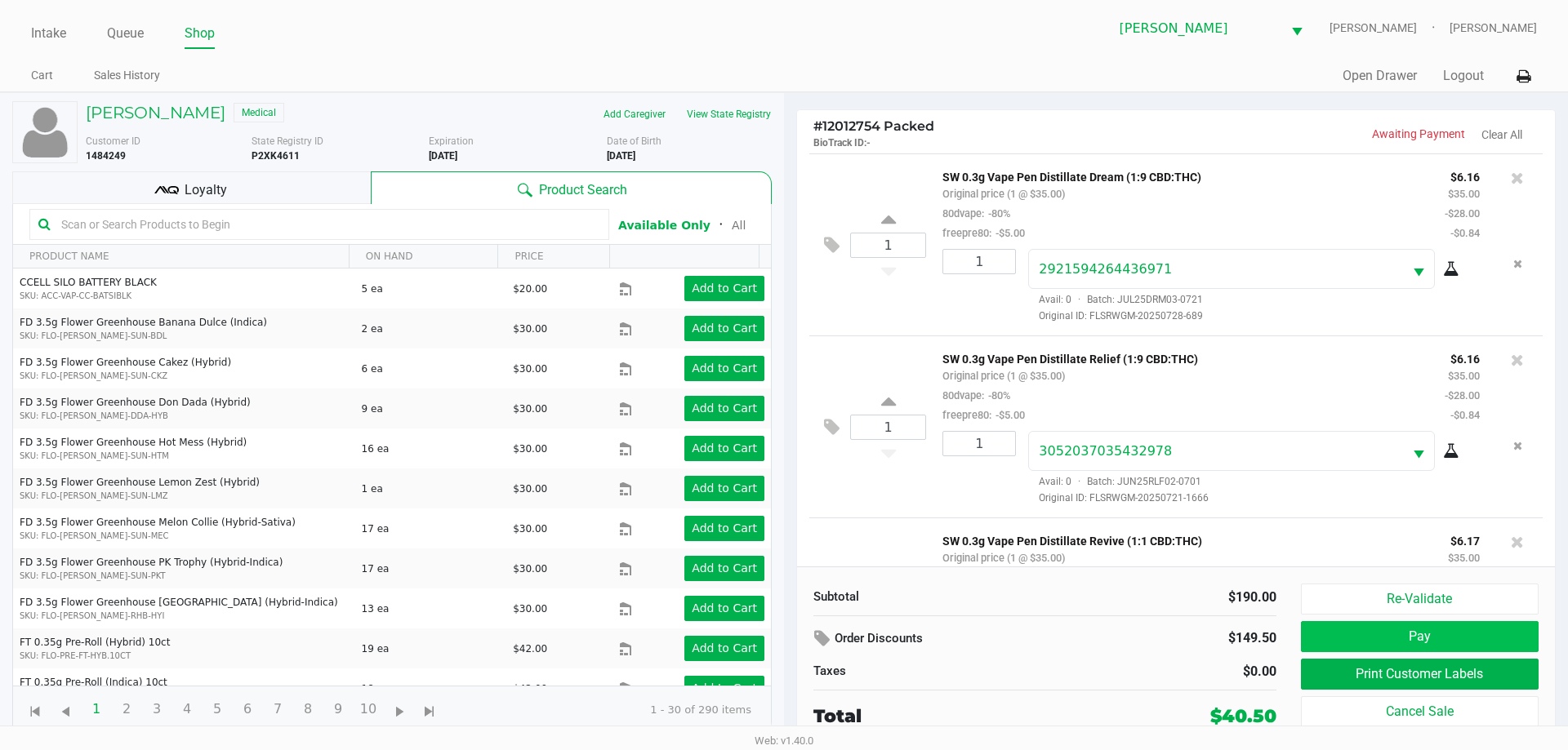
click at [1471, 631] on button "Pay" at bounding box center [1419, 636] width 238 height 31
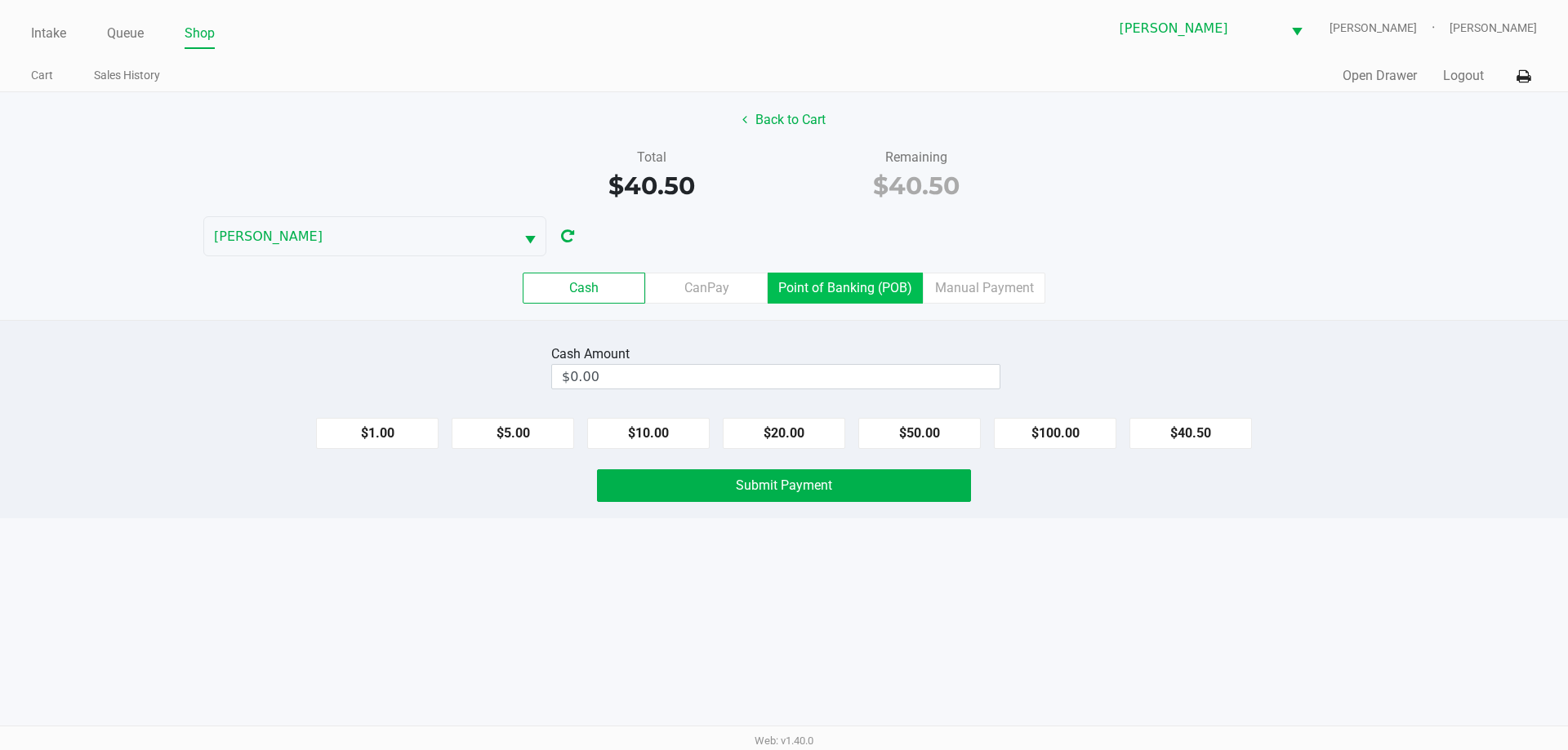
click at [847, 289] on label "Point of Banking (POB)" at bounding box center [845, 288] width 155 height 31
click at [0, 0] on 7 "Point of Banking (POB)" at bounding box center [0, 0] width 0 height 0
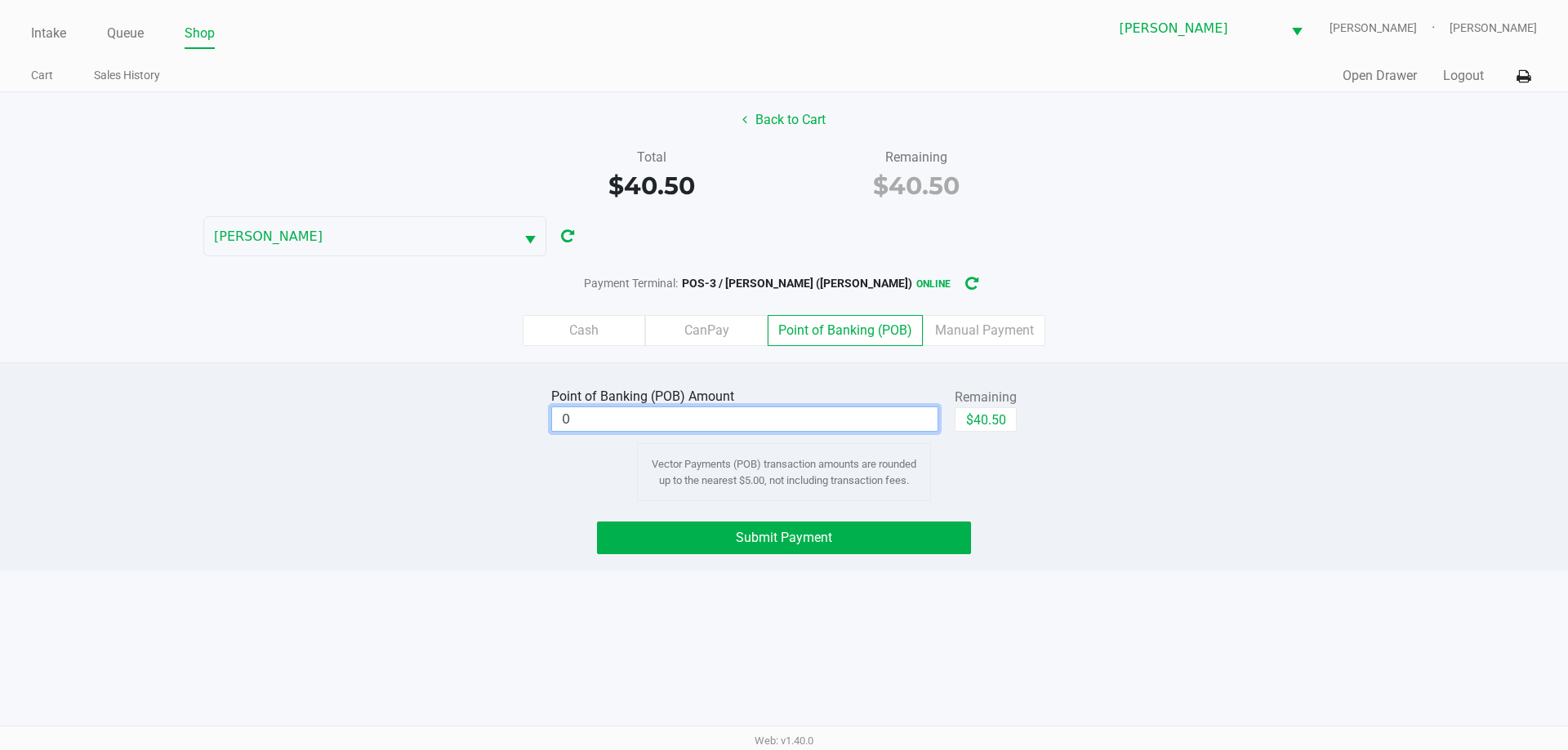
click at [788, 416] on input "0" at bounding box center [745, 419] width 385 height 23
click at [1427, 351] on div "Cash CanPay Point of Banking (POB) Manual Payment" at bounding box center [783, 331] width 1592 height 64
click at [757, 419] on input "0" at bounding box center [745, 419] width 385 height 23
click at [1150, 253] on div "Back to Cart Total $40.50 Remaining $40.50 CONNIE-SMITH Payment Terminal: POS-3…" at bounding box center [784, 227] width 1568 height 270
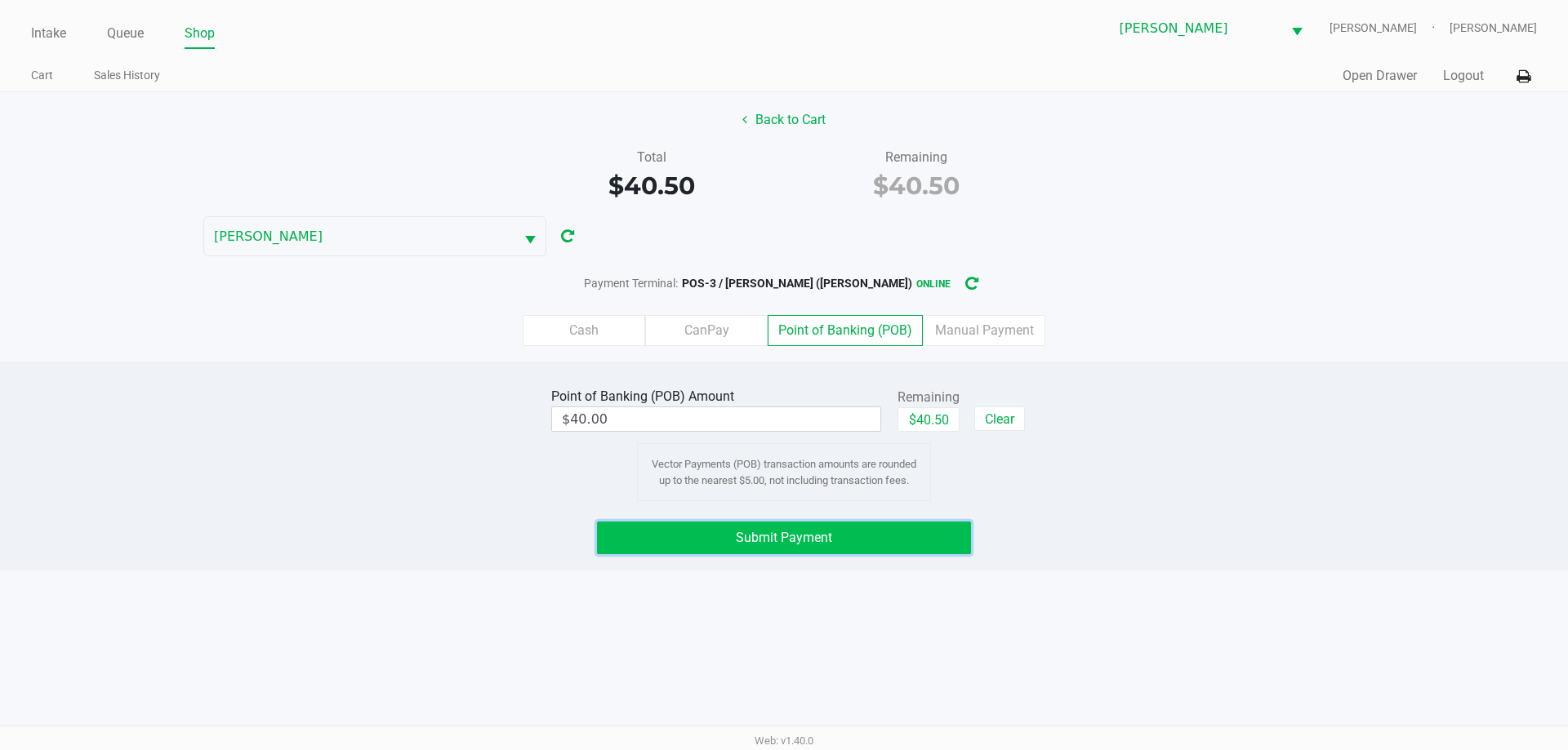
click at [880, 539] on button "Submit Payment" at bounding box center [784, 538] width 374 height 33
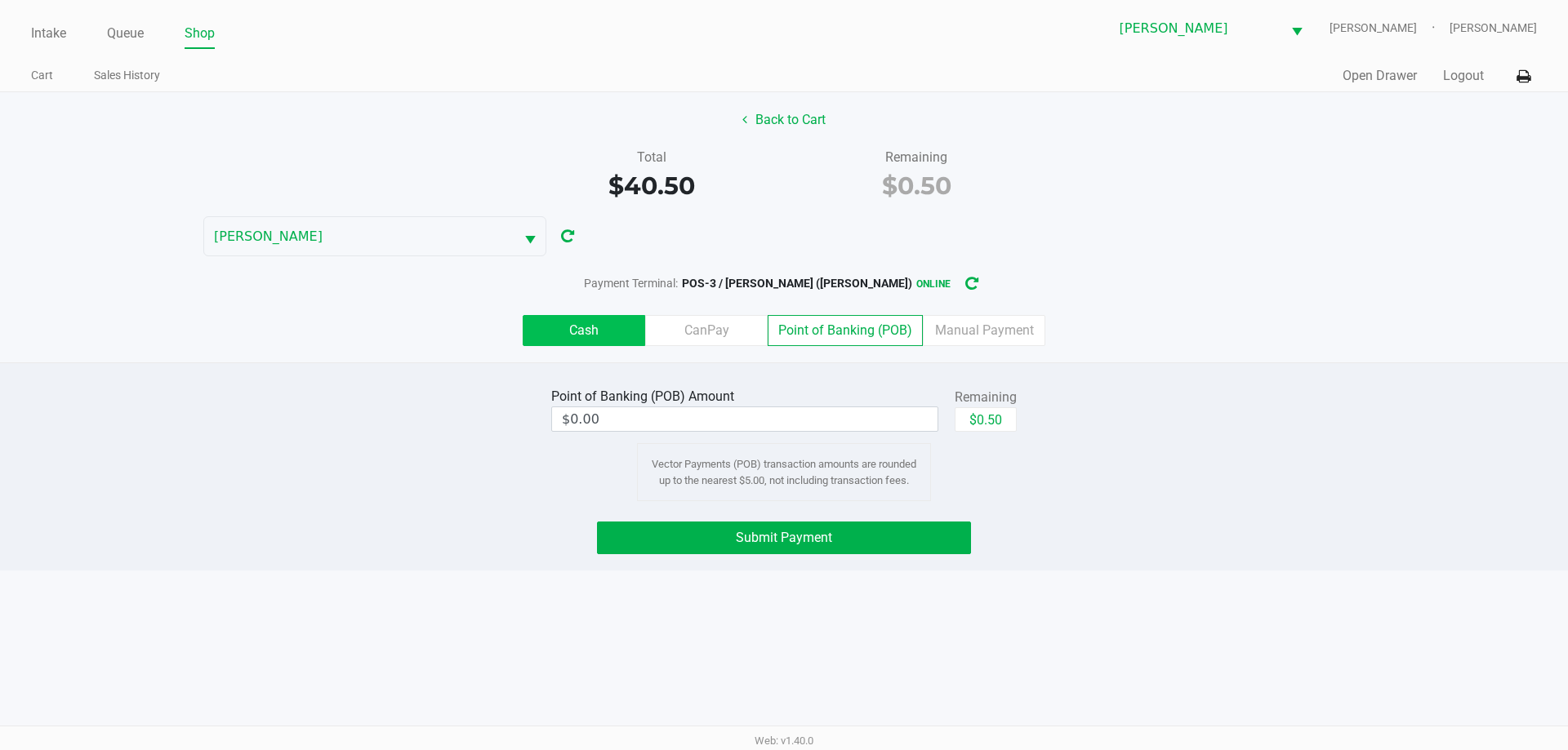
click at [613, 331] on label "Cash" at bounding box center [584, 331] width 123 height 31
click at [0, 0] on 0 "Cash" at bounding box center [0, 0] width 0 height 0
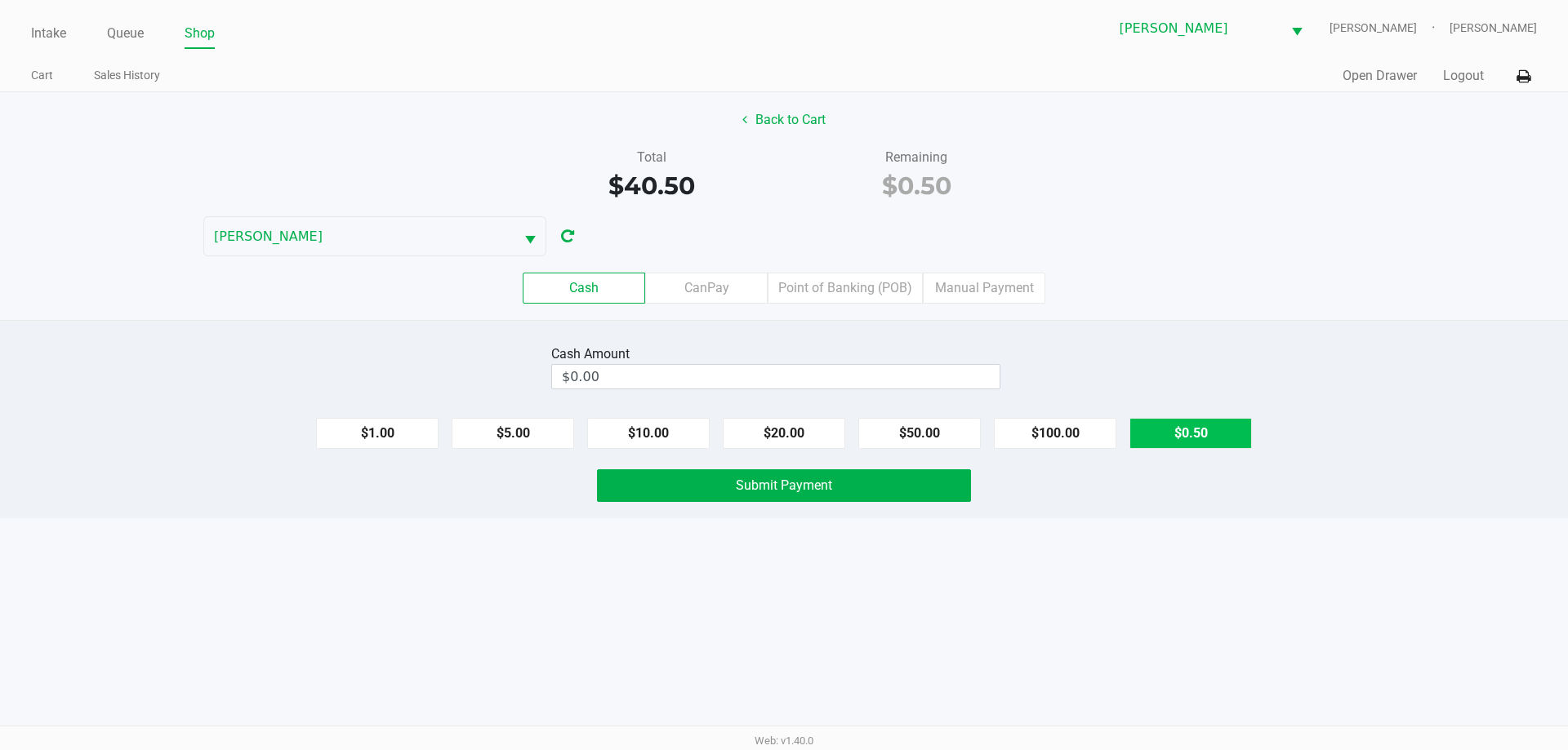
click at [1225, 438] on button "$0.50" at bounding box center [1191, 433] width 123 height 31
type input "$0.50"
click at [1250, 315] on div "Cash CanPay Point of Banking (POB) Manual Payment" at bounding box center [783, 289] width 1592 height 64
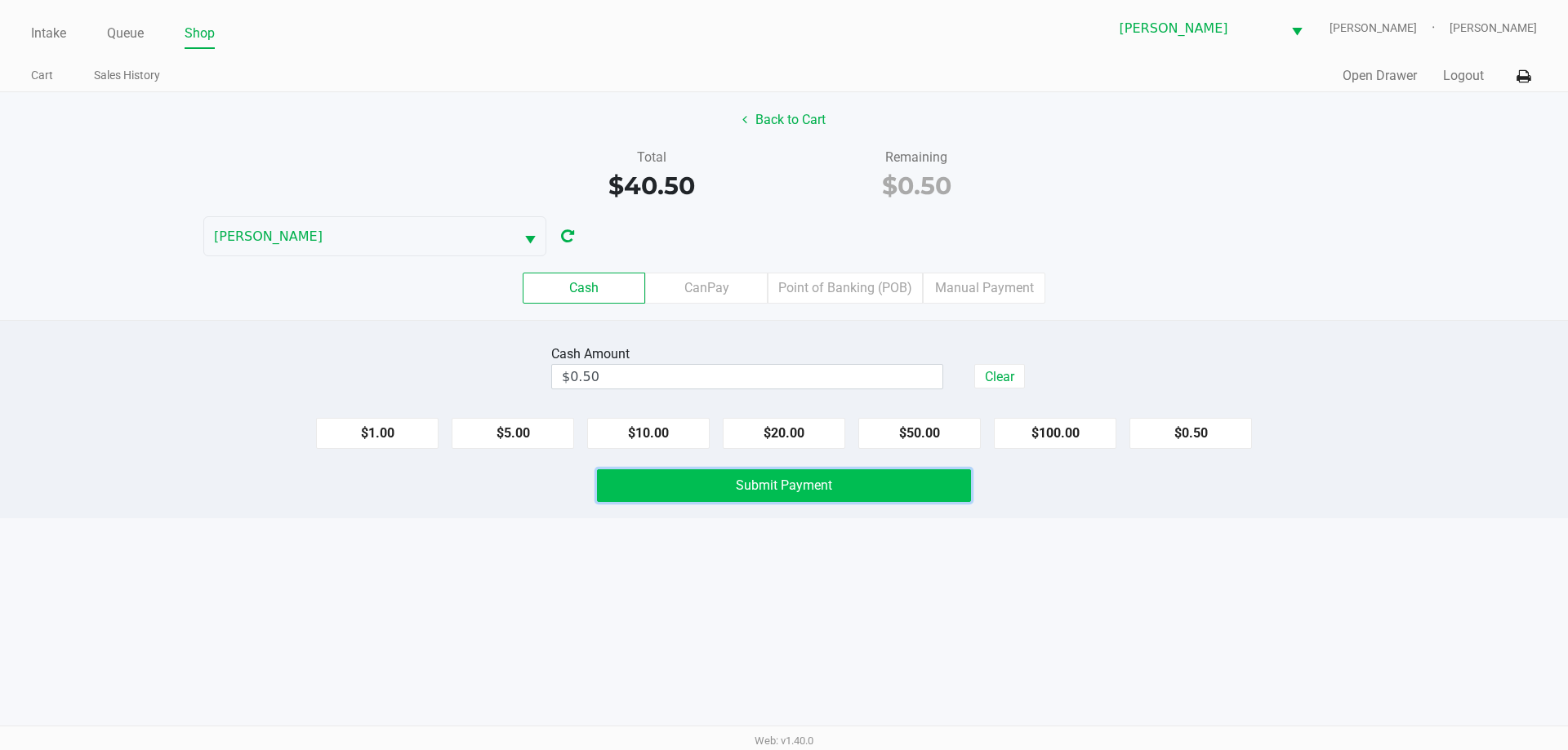
click at [843, 483] on button "Submit Payment" at bounding box center [784, 485] width 374 height 33
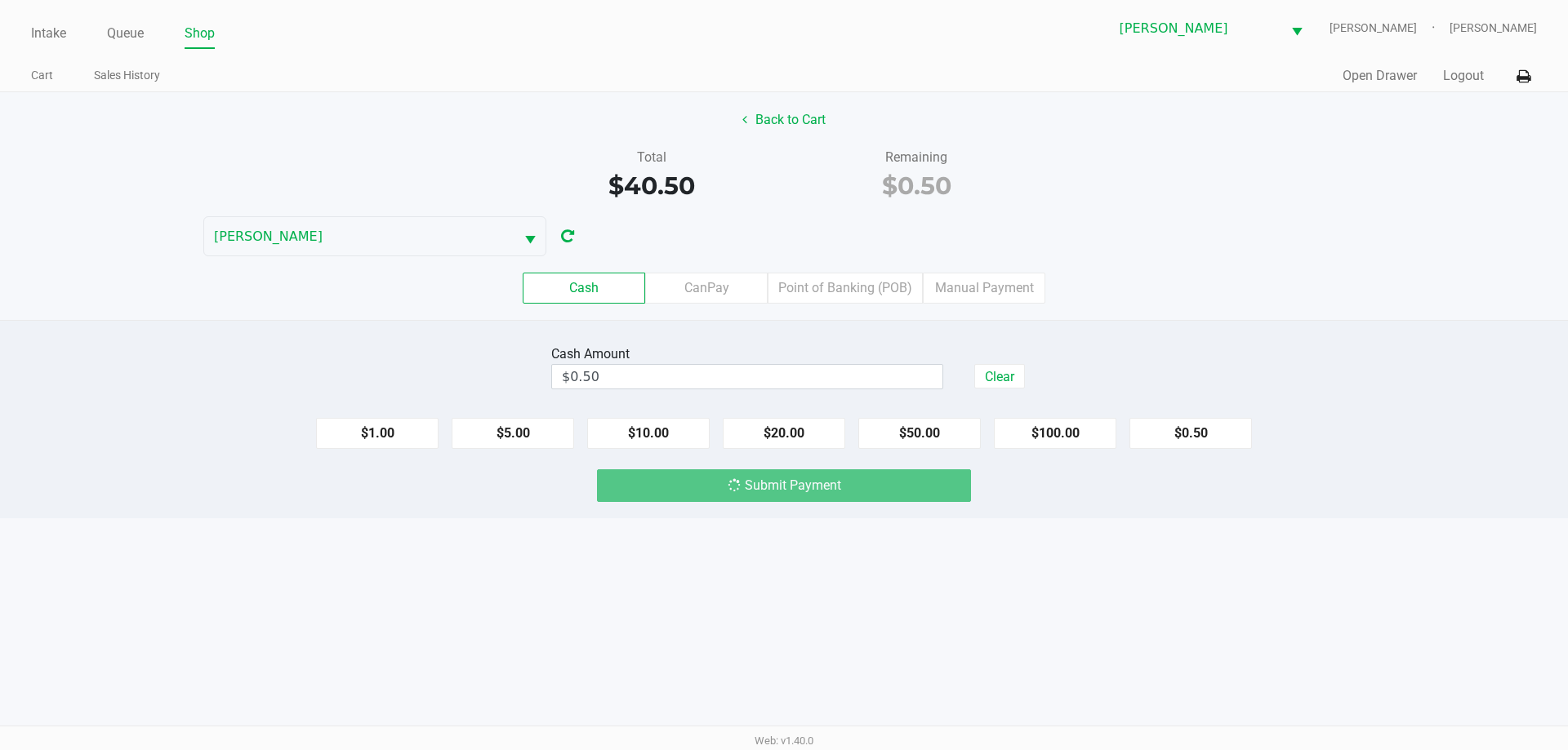
click at [1100, 180] on div "Total $40.50 Remaining $0.50" at bounding box center [783, 175] width 1592 height 56
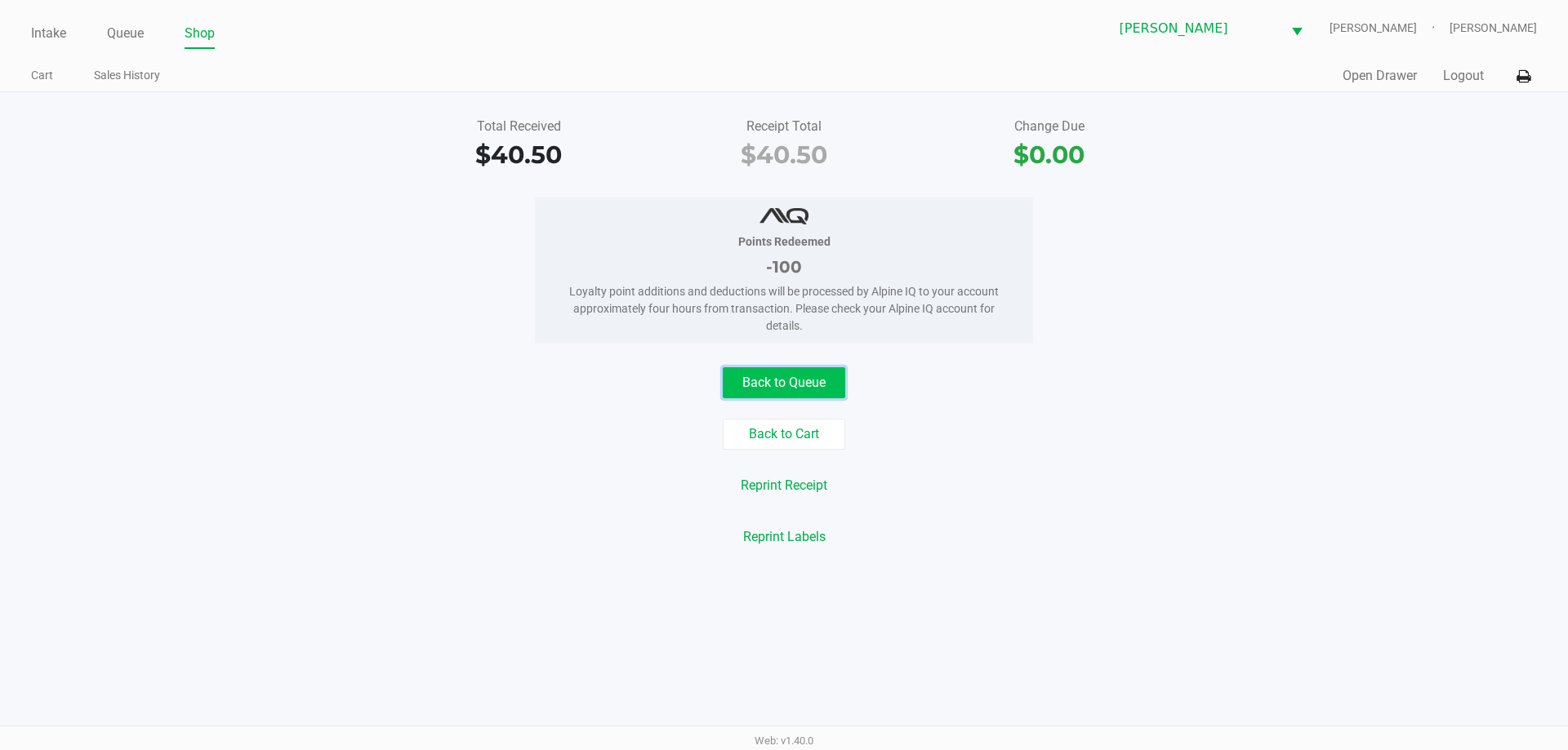
click at [791, 397] on button "Back to Queue" at bounding box center [784, 383] width 123 height 31
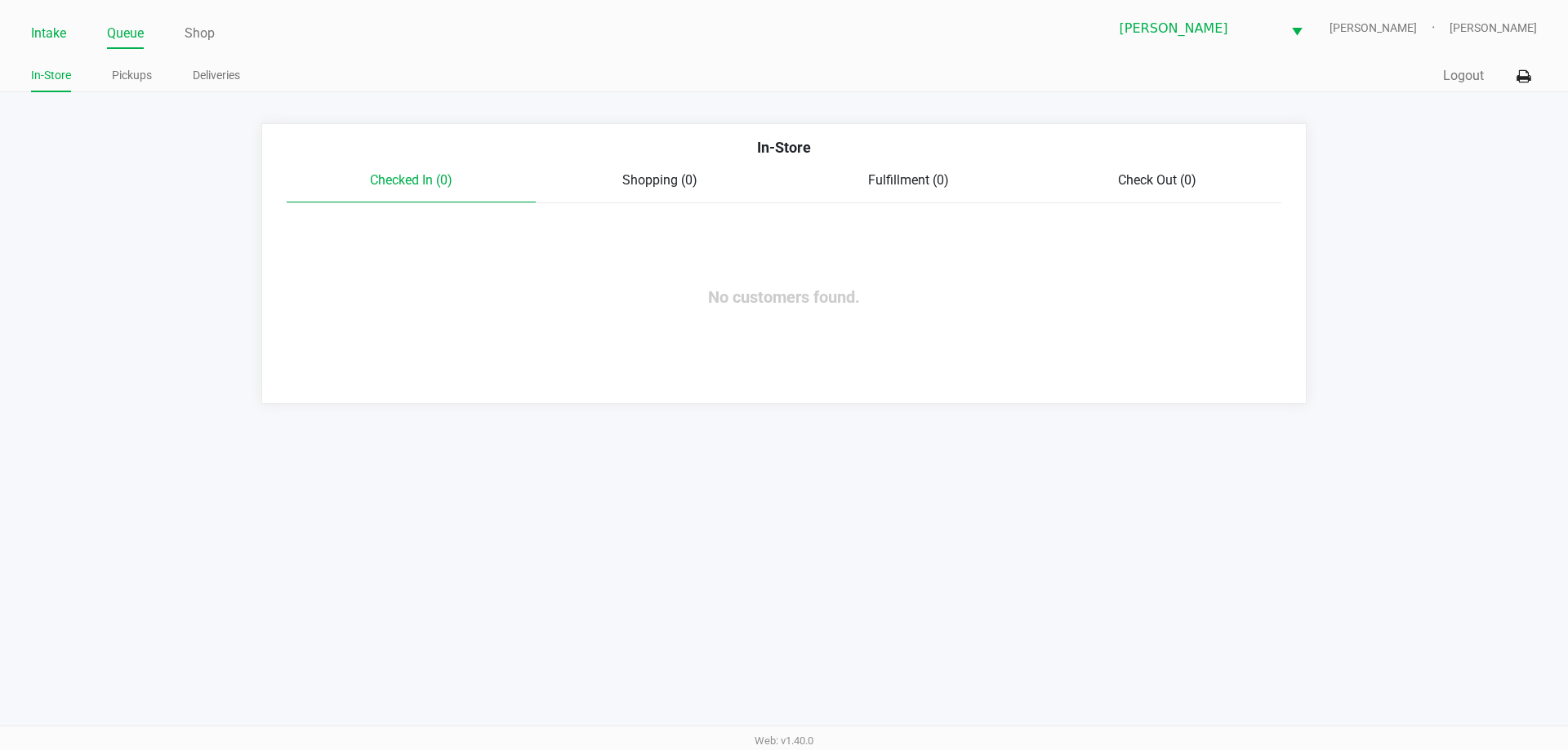
click at [36, 27] on link "Intake" at bounding box center [49, 33] width 35 height 23
